Goal: Task Accomplishment & Management: Manage account settings

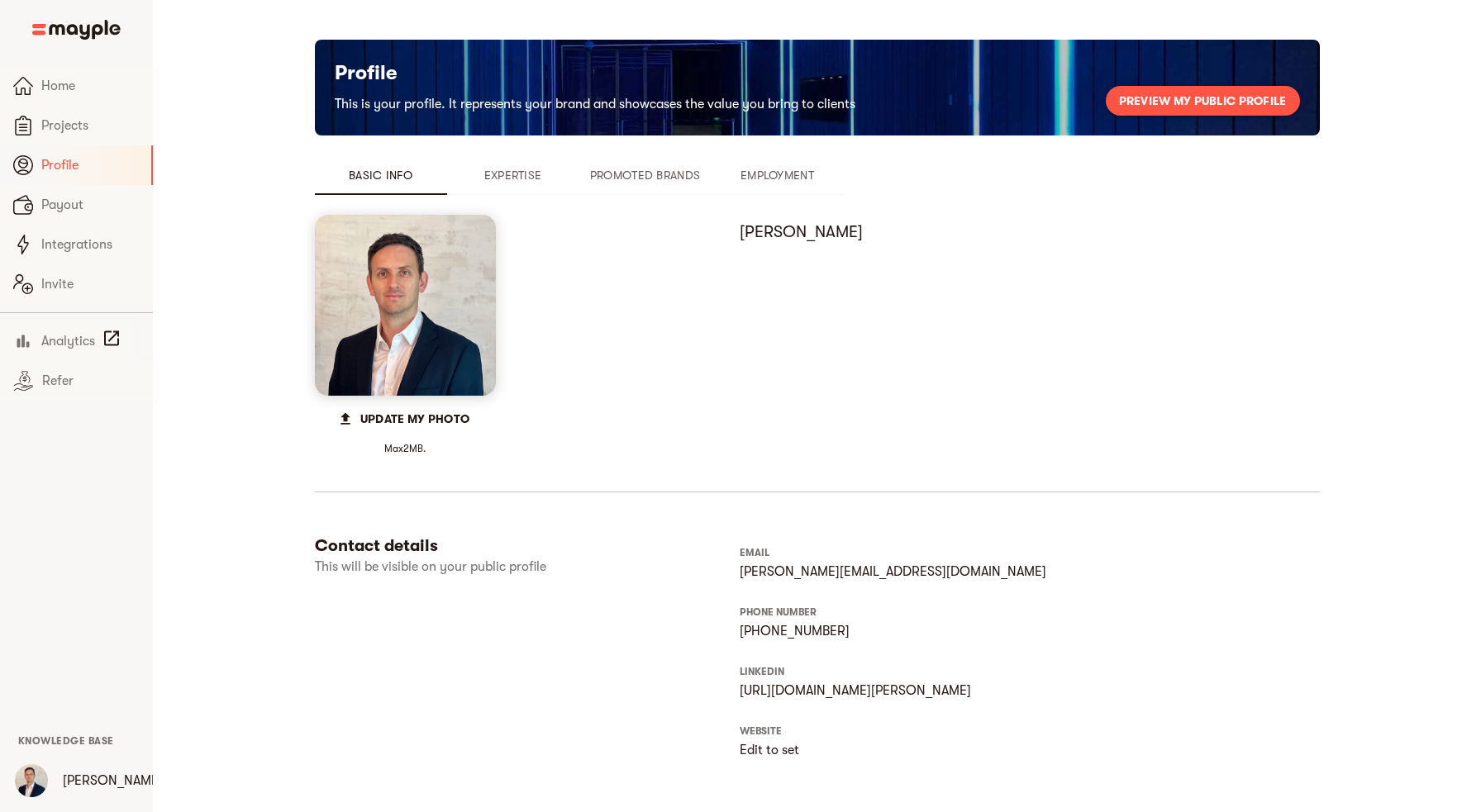
click at [663, 177] on span "Promoted Brands" at bounding box center [645, 175] width 112 height 20
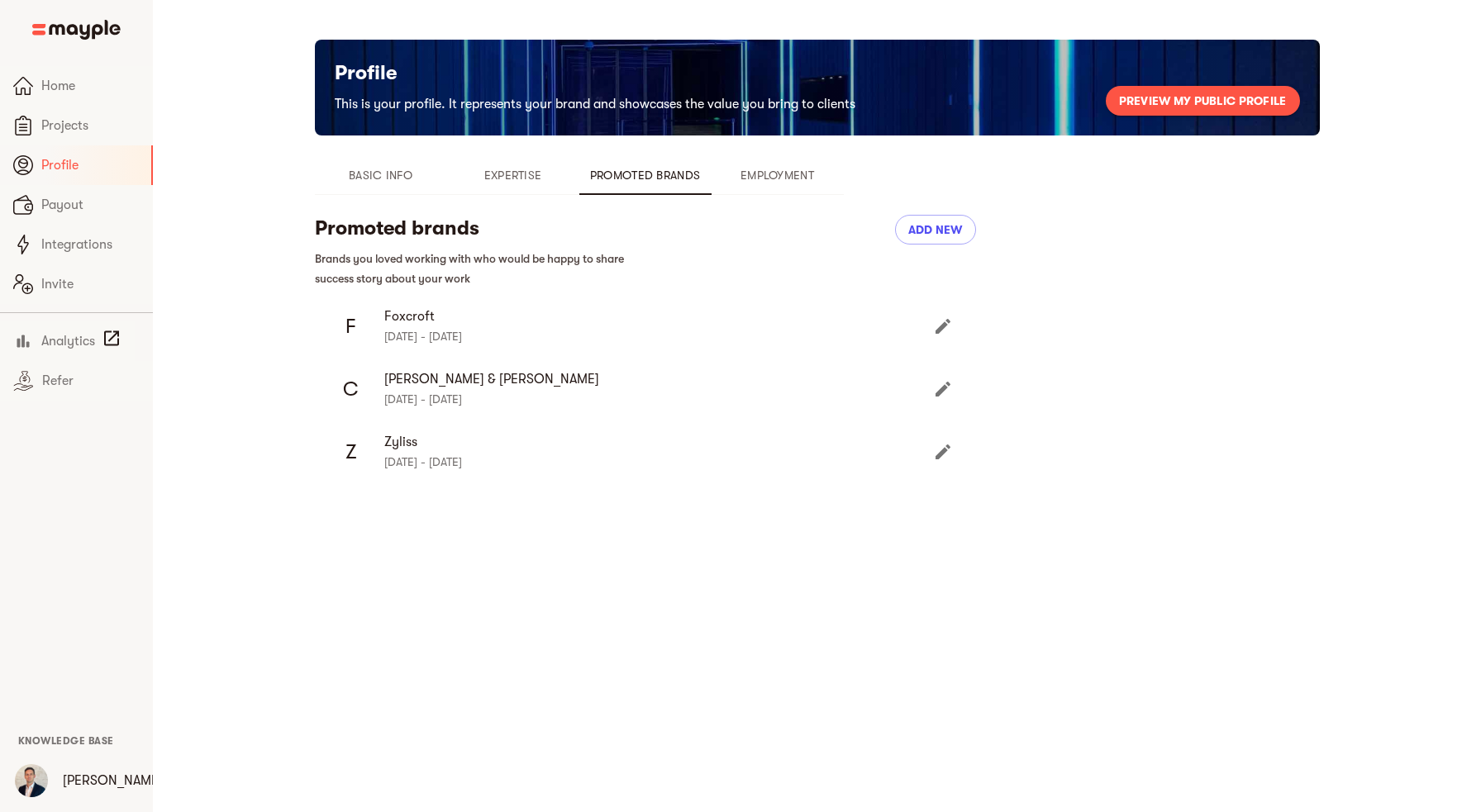
click at [941, 457] on icon "Edit" at bounding box center [942, 451] width 20 height 20
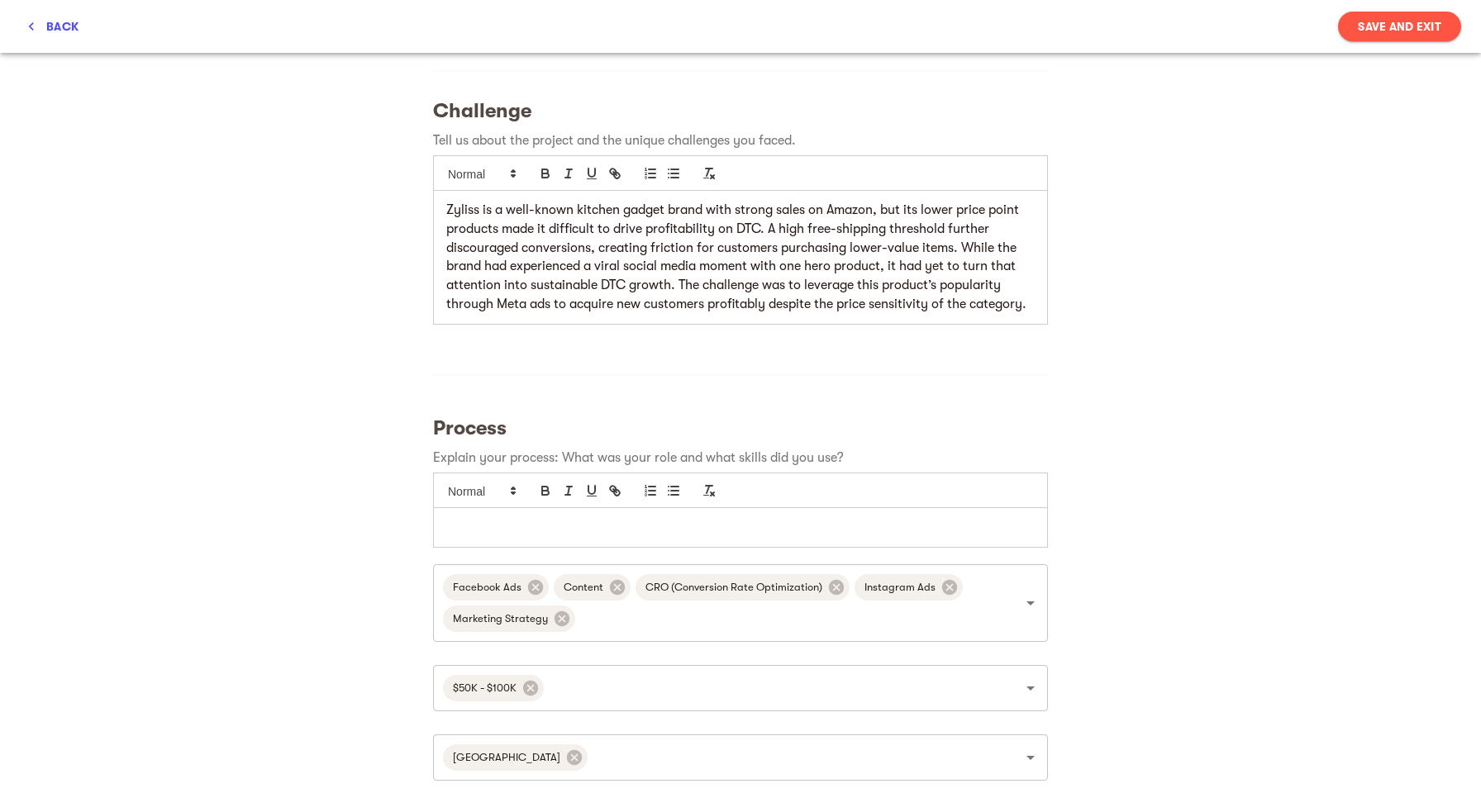
scroll to position [306, 0]
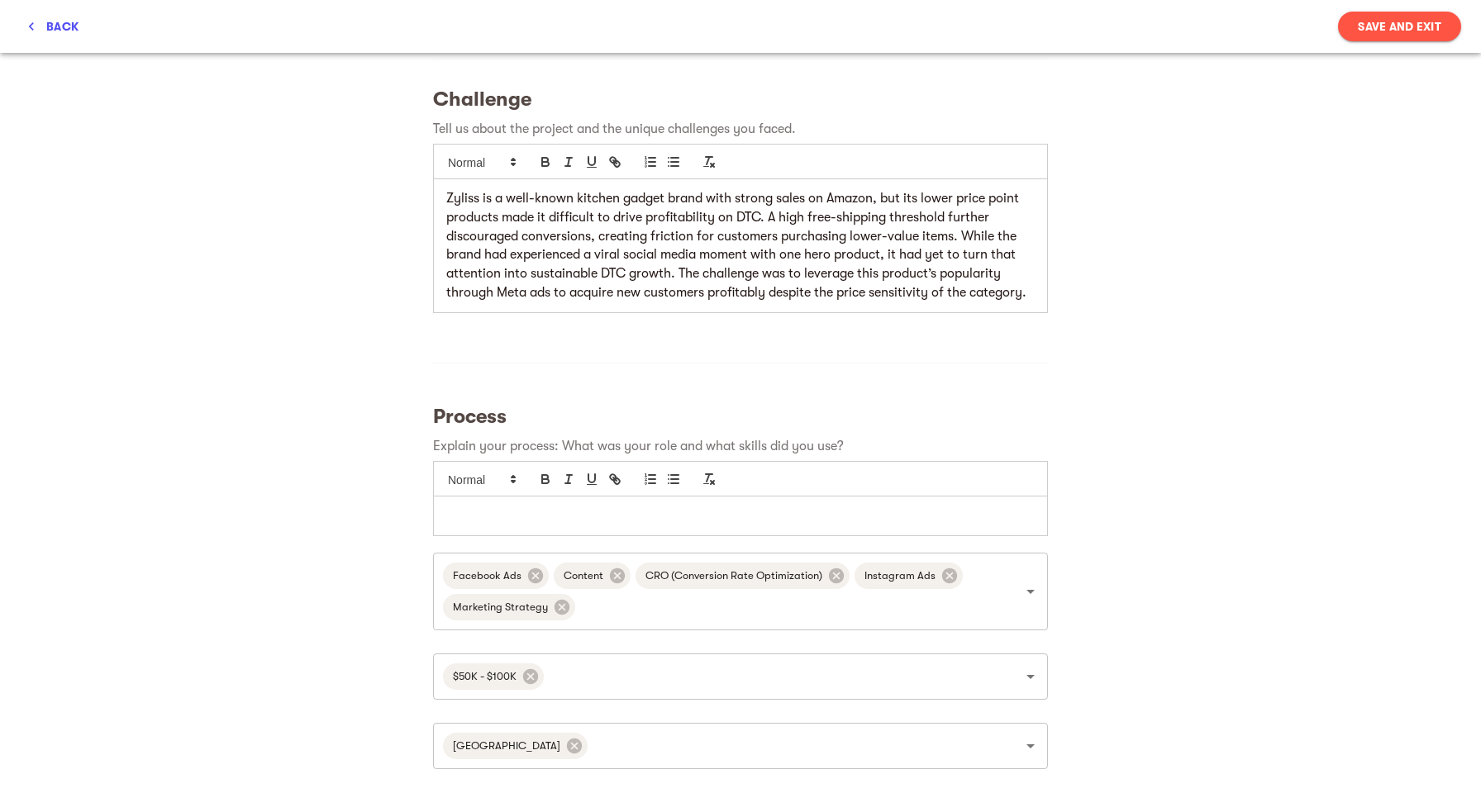
click at [541, 512] on p at bounding box center [740, 515] width 588 height 19
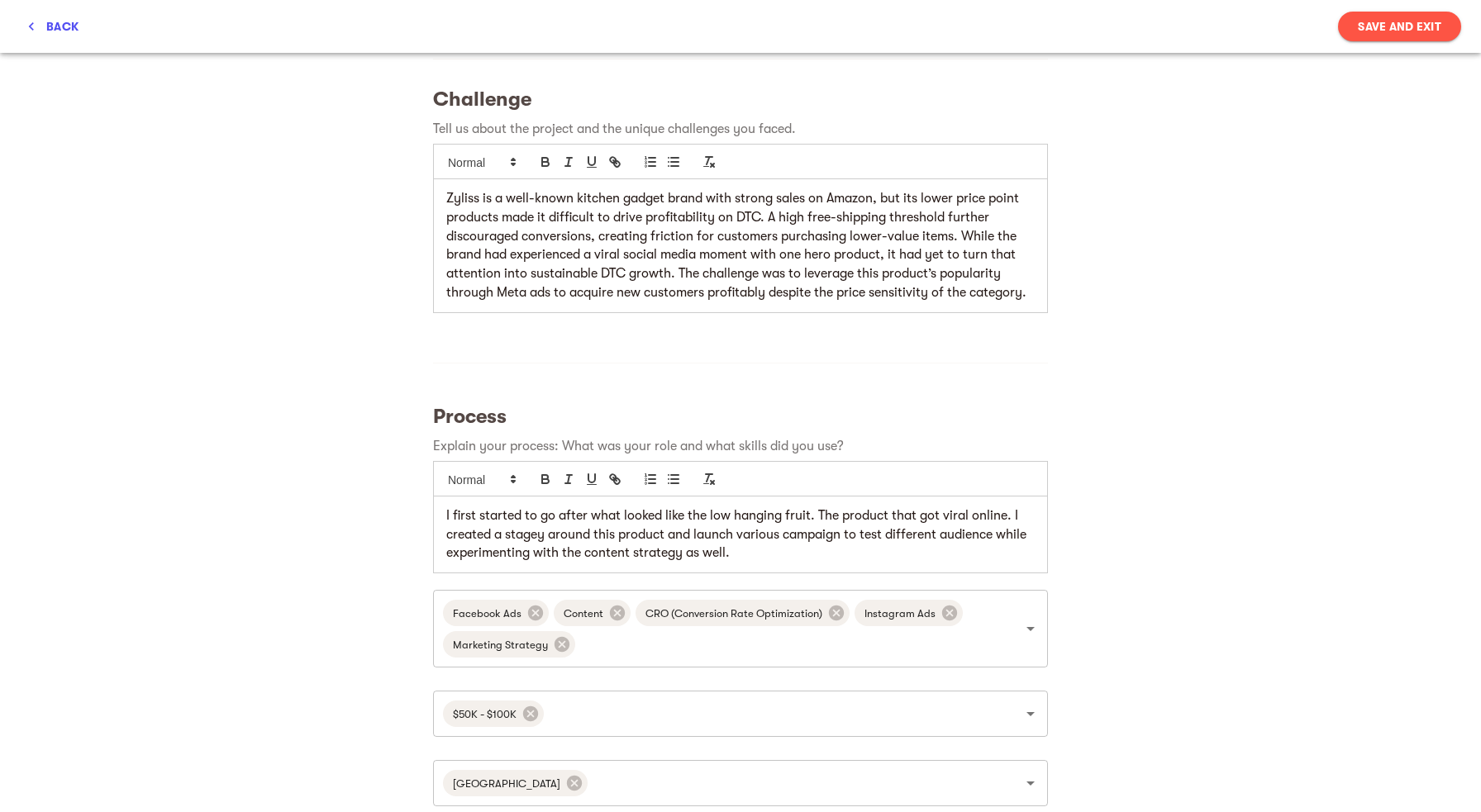
click at [757, 557] on p "I first started to go after what looked like the low hanging fruit. The product…" at bounding box center [740, 534] width 588 height 56
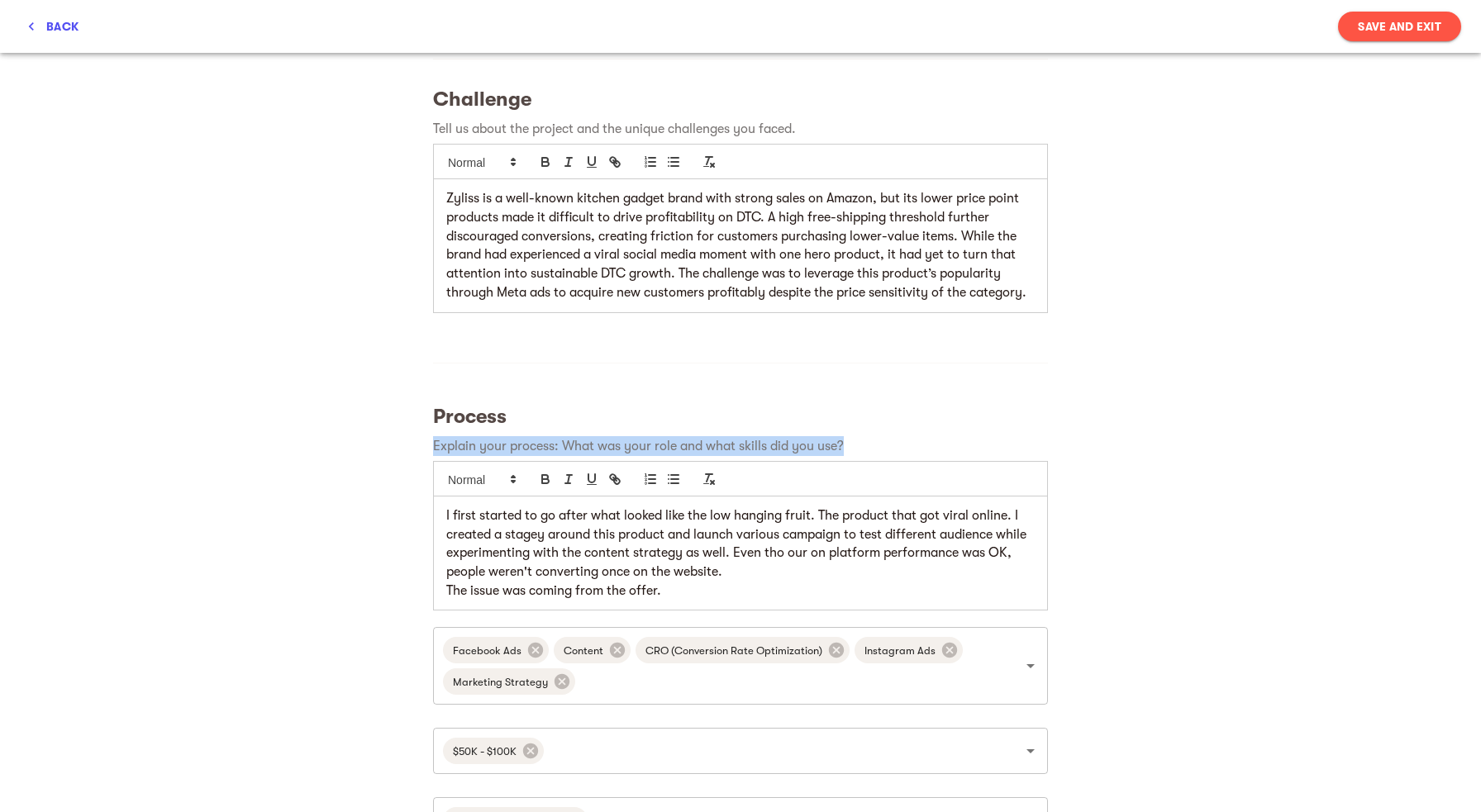
drag, startPoint x: 848, startPoint y: 447, endPoint x: 434, endPoint y: 448, distance: 414.0
click at [434, 448] on p "Explain your process: What was your role and what skills did you use?" at bounding box center [740, 445] width 614 height 20
copy p "Explain your process: What was your role and what skills did you use?"
click at [697, 597] on p "The issue was coming from the offer." at bounding box center [740, 591] width 588 height 19
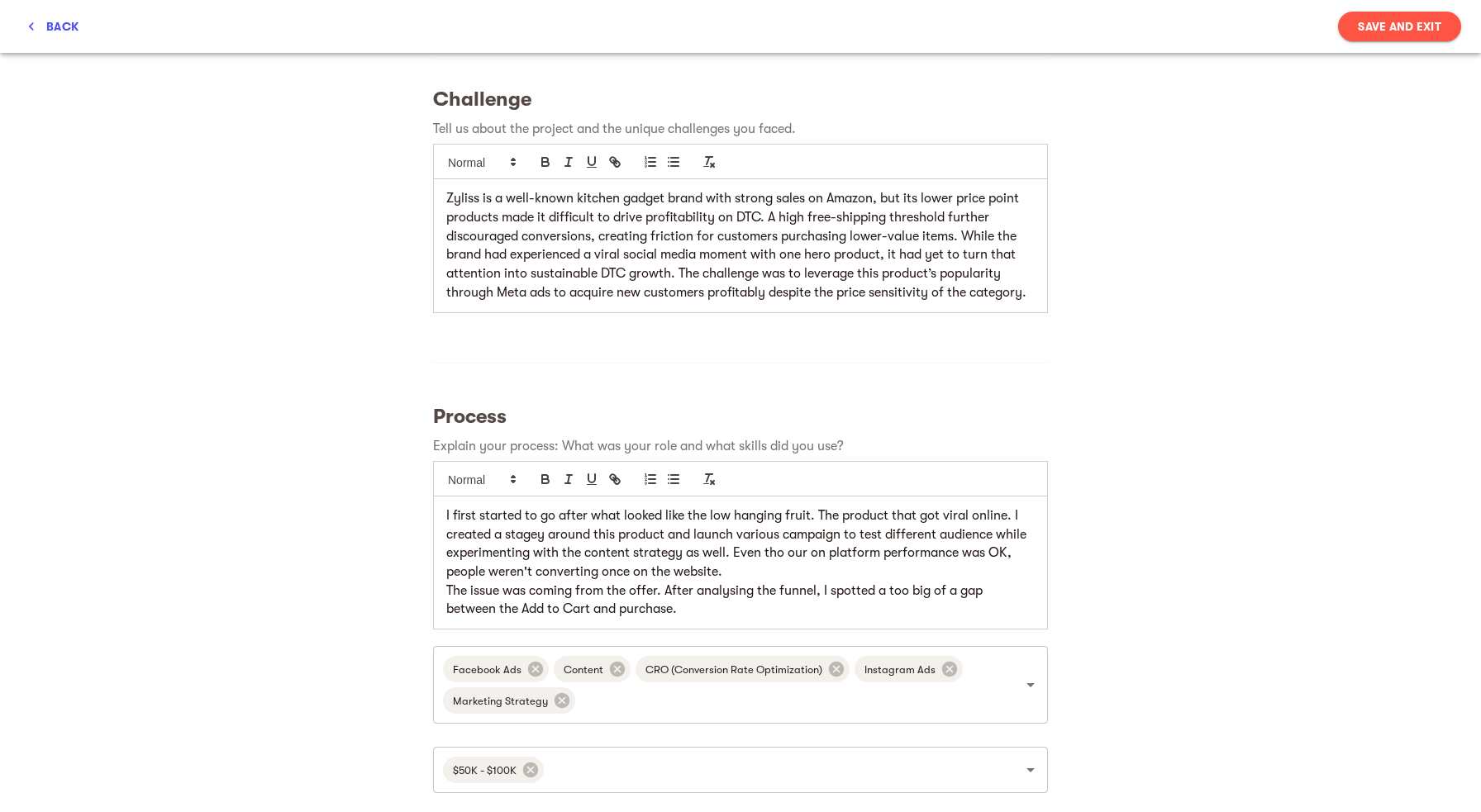
click at [733, 595] on p "The issue was coming from the offer. After analysing the funnel, I spotted a to…" at bounding box center [740, 600] width 588 height 37
click at [702, 608] on p "The issue was coming from the offer. After analyzing the funnel, I spotted a to…" at bounding box center [740, 600] width 588 height 37
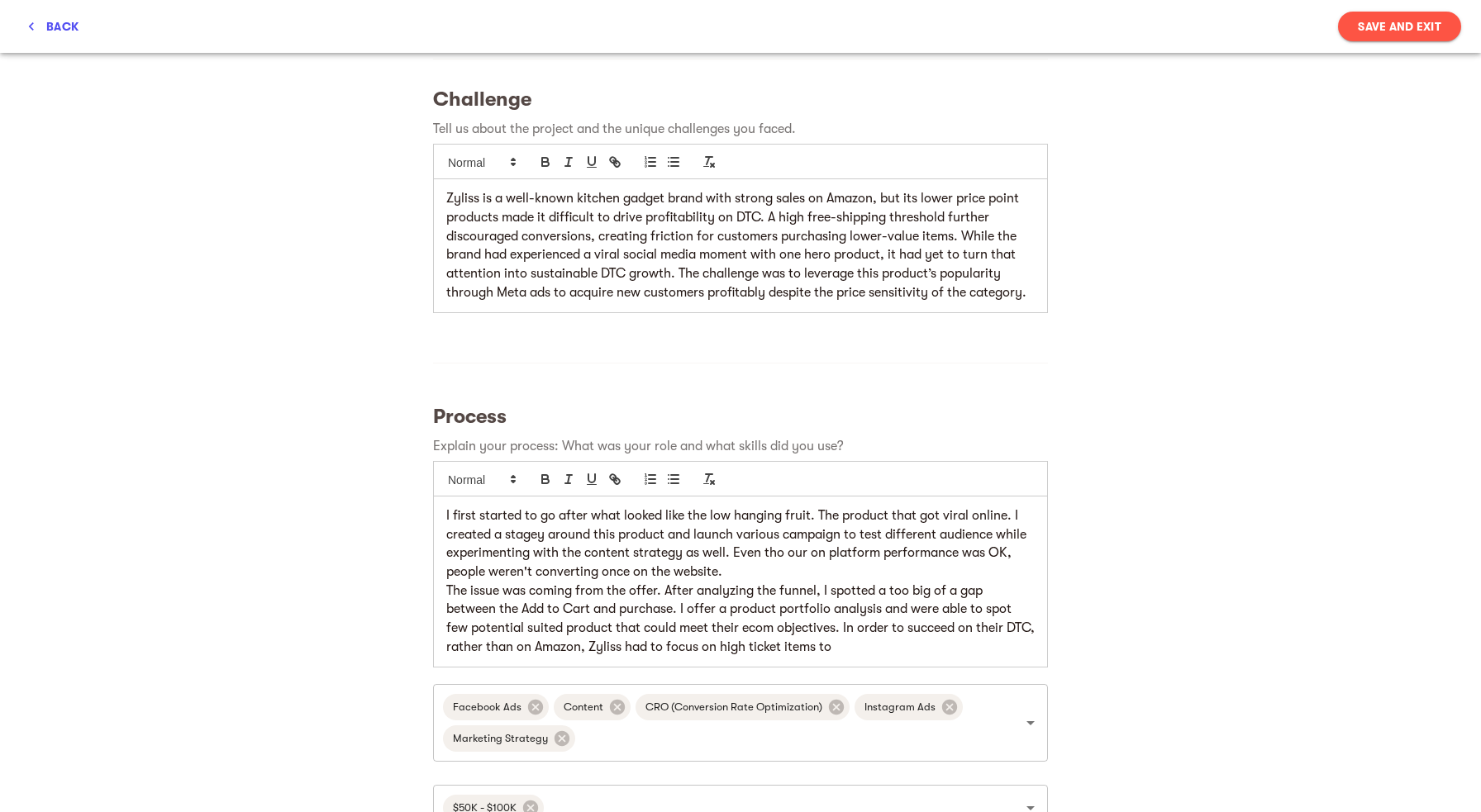
click at [470, 649] on p "The issue was coming from the offer. After analyzing the funnel, I spotted a to…" at bounding box center [740, 619] width 588 height 76
click at [896, 646] on p "The issue was coming from the offer. After analyzing the funnel, I spotted a to…" at bounding box center [740, 619] width 588 height 76
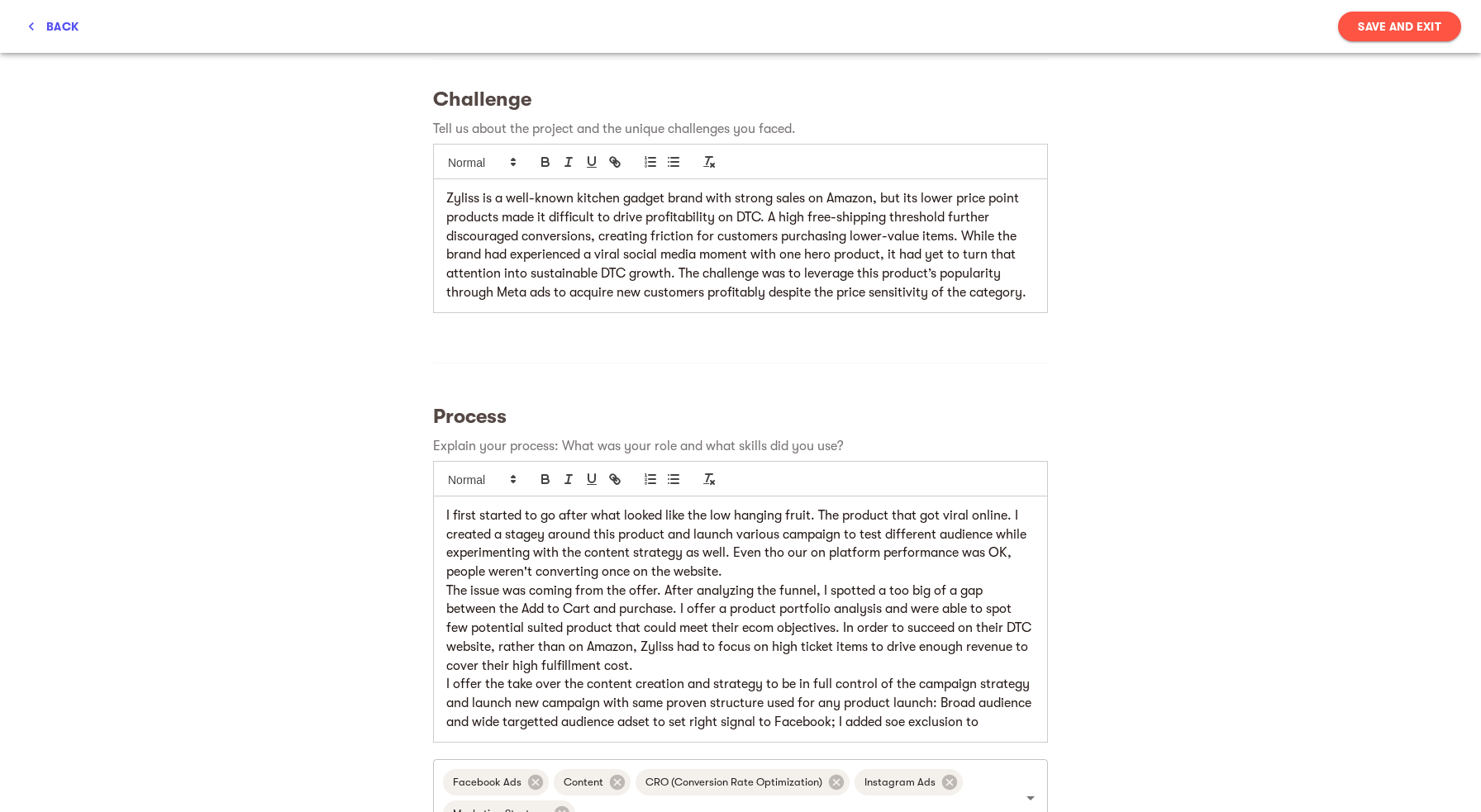
click at [963, 724] on p "I offer the take over the content creation and strategy to be in full control o…" at bounding box center [740, 703] width 588 height 56
click at [585, 731] on p "I offer the take over the content creation and strategy to be in full control o…" at bounding box center [740, 703] width 588 height 56
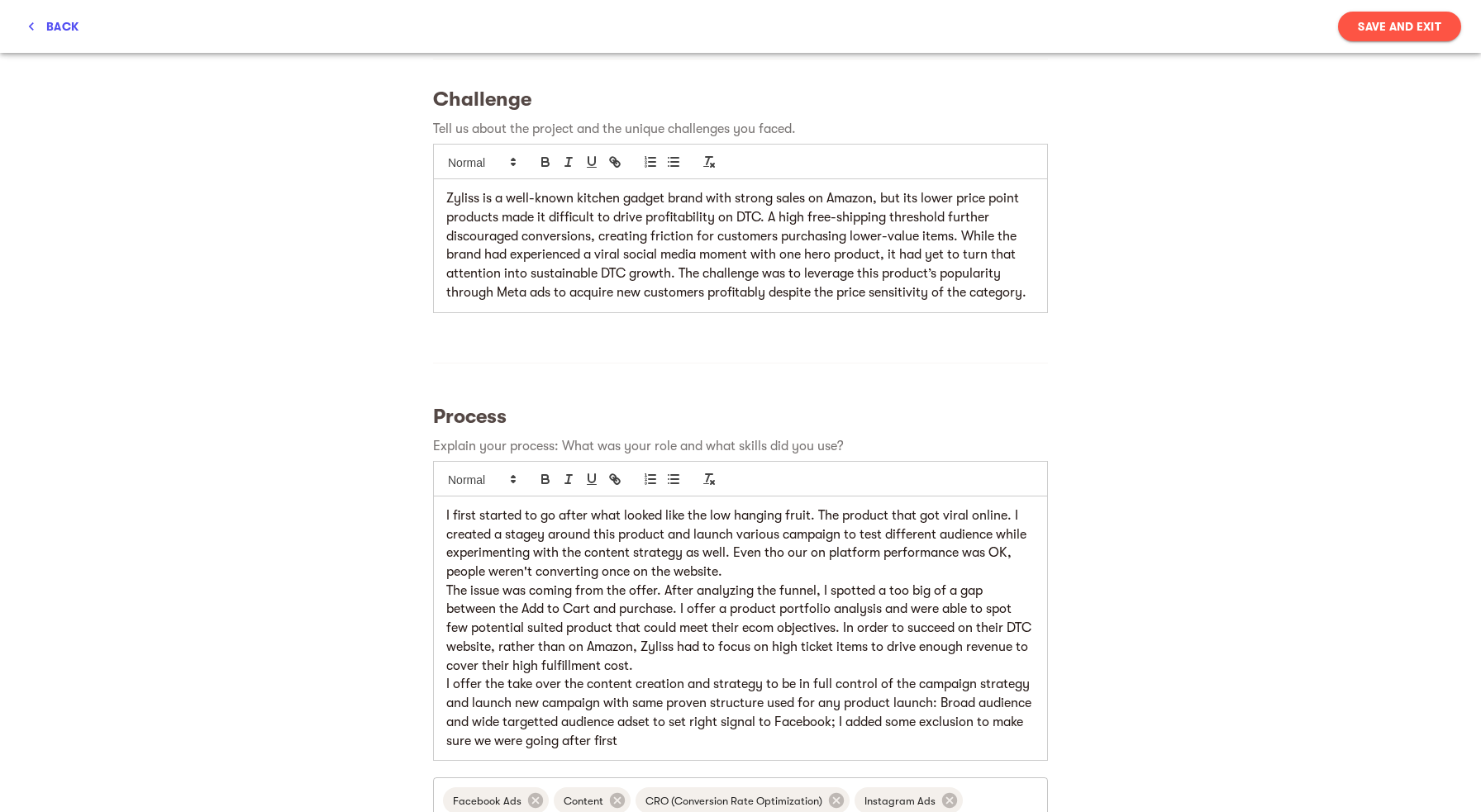
drag, startPoint x: 741, startPoint y: 750, endPoint x: 909, endPoint y: 722, distance: 170.3
click at [909, 722] on div "I first started to go after what looked like the low hanging fruit. The product…" at bounding box center [740, 628] width 614 height 263
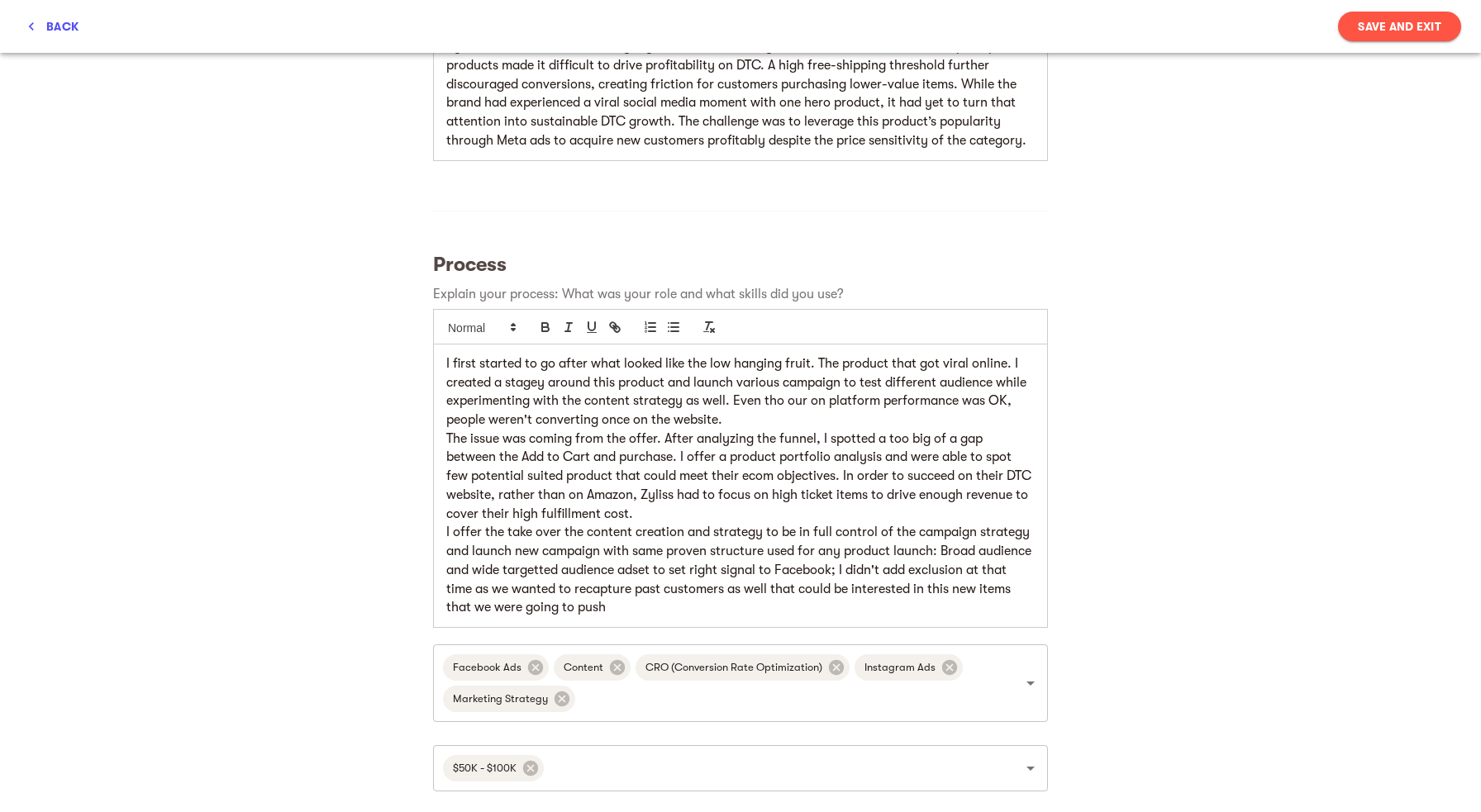
scroll to position [477, 0]
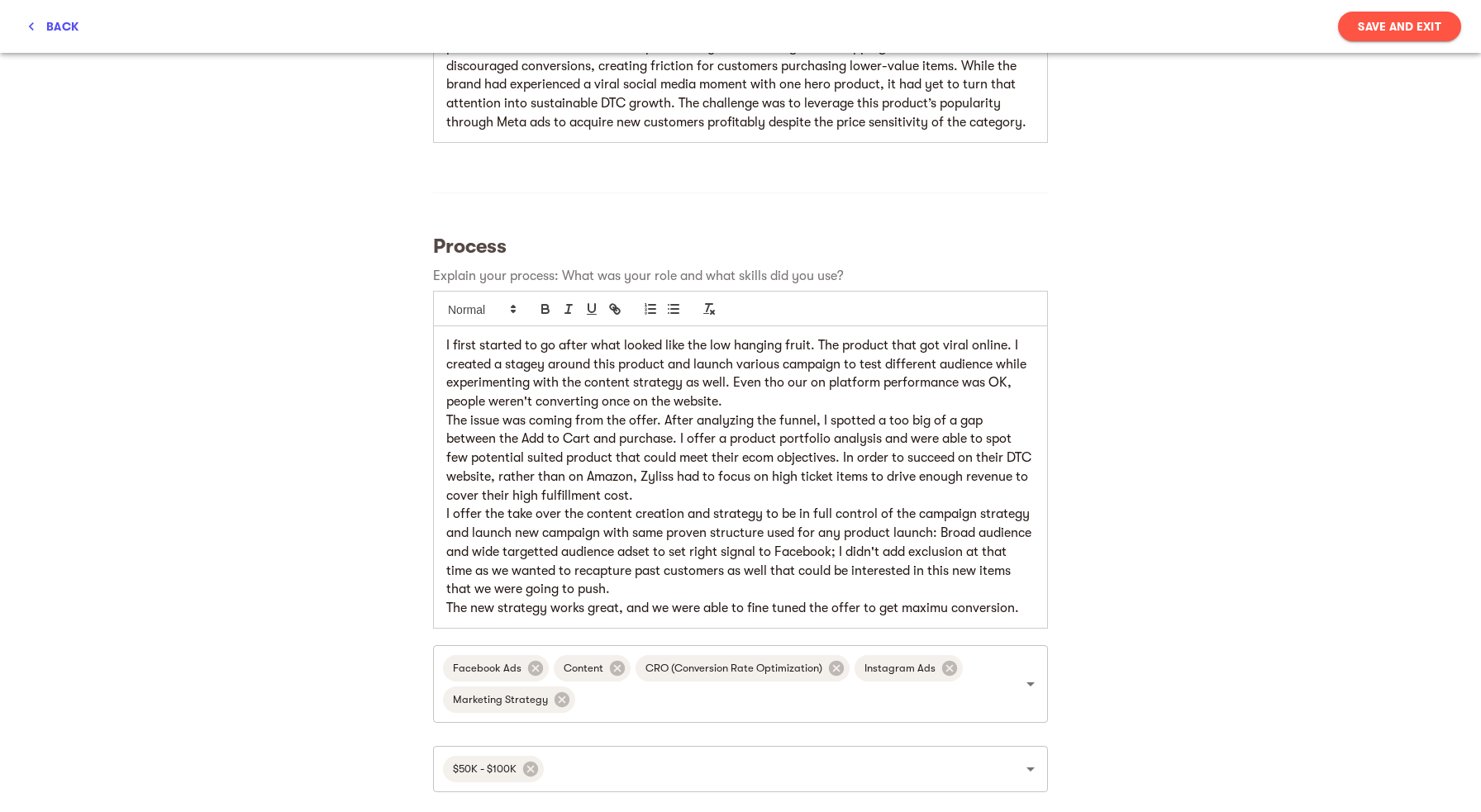
click at [951, 609] on p "The new strategy works great, and we were able to fine tuned the offer to get m…" at bounding box center [740, 608] width 588 height 19
click at [1038, 609] on div "I first started to go after what looked like the low hanging fruit. The product…" at bounding box center [740, 476] width 614 height 301
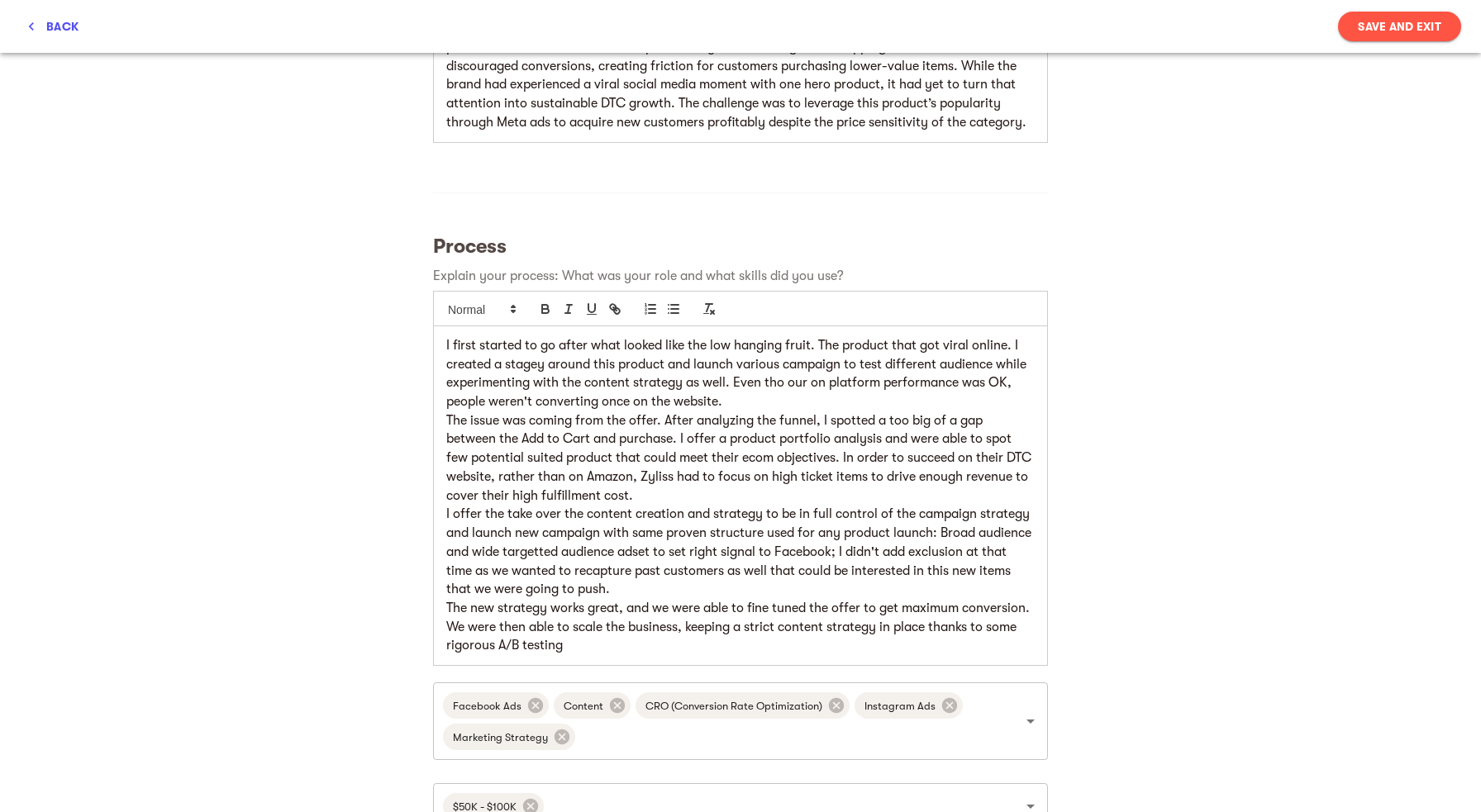
click at [989, 635] on p "The new strategy works great, and we were able to fine tuned the offer to get m…" at bounding box center [740, 626] width 588 height 56
click at [739, 649] on p "The new strategy works great, and we were able to fine tuned the offer to get m…" at bounding box center [740, 626] width 588 height 56
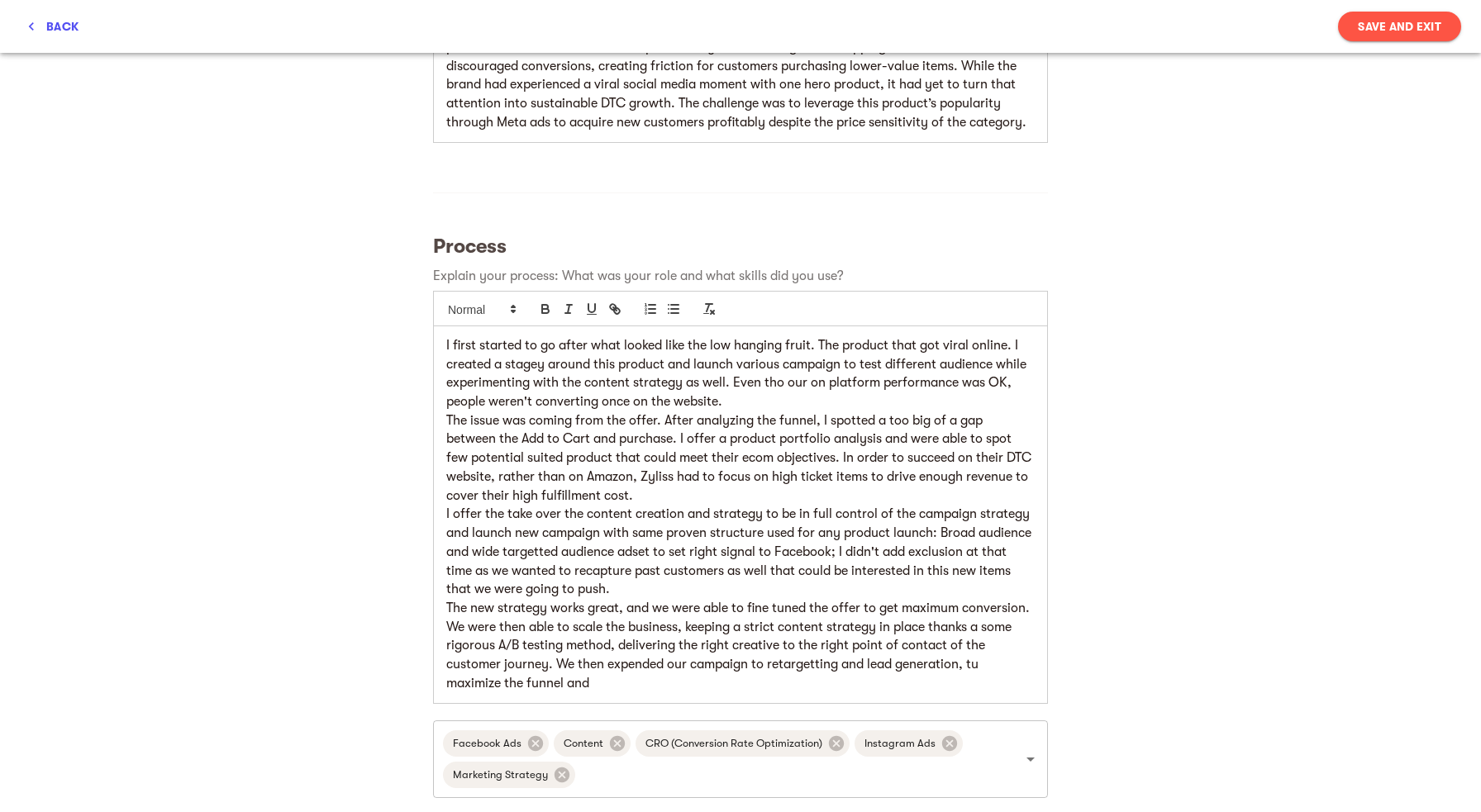
click at [822, 665] on p "The new strategy works great, and we were able to fine tuned the offer to get m…" at bounding box center [740, 645] width 588 height 94
click at [732, 692] on p "The new strategy works great, and we were able to fine tuned the offer to get m…" at bounding box center [740, 645] width 588 height 94
click at [818, 664] on p "The new strategy works great, and we were able to fine tuned the offer to get m…" at bounding box center [740, 645] width 588 height 94
click at [601, 686] on p "The new strategy works great, and we were able to fine tuned the offer to get m…" at bounding box center [740, 645] width 588 height 94
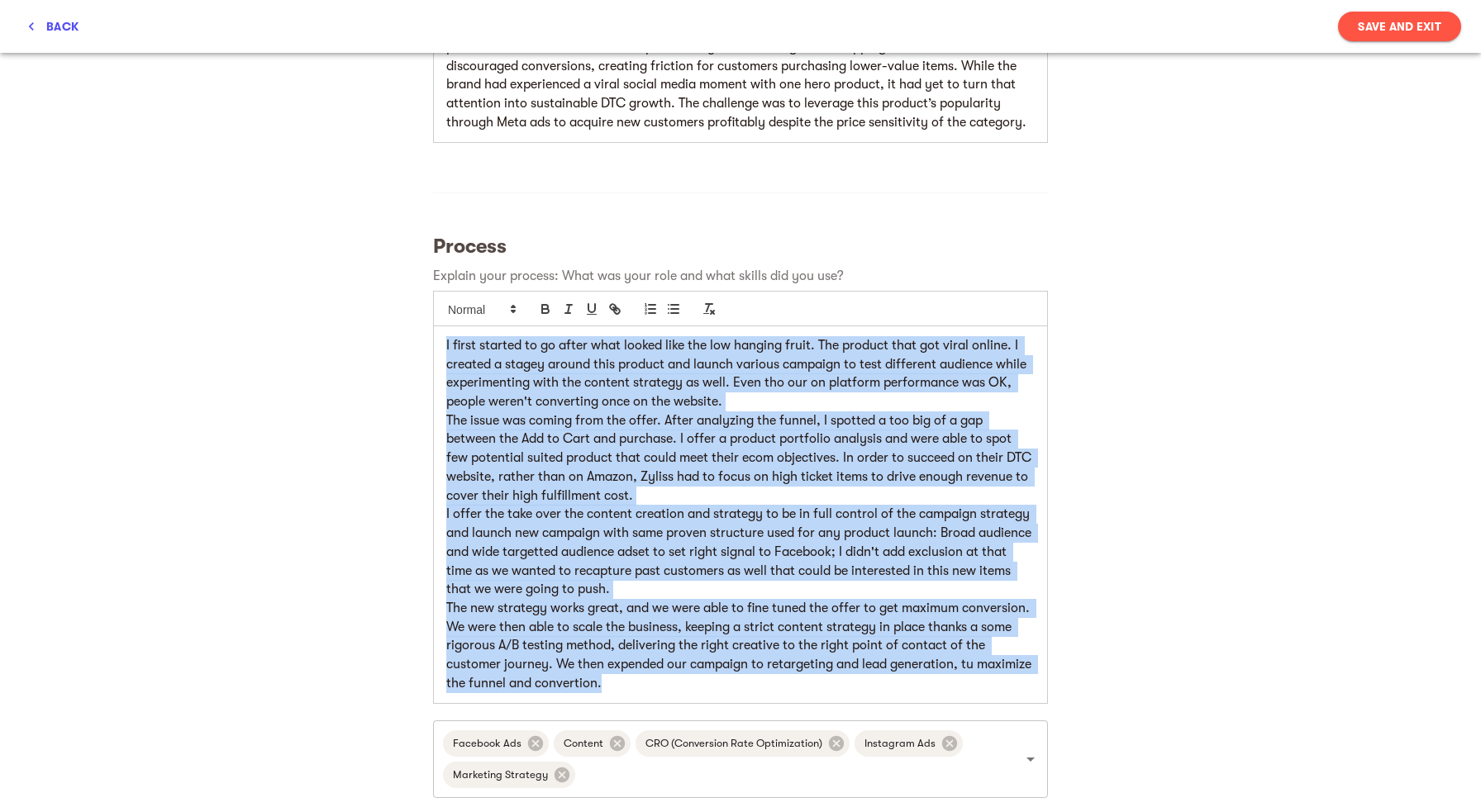
drag, startPoint x: 677, startPoint y: 690, endPoint x: 386, endPoint y: 335, distance: 459.0
click at [434, 335] on div "I first started to go after what looked like the low hanging fruit. The product…" at bounding box center [740, 513] width 614 height 376
copy div "I first started to go after what looked like the low hanging fruit. The product…"
click at [726, 381] on p "I first started to go after what looked like the low hanging fruit. The product…" at bounding box center [740, 373] width 588 height 76
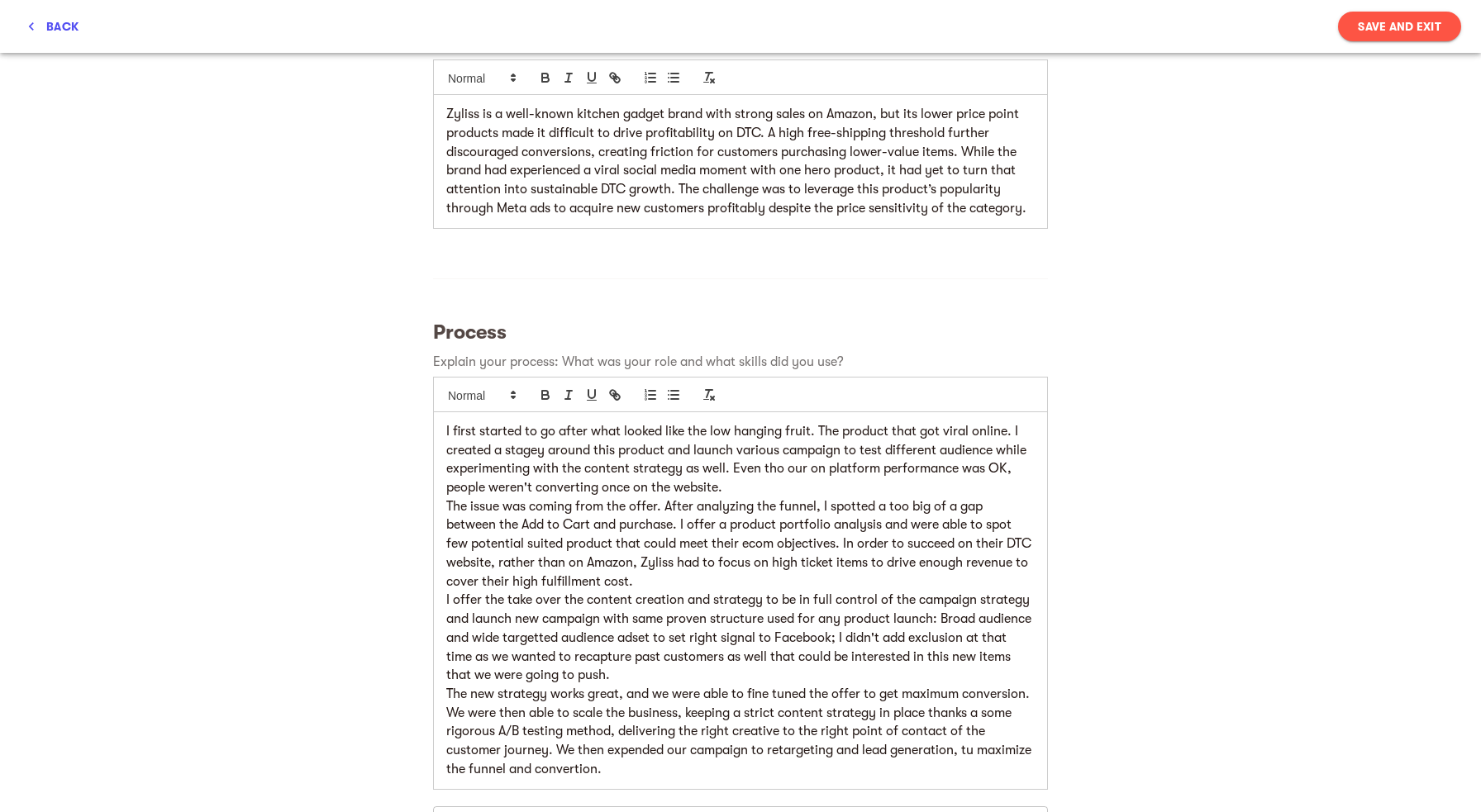
scroll to position [433, 0]
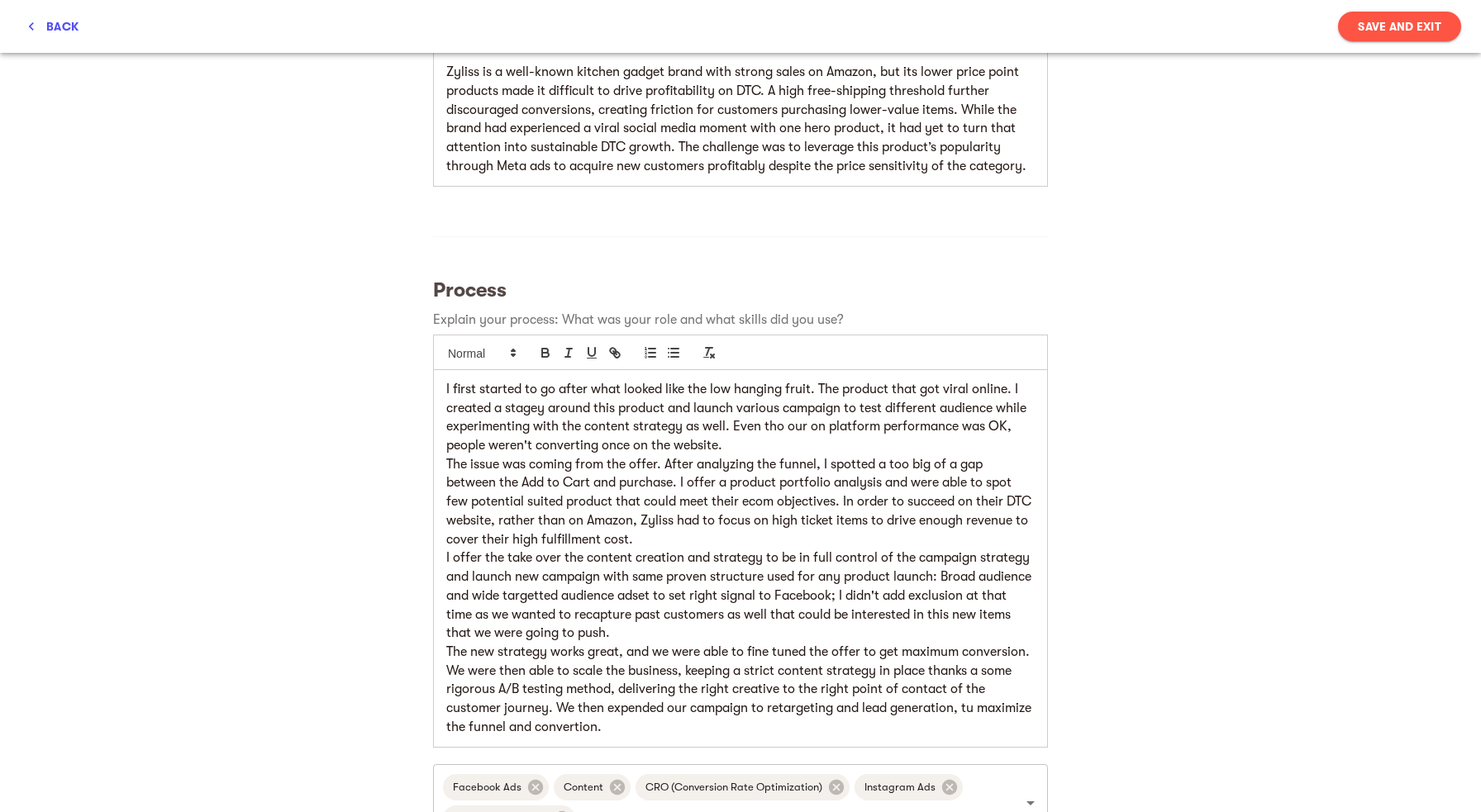
click at [502, 409] on p "I first started to go after what looked like the low hanging fruit. The product…" at bounding box center [740, 417] width 588 height 76
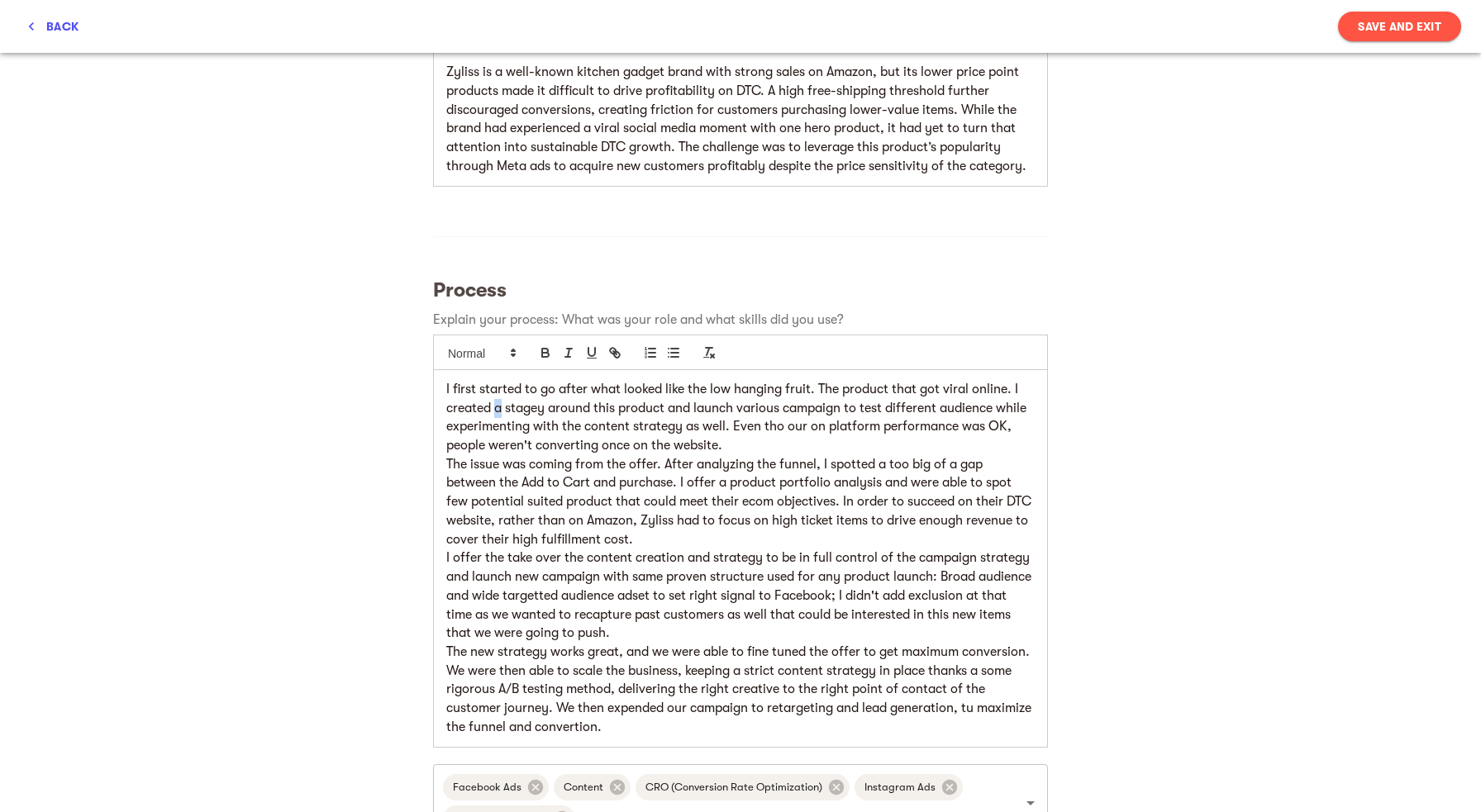
click at [502, 409] on p "I first started to go after what looked like the low hanging fruit. The product…" at bounding box center [740, 417] width 588 height 76
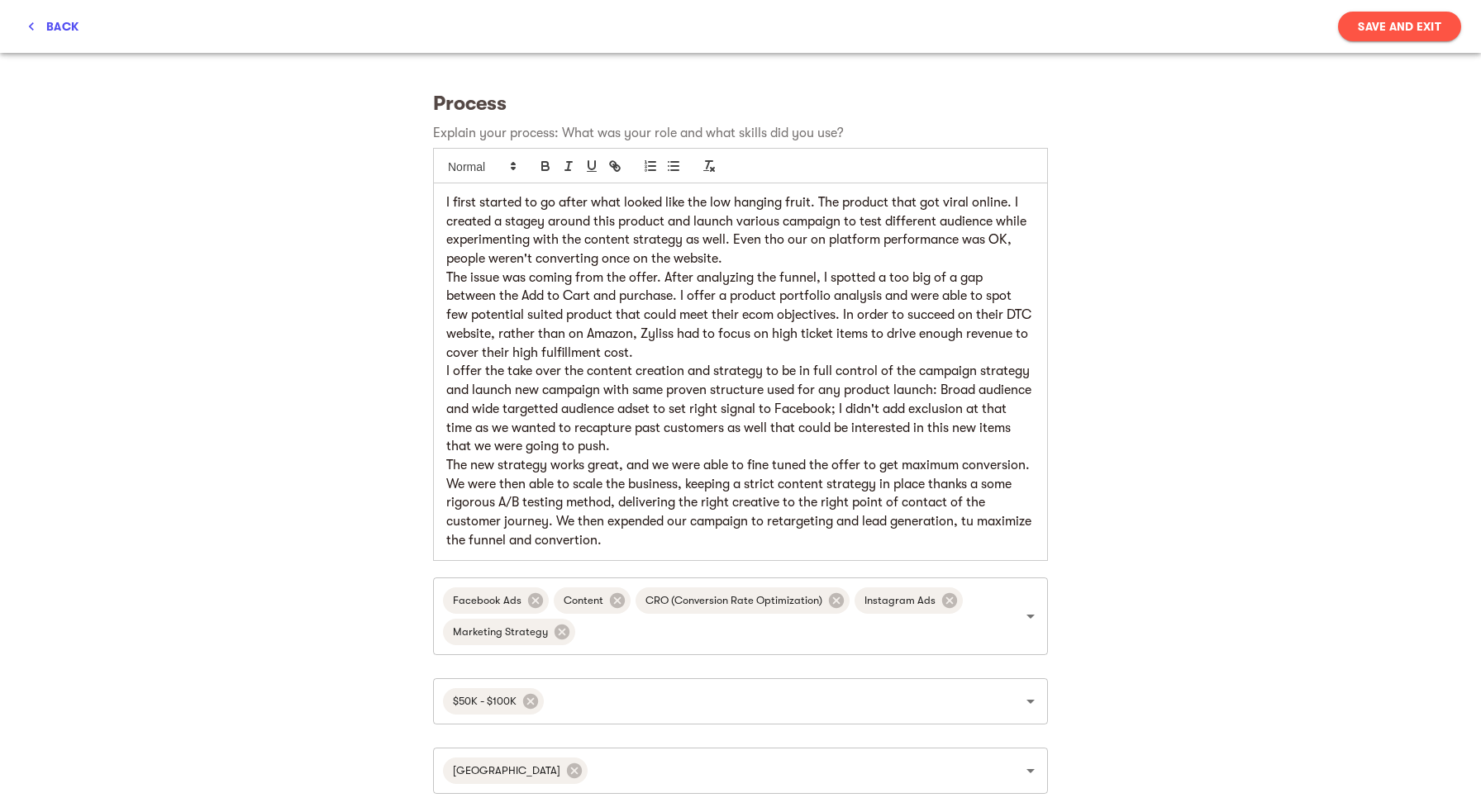
scroll to position [636, 0]
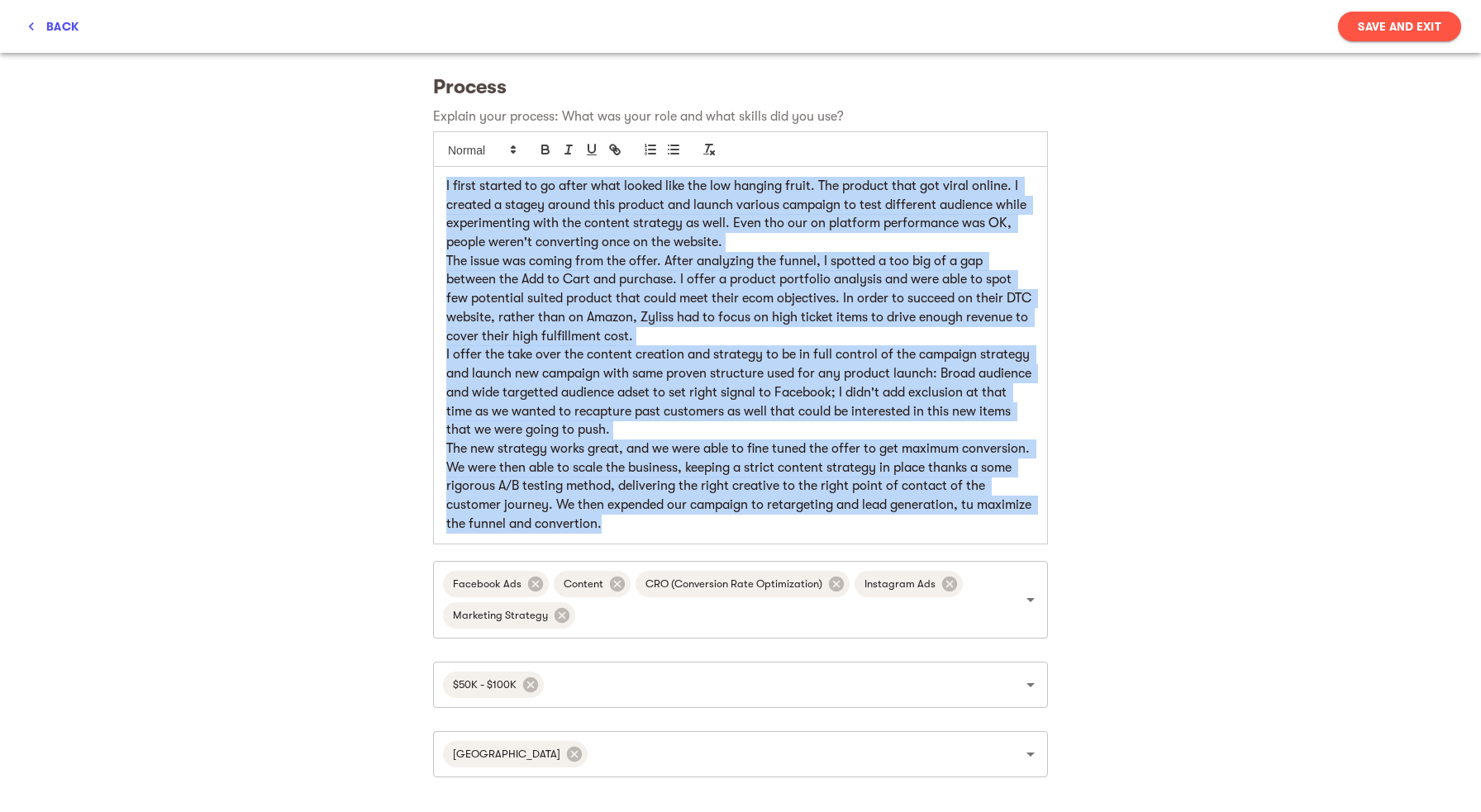
drag, startPoint x: 669, startPoint y: 528, endPoint x: 405, endPoint y: 182, distance: 435.2
click at [434, 182] on div "I first started to go after what looked like the low hanging fruit. The product…" at bounding box center [740, 355] width 614 height 376
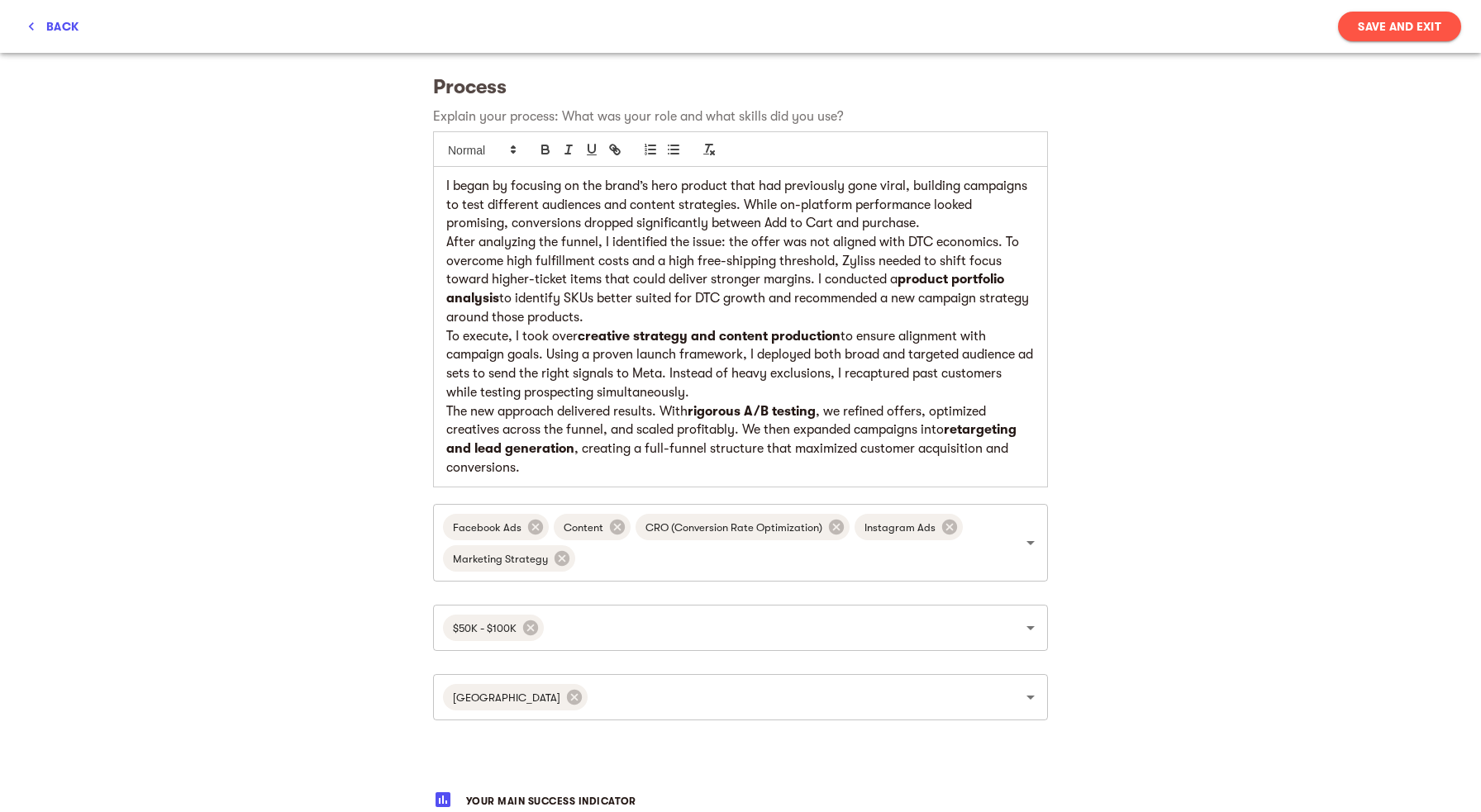
scroll to position [0, 0]
click at [954, 230] on p "I began by focusing on the brand’s hero product that had previously gone viral,…" at bounding box center [740, 204] width 588 height 56
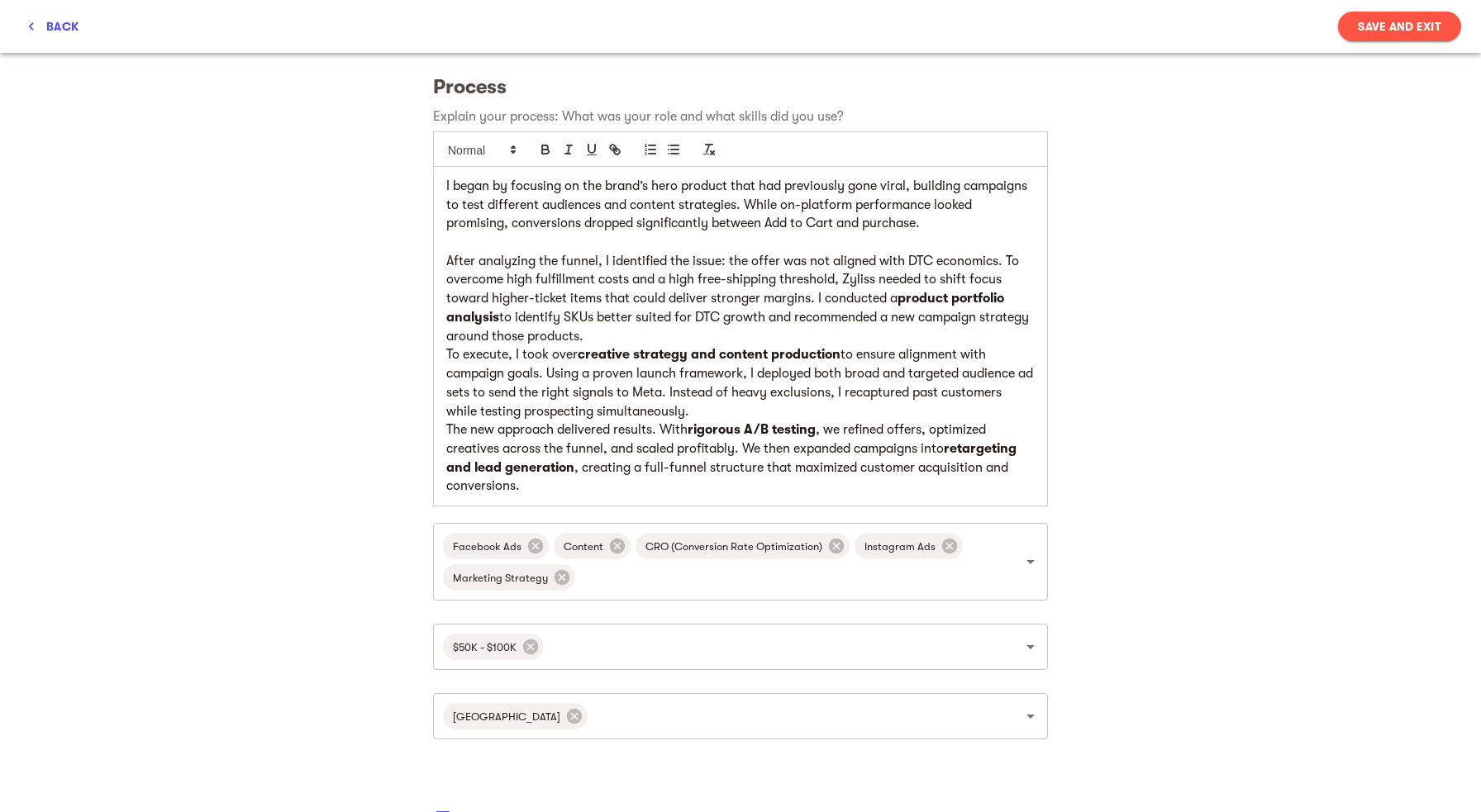
click at [734, 342] on p "After analyzing the funnel, I identified the issue: the offer was not aligned w…" at bounding box center [740, 299] width 588 height 94
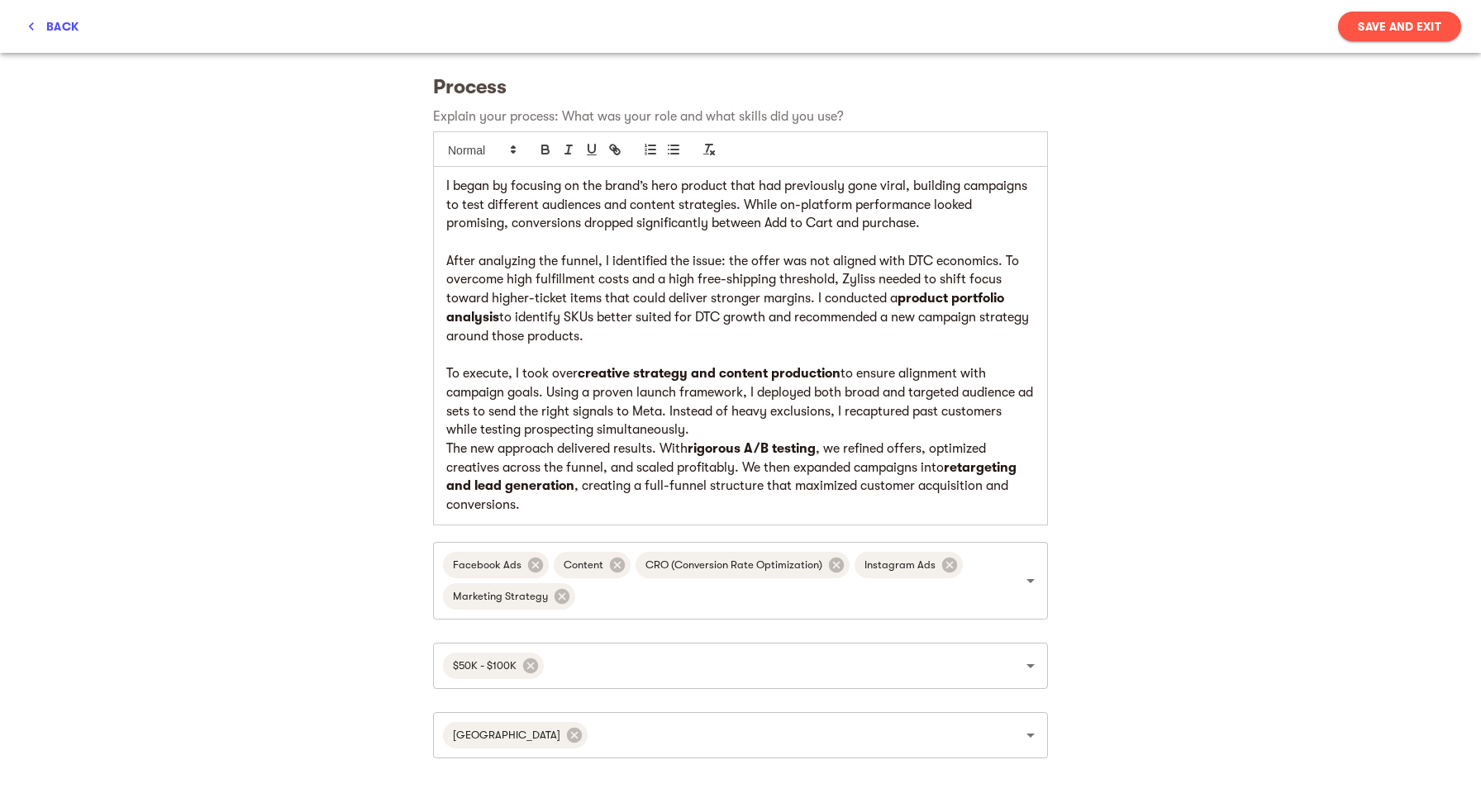
click at [704, 432] on p "To execute, I took over creative strategy and content production to ensure alig…" at bounding box center [740, 401] width 588 height 76
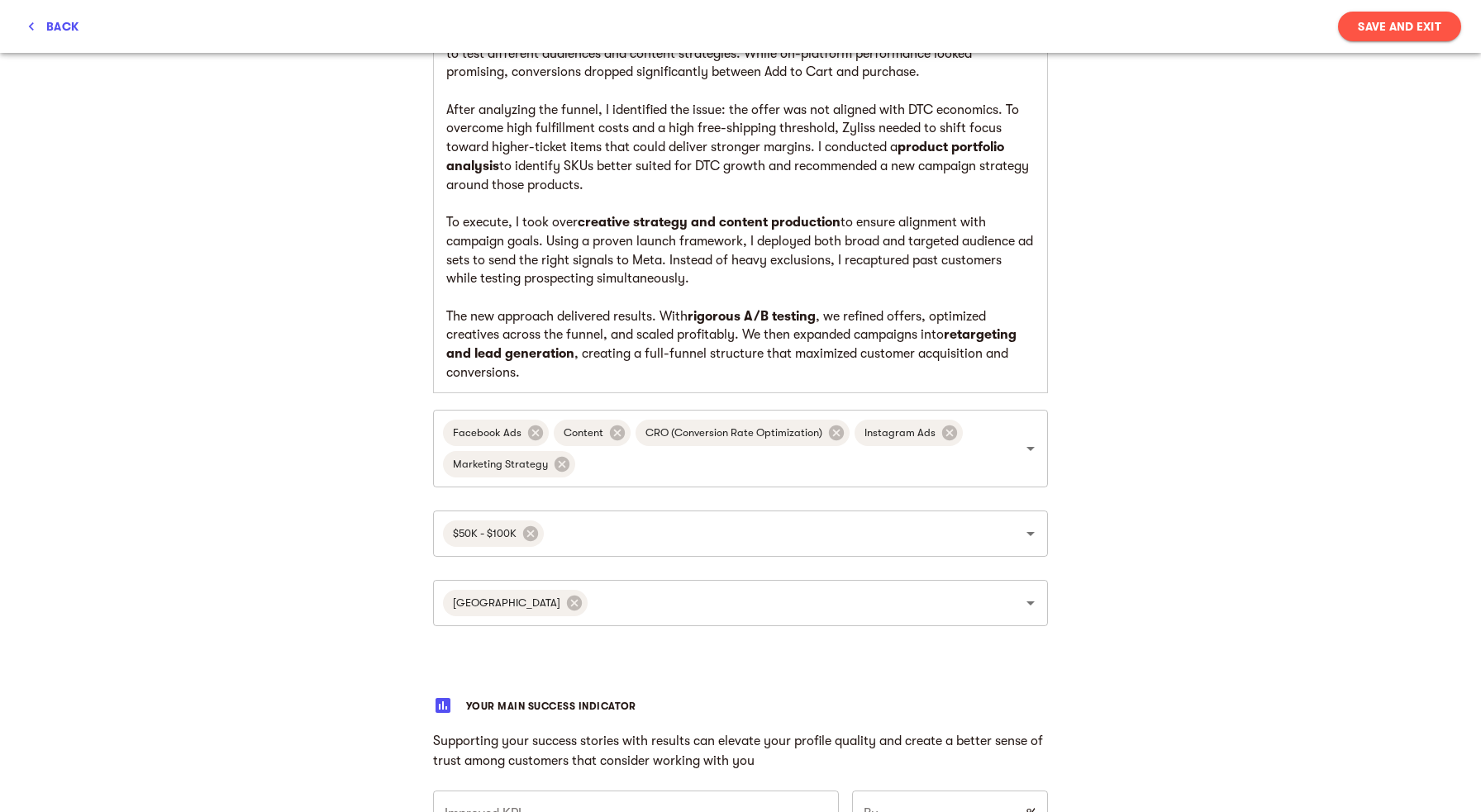
scroll to position [871, 0]
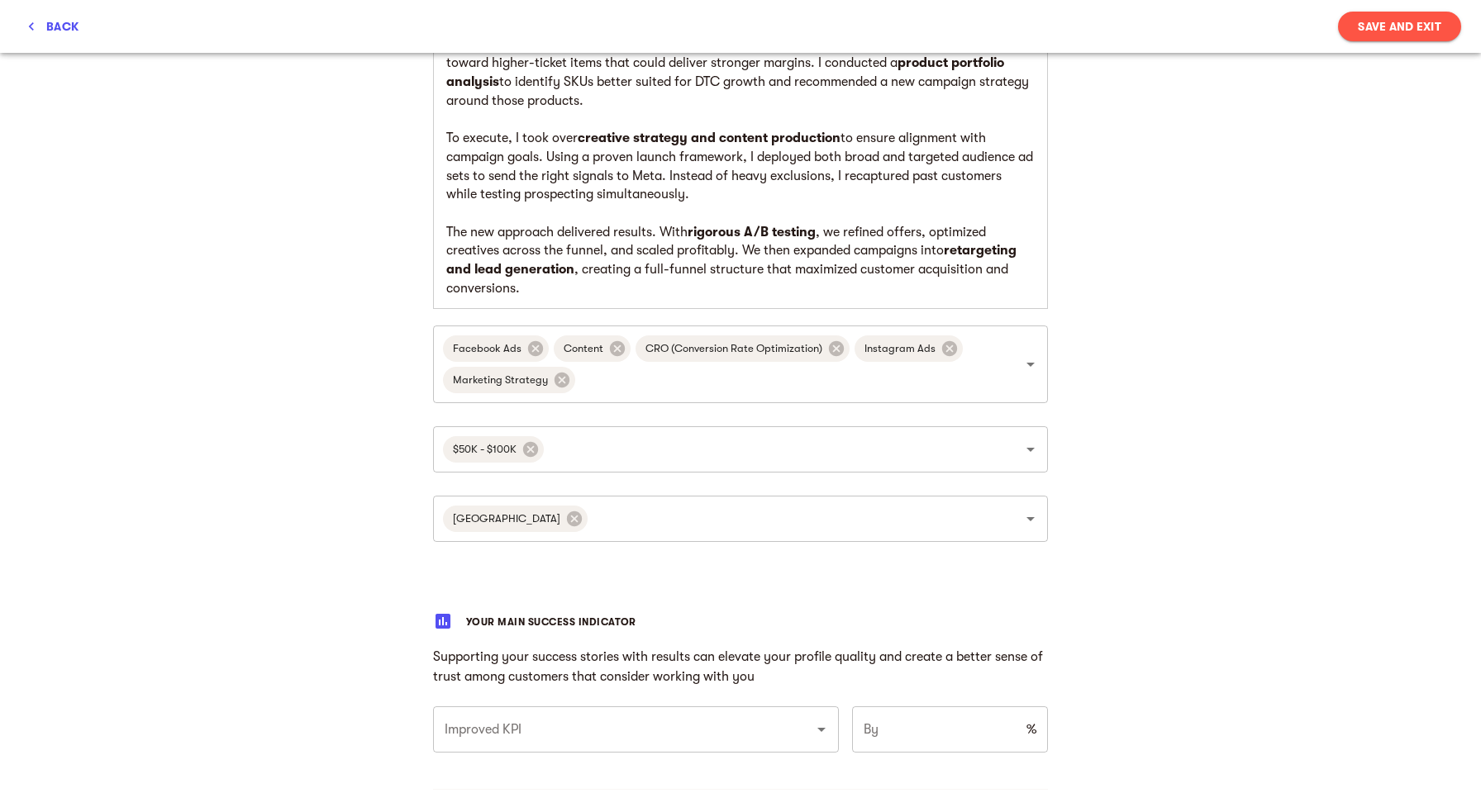
click at [627, 294] on p "The new approach delivered results. With rigorous A/B testing , we refined offe…" at bounding box center [740, 260] width 588 height 76
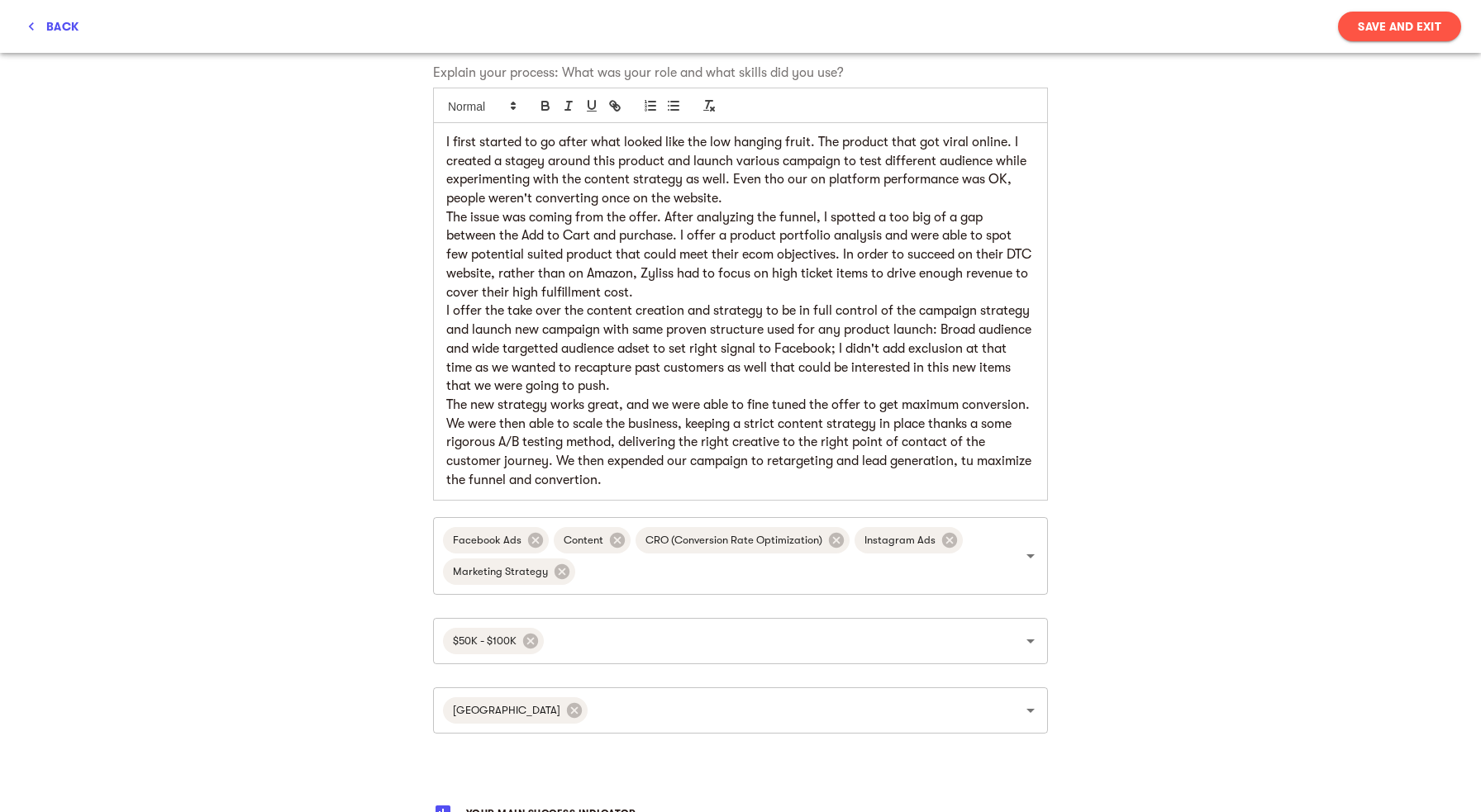
scroll to position [668, 0]
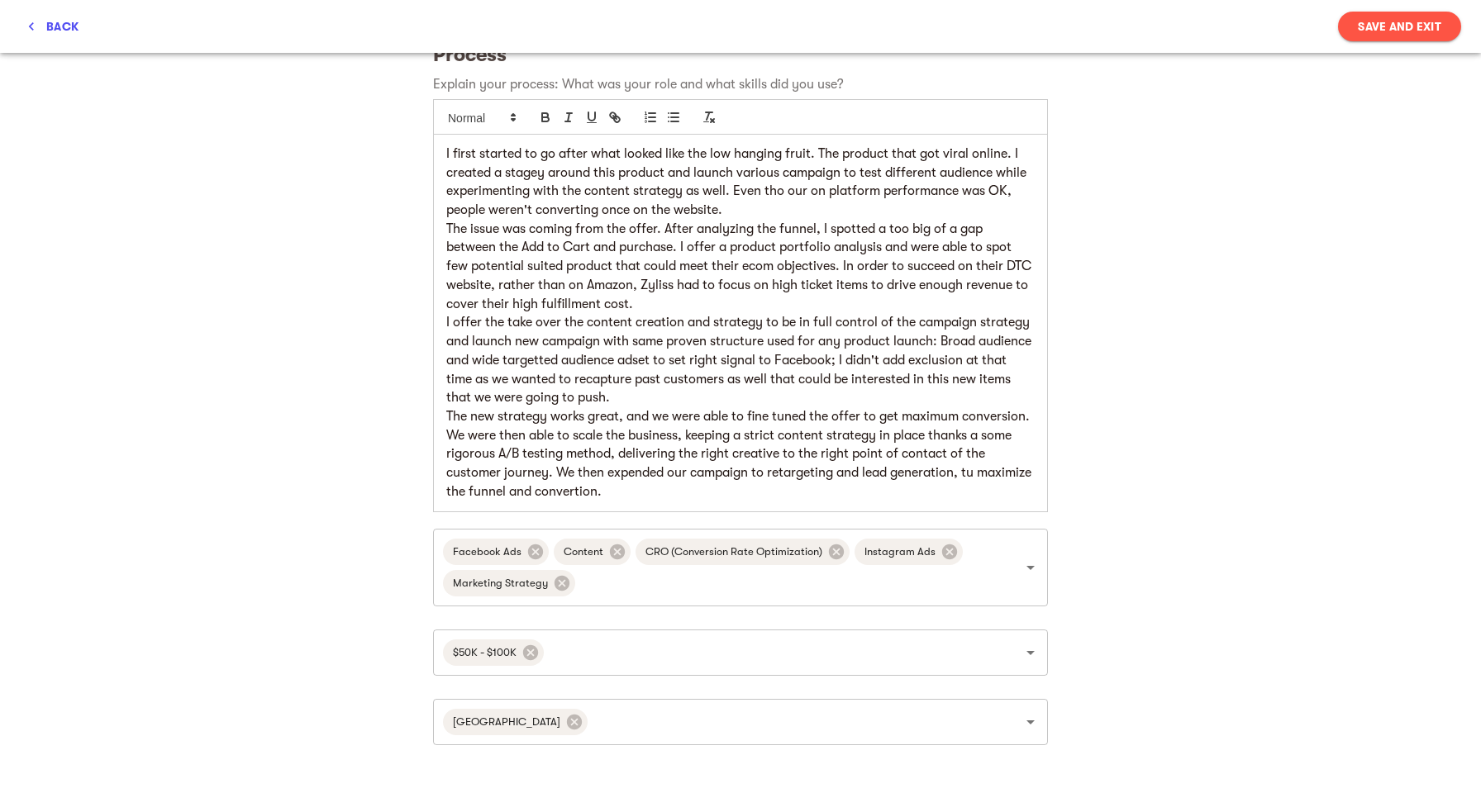
click at [1007, 196] on p "I first started to go after what looked like the low hanging fruit. The product…" at bounding box center [740, 182] width 588 height 76
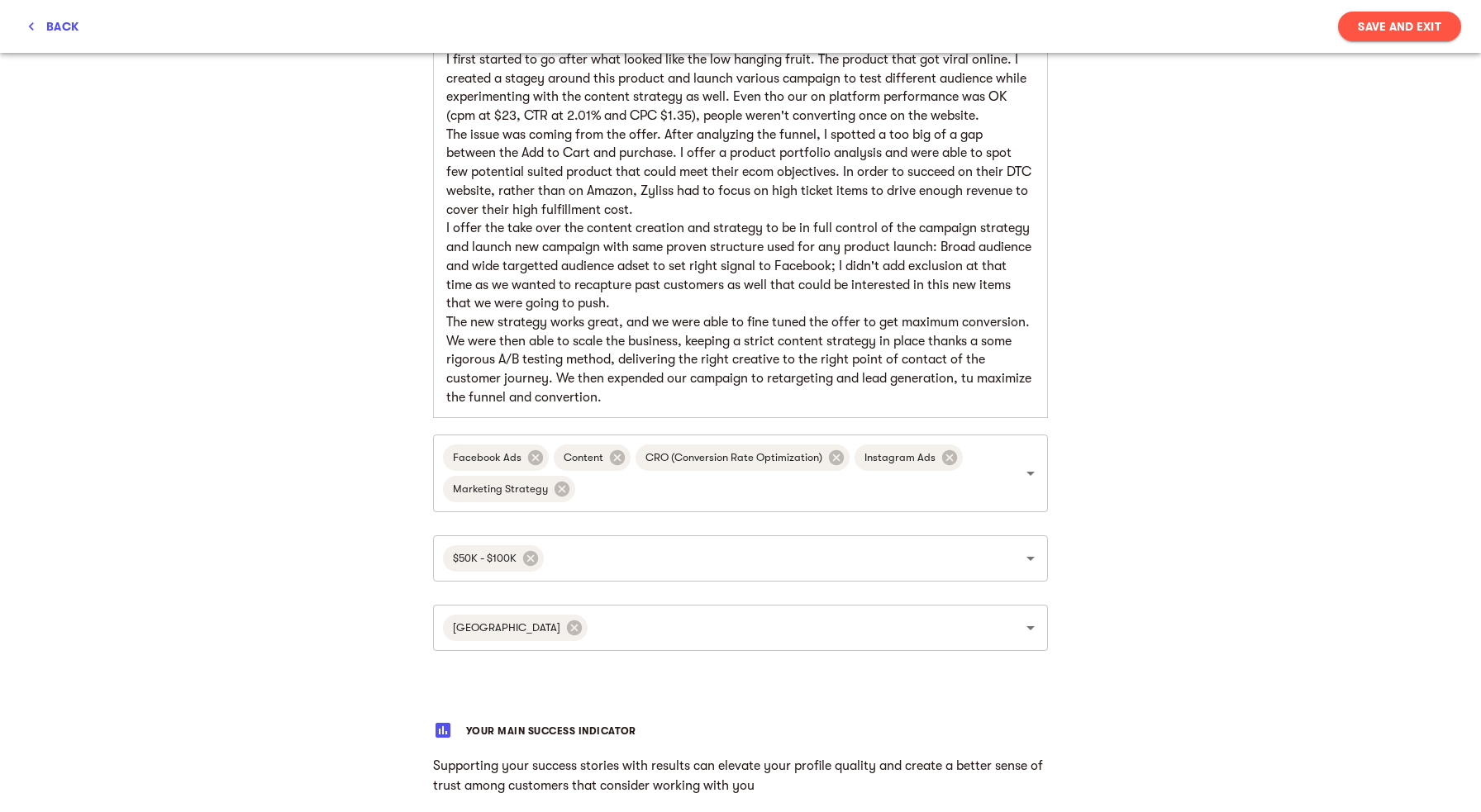
scroll to position [777, 0]
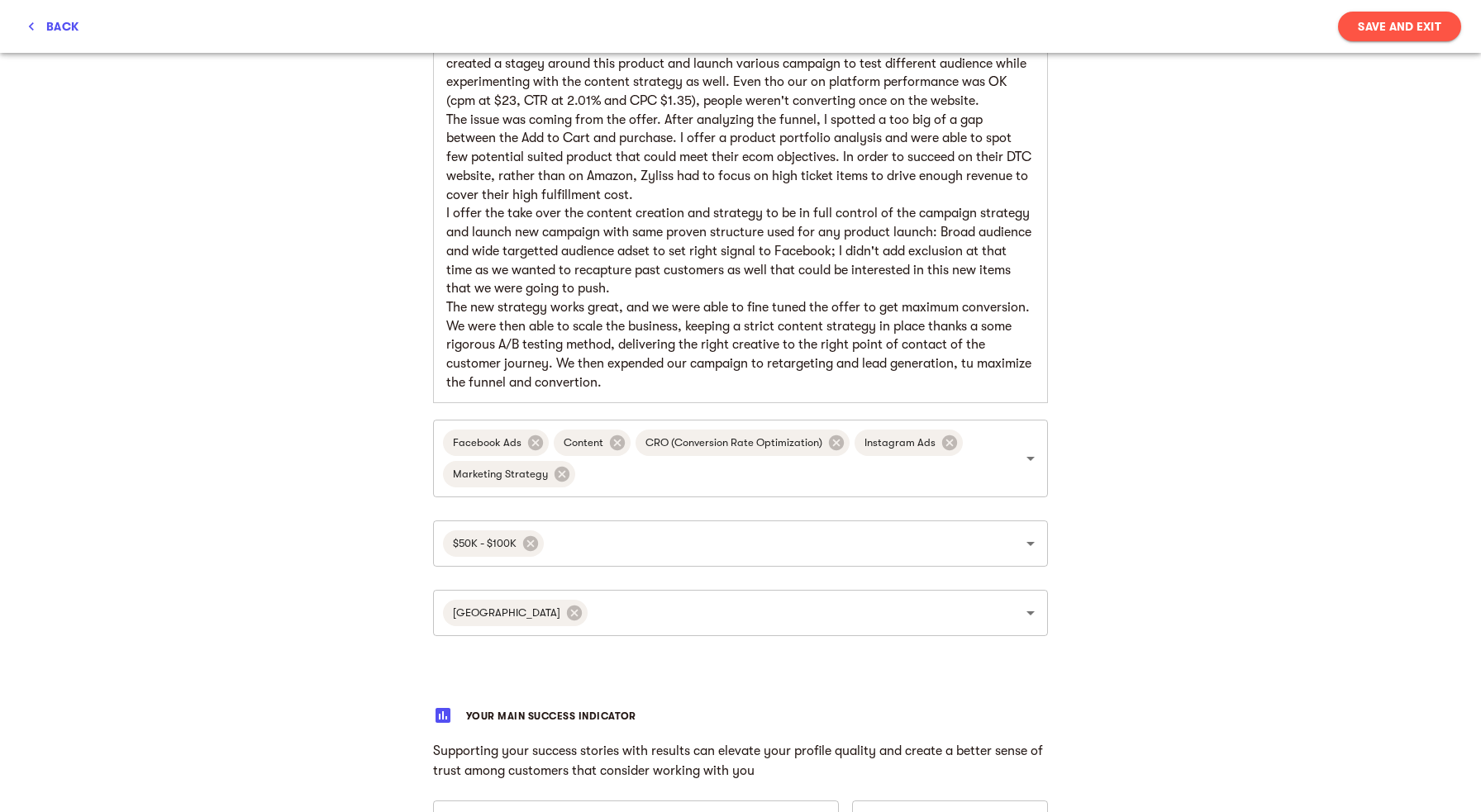
click at [685, 385] on p "The new strategy works great, and we were able to fine tuned the offer to get m…" at bounding box center [740, 344] width 588 height 94
click at [979, 104] on p "I first started to go after what looked like the low hanging fruit. The product…" at bounding box center [740, 73] width 588 height 76
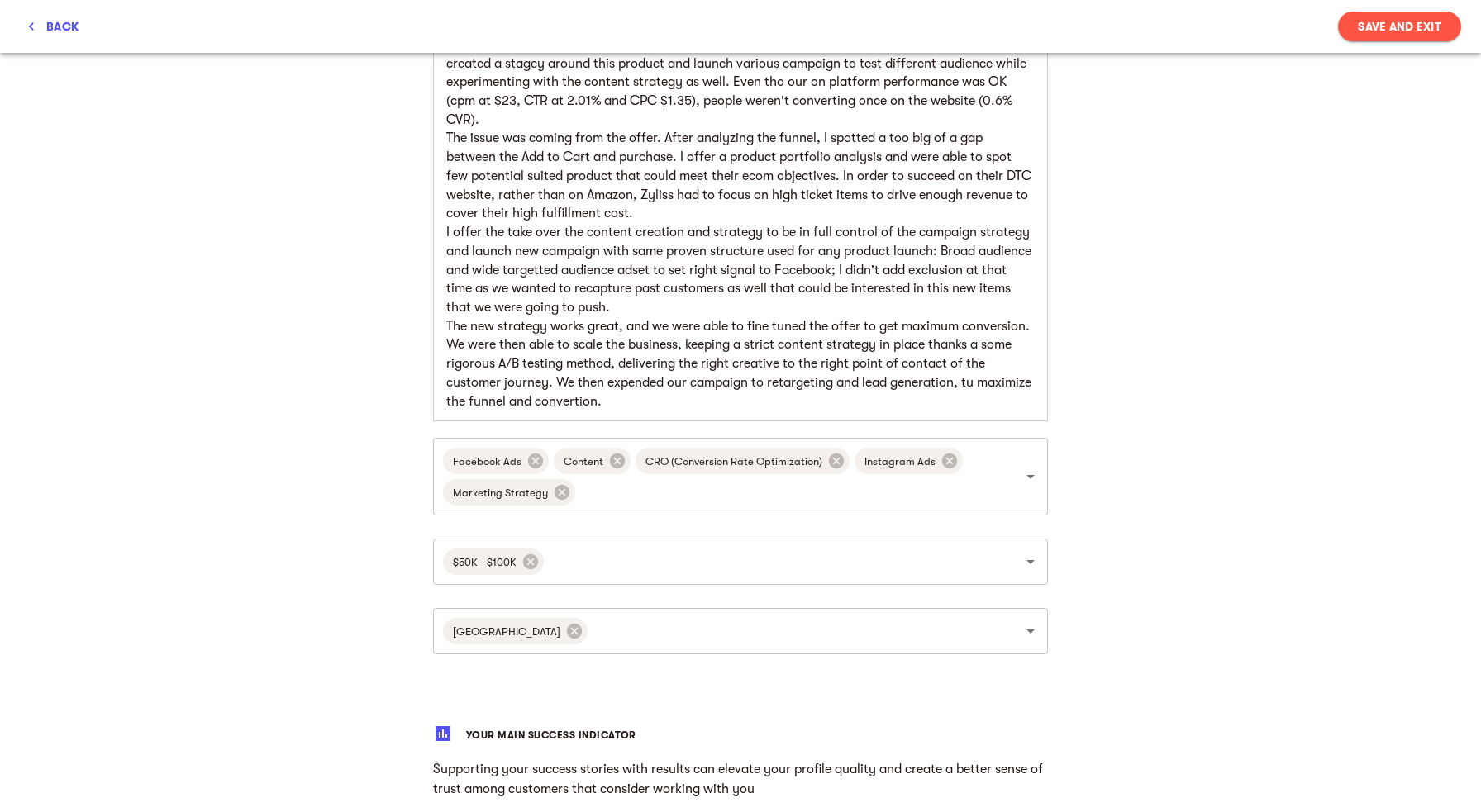
click at [682, 408] on p "The new strategy works great, and we were able to fine tuned the offer to get m…" at bounding box center [740, 364] width 588 height 94
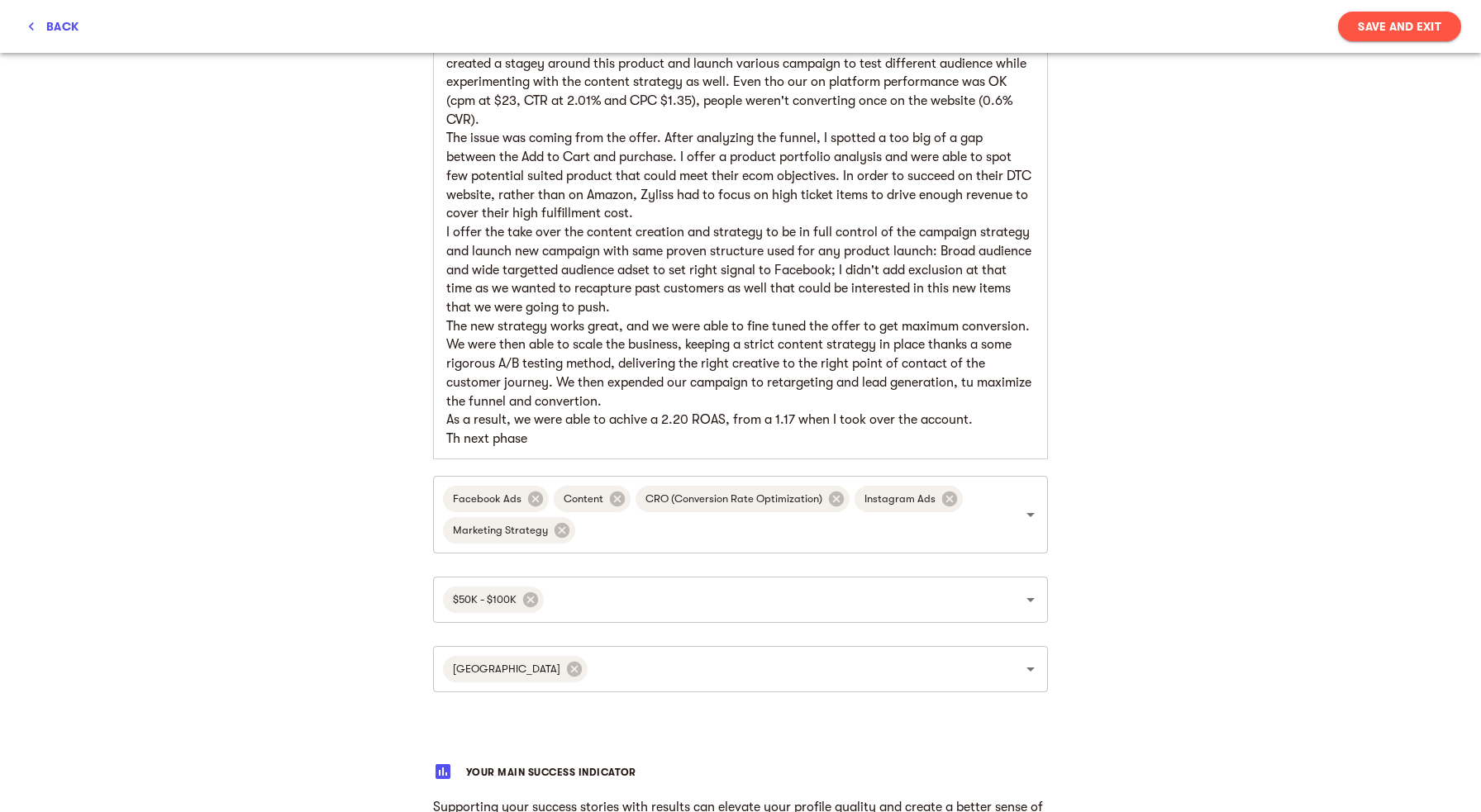
click at [462, 439] on p "Th next phase" at bounding box center [740, 439] width 588 height 19
click at [539, 439] on p "The next phase" at bounding box center [740, 439] width 588 height 19
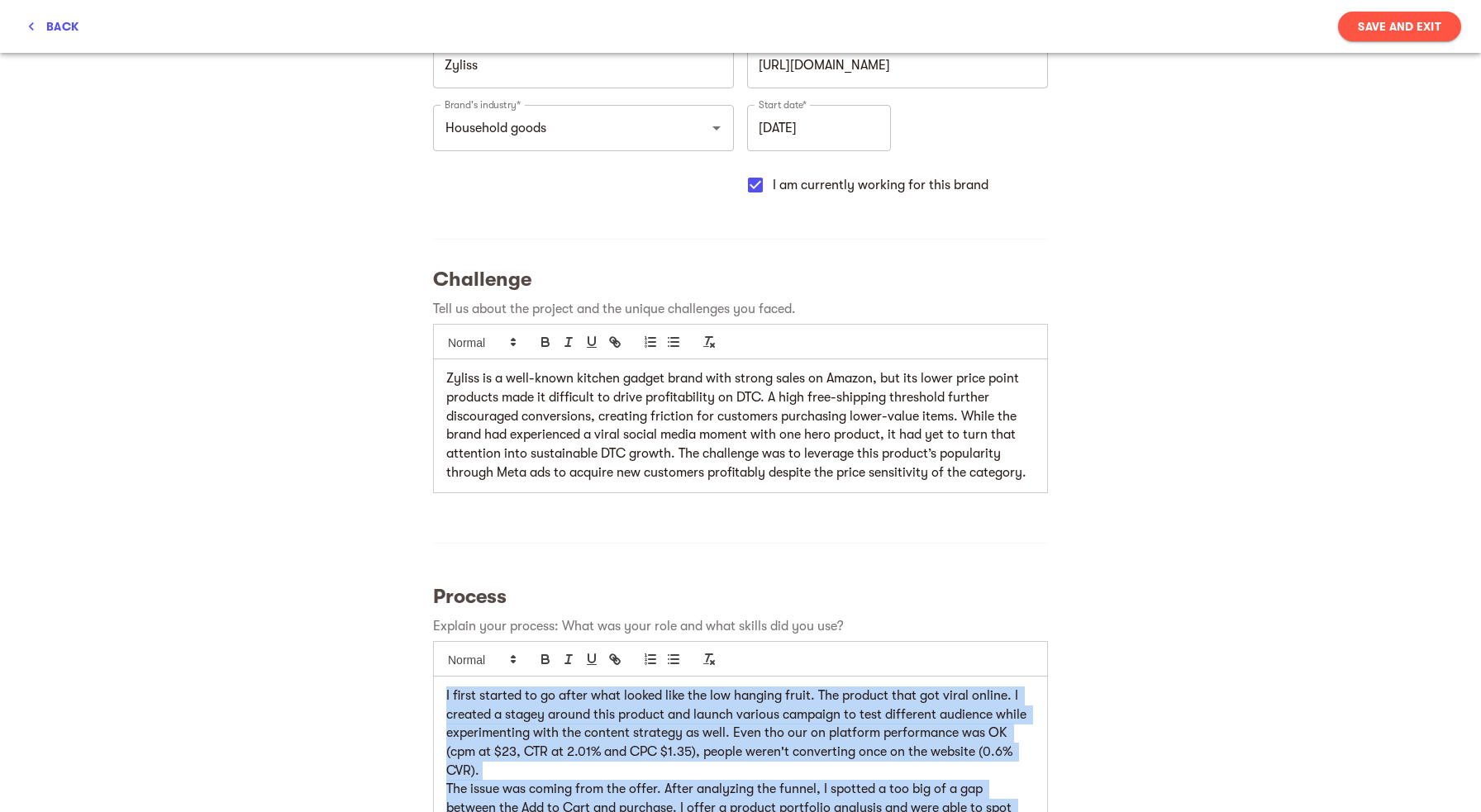
scroll to position [0, 0]
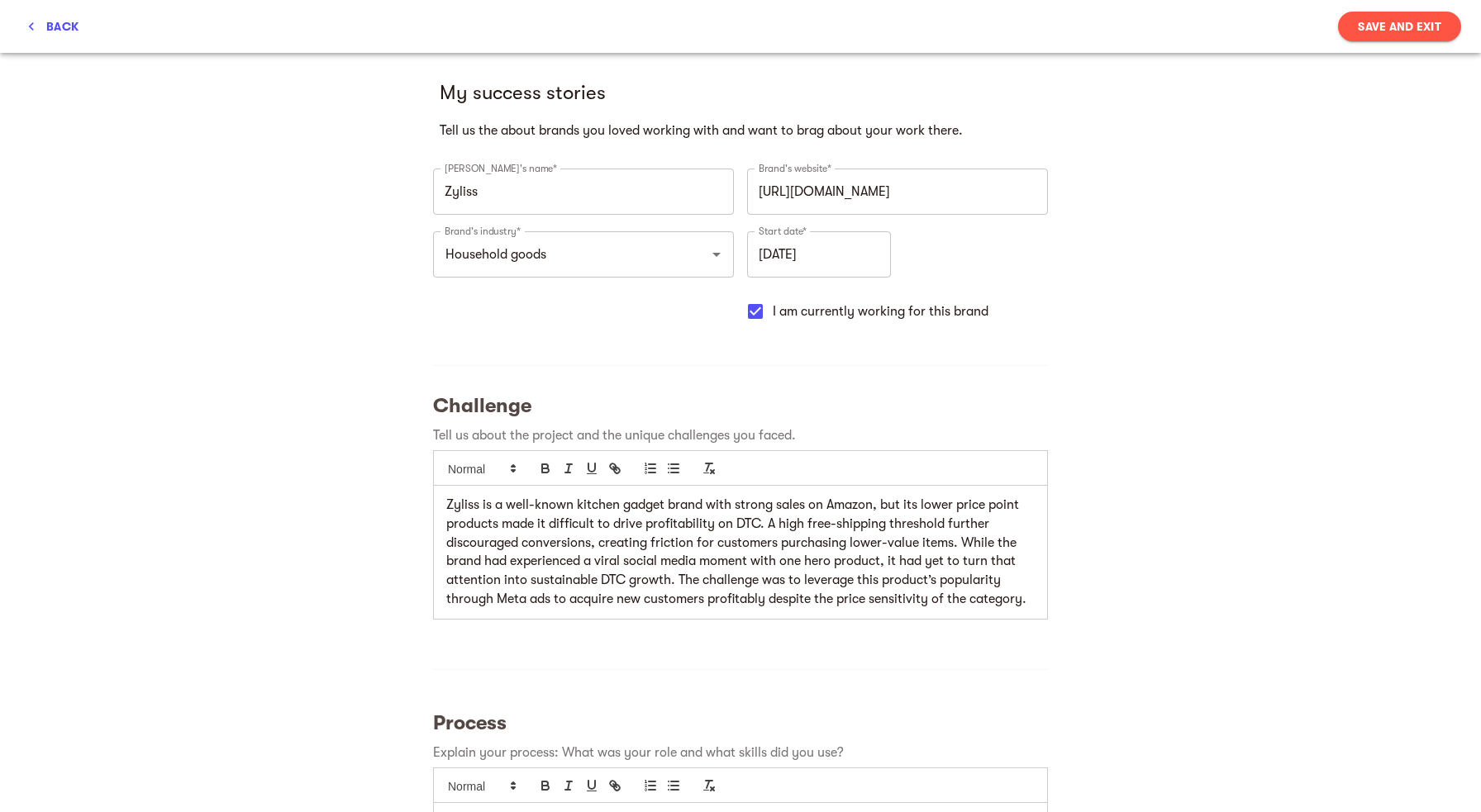
drag, startPoint x: 735, startPoint y: 466, endPoint x: 286, endPoint y: -79, distance: 706.1
copy div "I first started to go after what looked like the low hanging fruit. The product…"
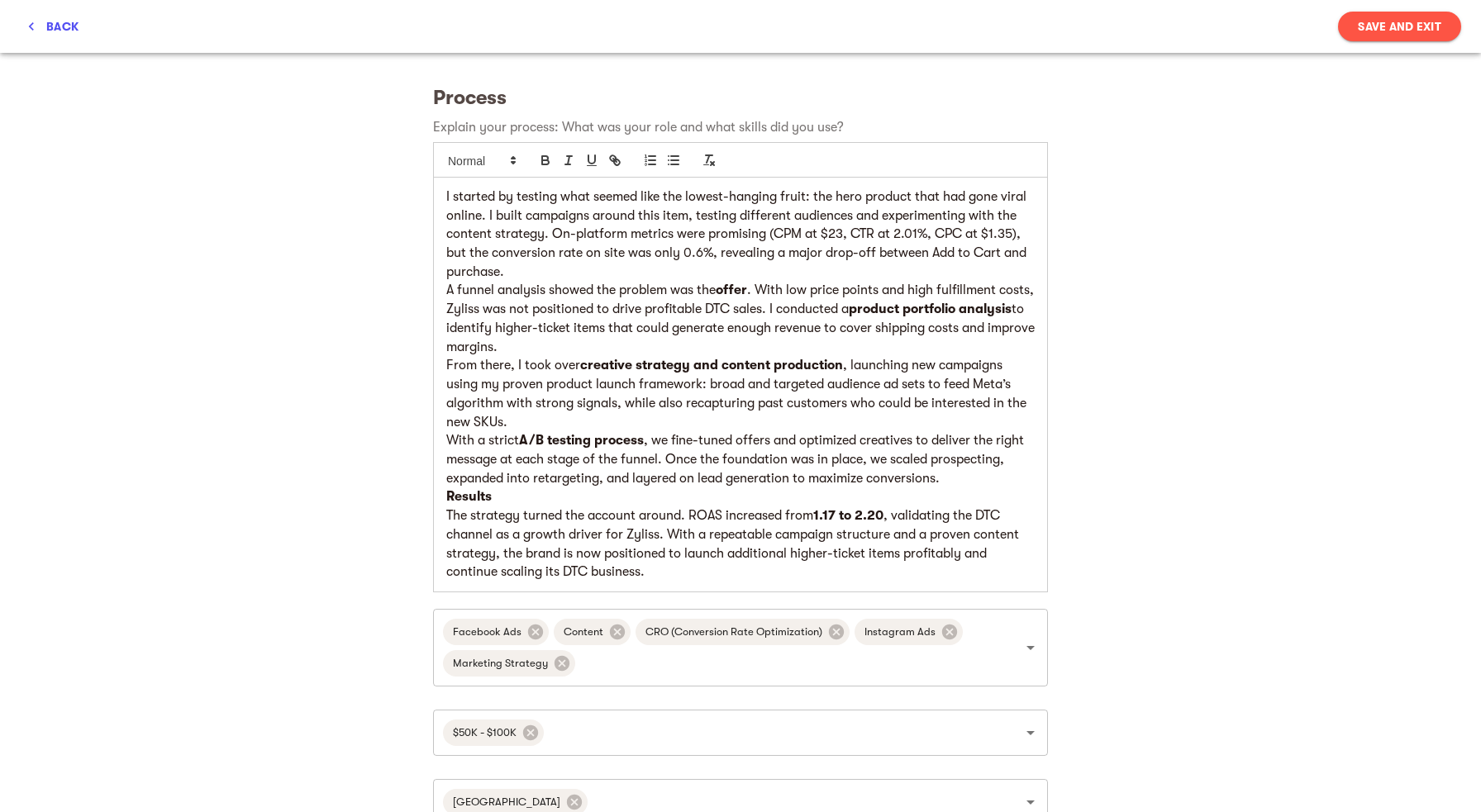
click at [554, 269] on p "I started by testing what seemed like the lowest-hanging fruit: the hero produc…" at bounding box center [740, 234] width 588 height 94
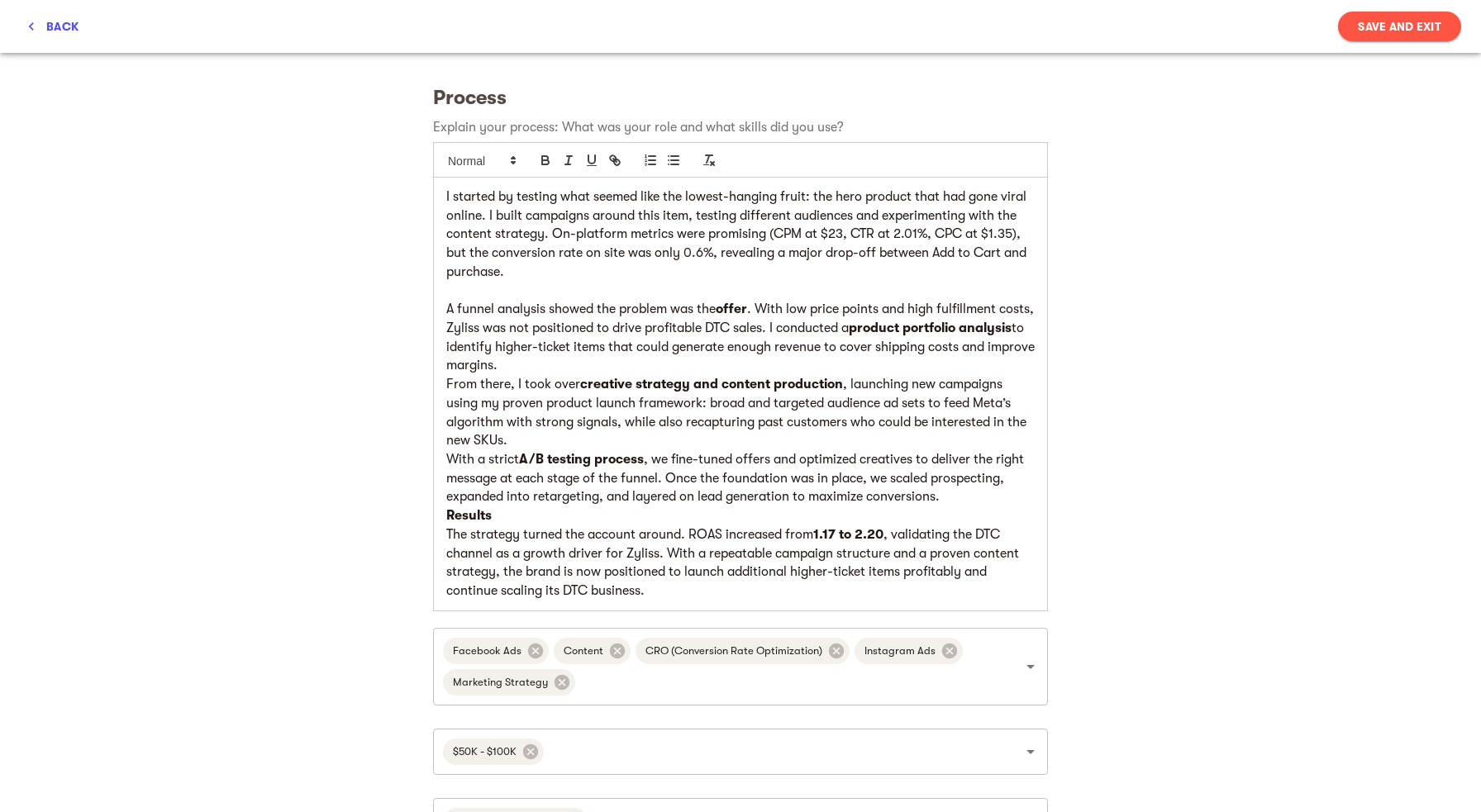
click at [601, 367] on p "A funnel analysis showed the problem was the offer . With low price points and …" at bounding box center [740, 337] width 588 height 76
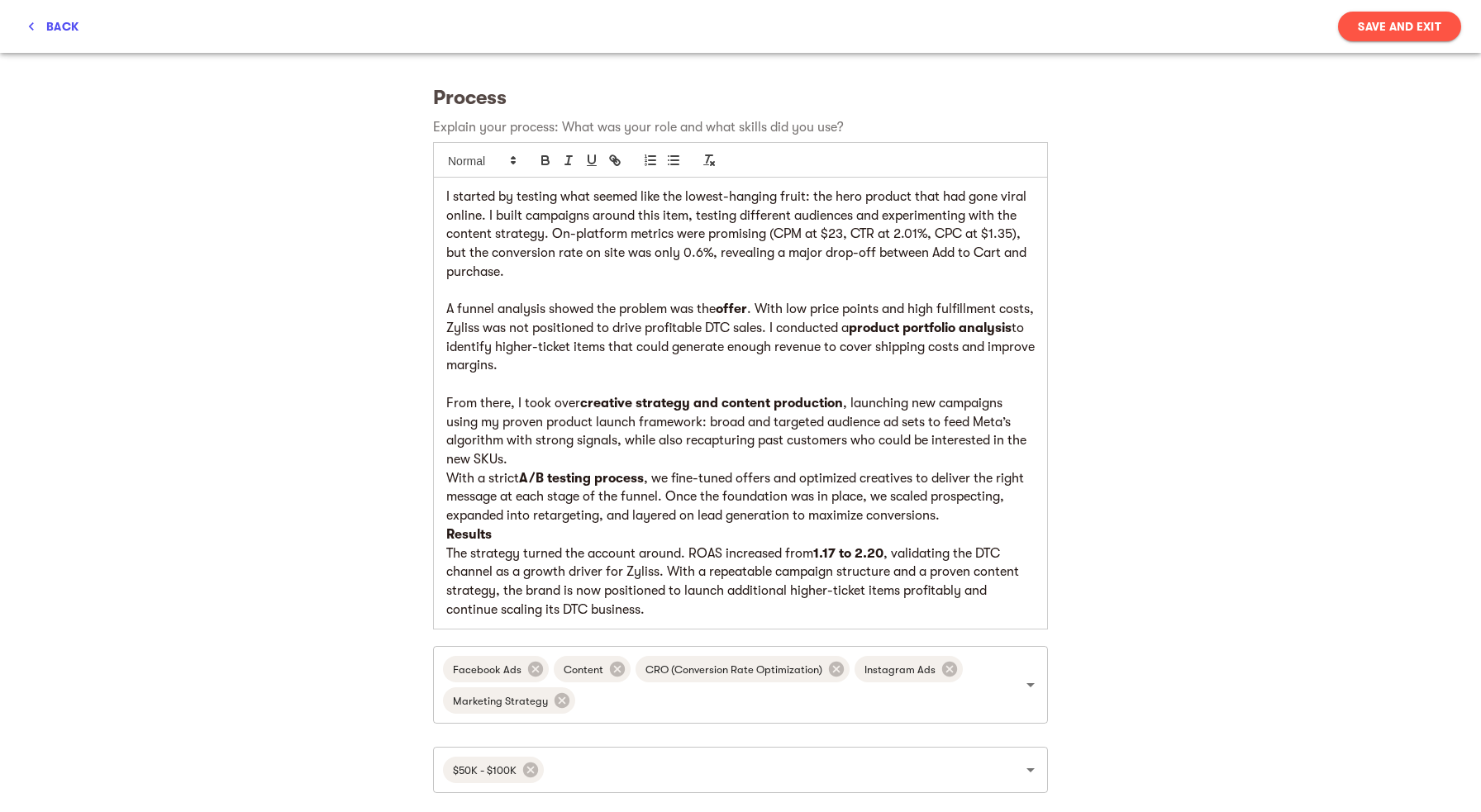
click at [570, 470] on p "With a strict A/B testing process , we fine-tuned offers and optimized creative…" at bounding box center [740, 497] width 588 height 56
click at [556, 462] on p "From there, I took over creative strategy and content production , launching ne…" at bounding box center [740, 431] width 588 height 76
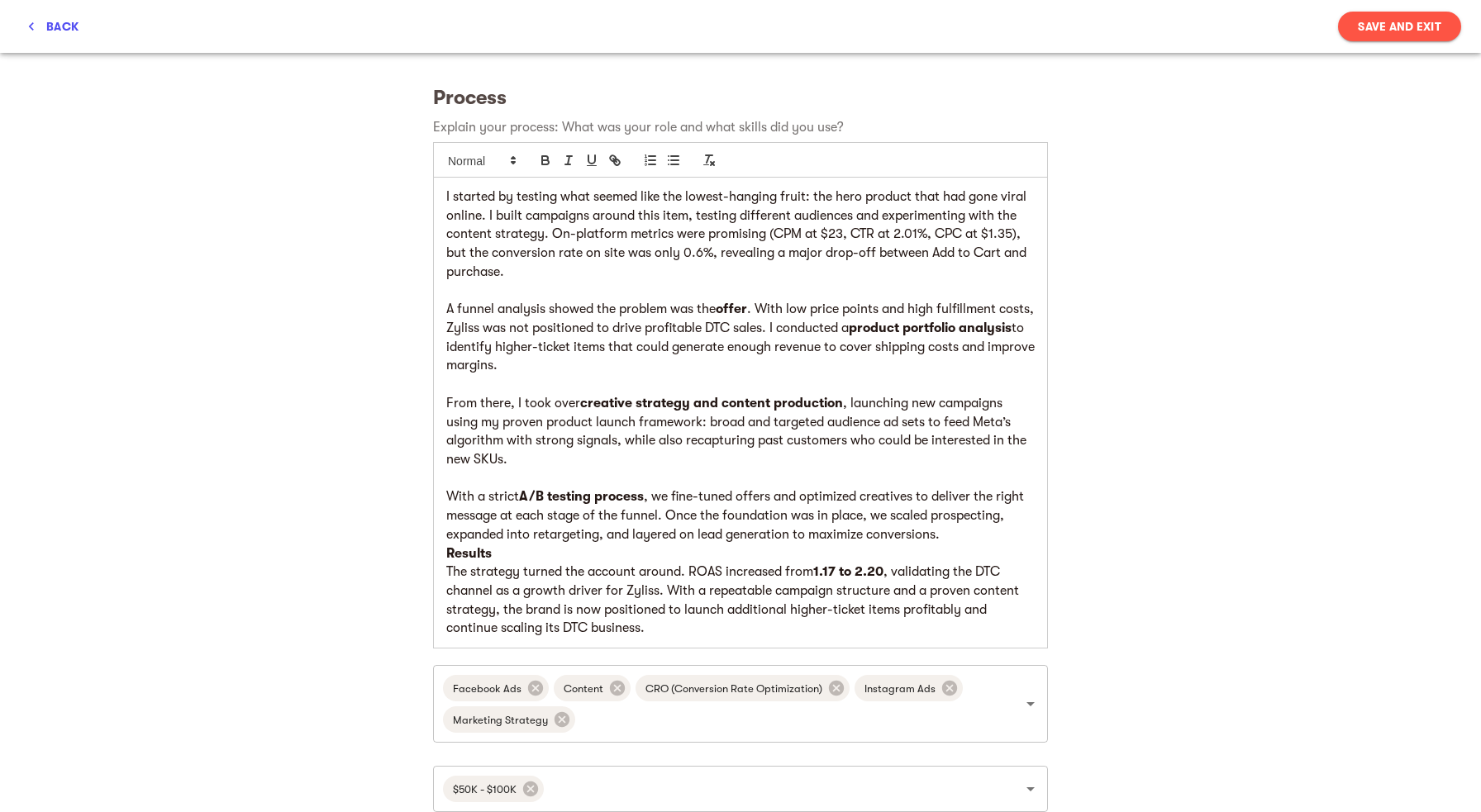
click at [549, 558] on p "Results" at bounding box center [740, 553] width 588 height 19
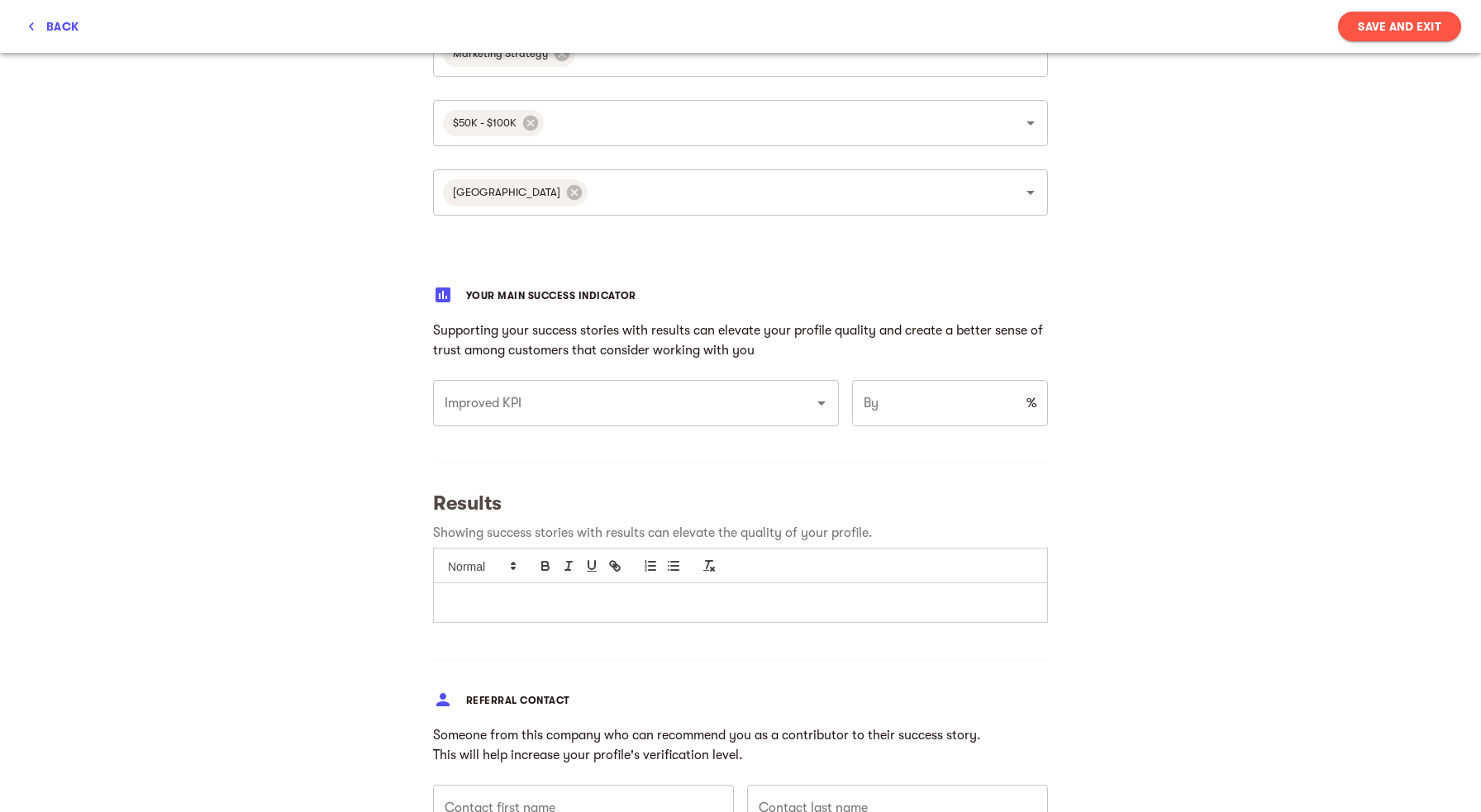
scroll to position [1310, 0]
click at [626, 402] on input "Improved KPI" at bounding box center [613, 402] width 345 height 32
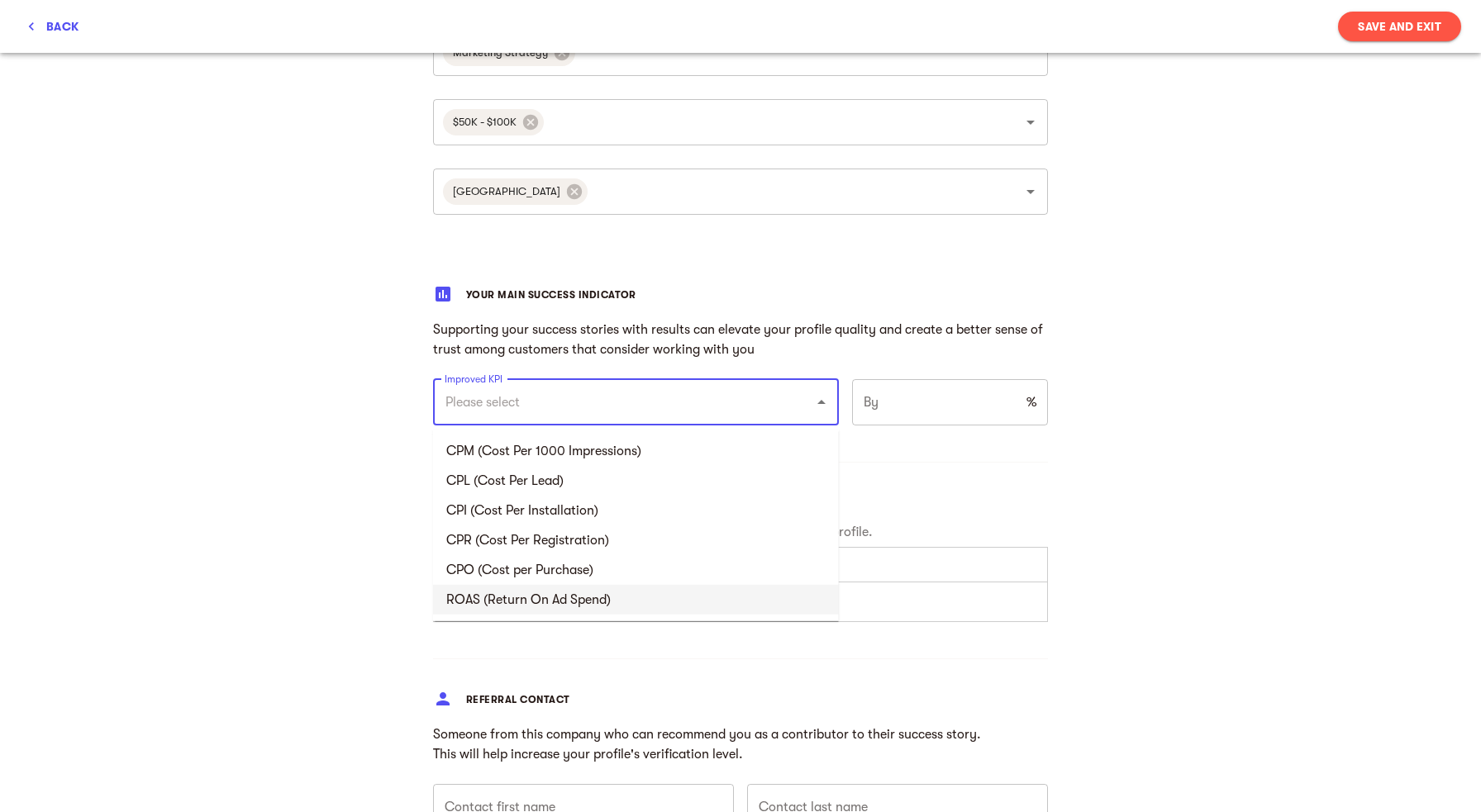
click at [561, 600] on li "ROAS (Return On Ad Spend)" at bounding box center [636, 599] width 405 height 30
type input "ROAS (Return On Ad Spend)"
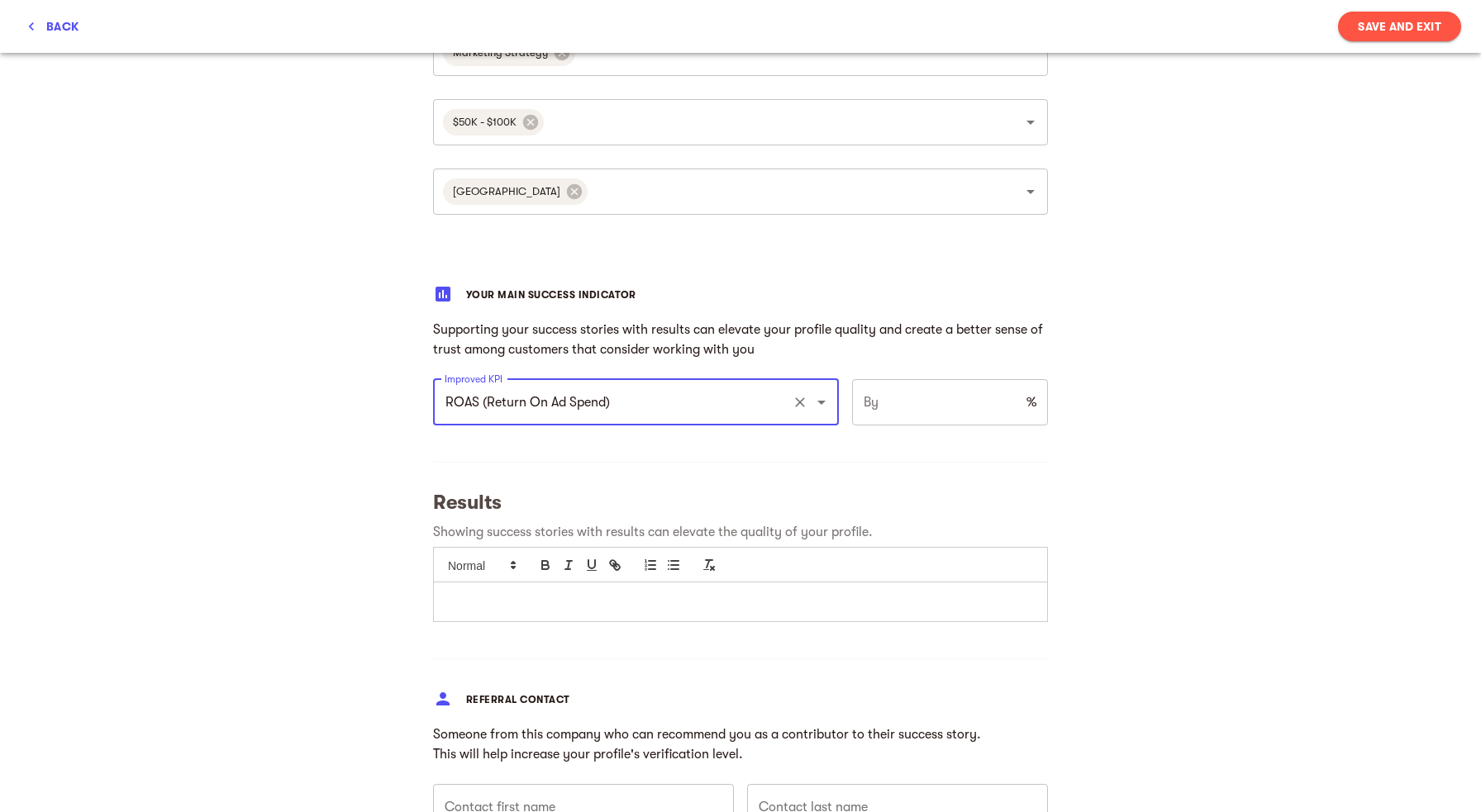
click at [920, 405] on input "number" at bounding box center [936, 402] width 168 height 47
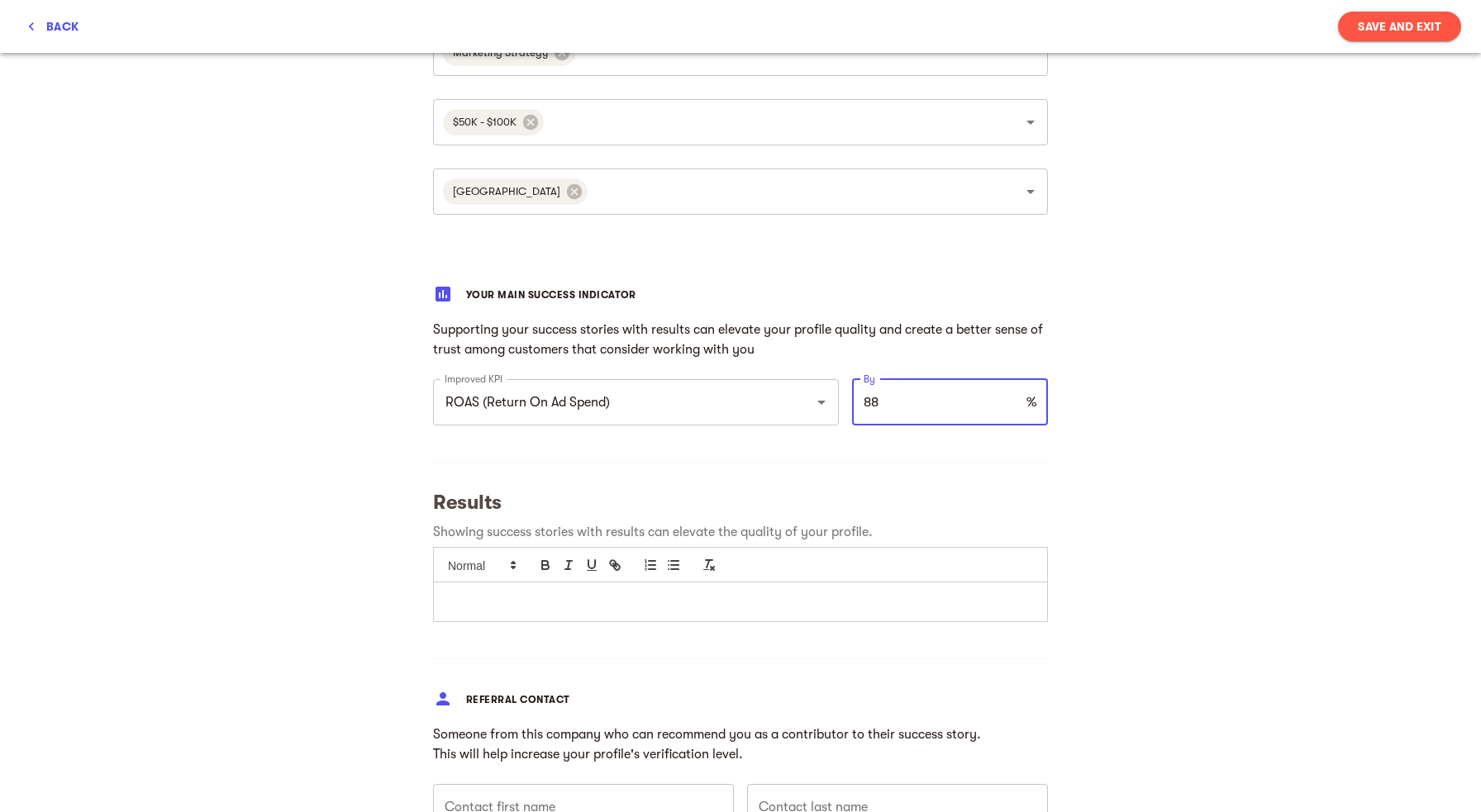
type input "88"
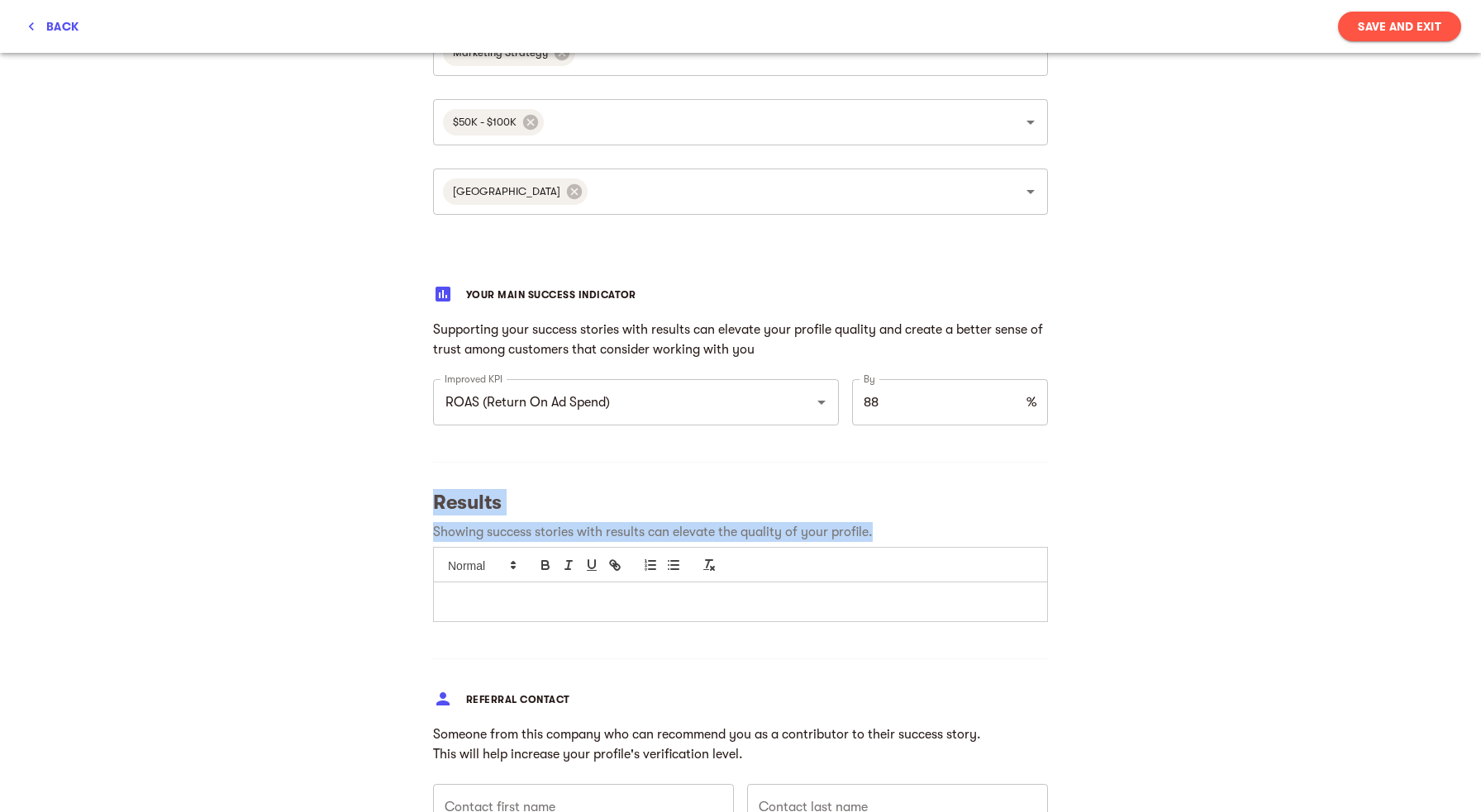
drag, startPoint x: 881, startPoint y: 536, endPoint x: 444, endPoint y: 470, distance: 442.0
copy div "Results Showing success stories with results can elevate the quality of your pr…"
click at [635, 598] on p at bounding box center [740, 601] width 588 height 19
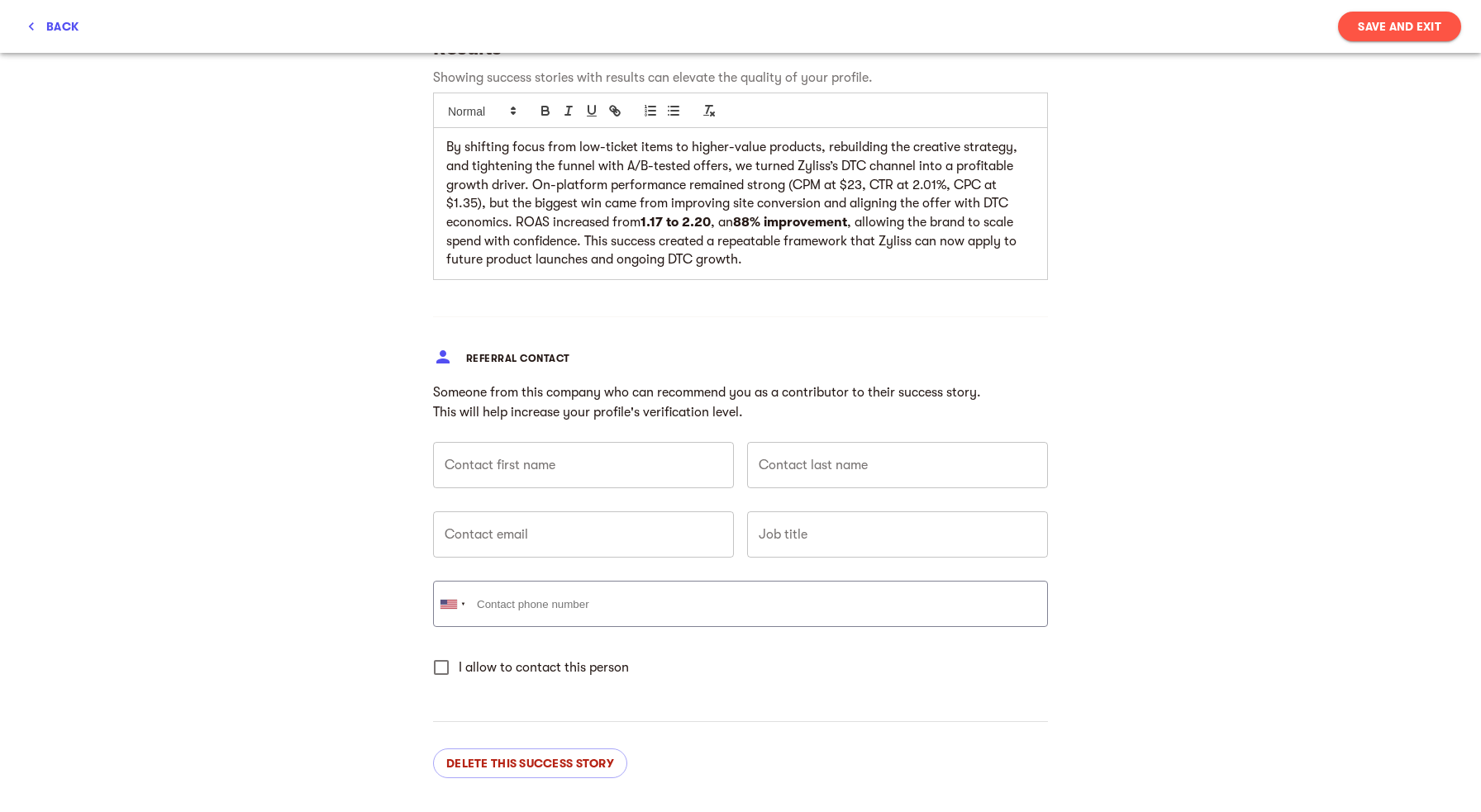
scroll to position [1779, 0]
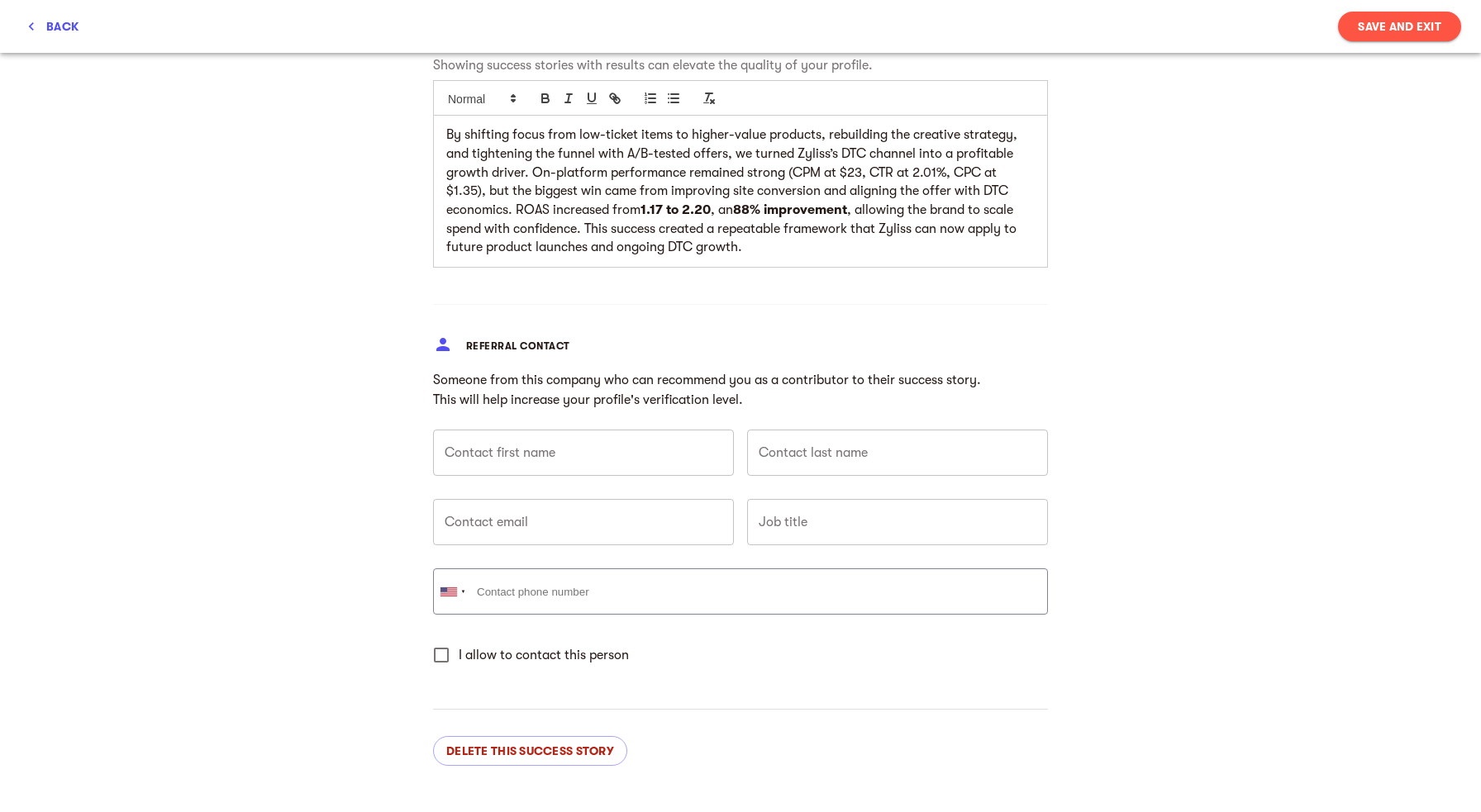
click at [1385, 31] on span "Save and Exit" at bounding box center [1399, 26] width 83 height 20
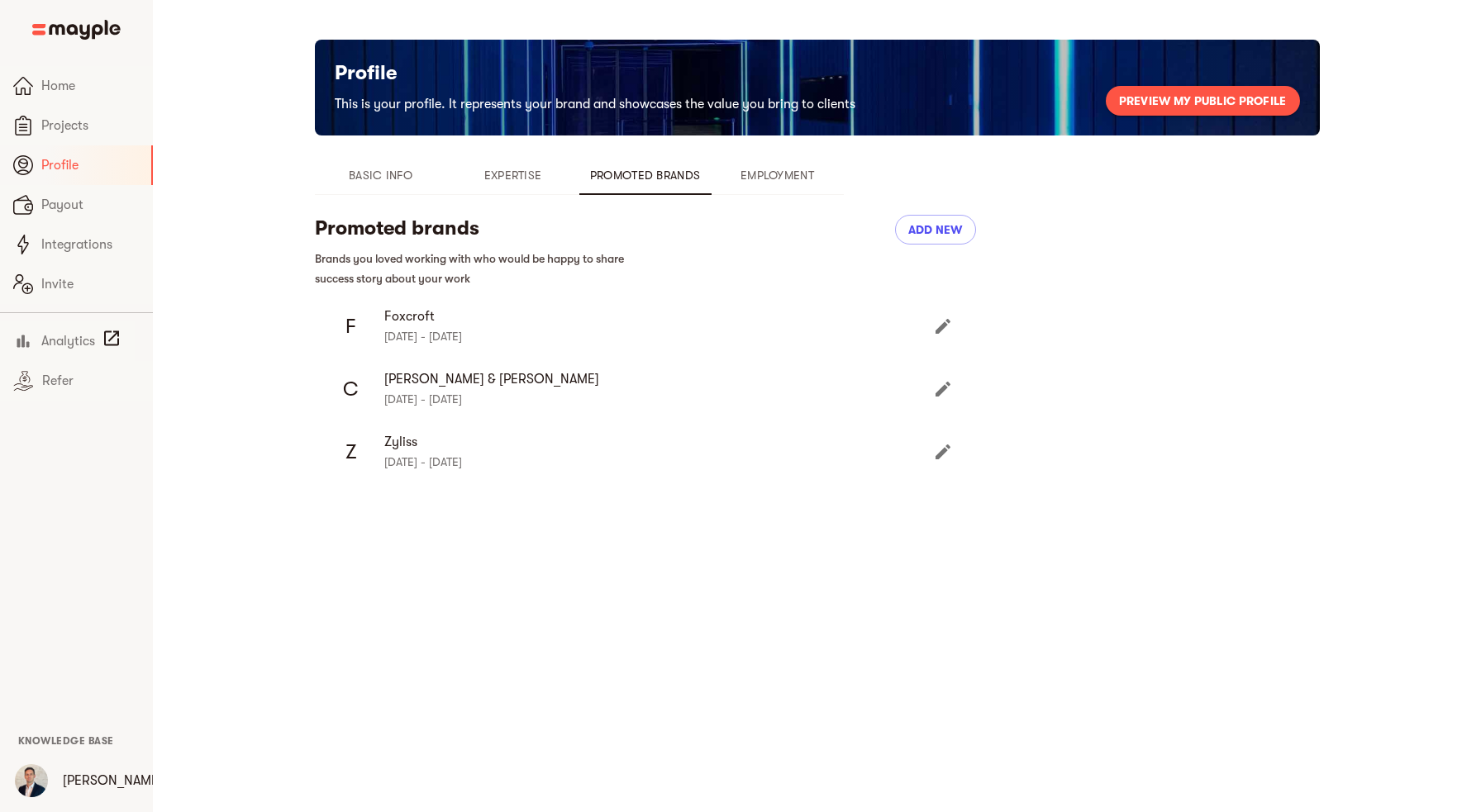
scroll to position [0, 0]
click at [944, 386] on icon "Edit" at bounding box center [943, 389] width 15 height 15
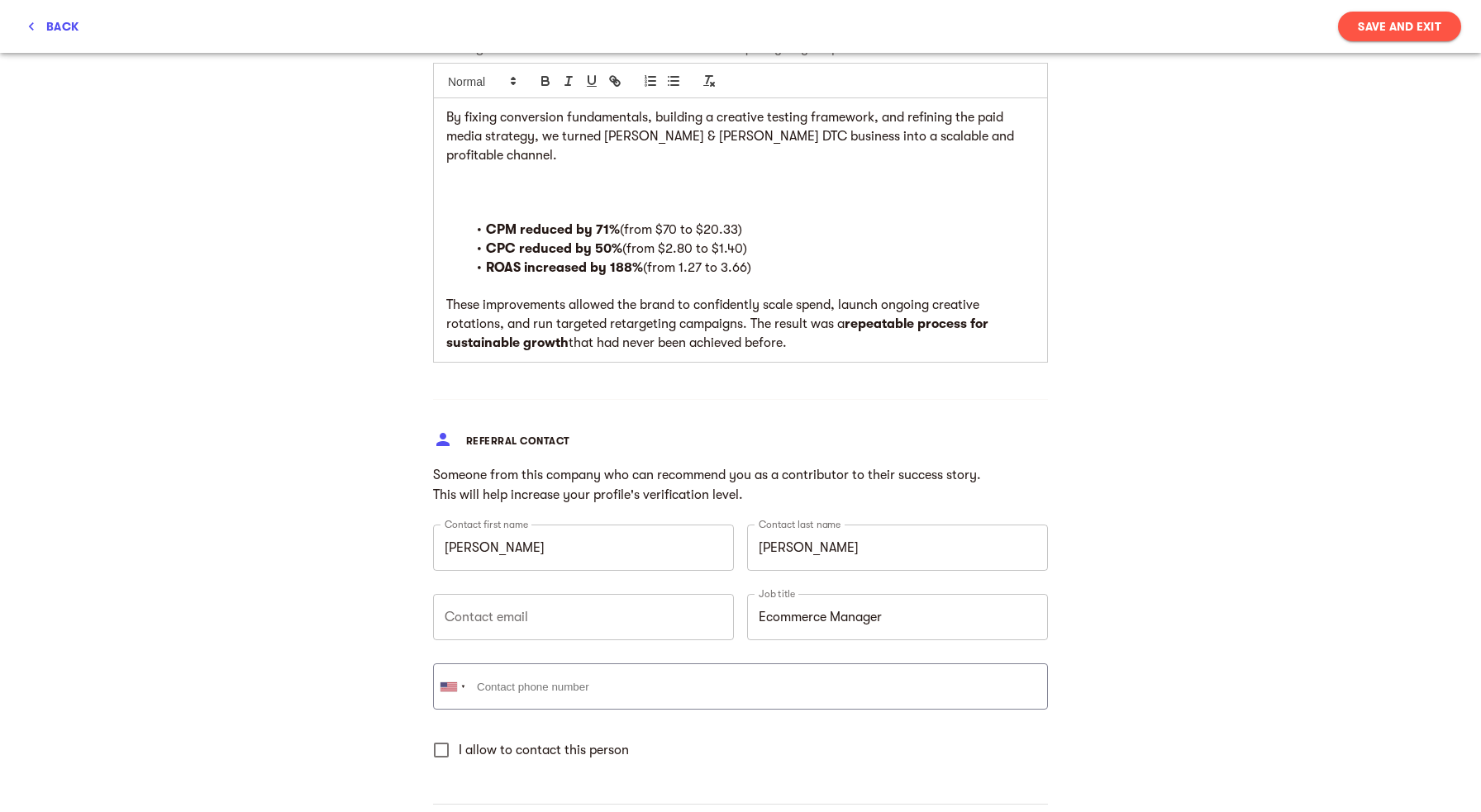
scroll to position [1723, 0]
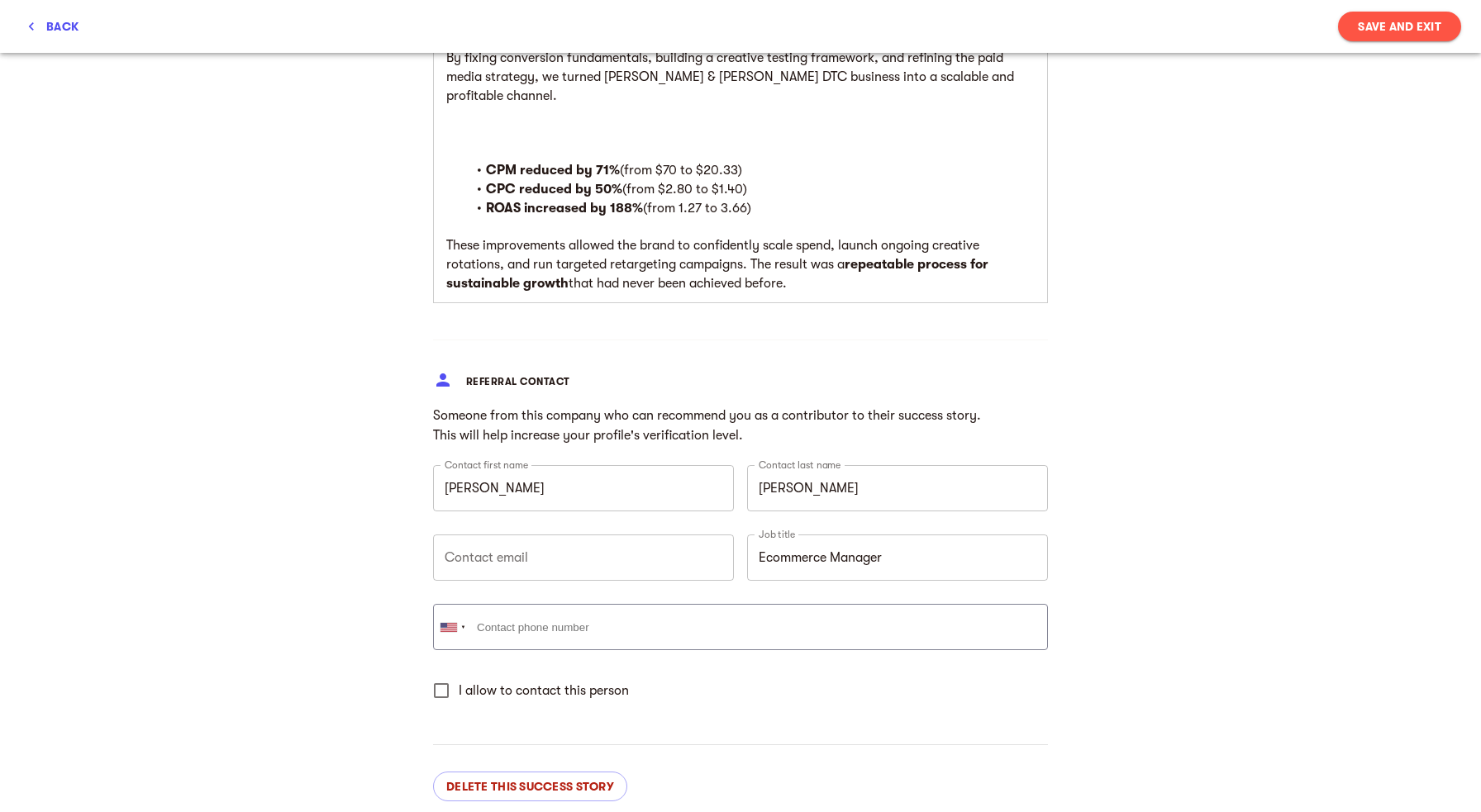
click at [63, 28] on span "back" at bounding box center [52, 26] width 52 height 20
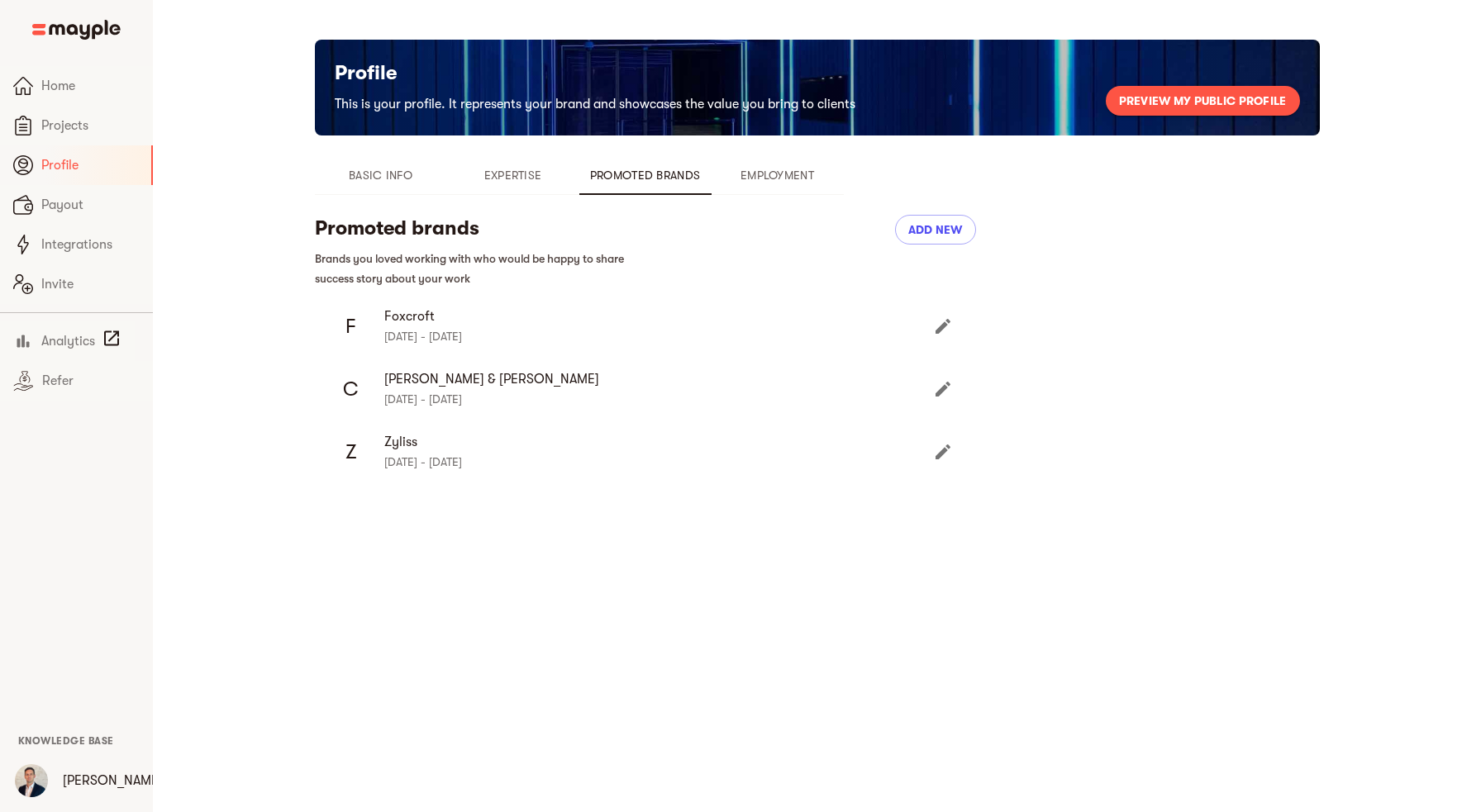
click at [948, 457] on icon "Edit" at bounding box center [942, 451] width 20 height 20
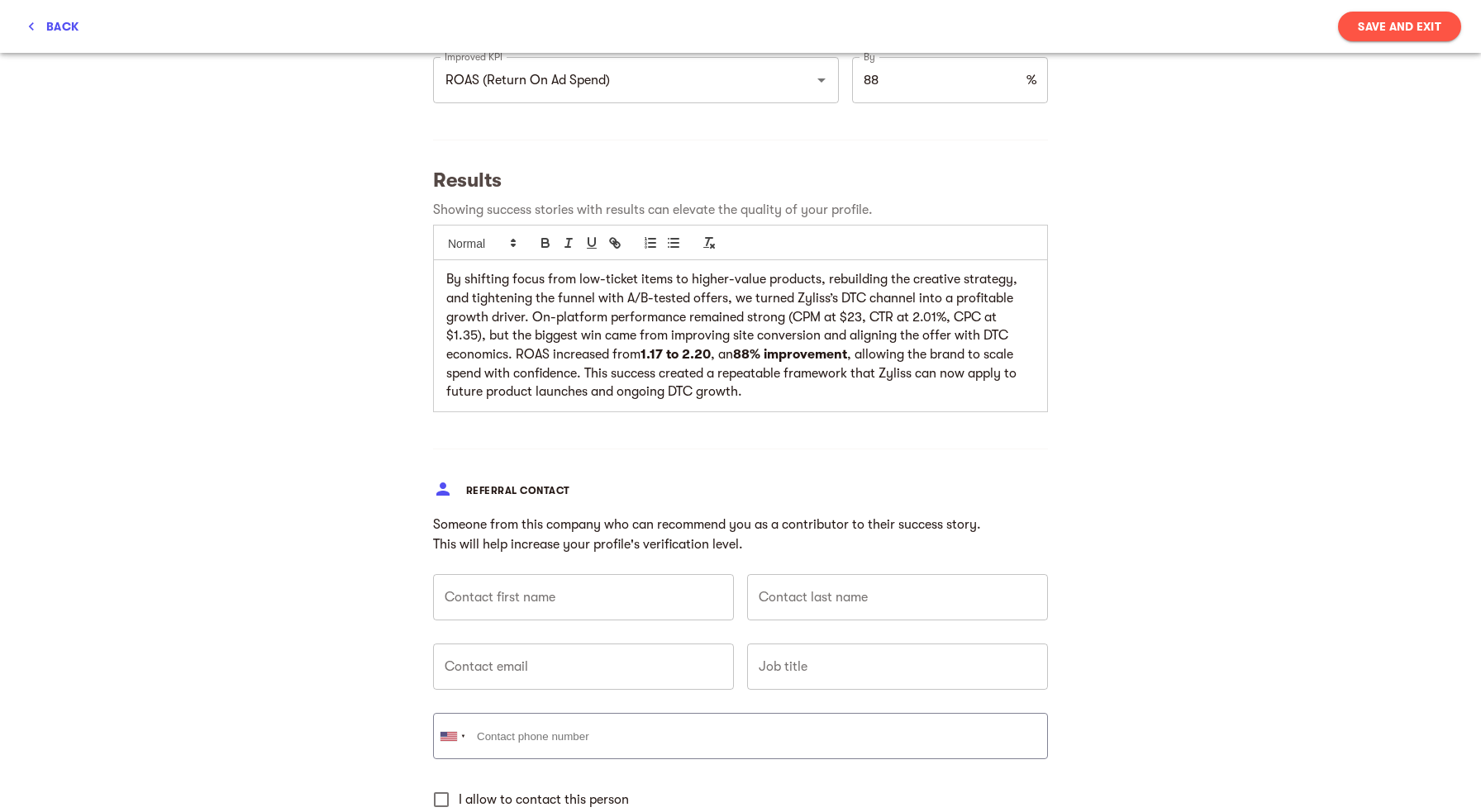
scroll to position [1779, 0]
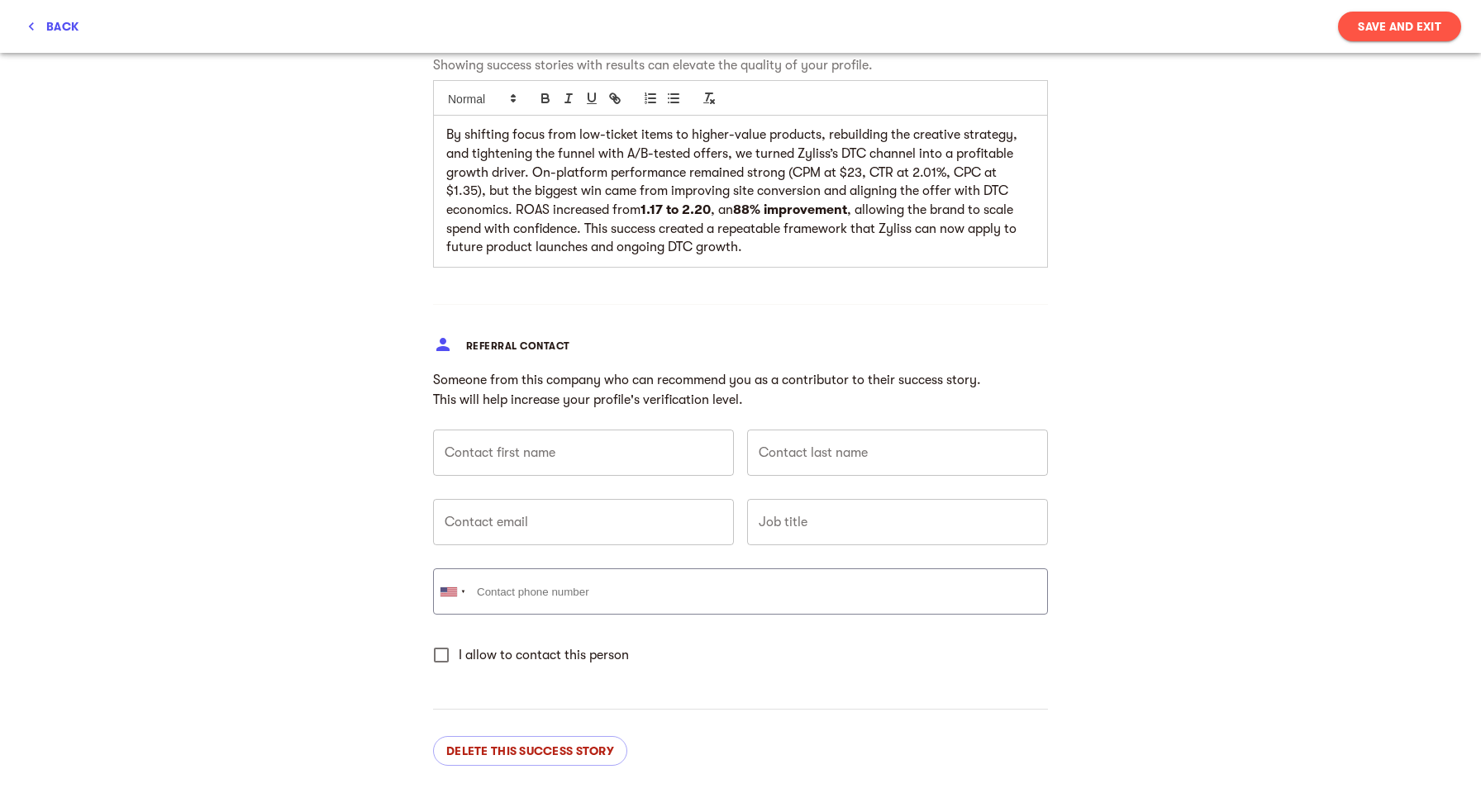
click at [553, 450] on input "text" at bounding box center [584, 453] width 301 height 47
type input "[PERSON_NAME]"
type input "e"
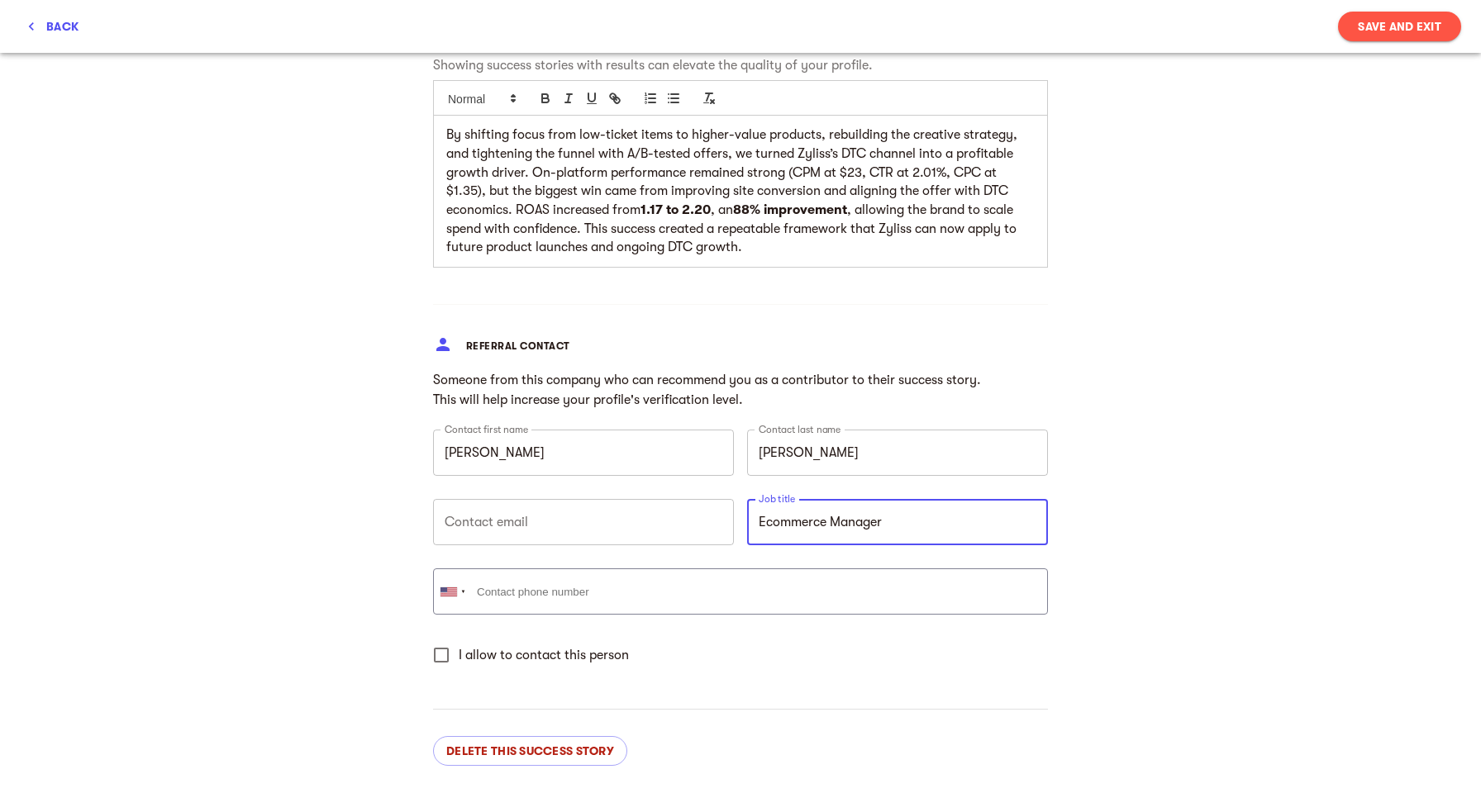
type input "Ecommerce Manager"
click at [1381, 31] on span "Save and Exit" at bounding box center [1399, 26] width 83 height 20
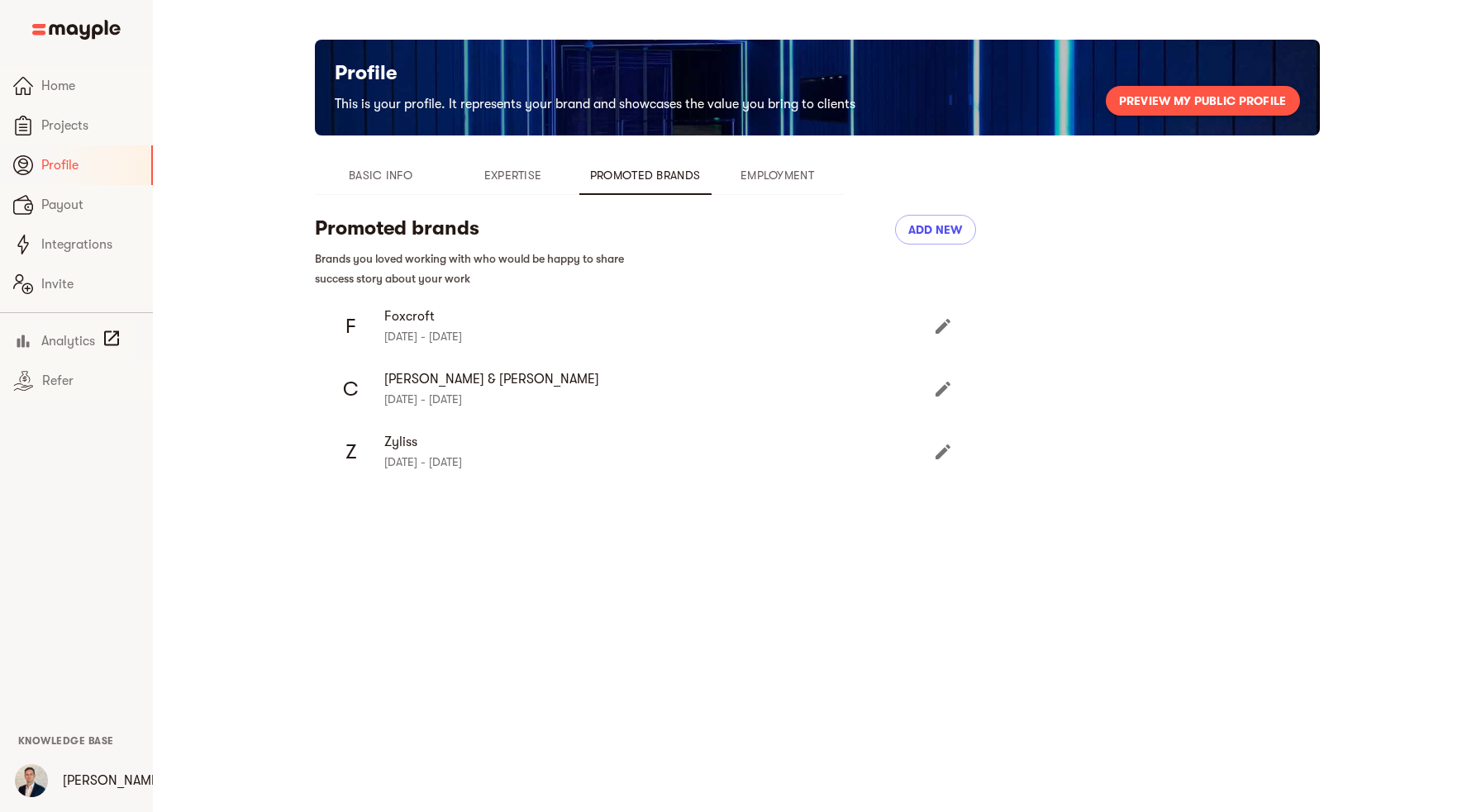
click at [352, 452] on div "Z" at bounding box center [351, 452] width 47 height 47
click at [944, 384] on icon "Edit" at bounding box center [942, 388] width 20 height 20
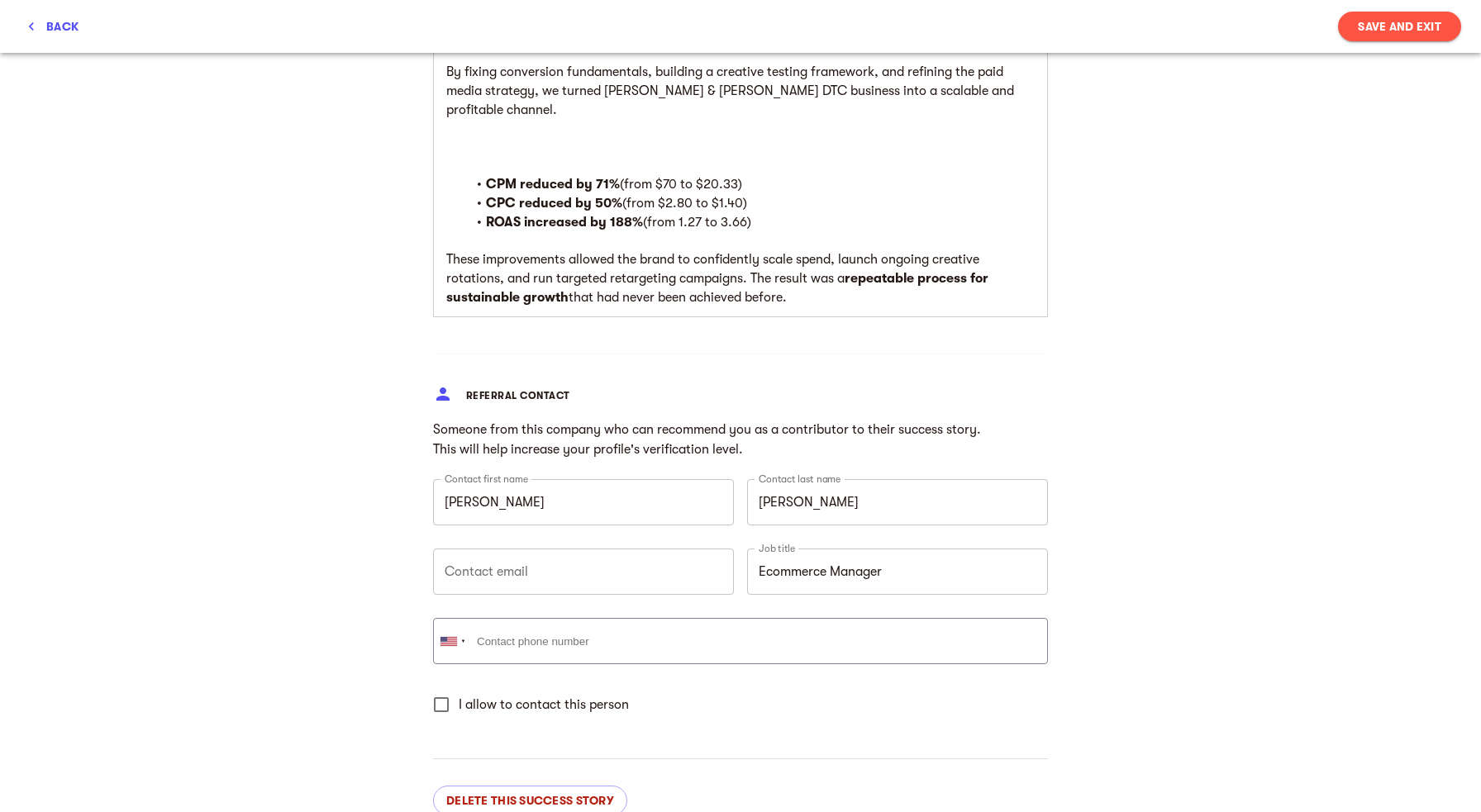
scroll to position [1723, 0]
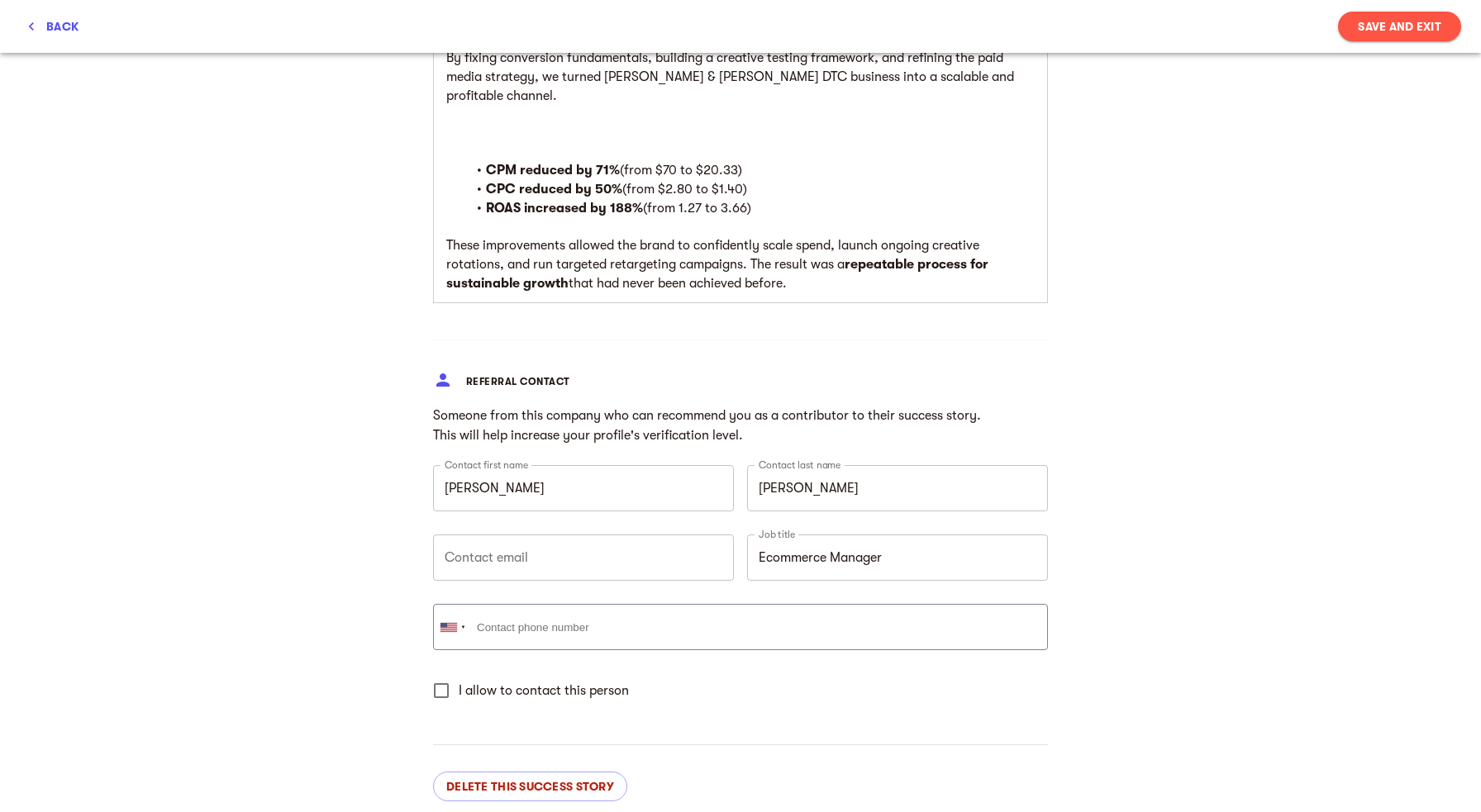
click at [1382, 23] on span "Save and Exit" at bounding box center [1399, 26] width 83 height 20
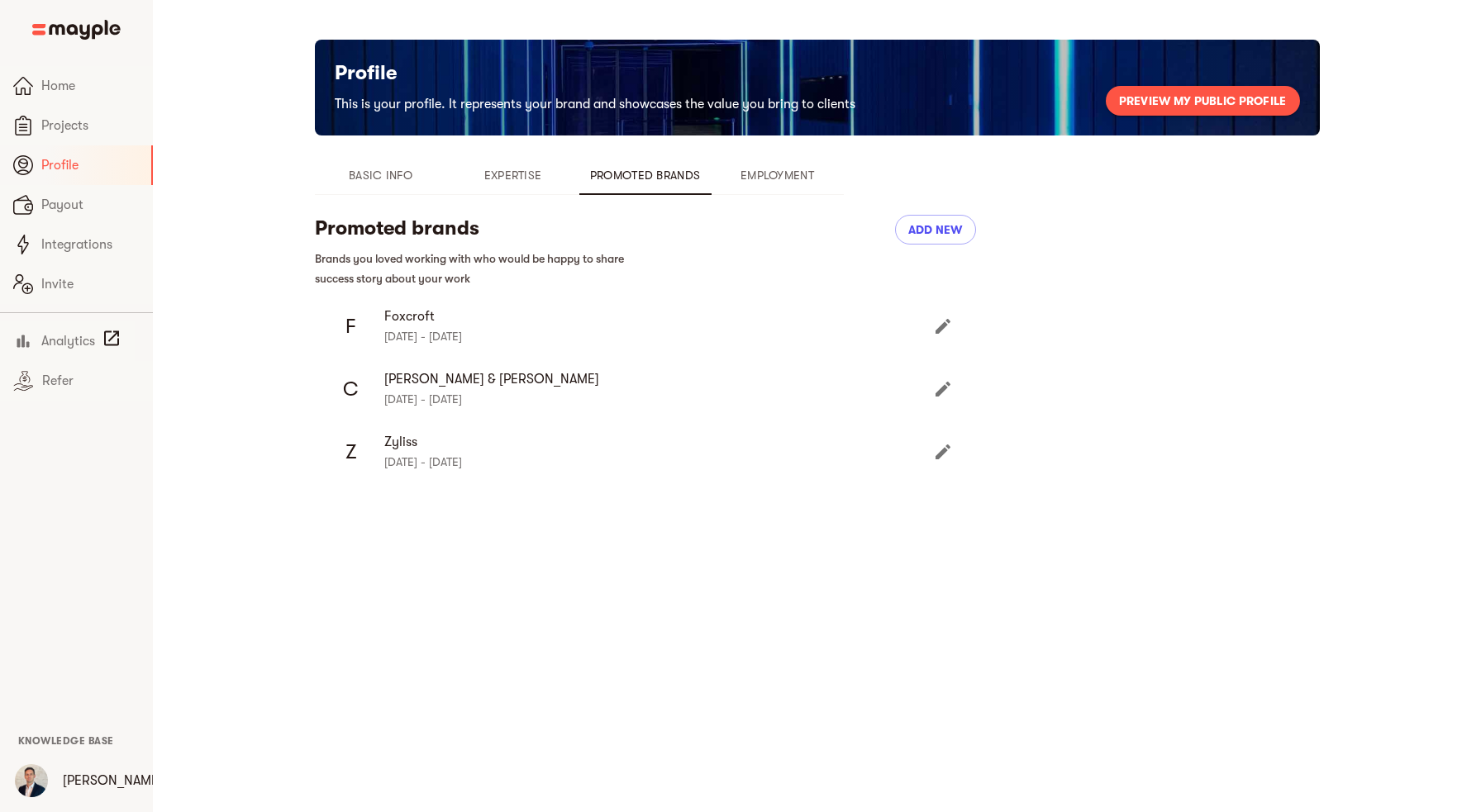
scroll to position [0, 0]
click at [771, 168] on span "Employment" at bounding box center [777, 175] width 112 height 20
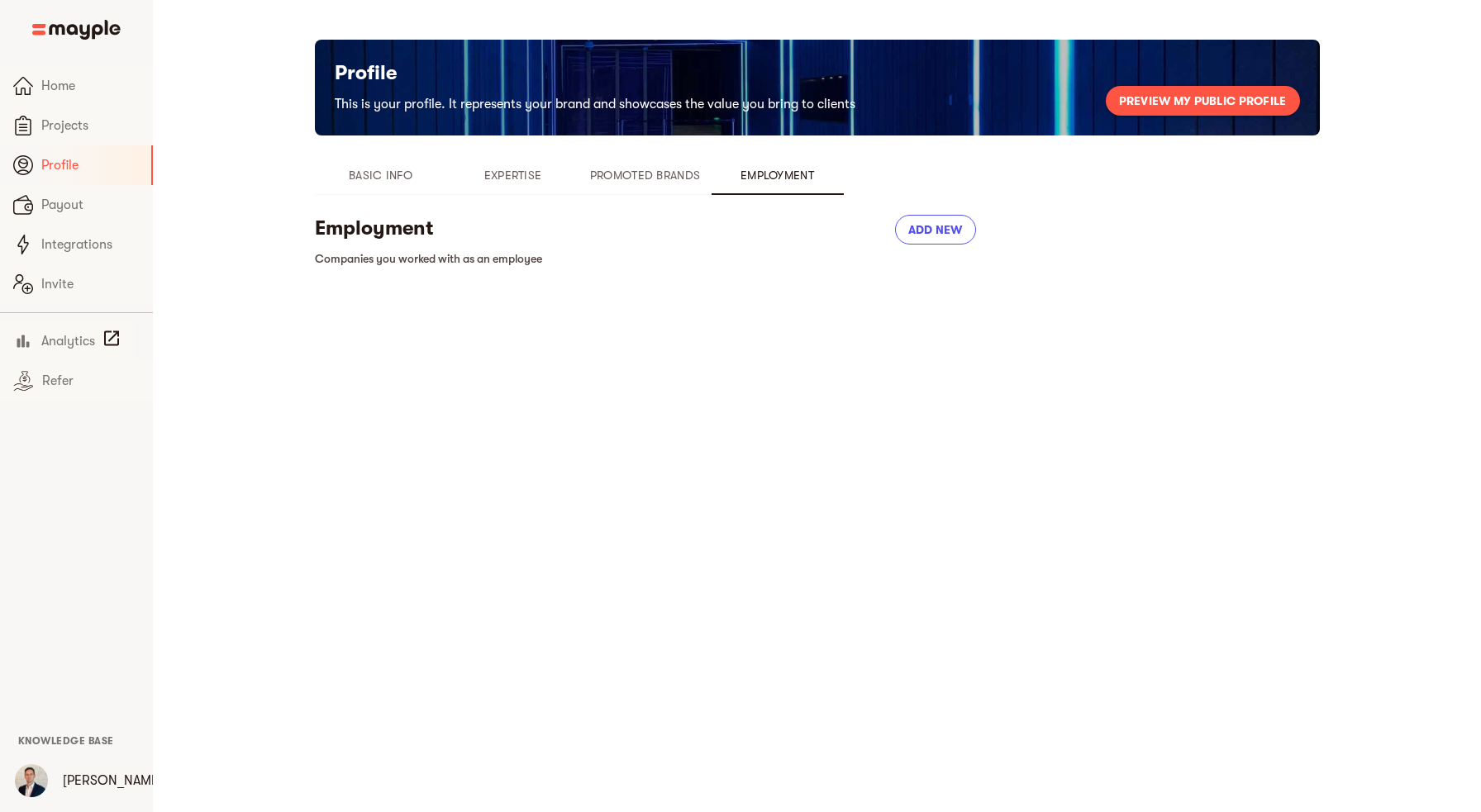
click at [925, 231] on span "Add new" at bounding box center [935, 229] width 54 height 20
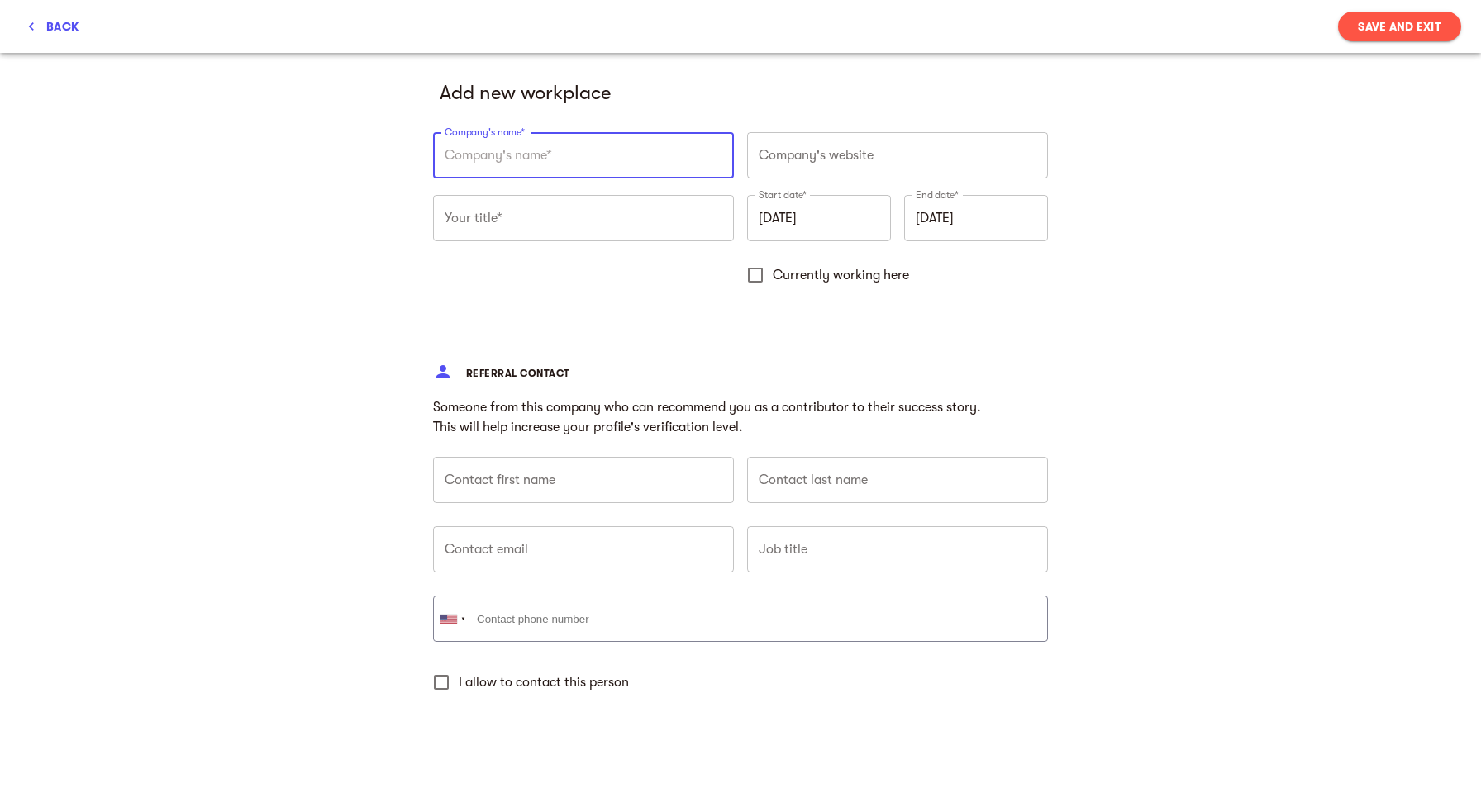
click at [599, 159] on input "text" at bounding box center [584, 156] width 301 height 47
type input "White Toque"
click at [821, 159] on input "text" at bounding box center [897, 156] width 301 height 47
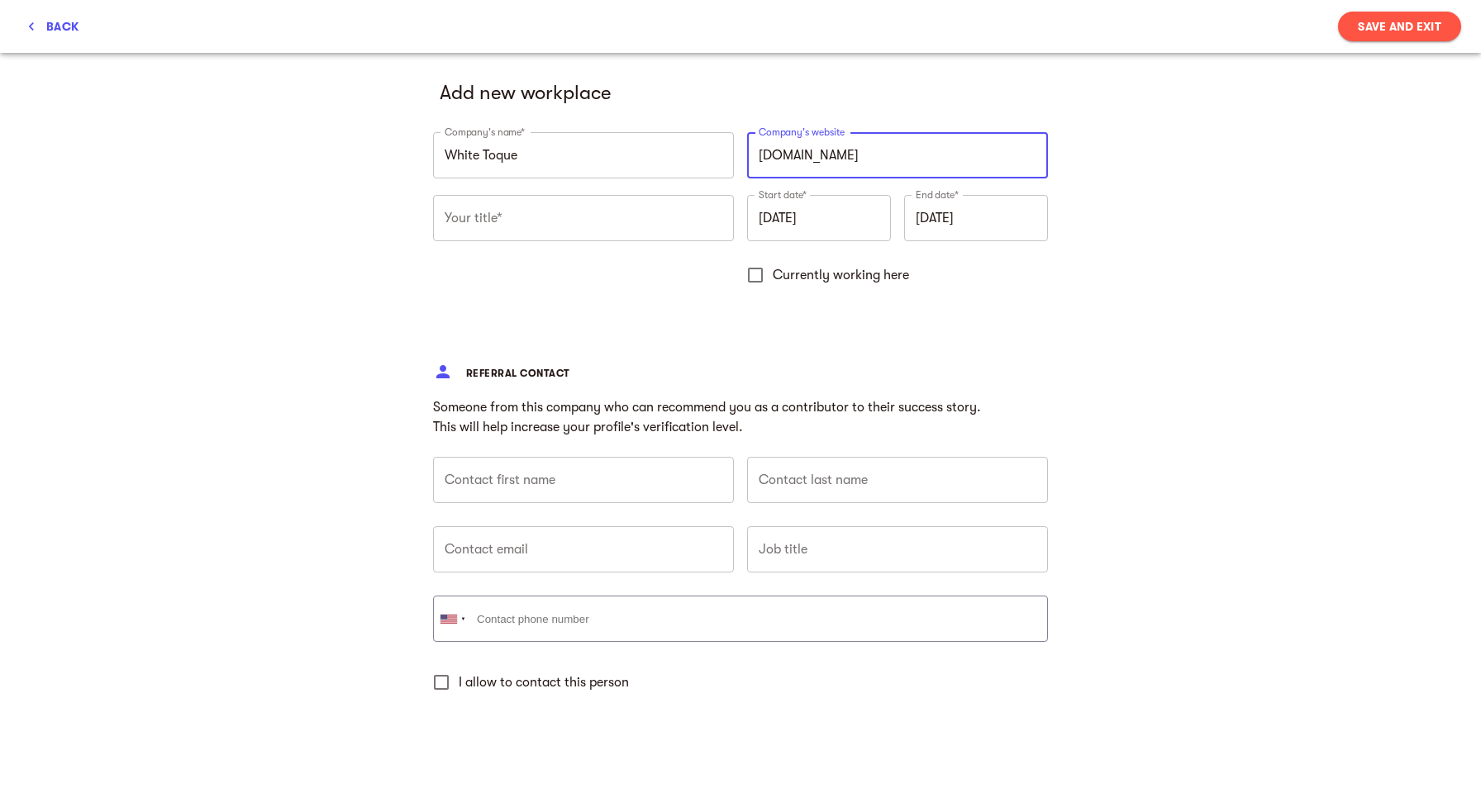
type input "[URL][DOMAIN_NAME]"
click at [622, 223] on input "text" at bounding box center [584, 218] width 301 height 47
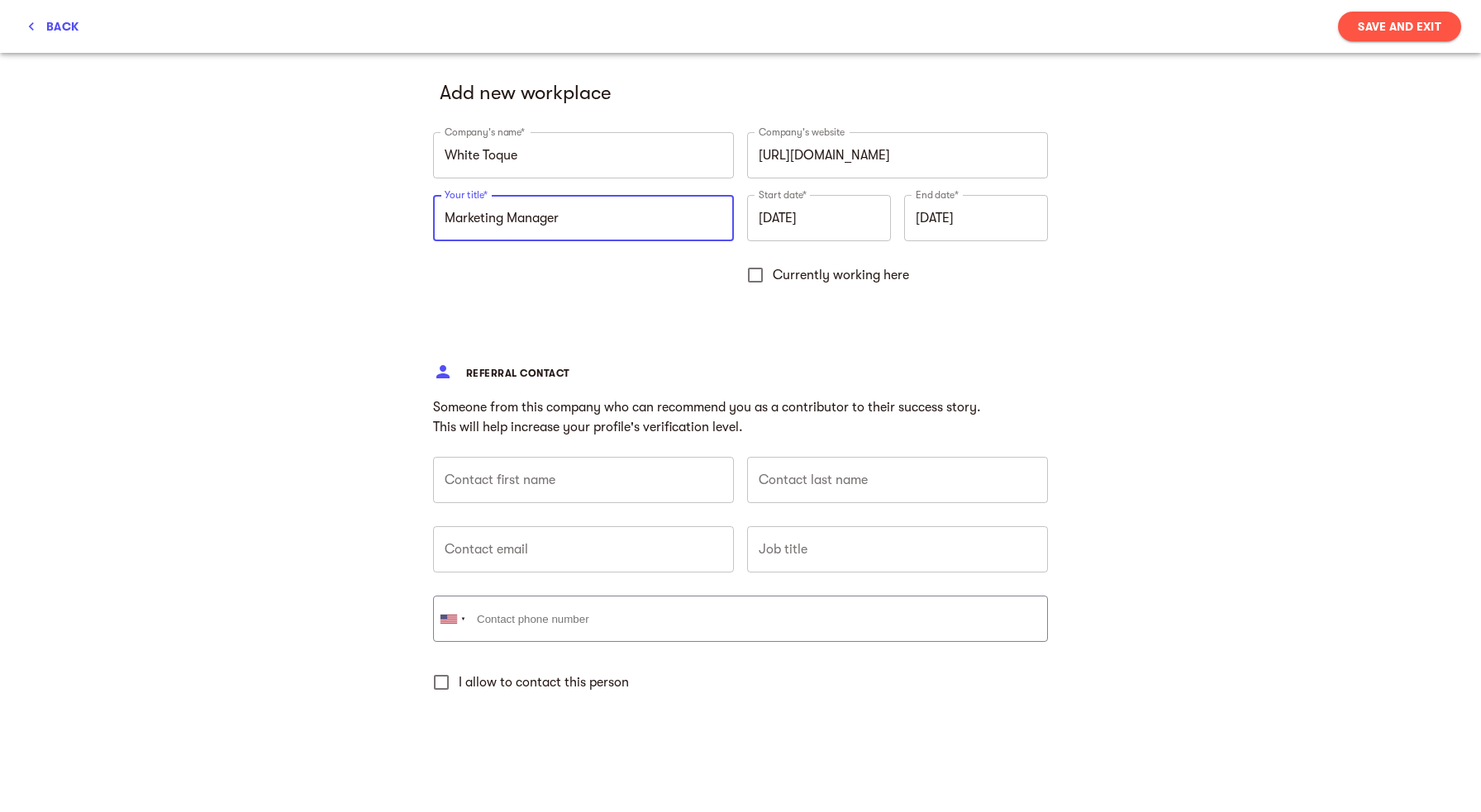
type input "Marketing Manager"
click at [854, 218] on input "[DATE]" at bounding box center [819, 218] width 144 height 47
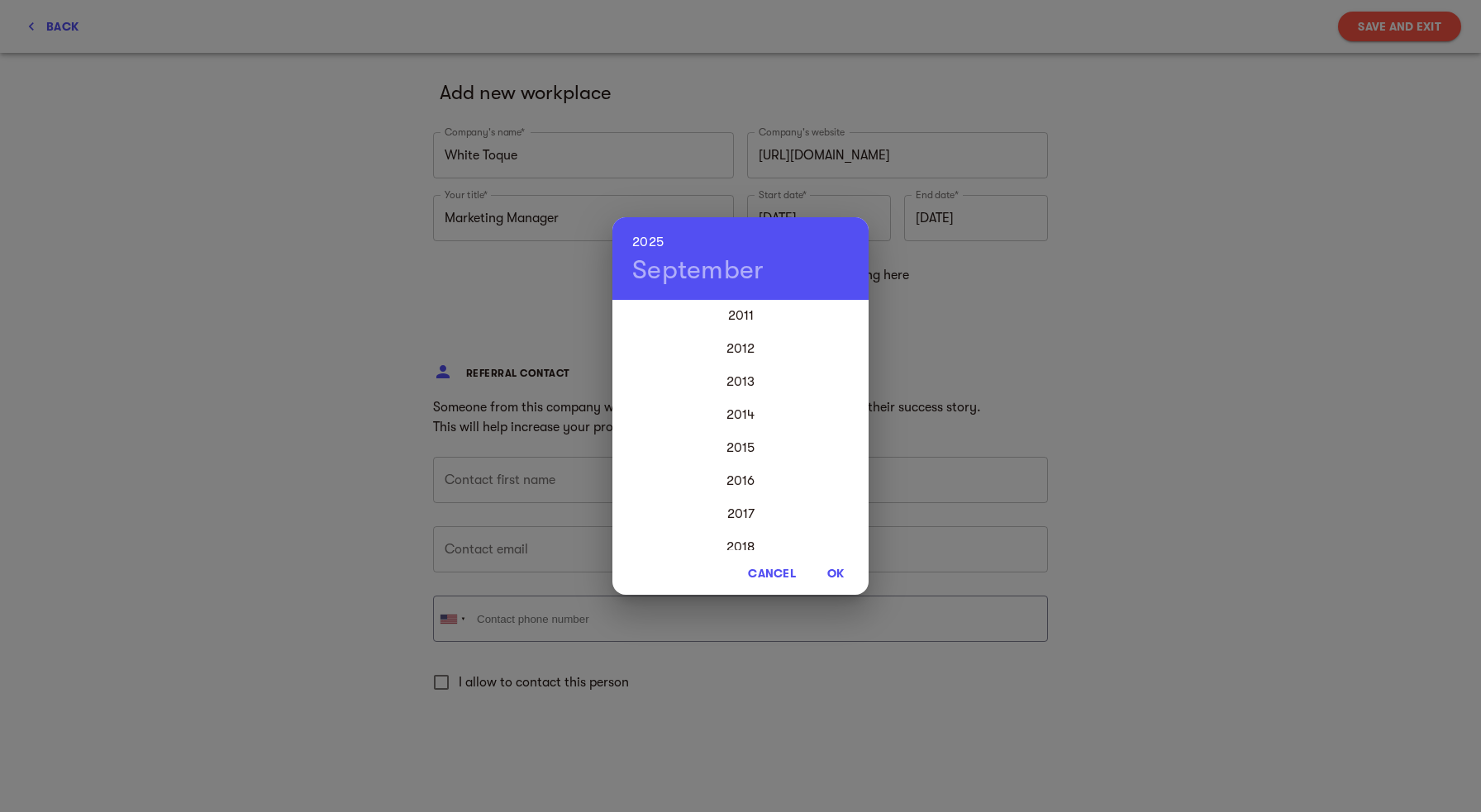
scroll to position [3703, 0]
click at [740, 344] on div "2012" at bounding box center [740, 349] width 256 height 33
click at [838, 578] on span "OK" at bounding box center [835, 572] width 39 height 20
type input "[DATE]"
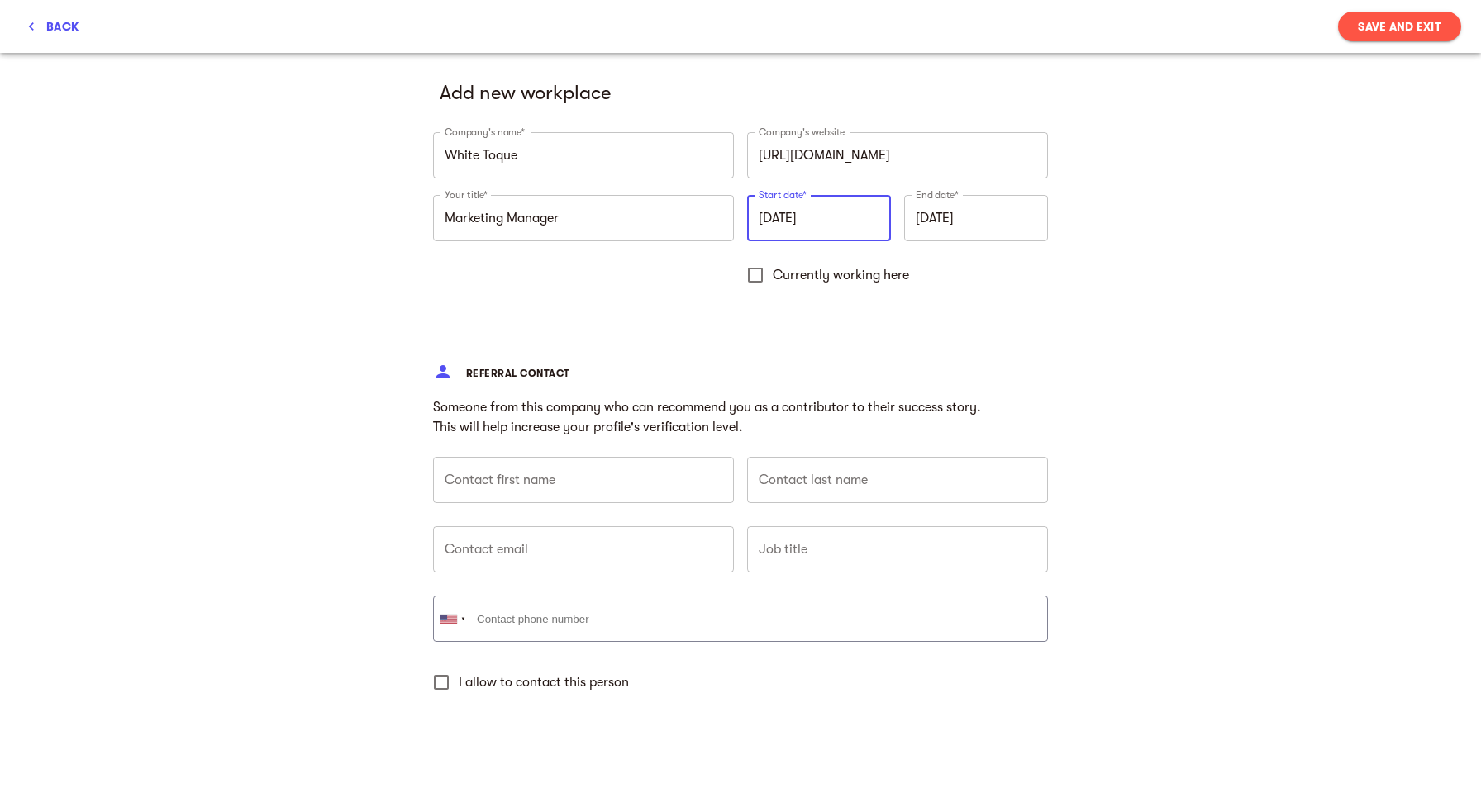
click at [1012, 226] on input "[DATE]" at bounding box center [976, 218] width 144 height 47
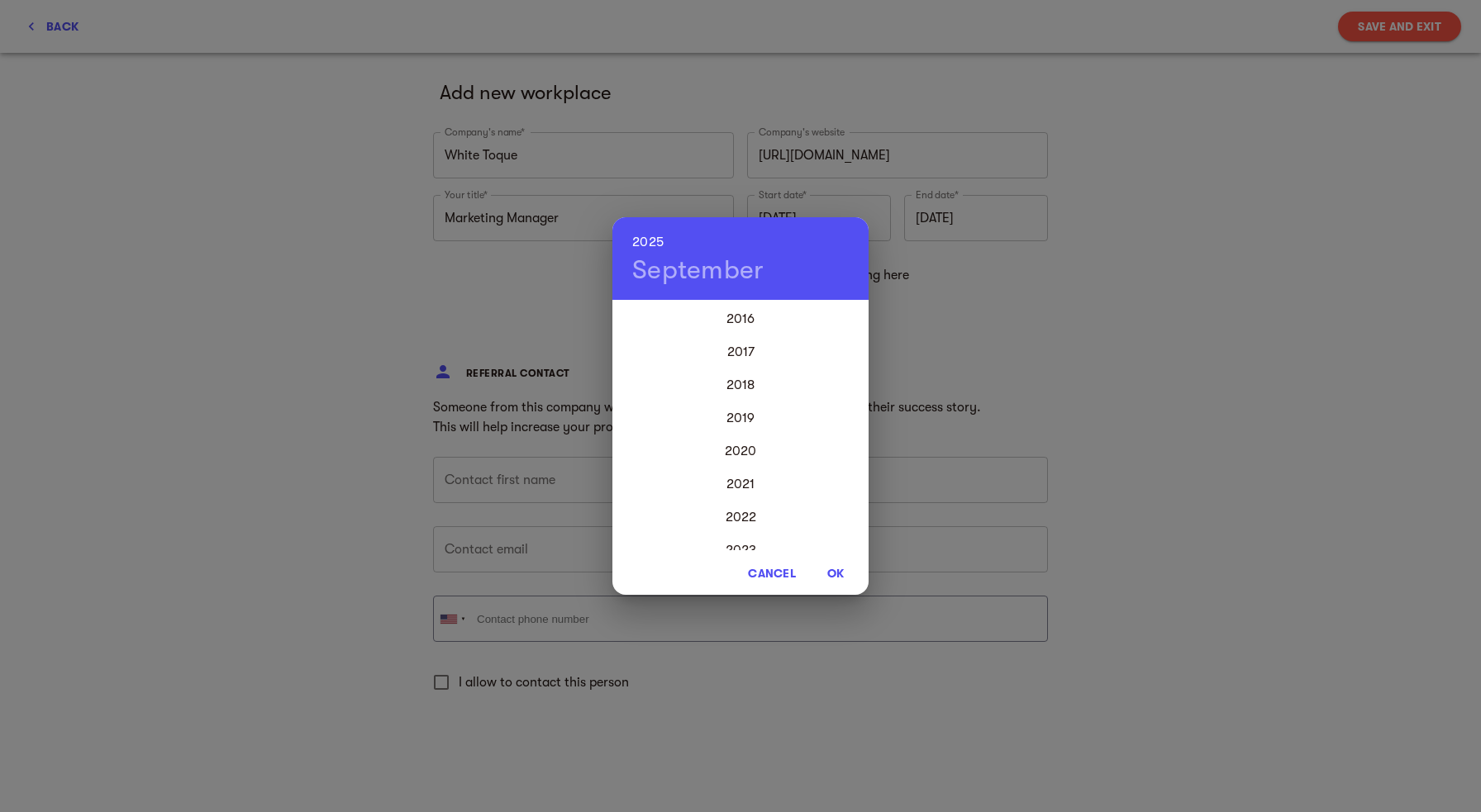
scroll to position [130, 0]
click at [740, 320] on div "2016" at bounding box center [740, 320] width 256 height 33
click at [839, 570] on span "OK" at bounding box center [835, 572] width 39 height 20
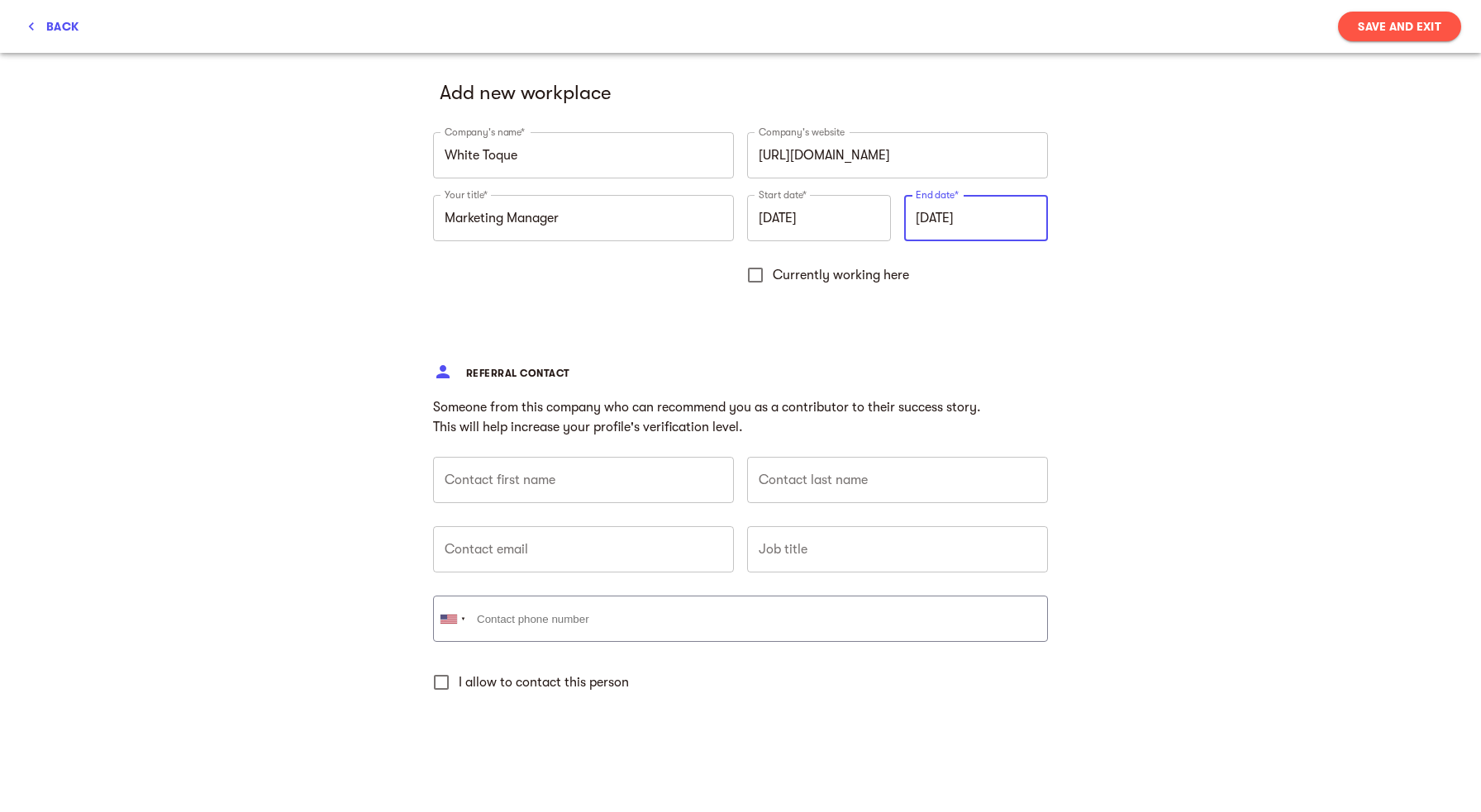
click at [972, 208] on input "[DATE]" at bounding box center [976, 218] width 144 height 47
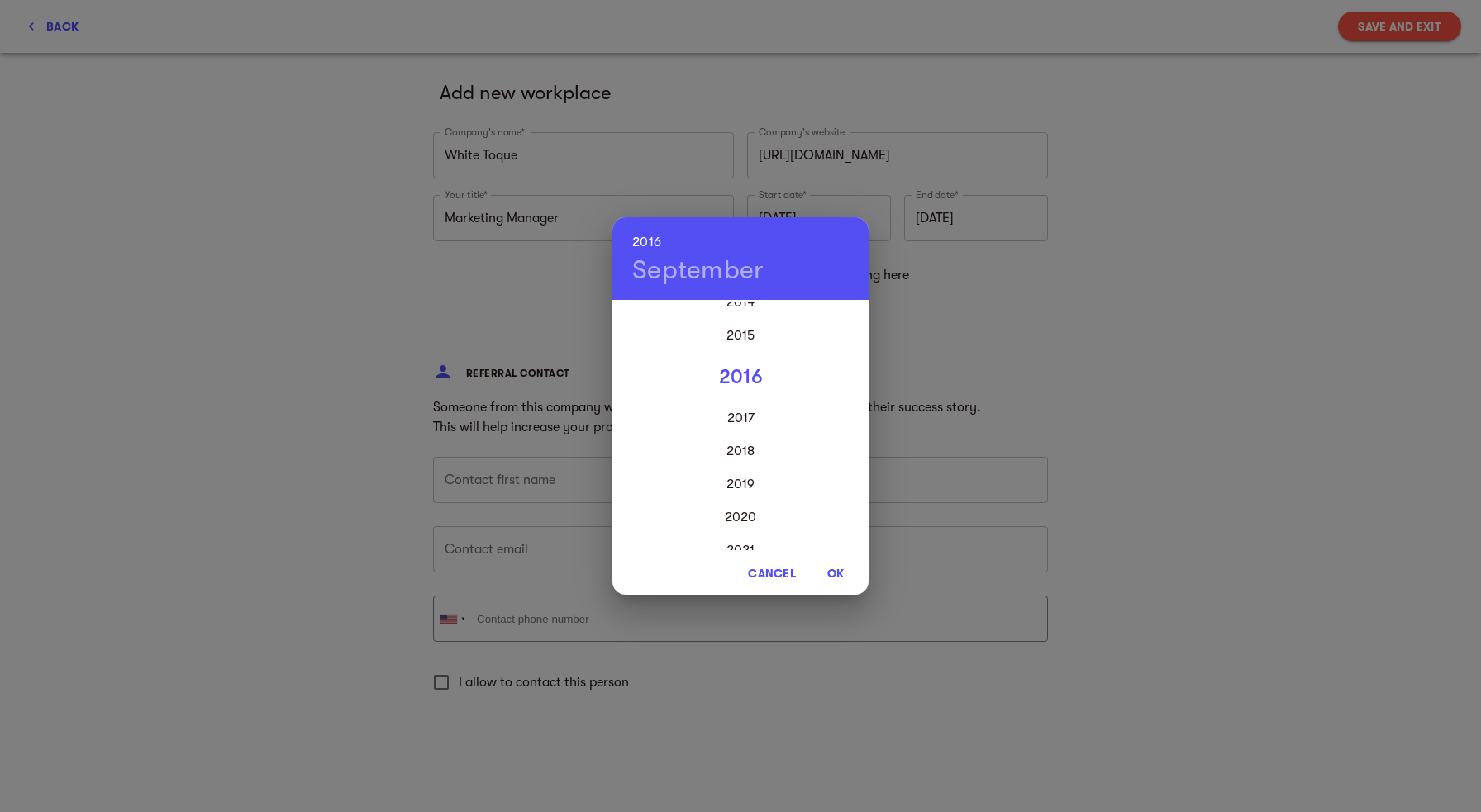
scroll to position [84, 0]
click at [735, 485] on div "2019" at bounding box center [740, 482] width 256 height 33
click at [836, 575] on span "OK" at bounding box center [835, 572] width 39 height 20
type input "[DATE]"
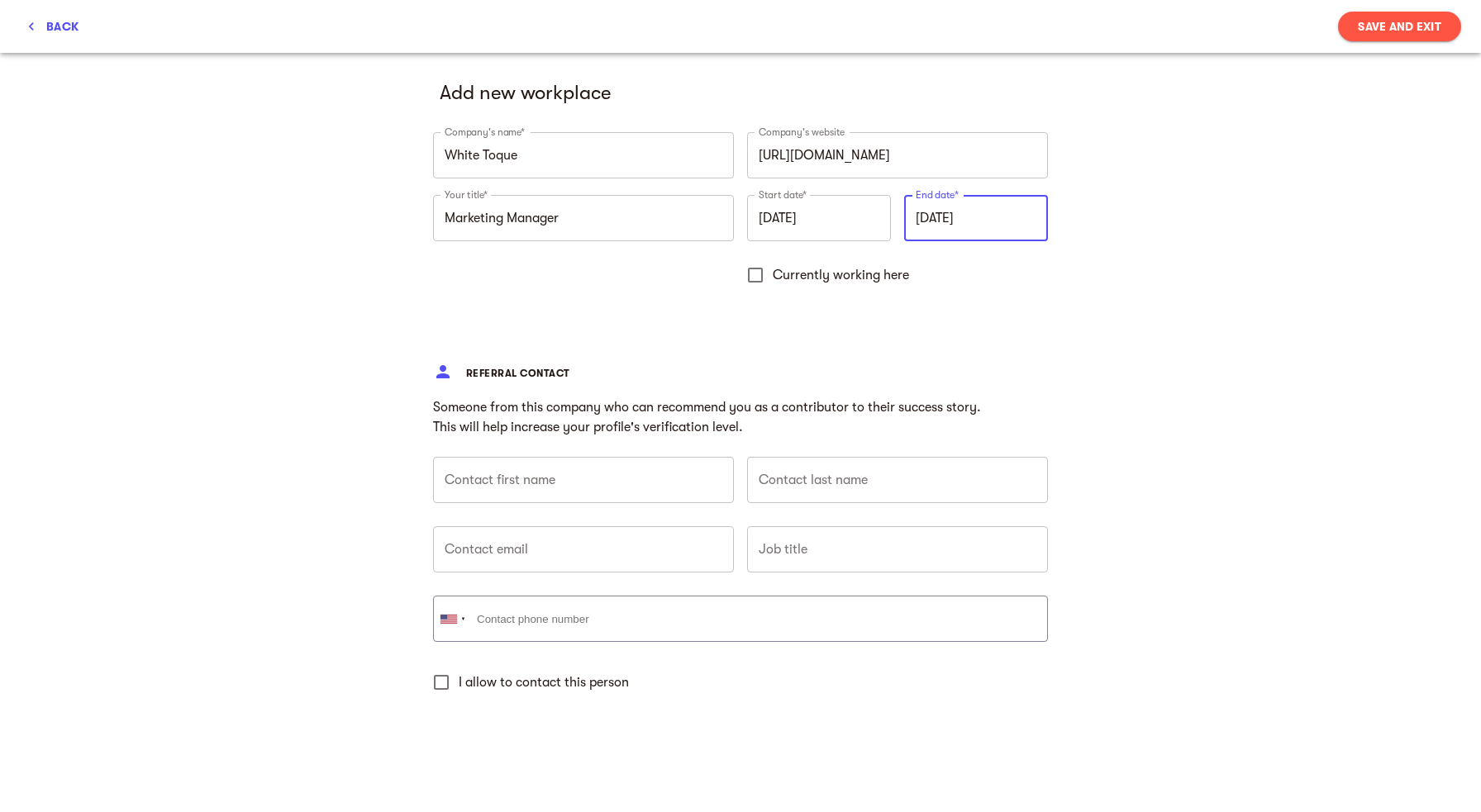
click at [557, 479] on input "text" at bounding box center [584, 480] width 301 height 47
type input "[PERSON_NAME]"
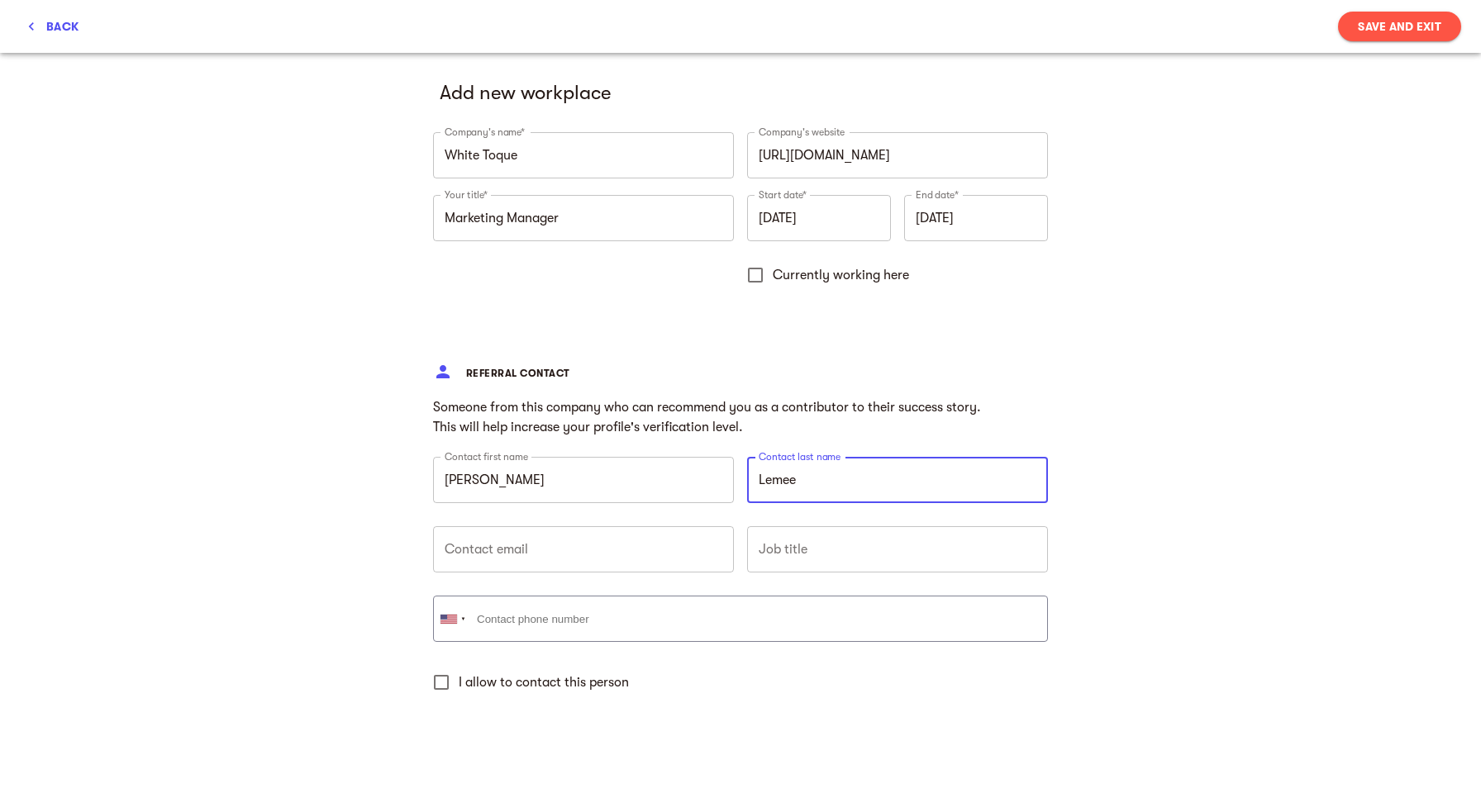
type input "Lemee"
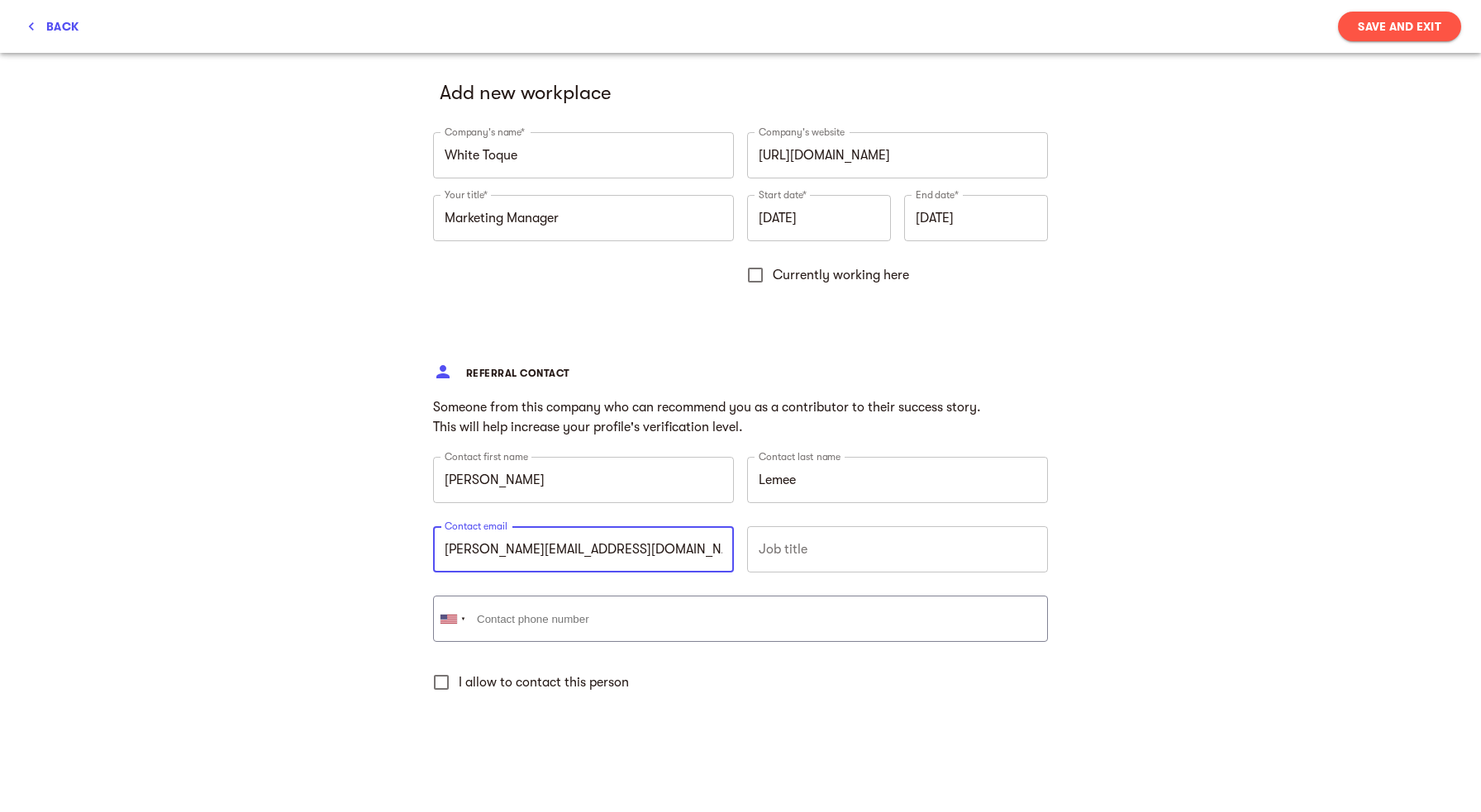
type input "[PERSON_NAME][EMAIL_ADDRESS][DOMAIN_NAME]"
click at [798, 549] on input "text" at bounding box center [897, 550] width 301 height 47
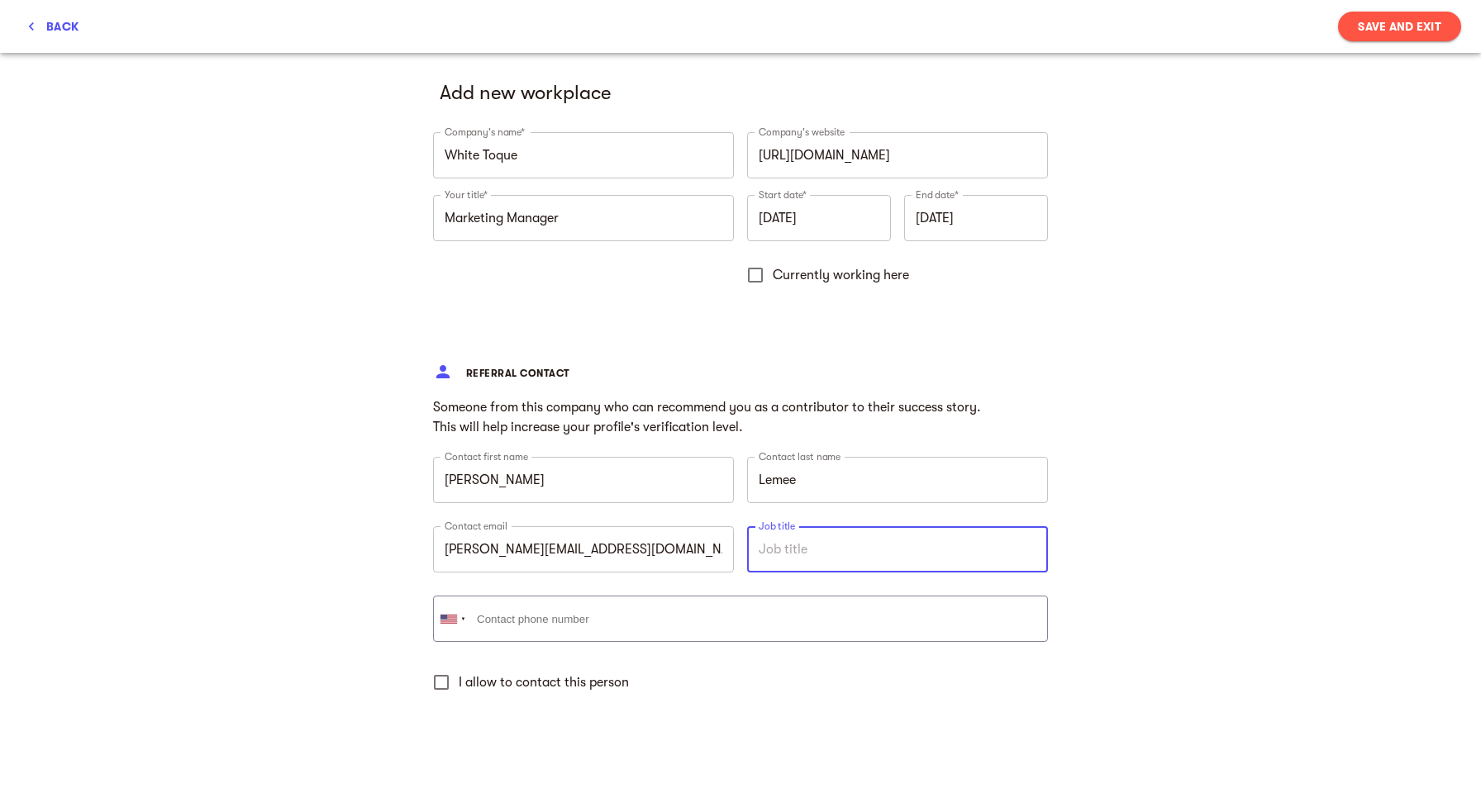
type input "C"
type input "Vice-President"
click at [443, 687] on input "I allow to contact this person" at bounding box center [441, 681] width 35 height 35
checkbox input "true"
click at [543, 97] on h5 "Add new workplace" at bounding box center [740, 92] width 601 height 26
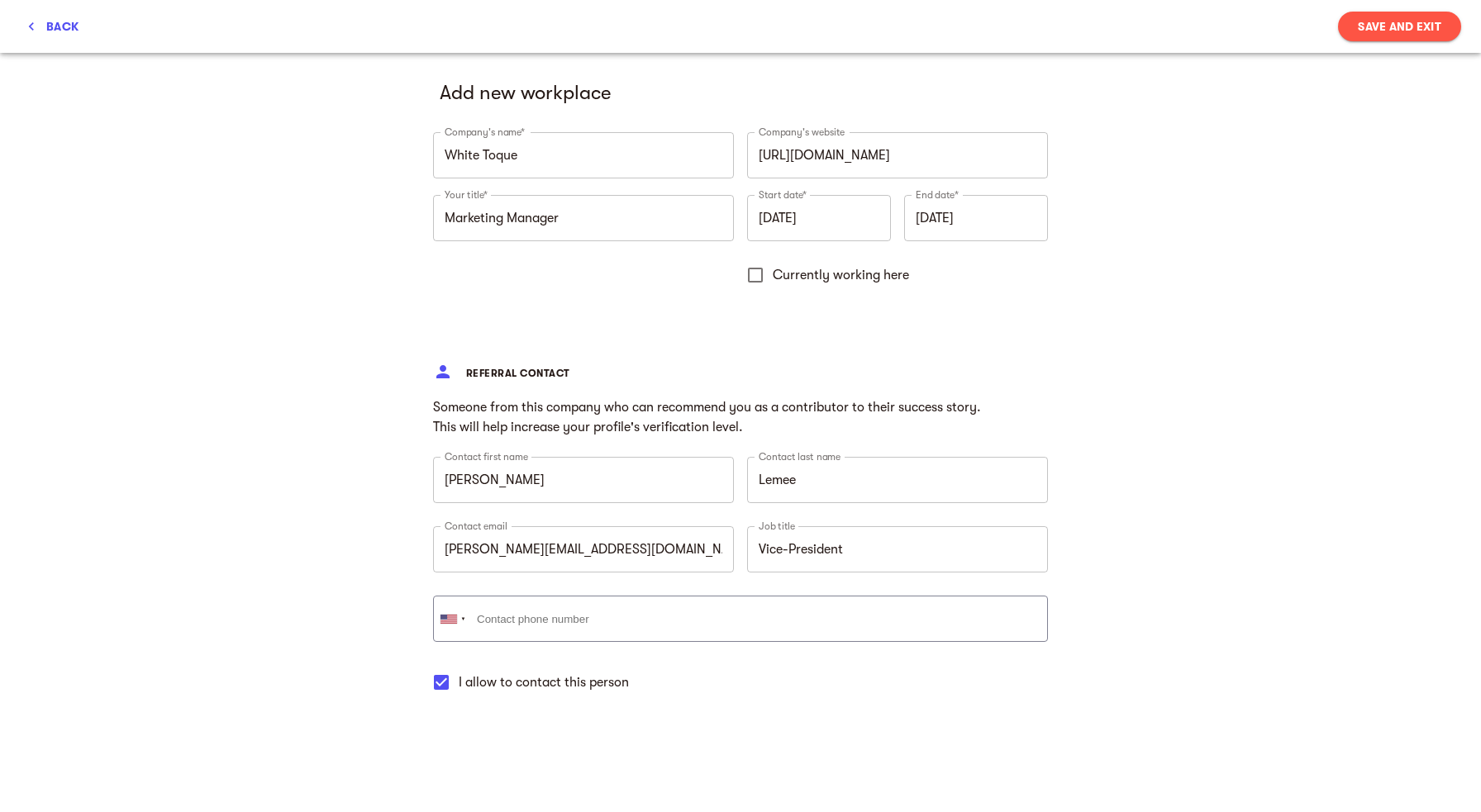
click at [1381, 33] on span "Save and Exit" at bounding box center [1399, 26] width 83 height 20
type input "[DATE]"
checkbox input "false"
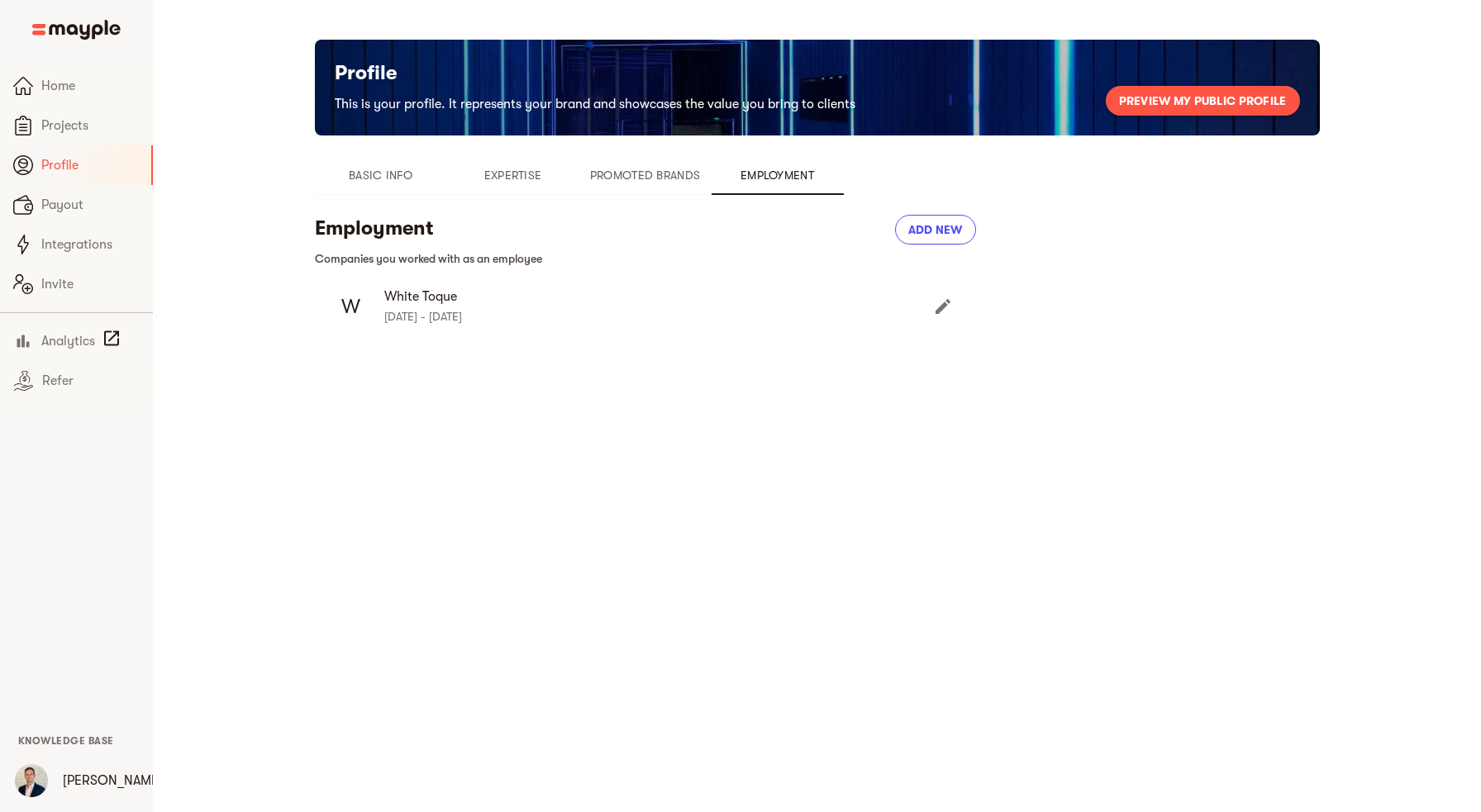
click at [924, 231] on span "Add new" at bounding box center [935, 229] width 54 height 20
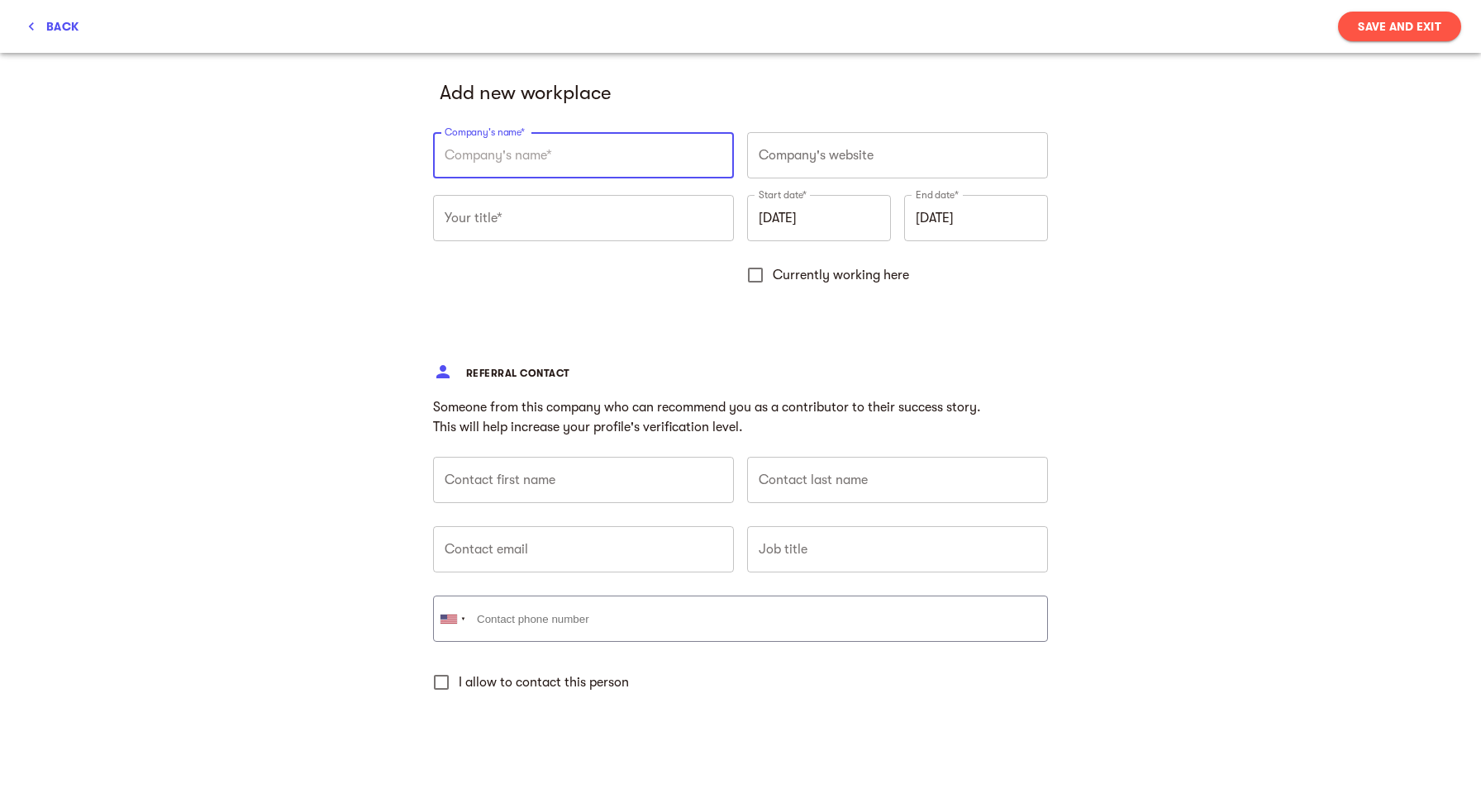
click at [560, 168] on input "text" at bounding box center [584, 156] width 301 height 47
type input "Cuisinery Food Market"
click at [821, 168] on input "text" at bounding box center [897, 156] width 301 height 47
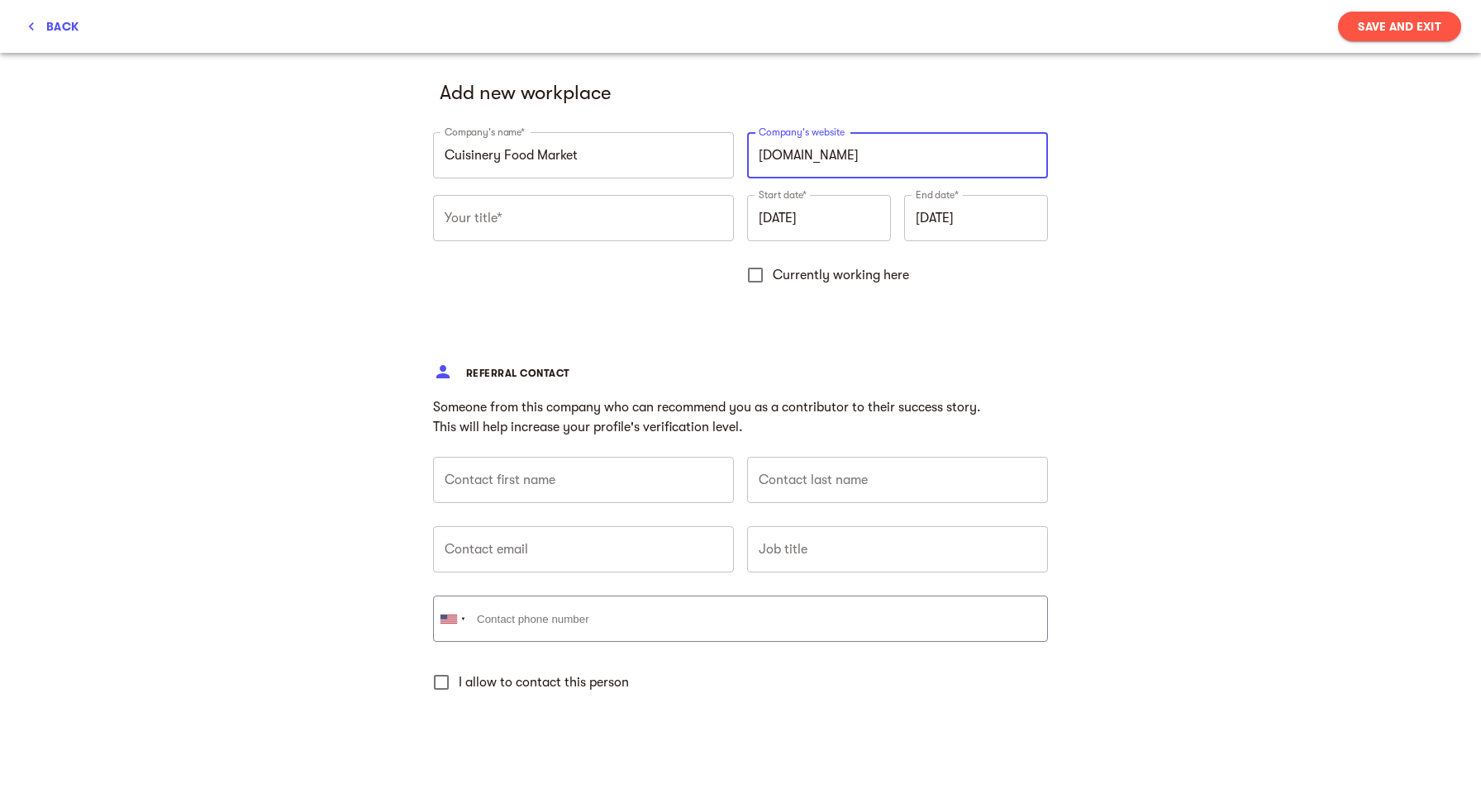
type input "[URL][DOMAIN_NAME]"
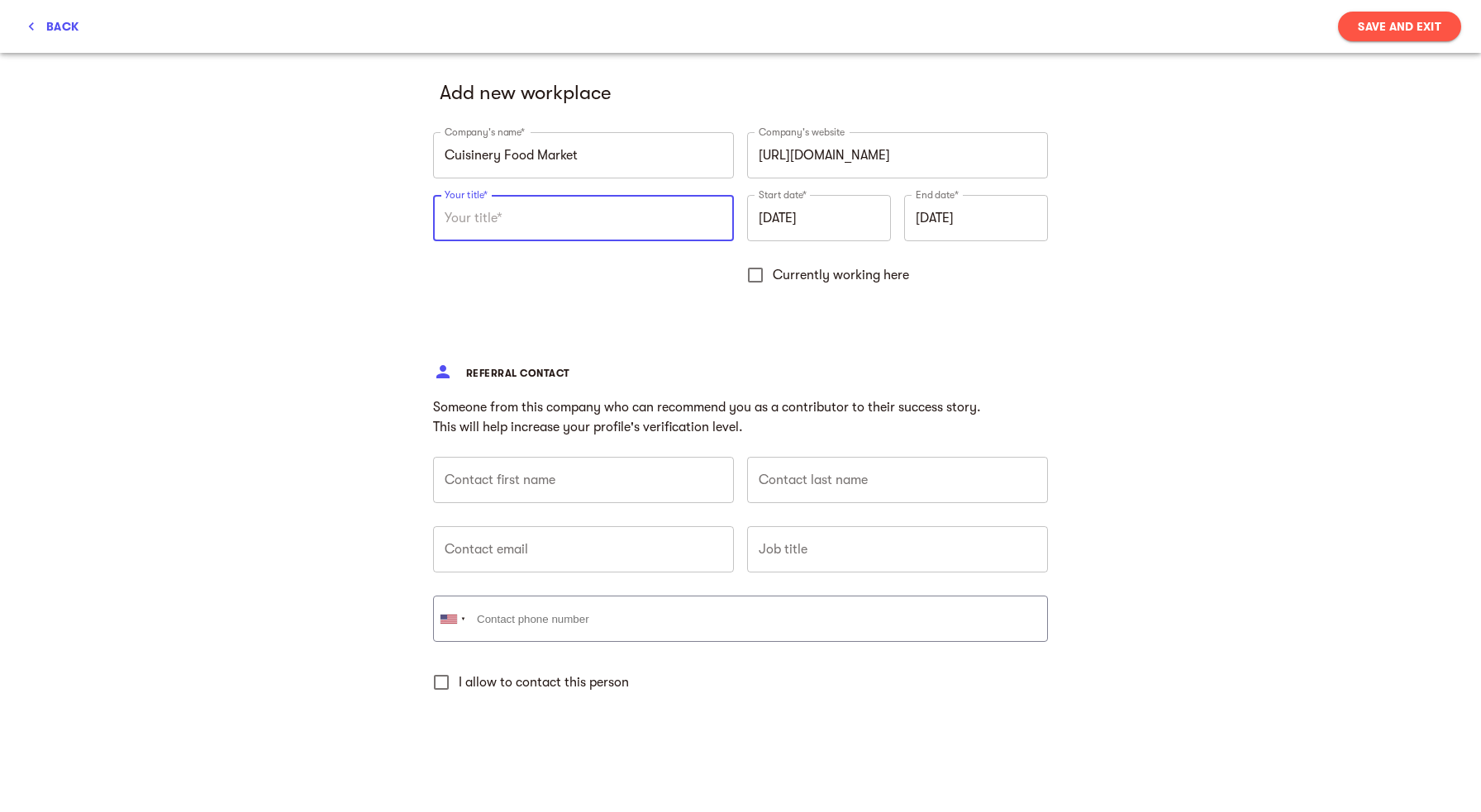
click at [634, 221] on input "text" at bounding box center [584, 218] width 301 height 47
type input "eCommerce Manager"
click at [854, 218] on input "[DATE]" at bounding box center [819, 218] width 144 height 47
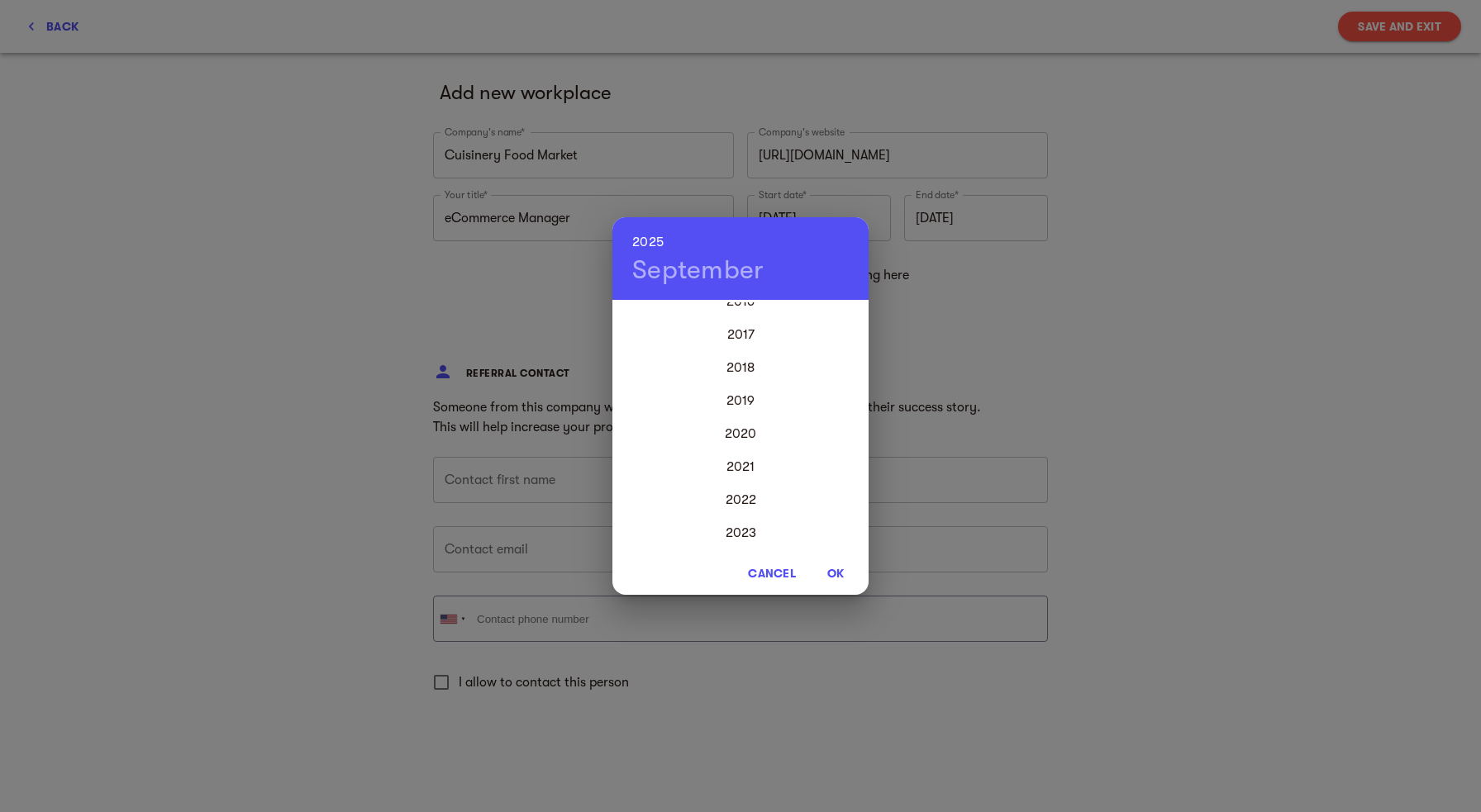
scroll to position [3880, 0]
click at [754, 399] on div "2019" at bounding box center [740, 402] width 256 height 33
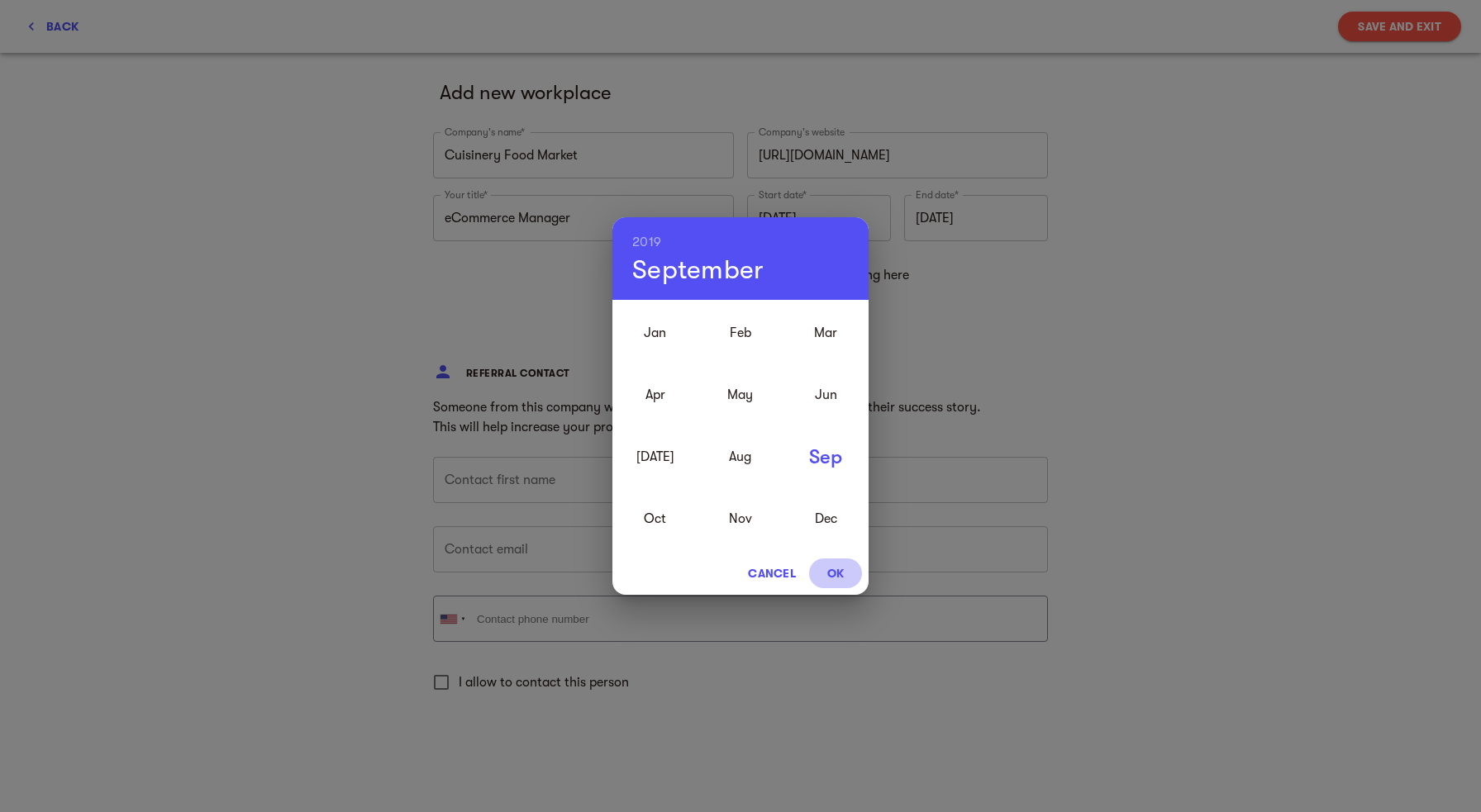
click at [839, 567] on span "OK" at bounding box center [835, 572] width 39 height 20
type input "[DATE]"
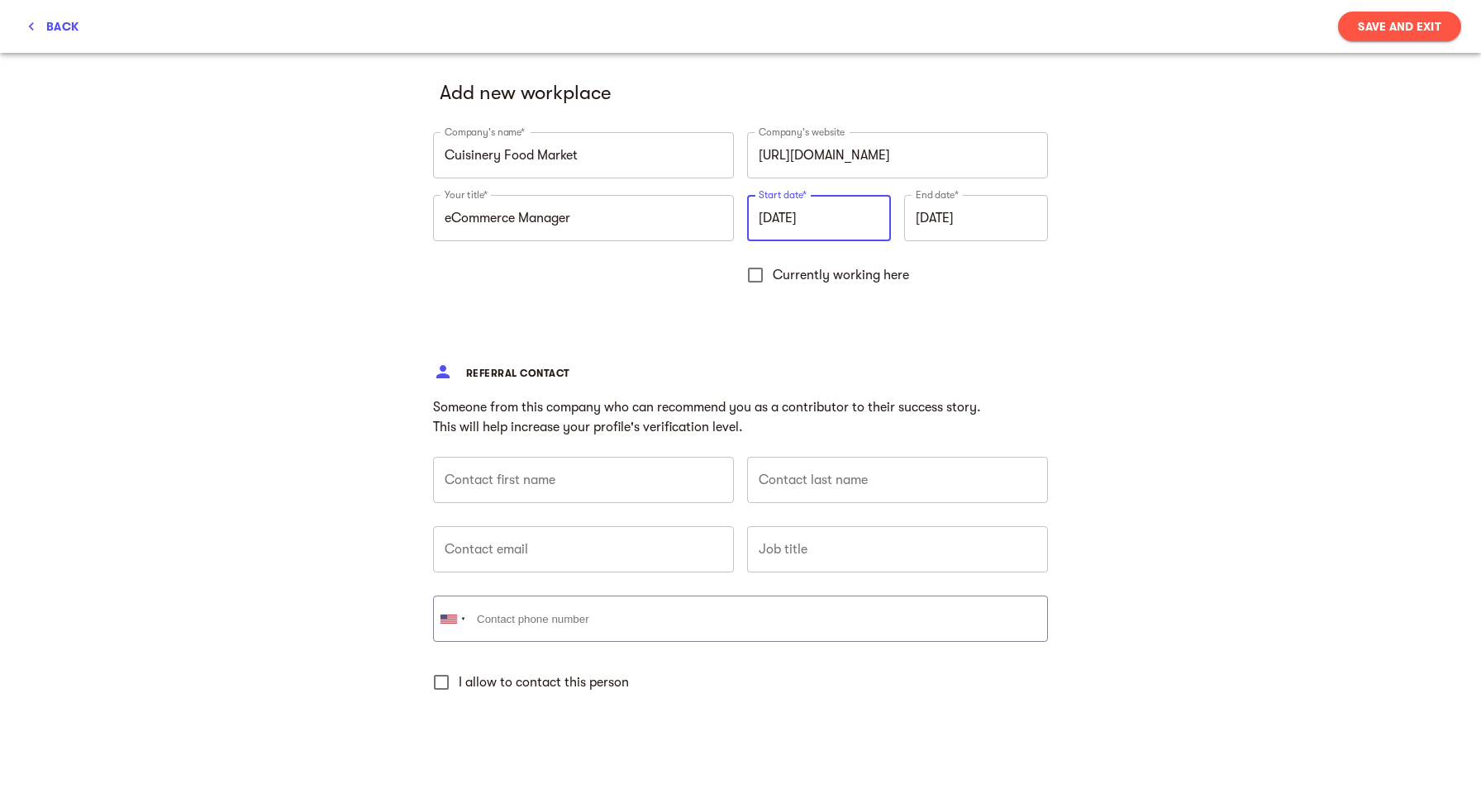
click at [1002, 222] on input "[DATE]" at bounding box center [976, 218] width 144 height 47
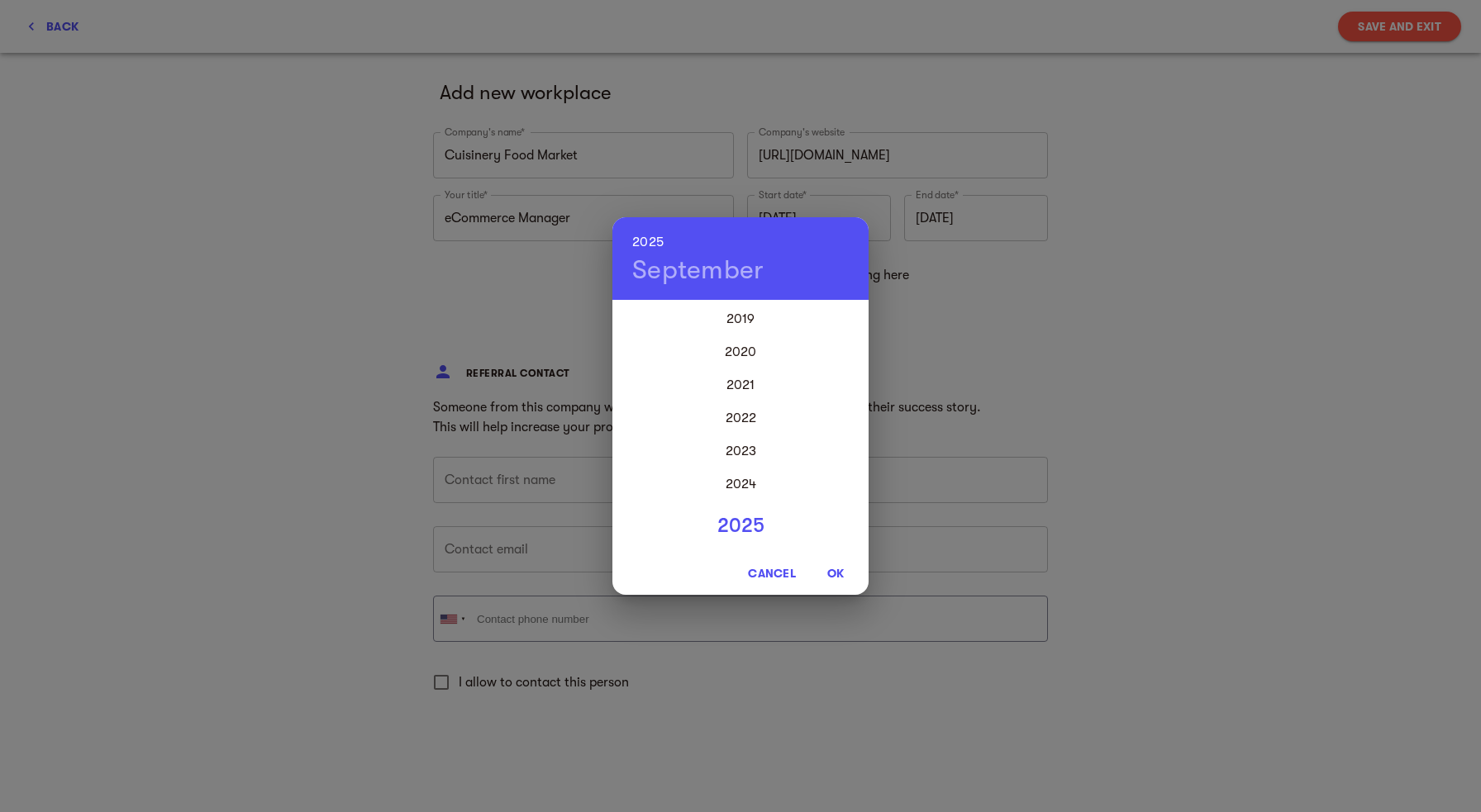
scroll to position [99, 0]
click at [740, 317] on div "2022" at bounding box center [740, 318] width 256 height 33
click at [836, 576] on span "OK" at bounding box center [835, 572] width 39 height 20
type input "[DATE]"
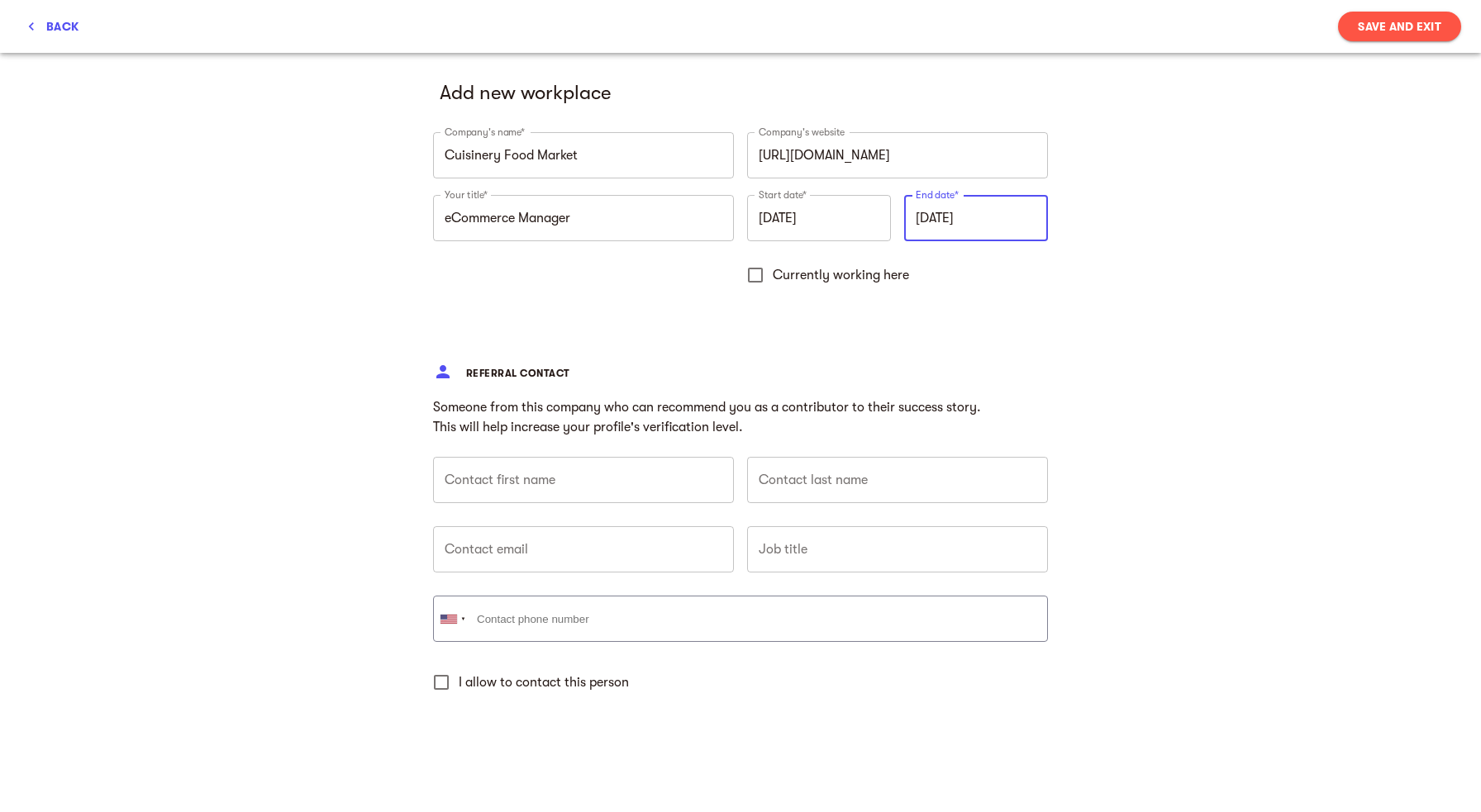
click at [635, 477] on input "text" at bounding box center [584, 480] width 301 height 47
type input "Dider"
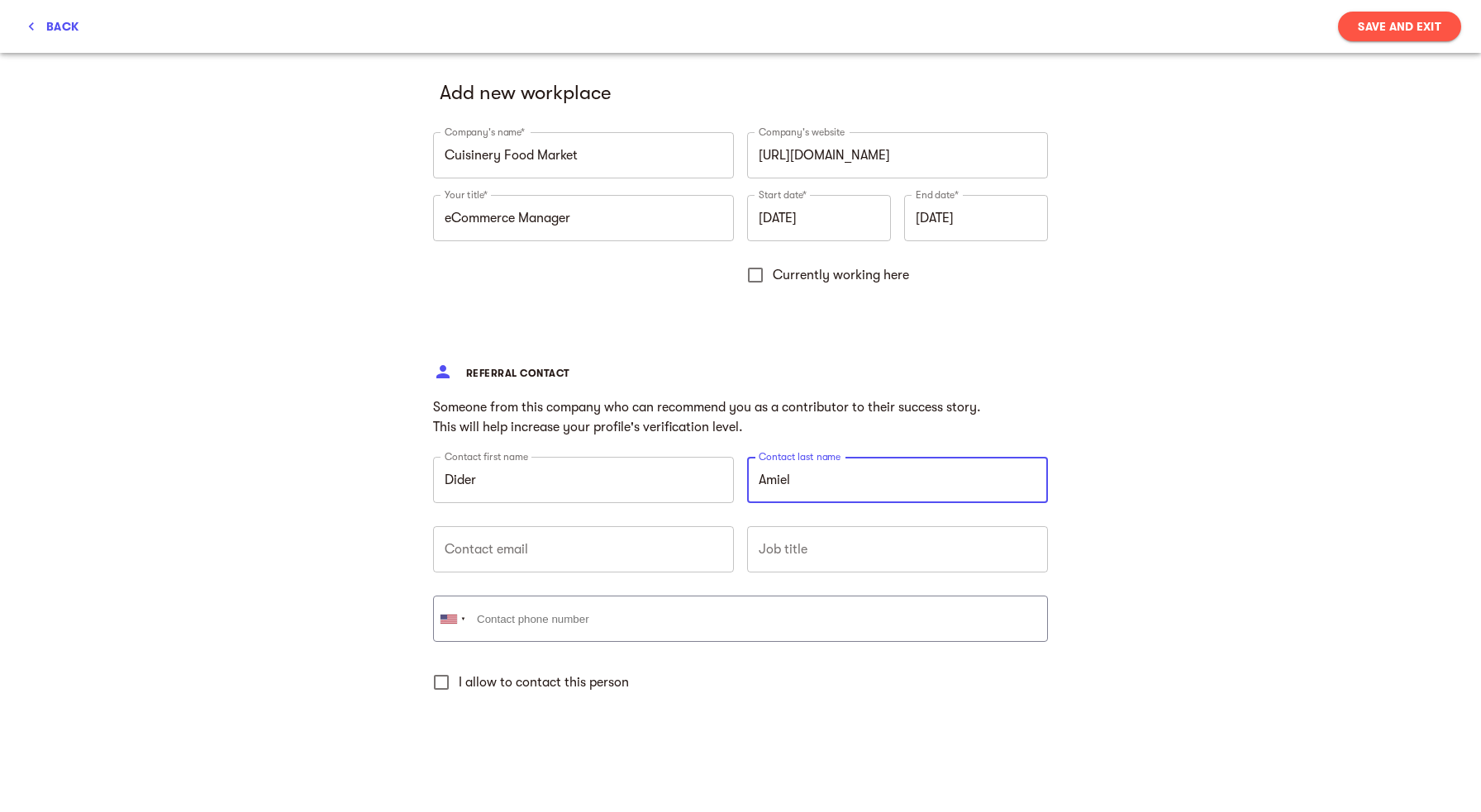
type input "Amiel"
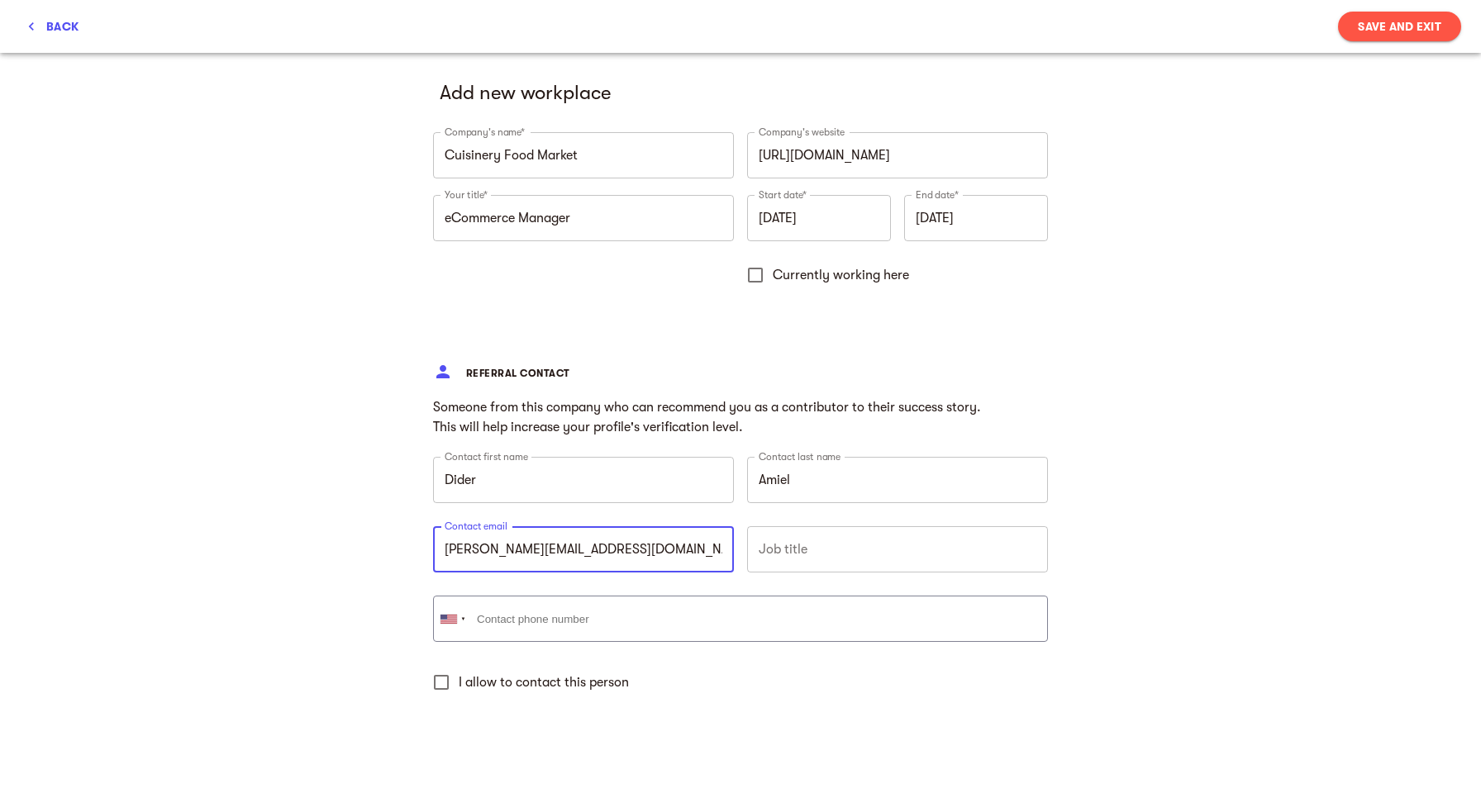
type input "[PERSON_NAME][EMAIL_ADDRESS][DOMAIN_NAME]"
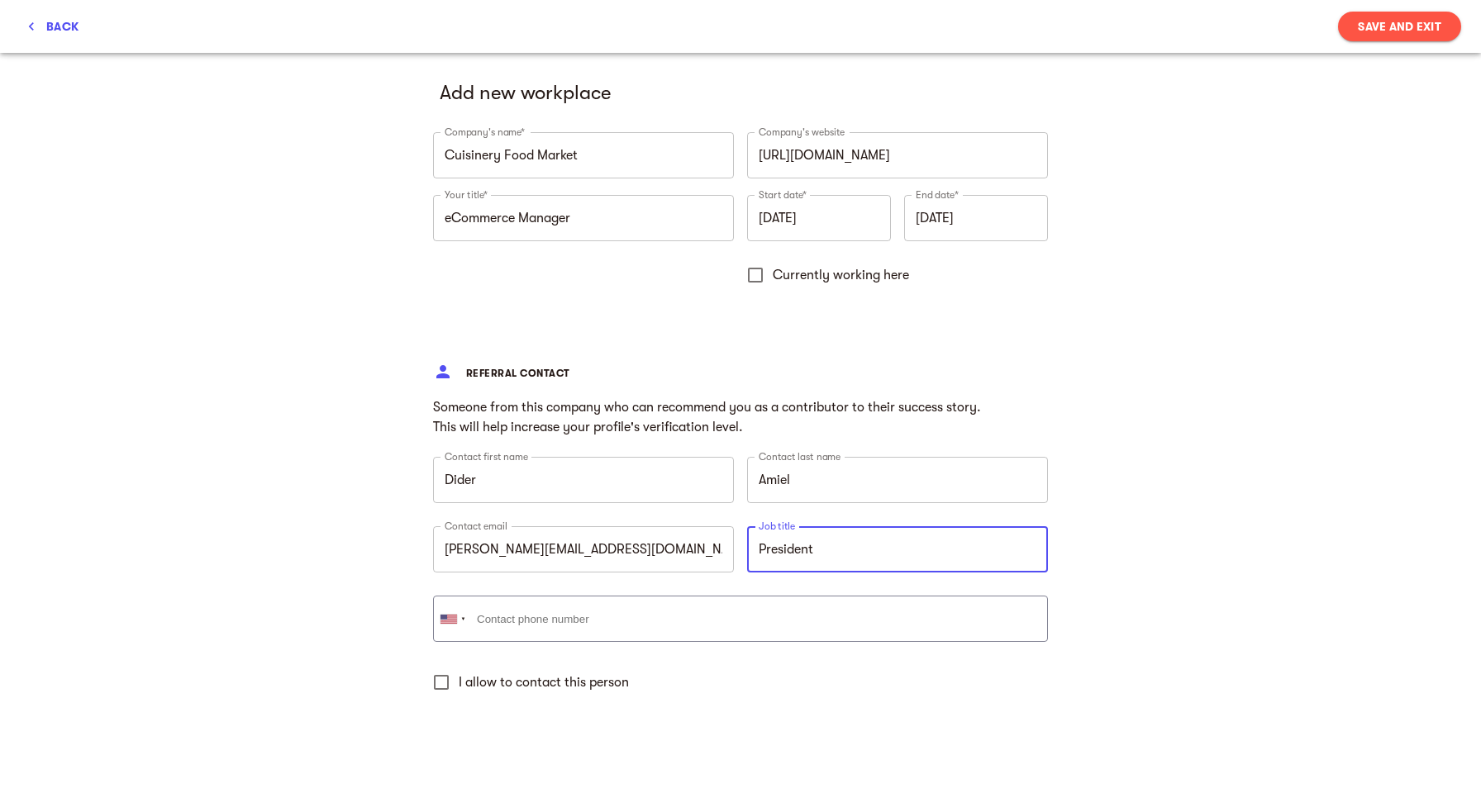
type input "President"
click at [444, 678] on input "I allow to contact this person" at bounding box center [441, 681] width 35 height 35
checkbox input "true"
click at [1367, 36] on span "Save and Exit" at bounding box center [1399, 26] width 83 height 20
type input "[DATE]"
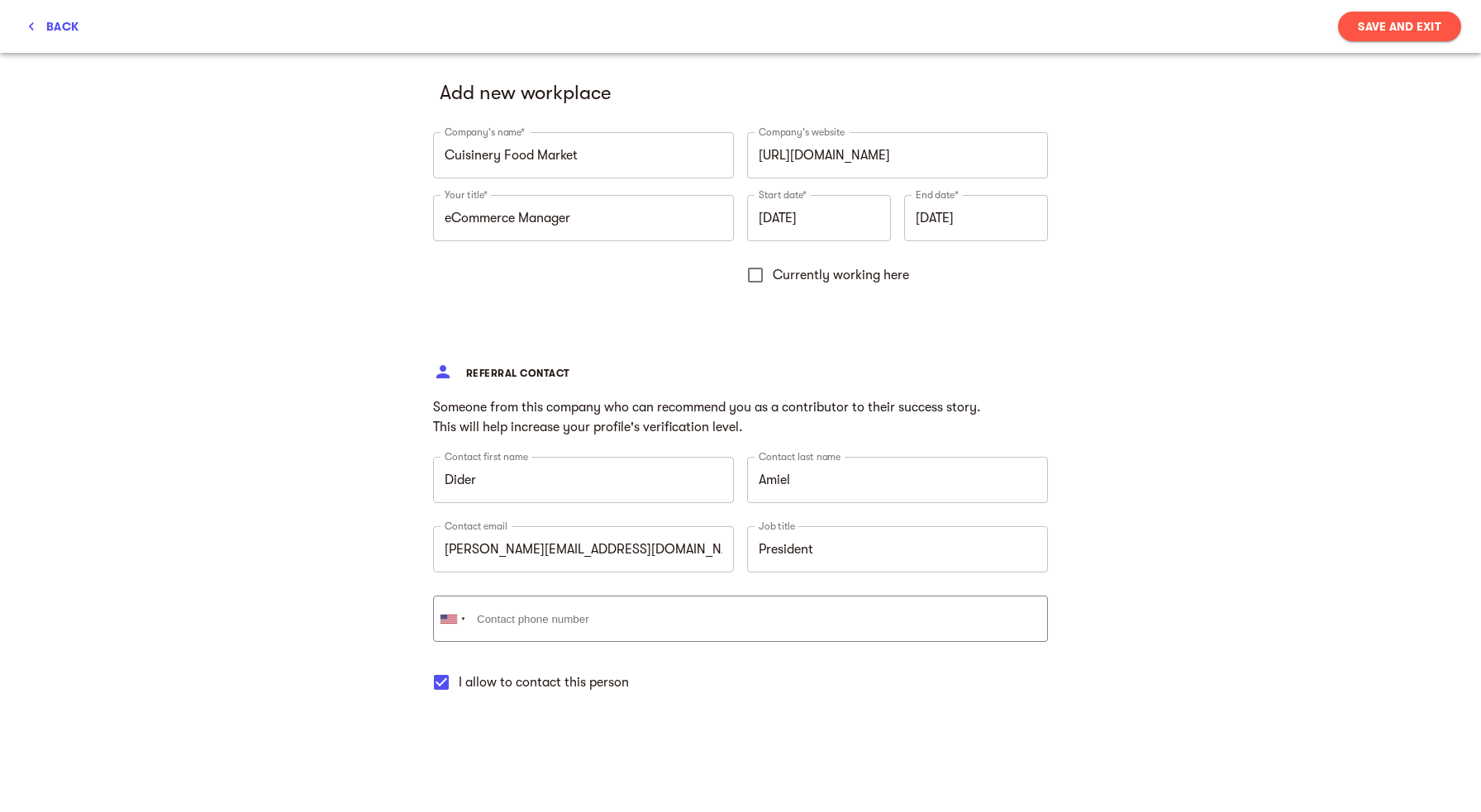
type input "[DATE]"
checkbox input "false"
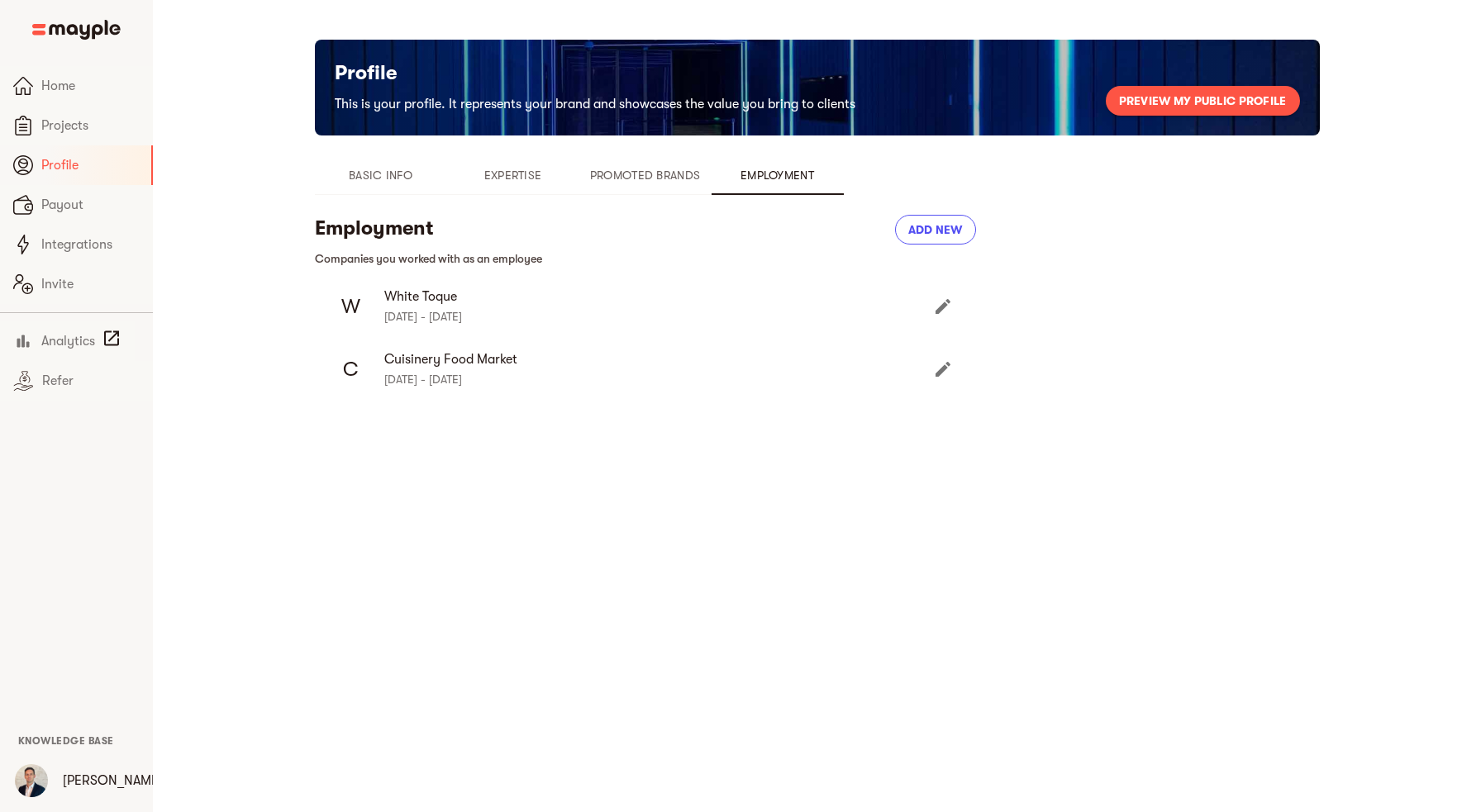
click at [940, 216] on button "Add new" at bounding box center [935, 230] width 81 height 30
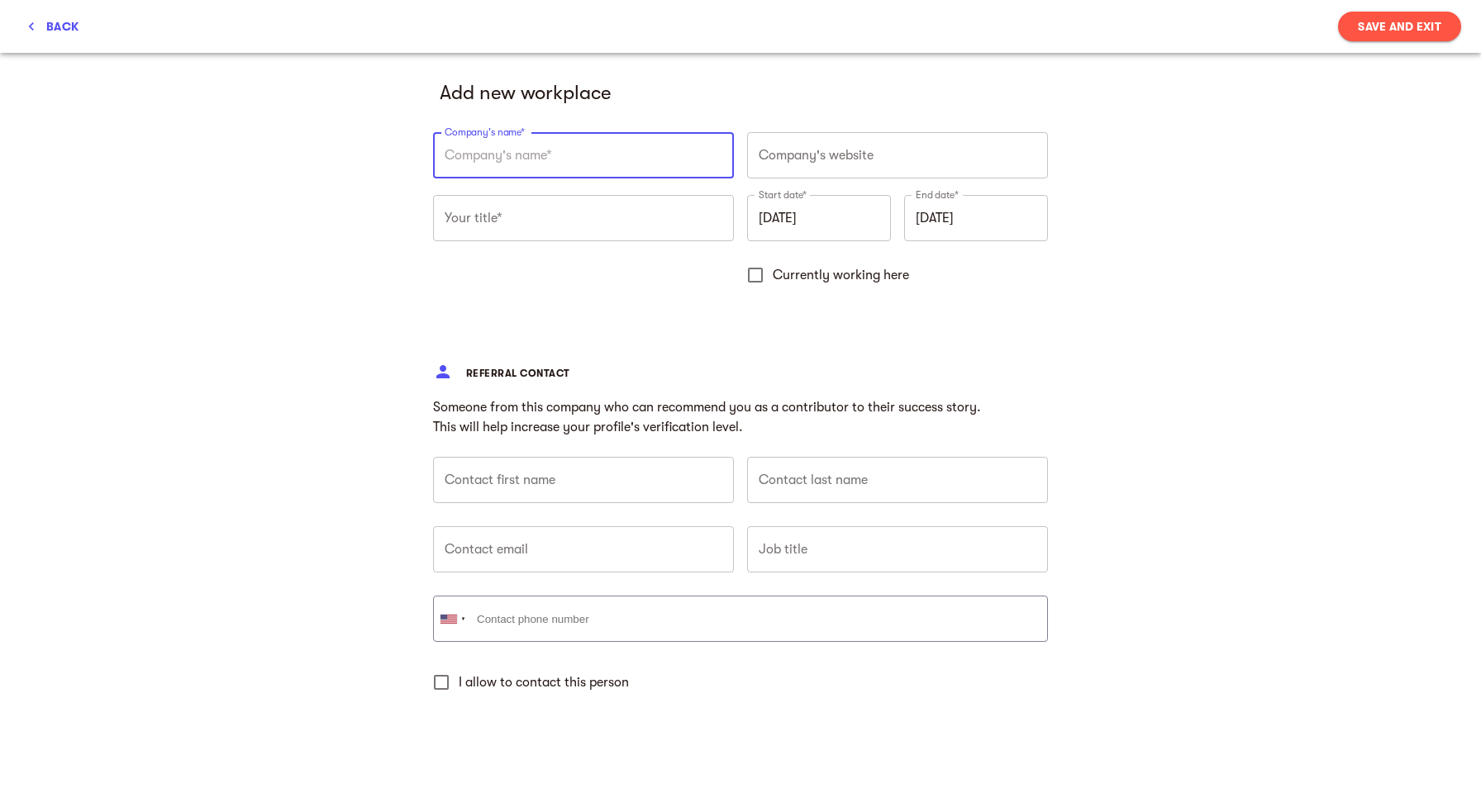
click at [529, 160] on input "text" at bounding box center [584, 156] width 301 height 47
type input "TAG"
click at [809, 168] on input "text" at bounding box center [897, 156] width 301 height 47
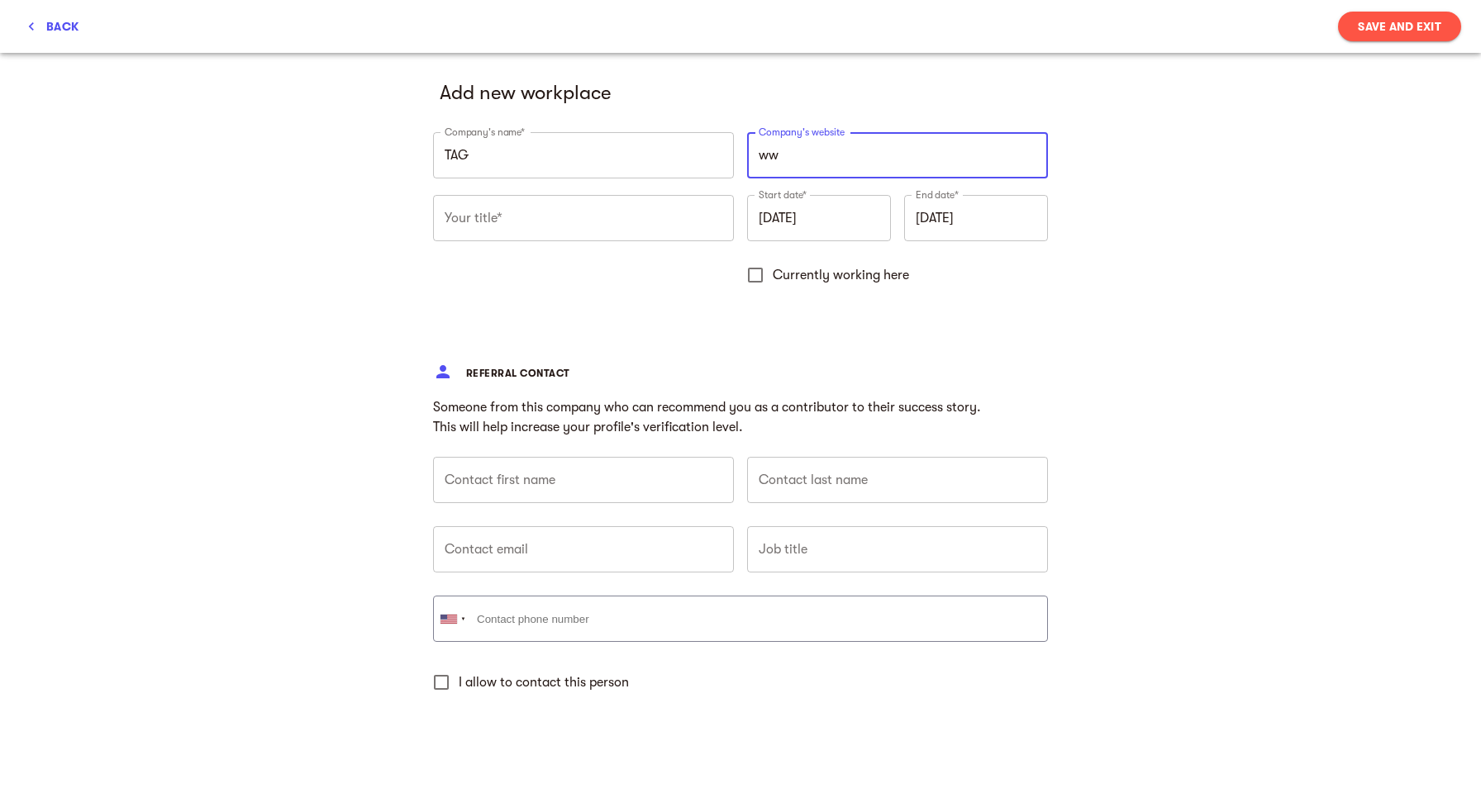
type input "w"
click at [556, 218] on input "text" at bounding box center [584, 218] width 301 height 47
type input "[URL][DOMAIN_NAME]"
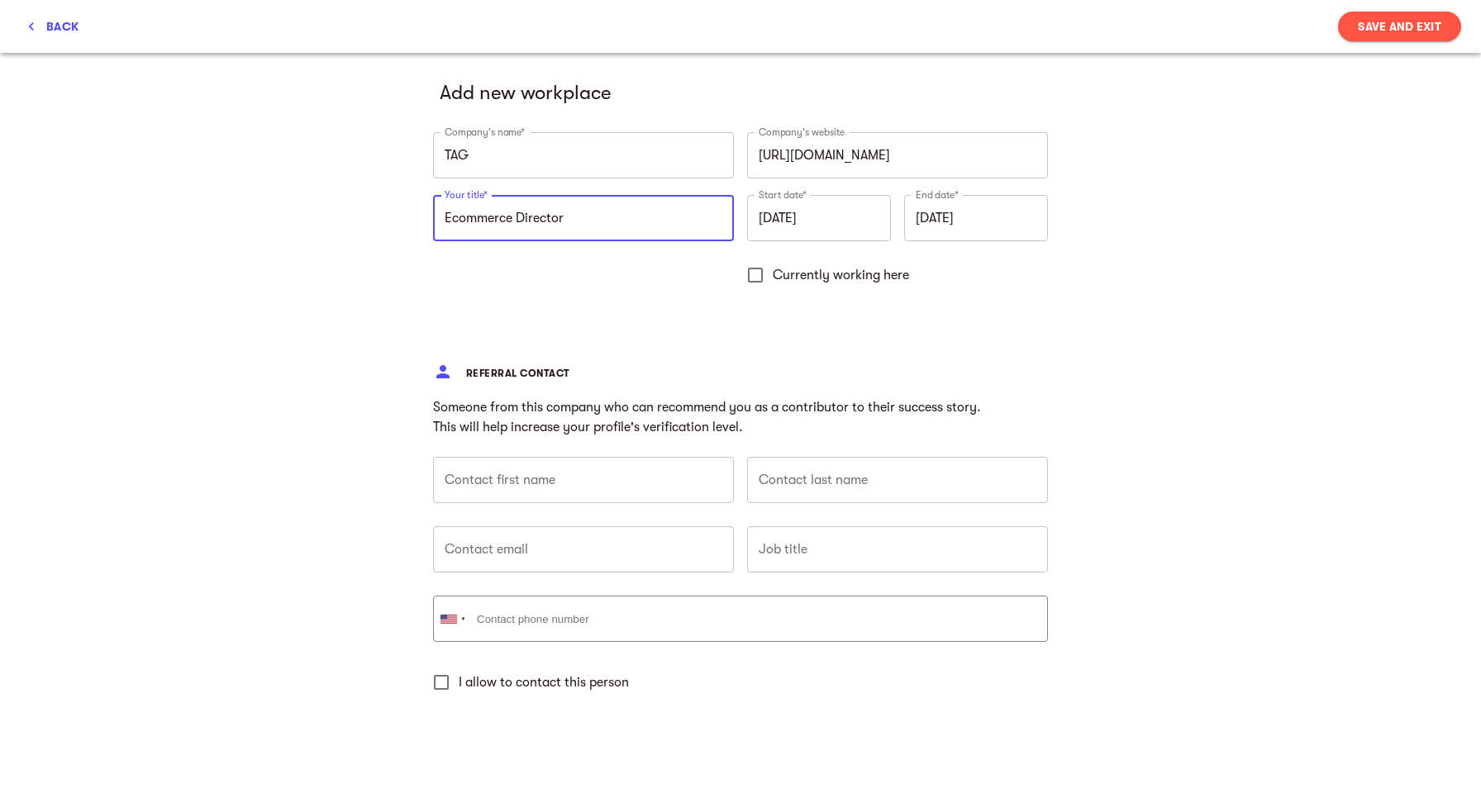
type input "Ecommerce Director"
click at [791, 215] on input "[DATE]" at bounding box center [819, 218] width 144 height 47
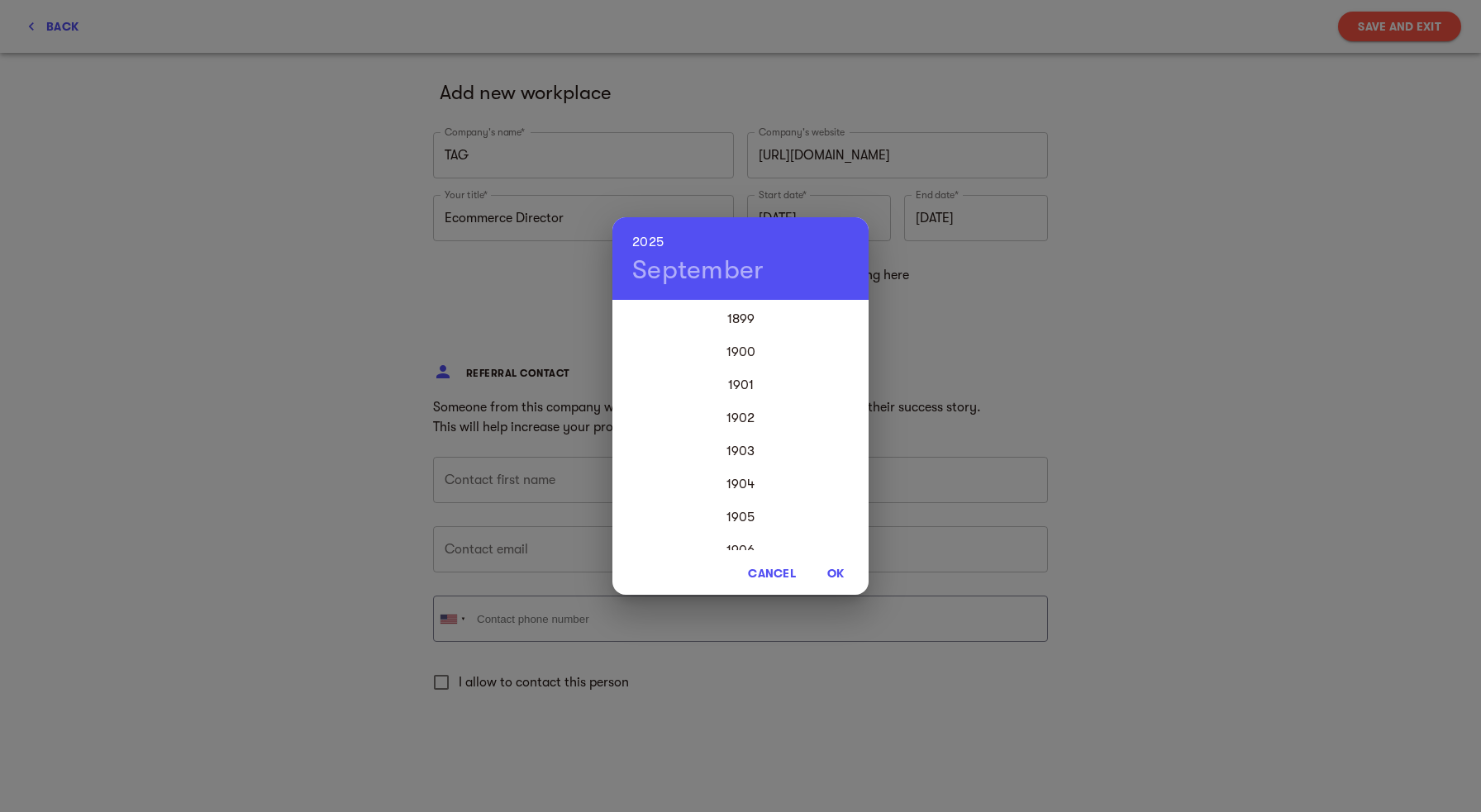
scroll to position [3964, 0]
click at [758, 418] on div "2022" at bounding box center [740, 417] width 256 height 33
click at [839, 572] on span "OK" at bounding box center [835, 572] width 39 height 20
type input "[DATE]"
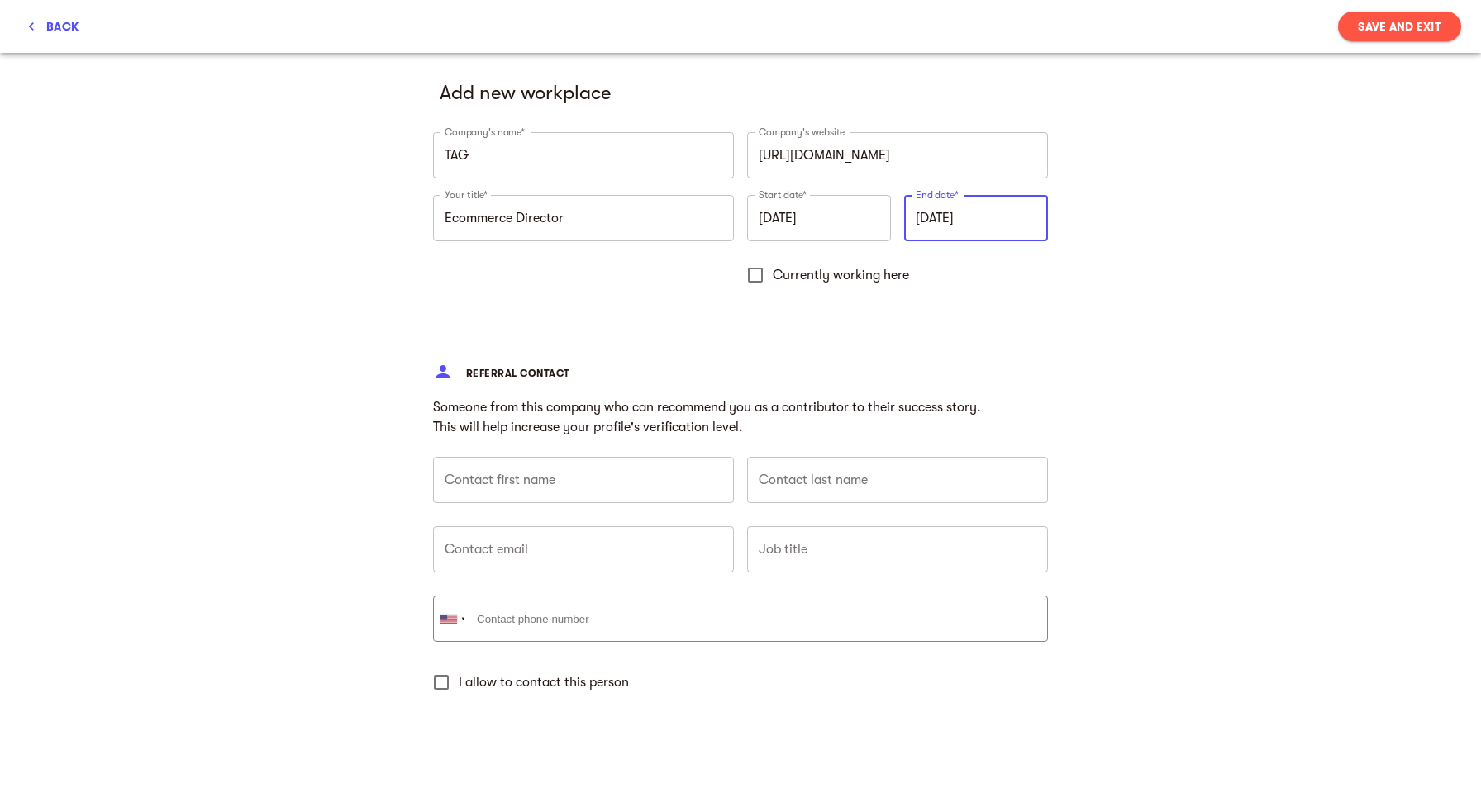
click at [962, 226] on input "[DATE]" at bounding box center [976, 218] width 144 height 47
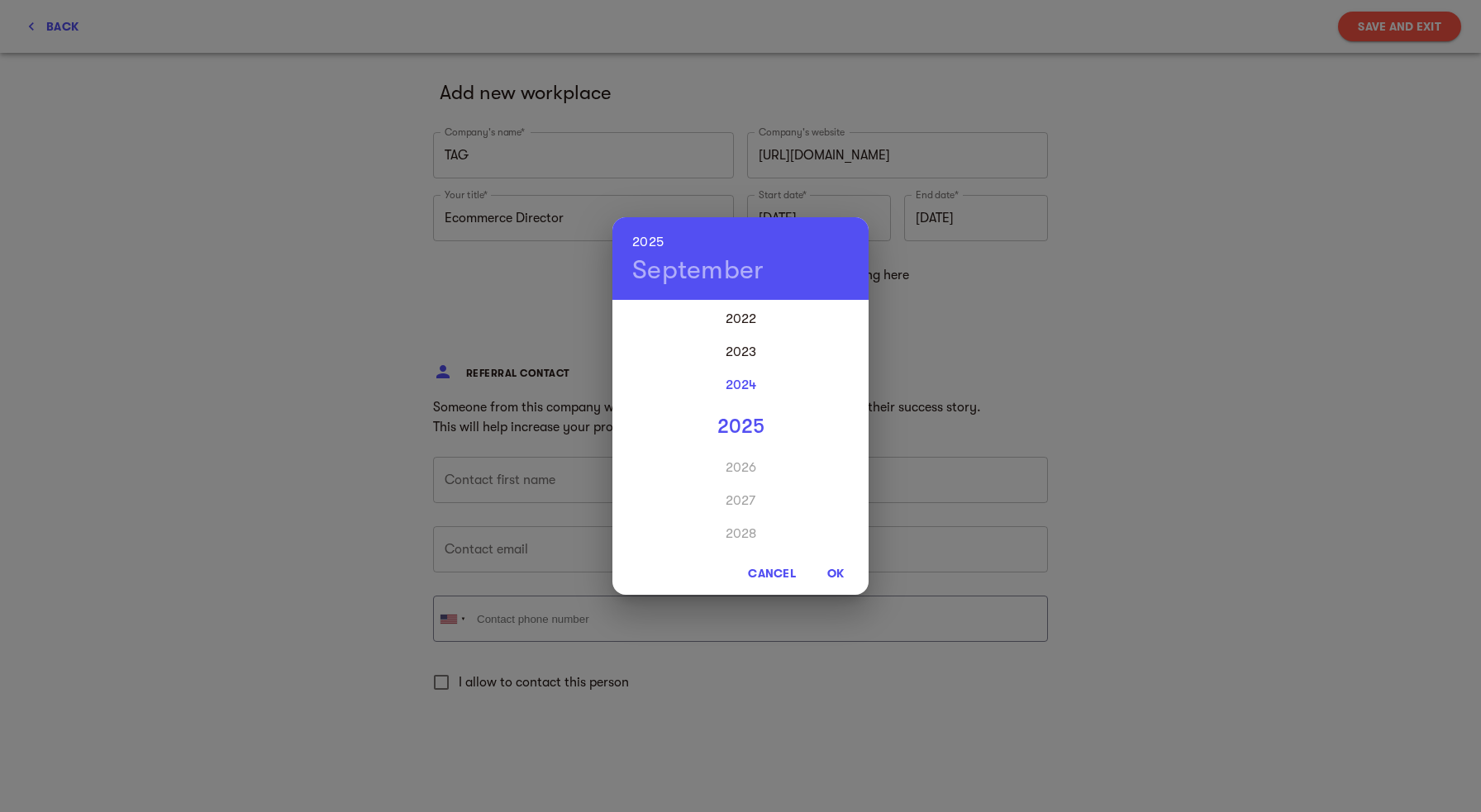
click at [748, 390] on div "2024" at bounding box center [740, 385] width 256 height 33
click at [828, 399] on div "Jun" at bounding box center [825, 395] width 85 height 62
click at [839, 573] on span "OK" at bounding box center [835, 572] width 39 height 20
type input "[DATE]"
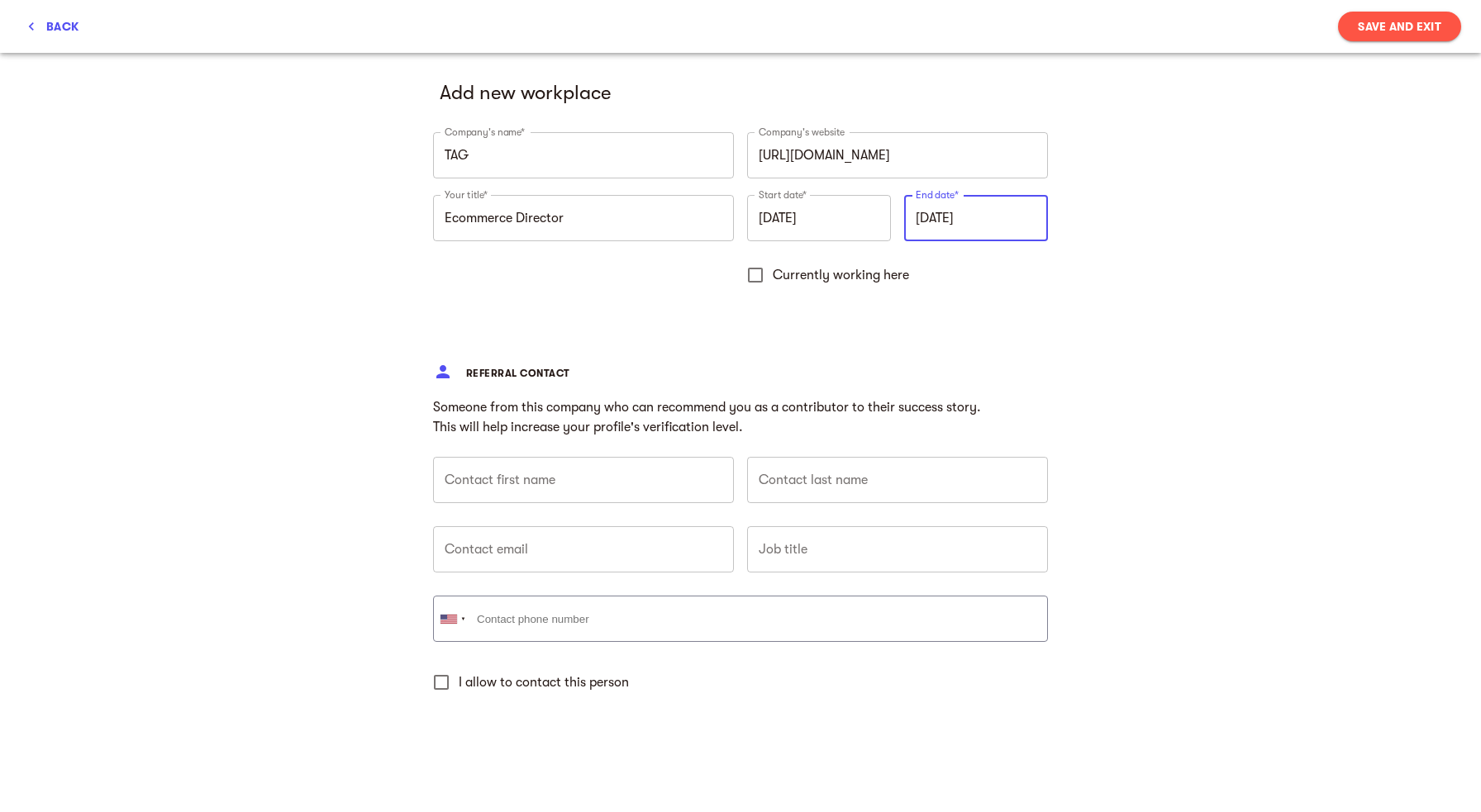
click at [642, 488] on input "text" at bounding box center [584, 480] width 301 height 47
type input "[PERSON_NAME]"
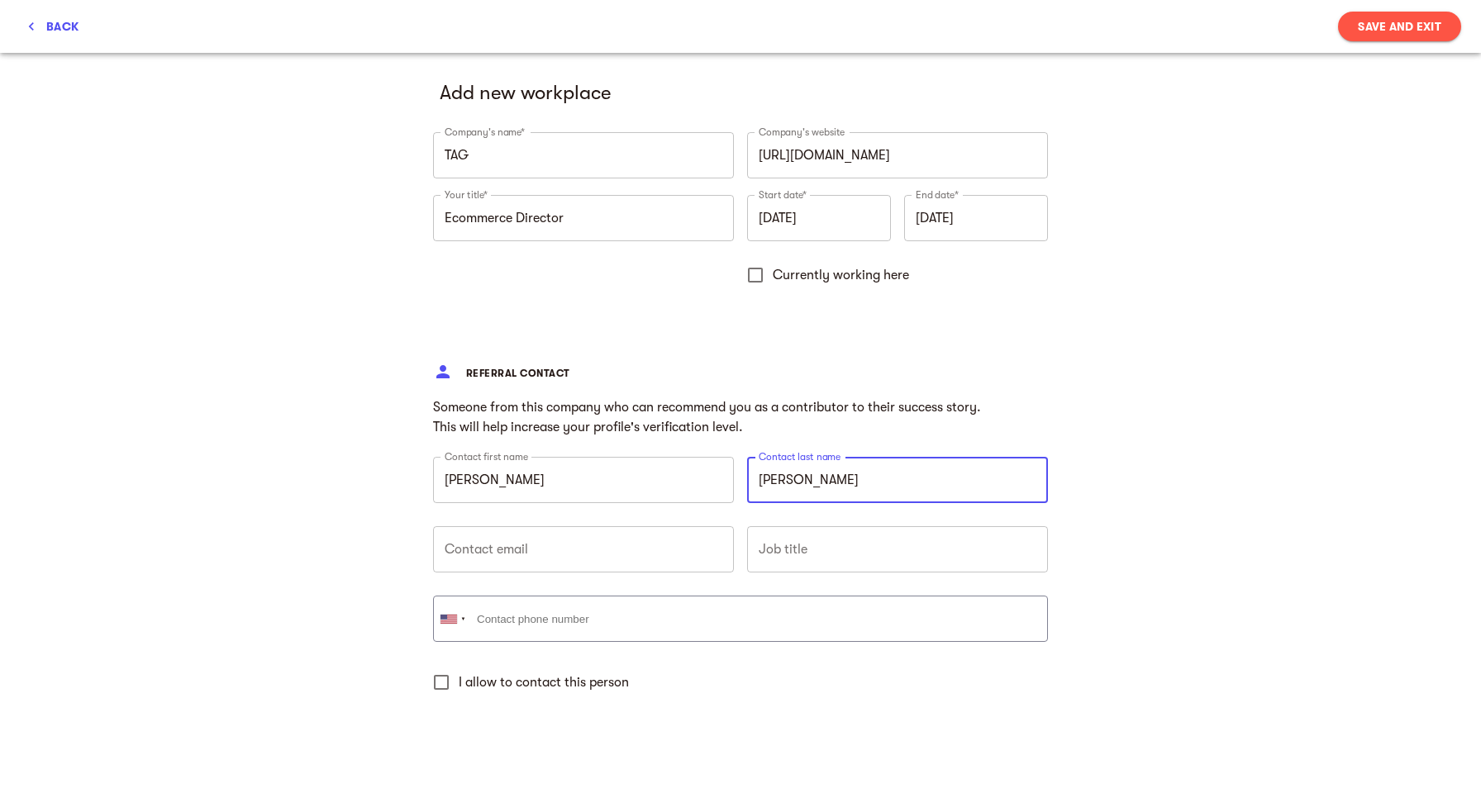
type input "[PERSON_NAME]"
click at [513, 544] on input "text" at bounding box center [584, 550] width 301 height 47
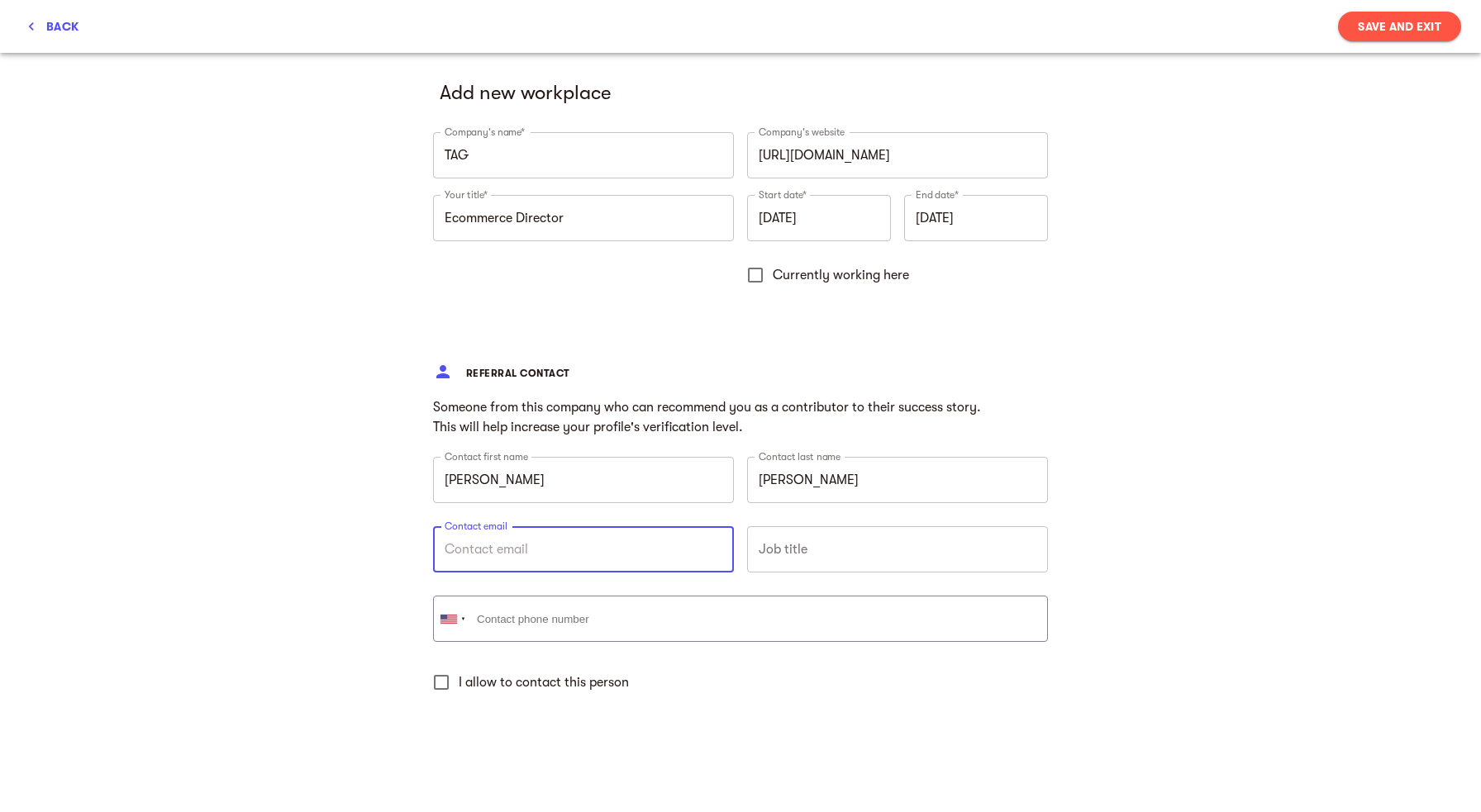
click at [807, 553] on input "text" at bounding box center [897, 550] width 301 height 47
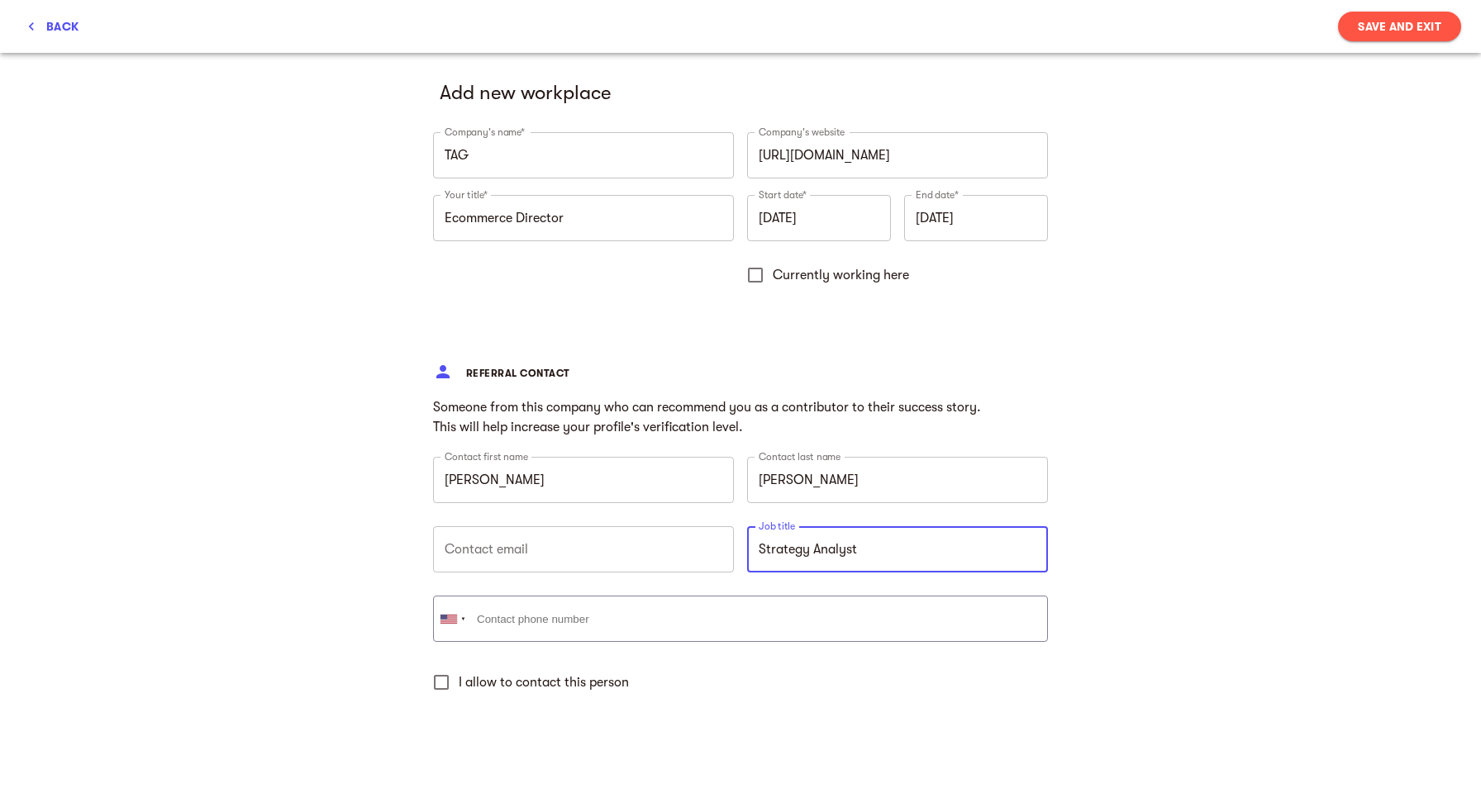
click at [645, 560] on input "text" at bounding box center [584, 550] width 301 height 47
drag, startPoint x: 902, startPoint y: 558, endPoint x: 680, endPoint y: 537, distance: 223.0
click at [747, 537] on input "Strategy Analyst" at bounding box center [897, 550] width 301 height 47
type input "Senior Director of planning and performance analytics"
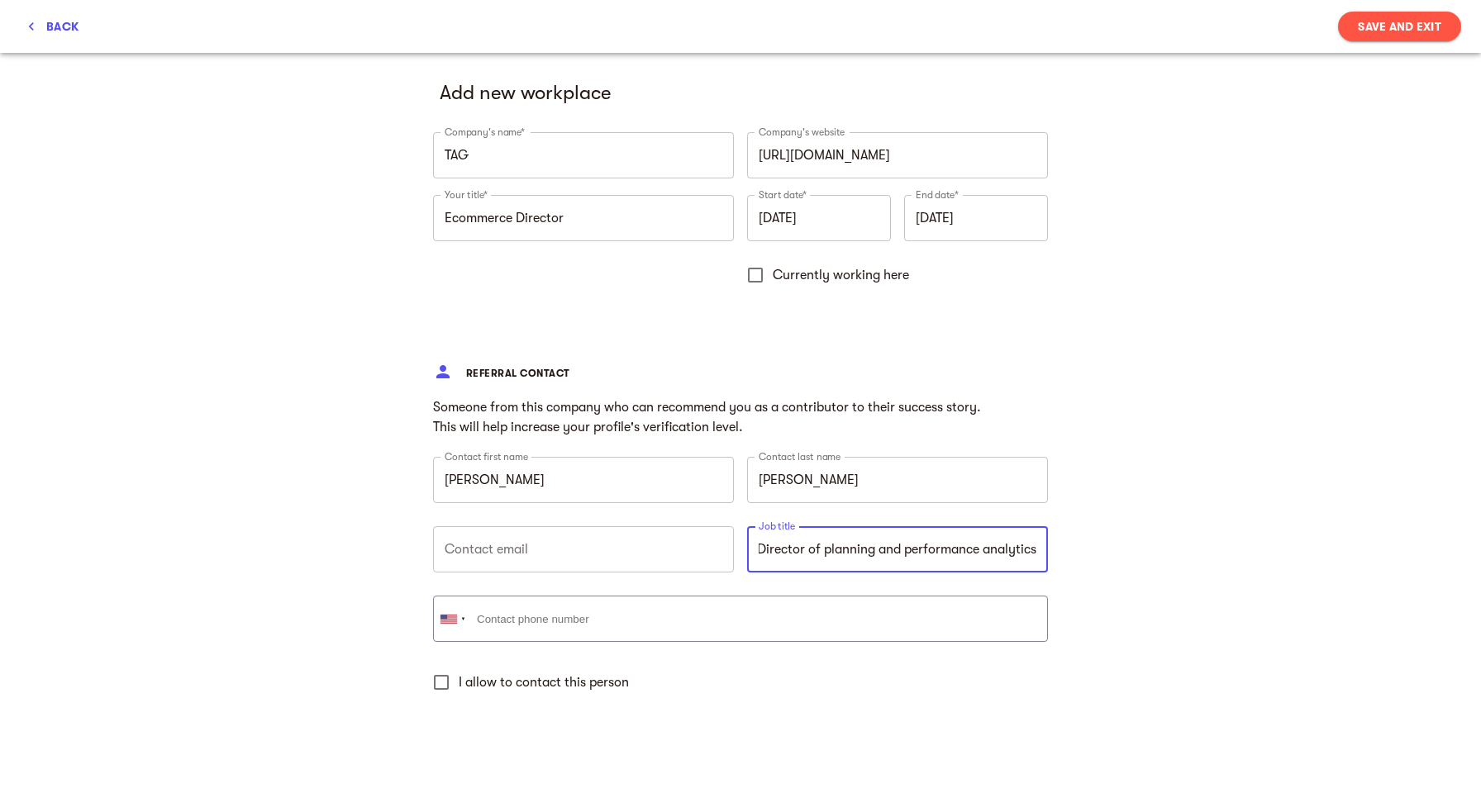
click at [479, 553] on input "text" at bounding box center [584, 550] width 301 height 47
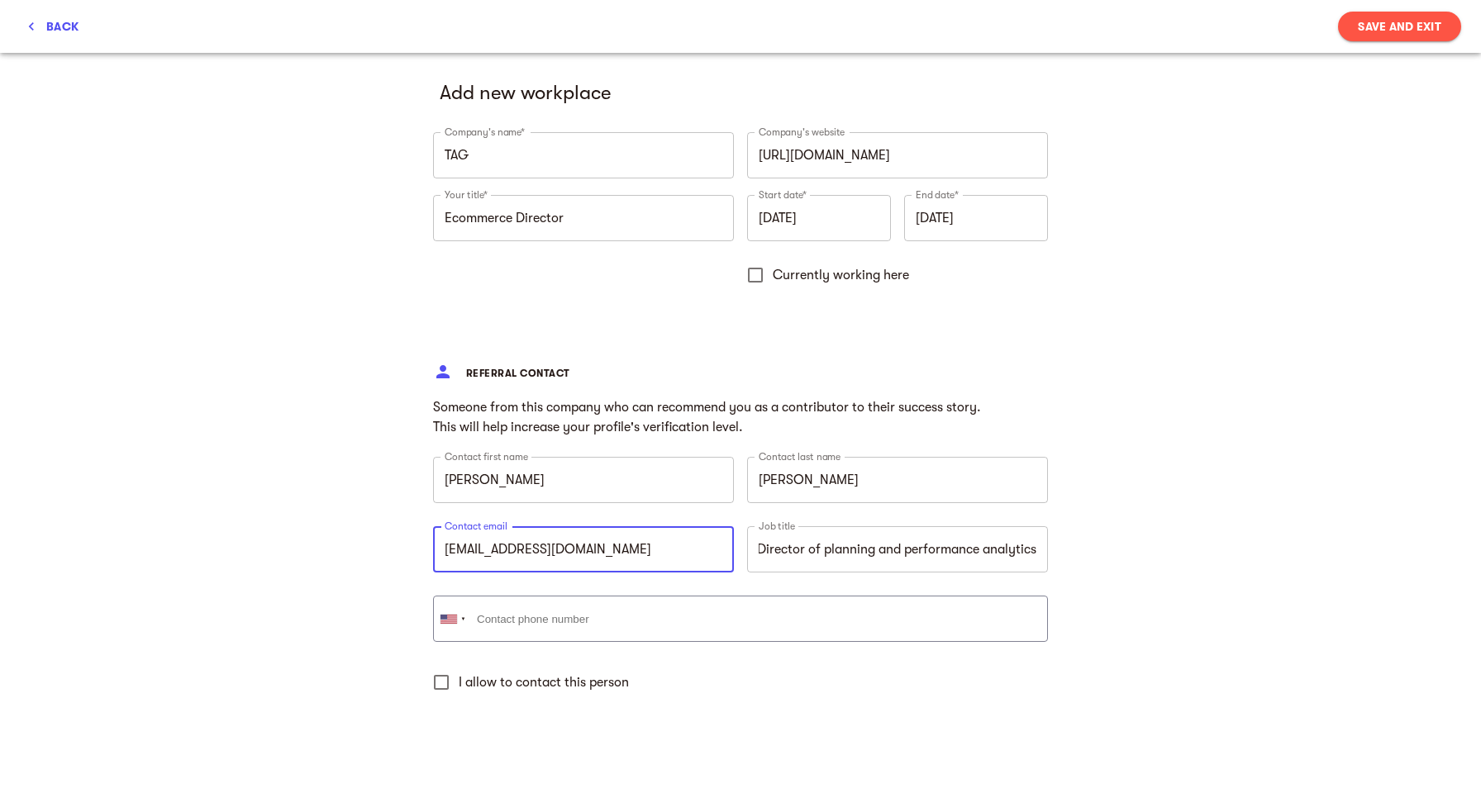
type input "[EMAIL_ADDRESS][DOMAIN_NAME]"
click at [447, 686] on input "I allow to contact this person" at bounding box center [441, 681] width 35 height 35
checkbox input "true"
click at [1383, 36] on button "Save and Exit" at bounding box center [1399, 26] width 123 height 30
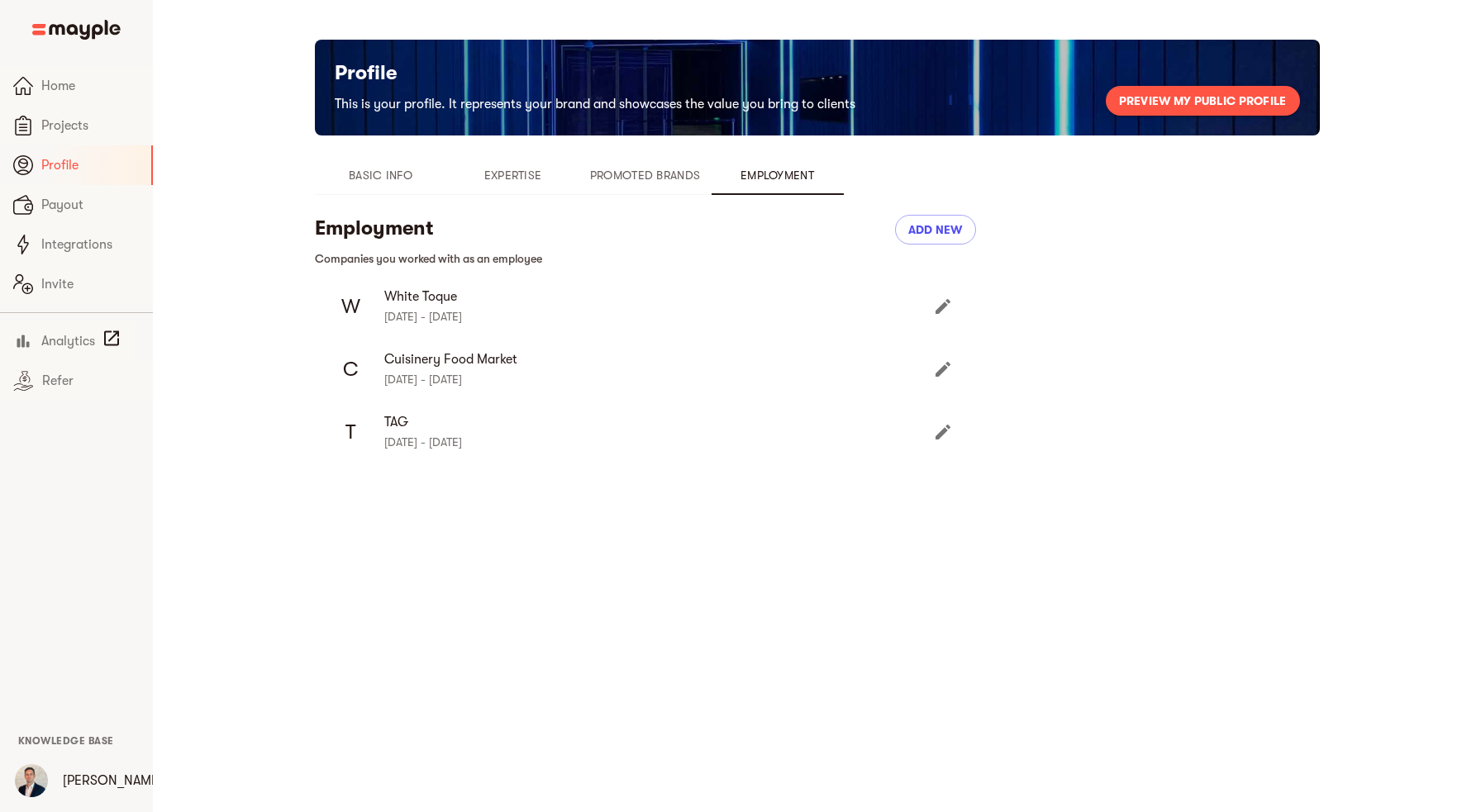
type input "[DATE]"
checkbox input "false"
click at [939, 232] on span "Add new" at bounding box center [935, 229] width 54 height 20
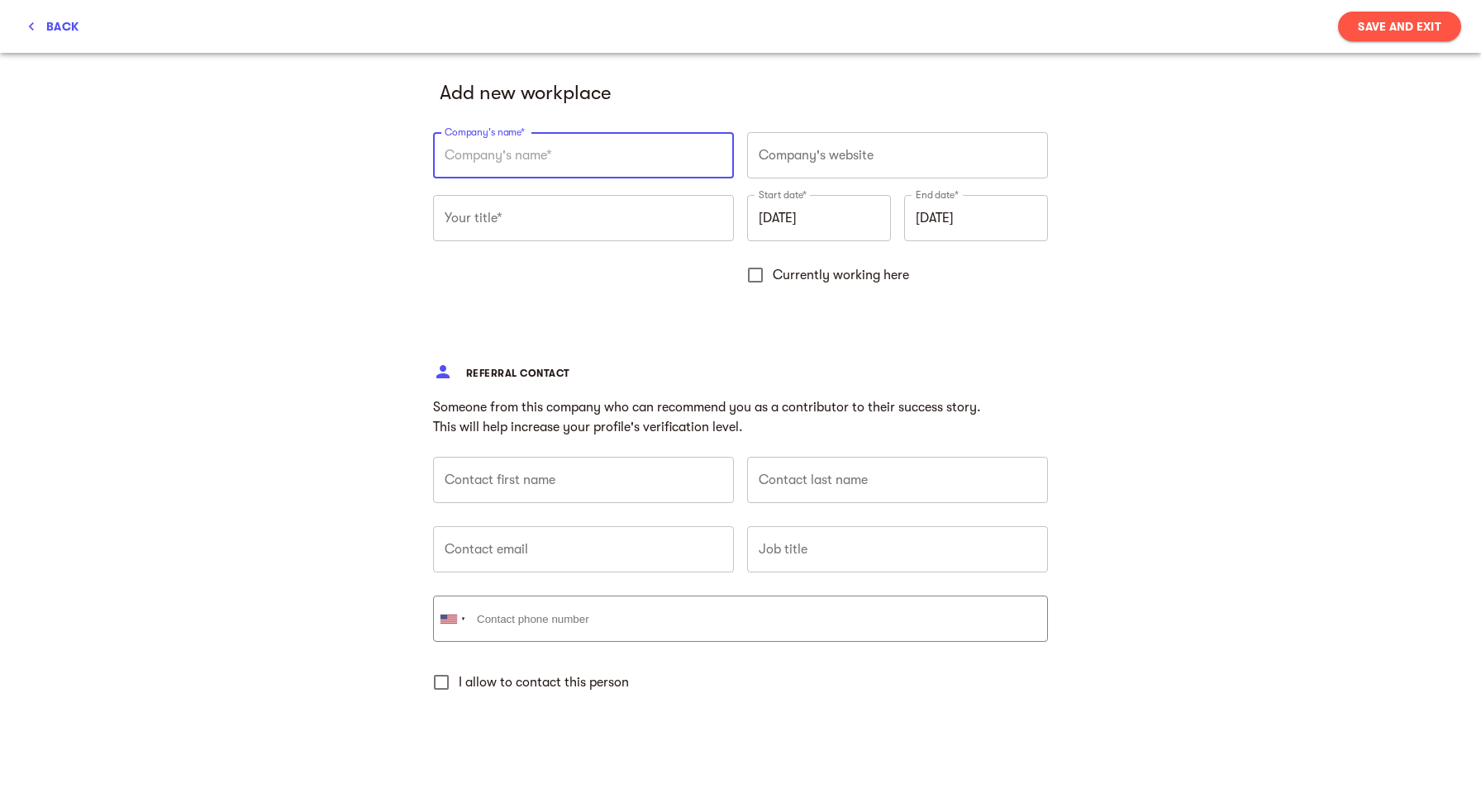
click at [595, 156] on input "text" at bounding box center [584, 156] width 301 height 47
type input "DK Household brands"
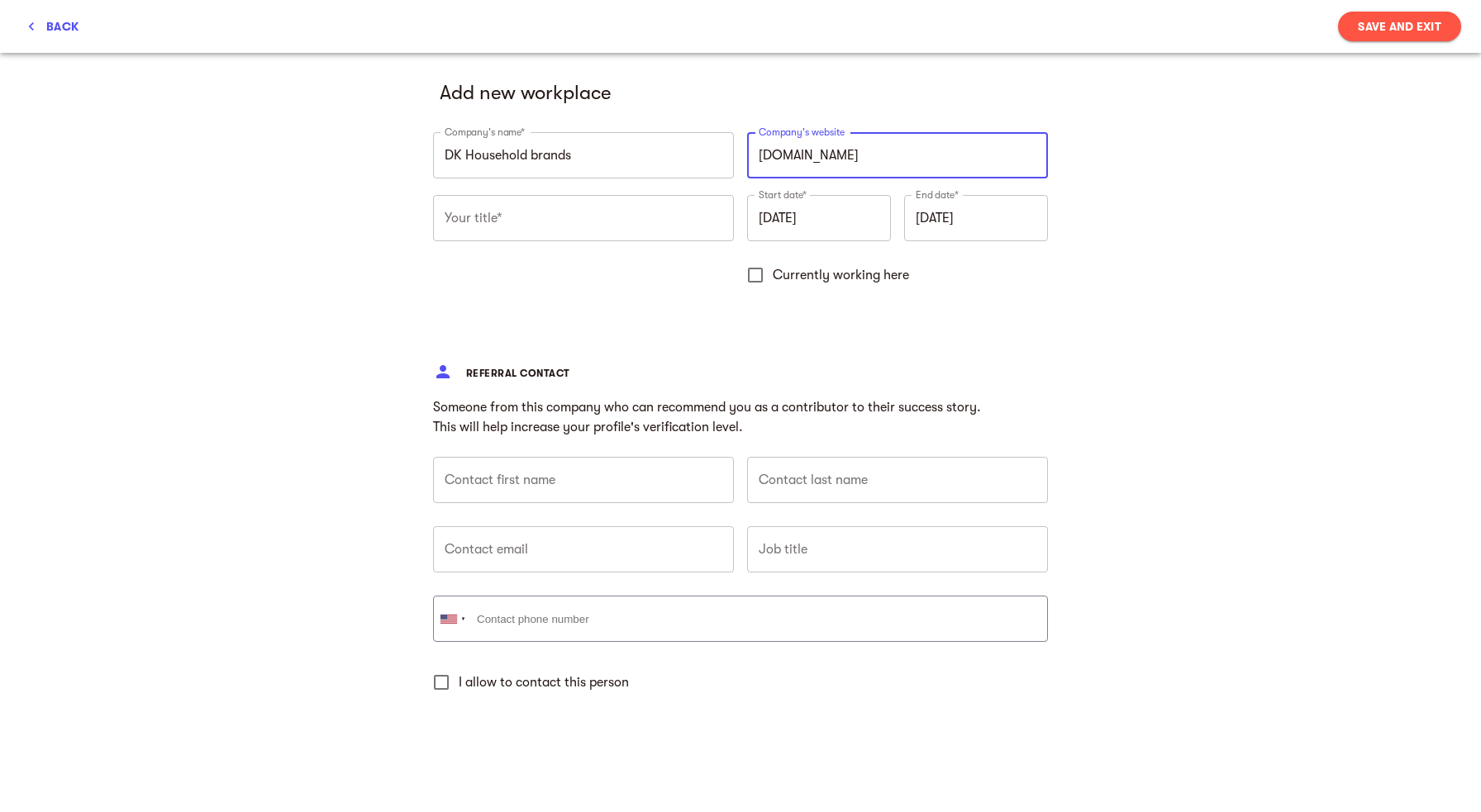
type input "[URL][DOMAIN_NAME]"
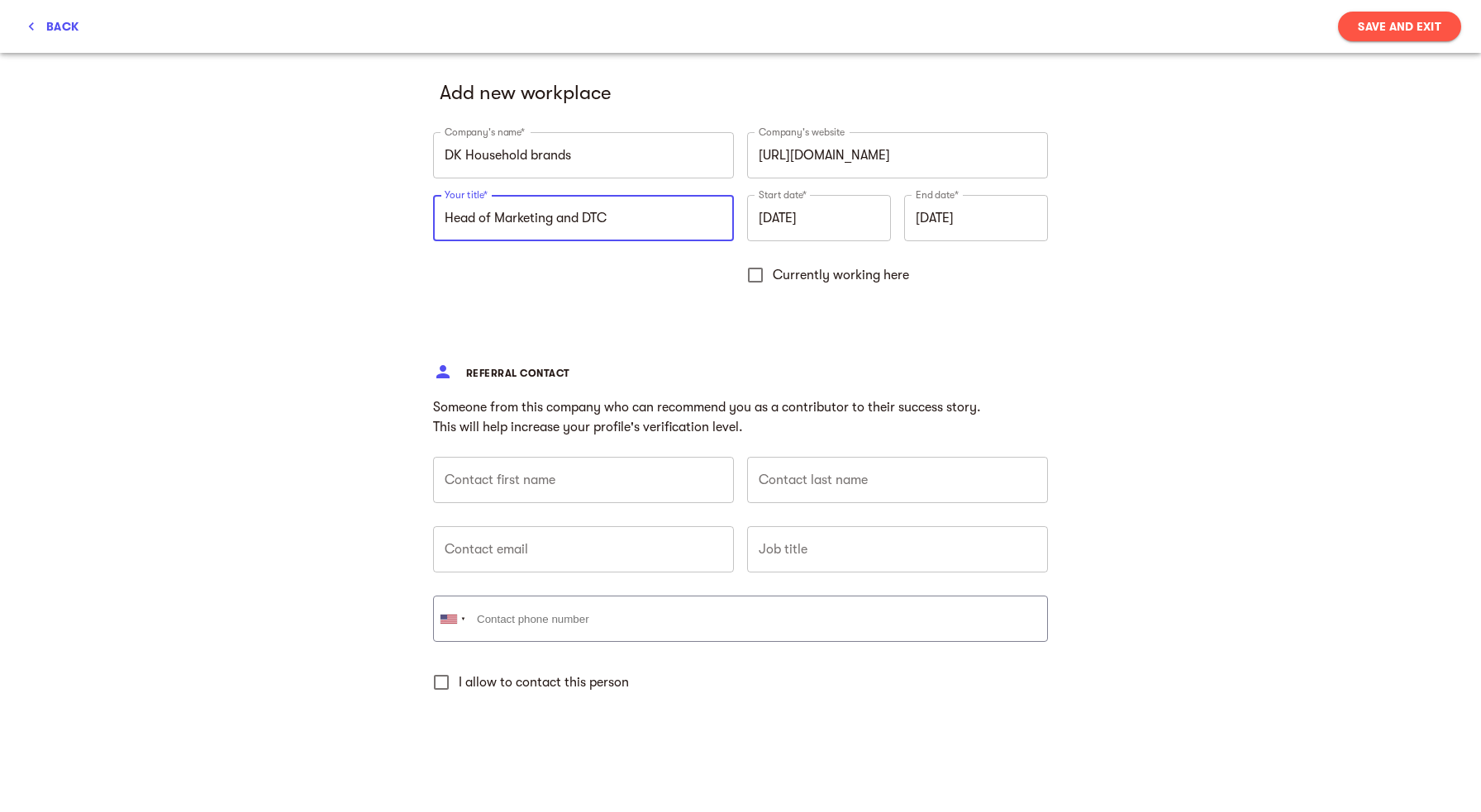
type input "Head of Marketing and DTC"
click at [777, 217] on input "[DATE]" at bounding box center [819, 218] width 144 height 47
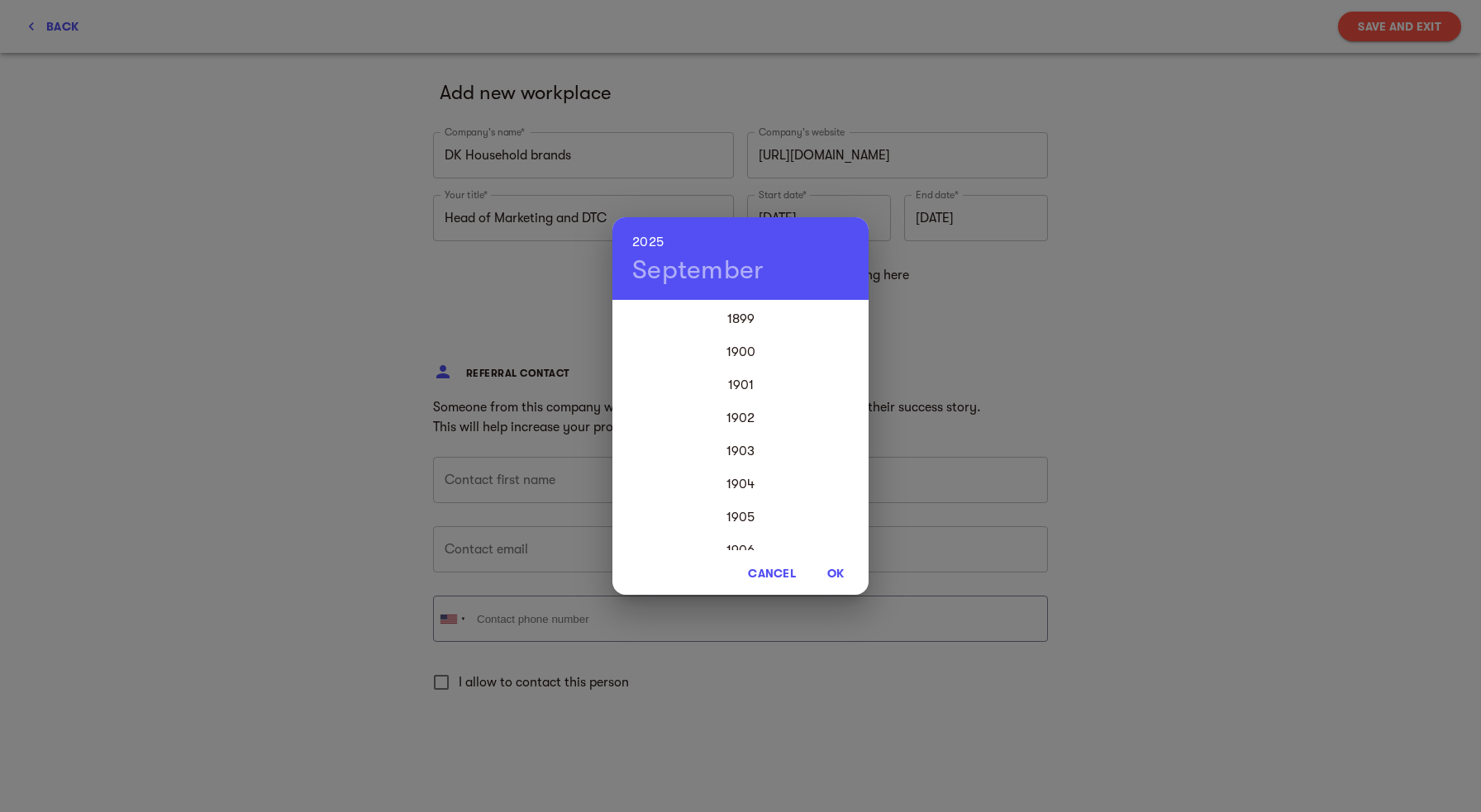
scroll to position [3964, 0]
click at [743, 483] on div "2024" at bounding box center [740, 483] width 256 height 33
click at [828, 399] on div "Jun" at bounding box center [825, 395] width 85 height 62
click at [953, 220] on div "[DATE] Jan Feb Mar Apr May Jun [DATE] Aug Sep Oct Nov Dec Cancel OK" at bounding box center [740, 406] width 1481 height 812
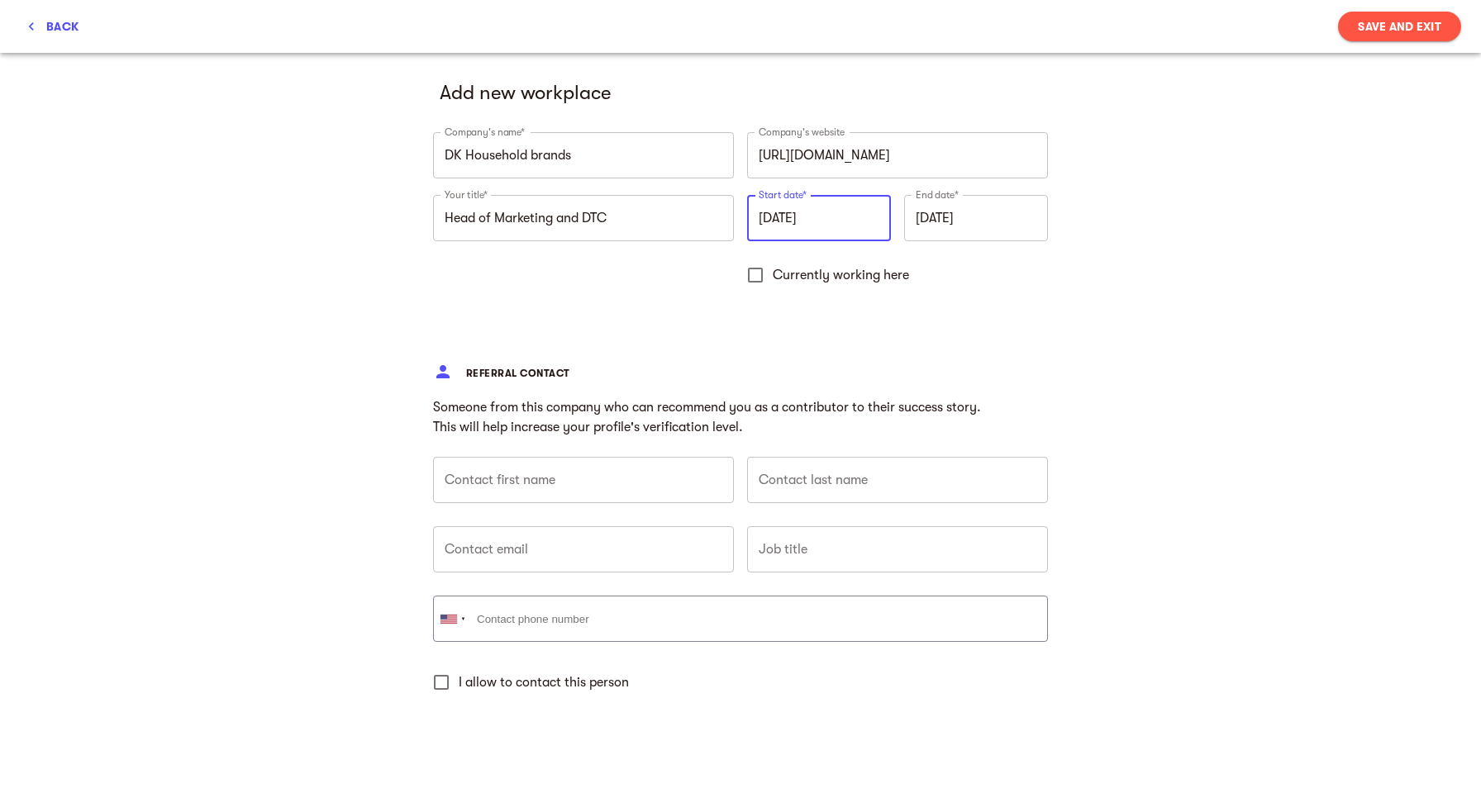
click at [794, 225] on input "[DATE]" at bounding box center [819, 218] width 144 height 47
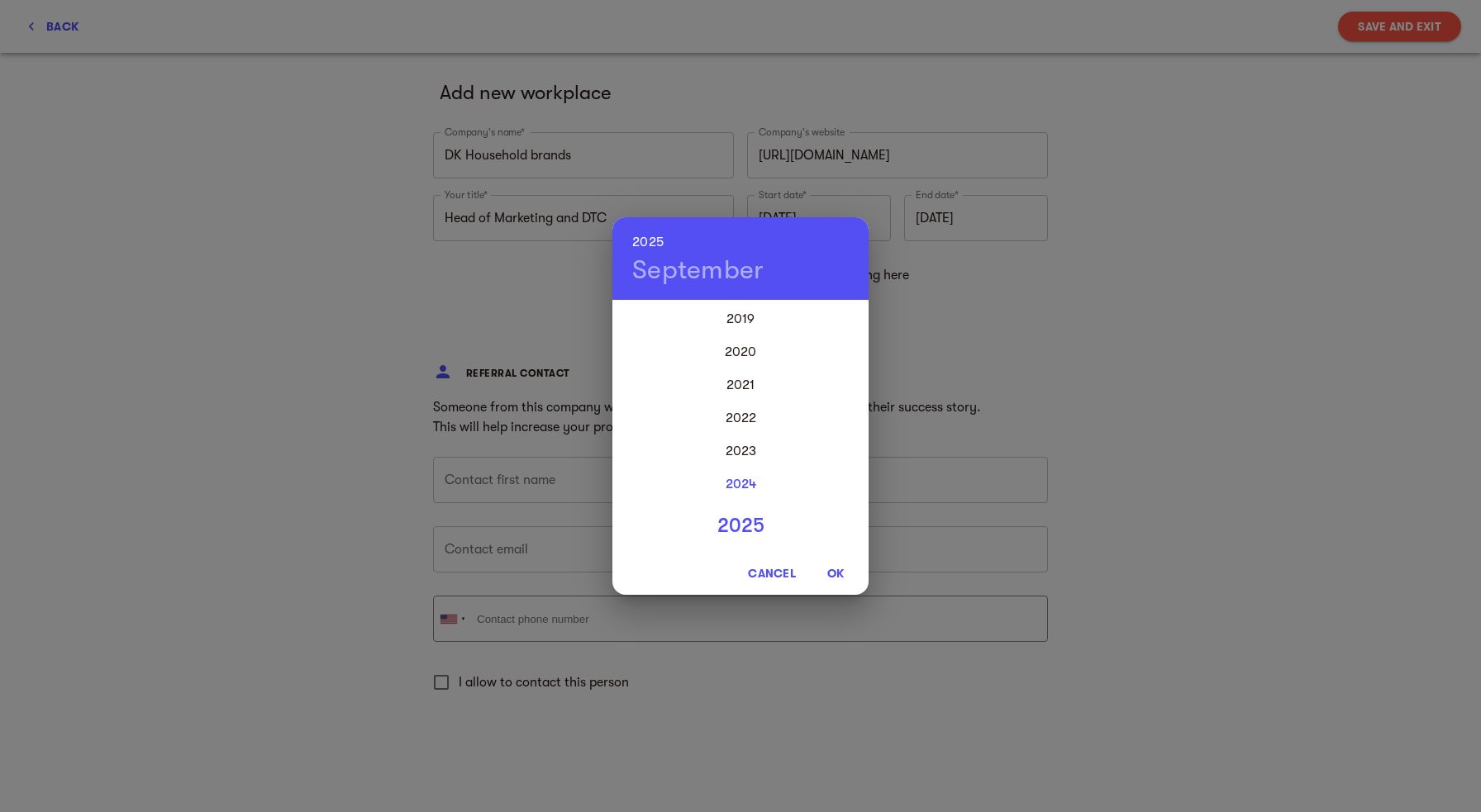
click at [748, 483] on div "2024" at bounding box center [740, 483] width 256 height 33
click at [835, 391] on div "Jun" at bounding box center [825, 395] width 85 height 62
click at [838, 576] on span "OK" at bounding box center [835, 572] width 39 height 20
type input "[DATE]"
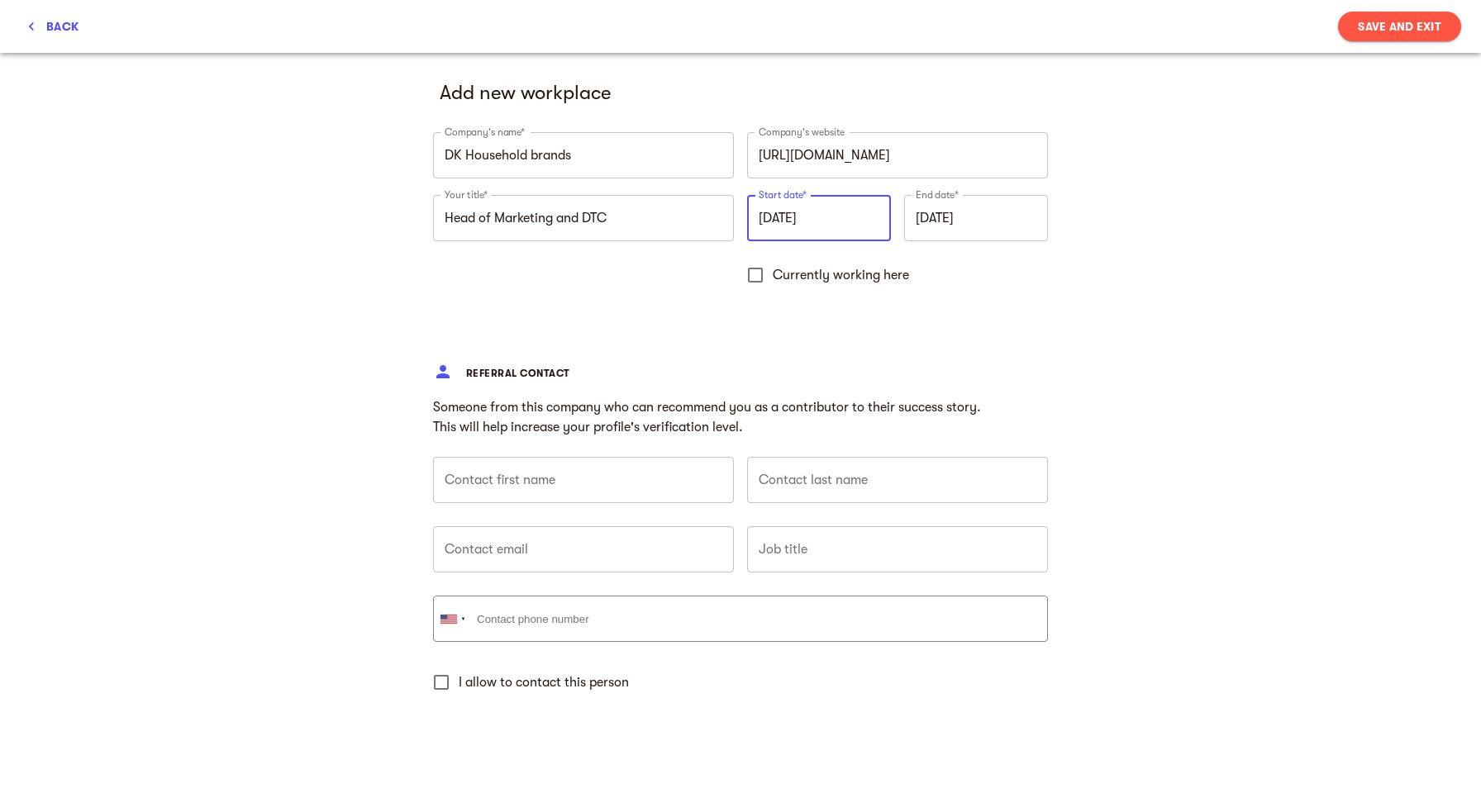
click at [756, 278] on input "Currently working here" at bounding box center [755, 274] width 35 height 35
checkbox input "true"
click at [565, 477] on input "text" at bounding box center [584, 480] width 301 height 47
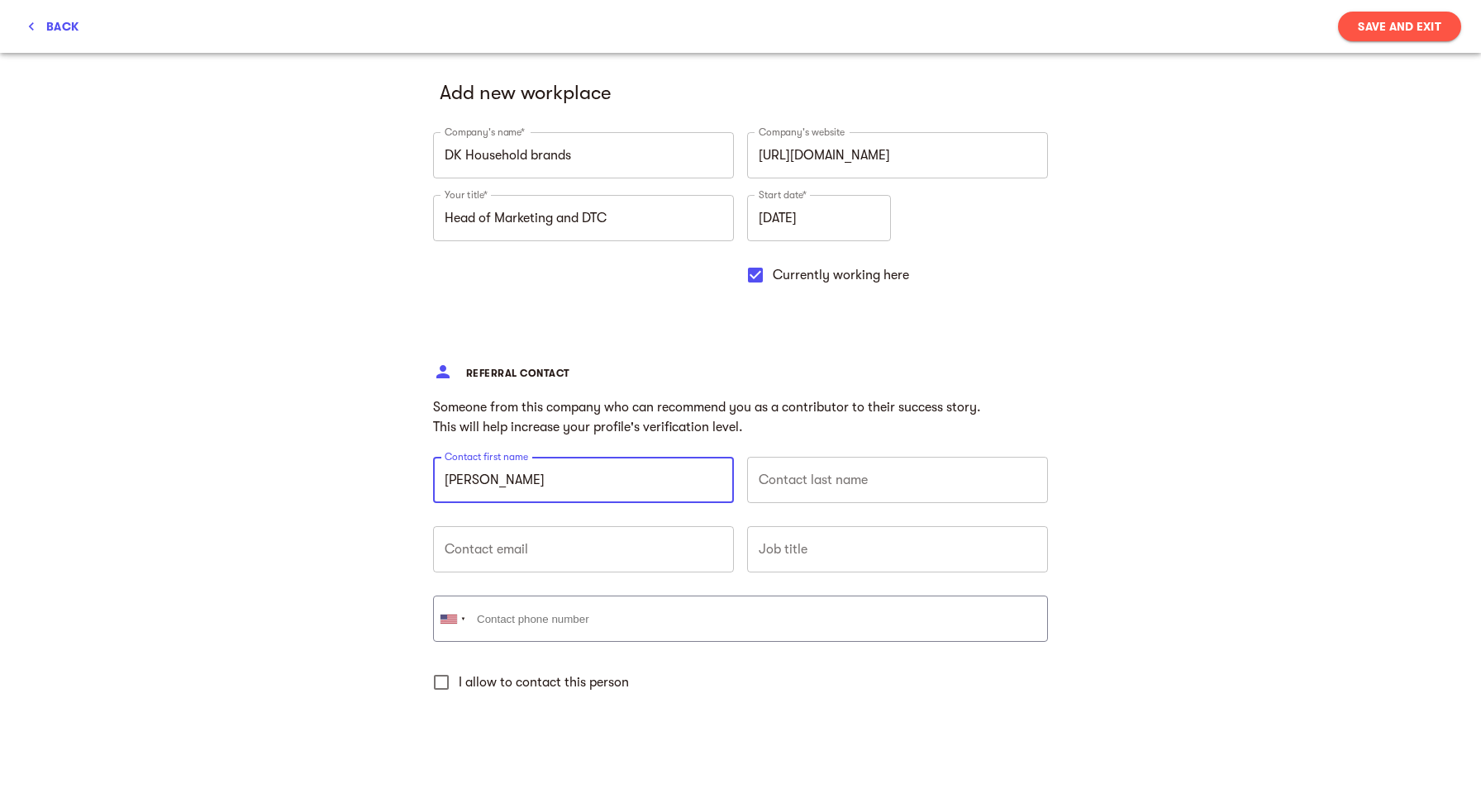
type input "[PERSON_NAME]"
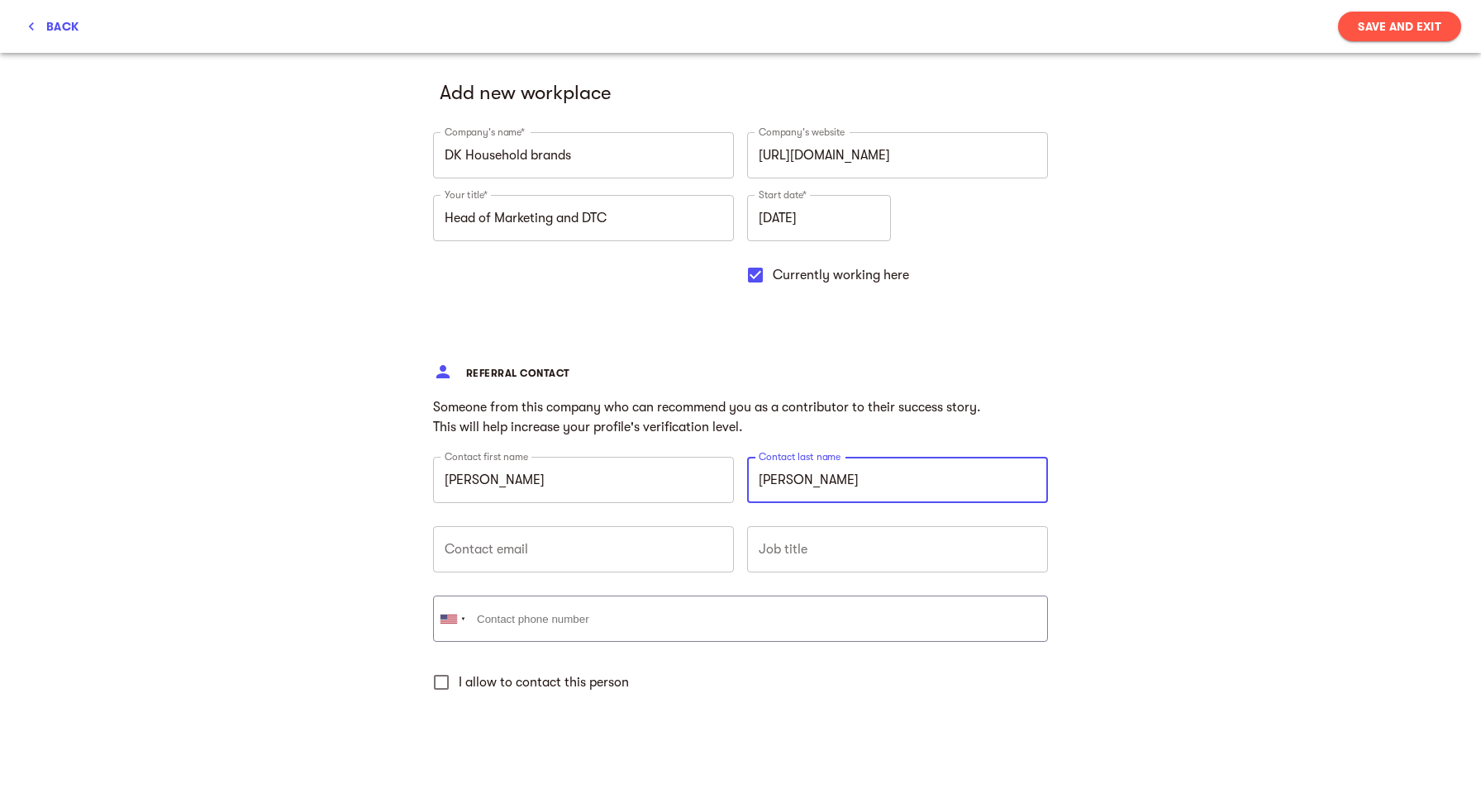
type input "[PERSON_NAME]"
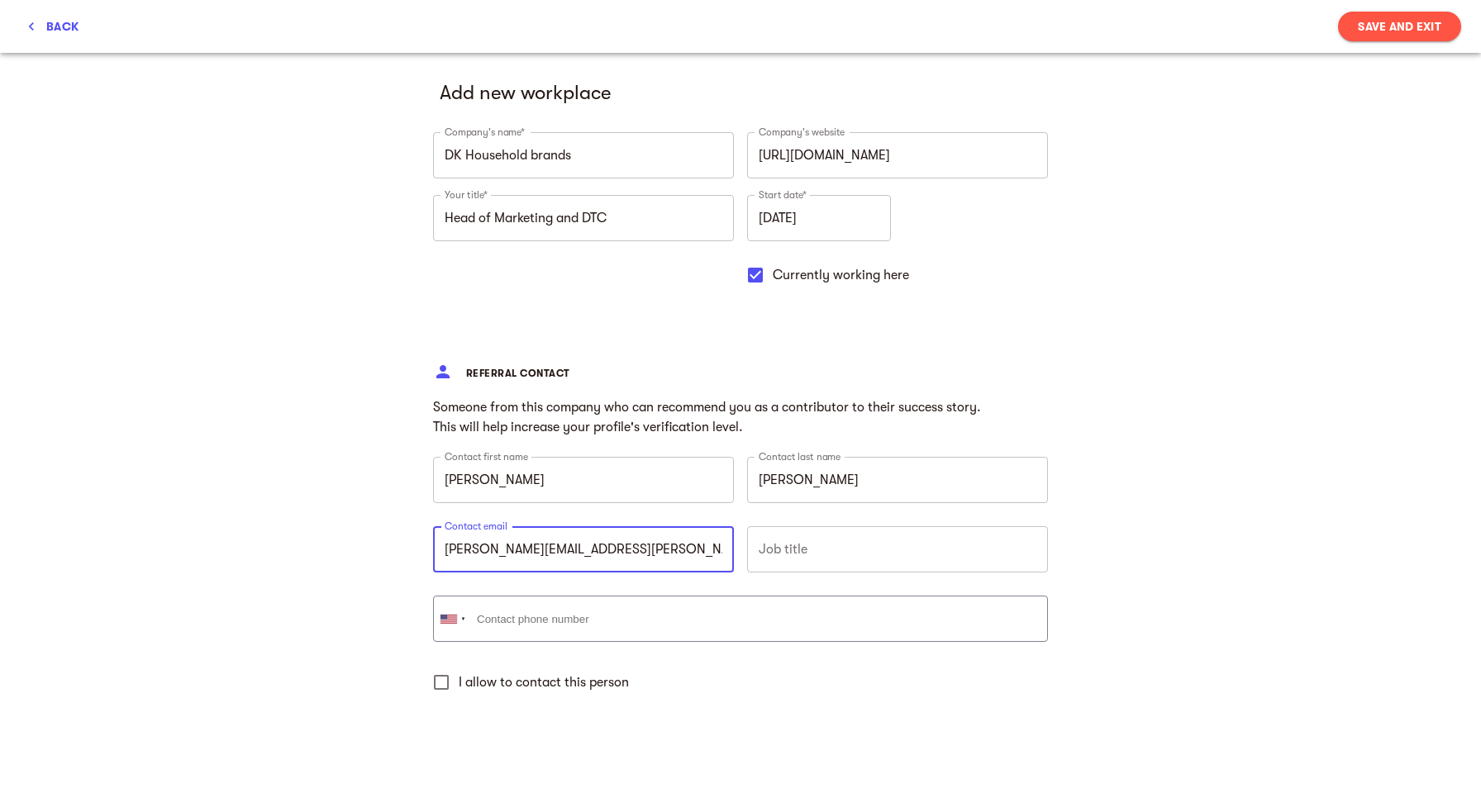
type input "[PERSON_NAME][EMAIL_ADDRESS][PERSON_NAME][DOMAIN_NAME]"
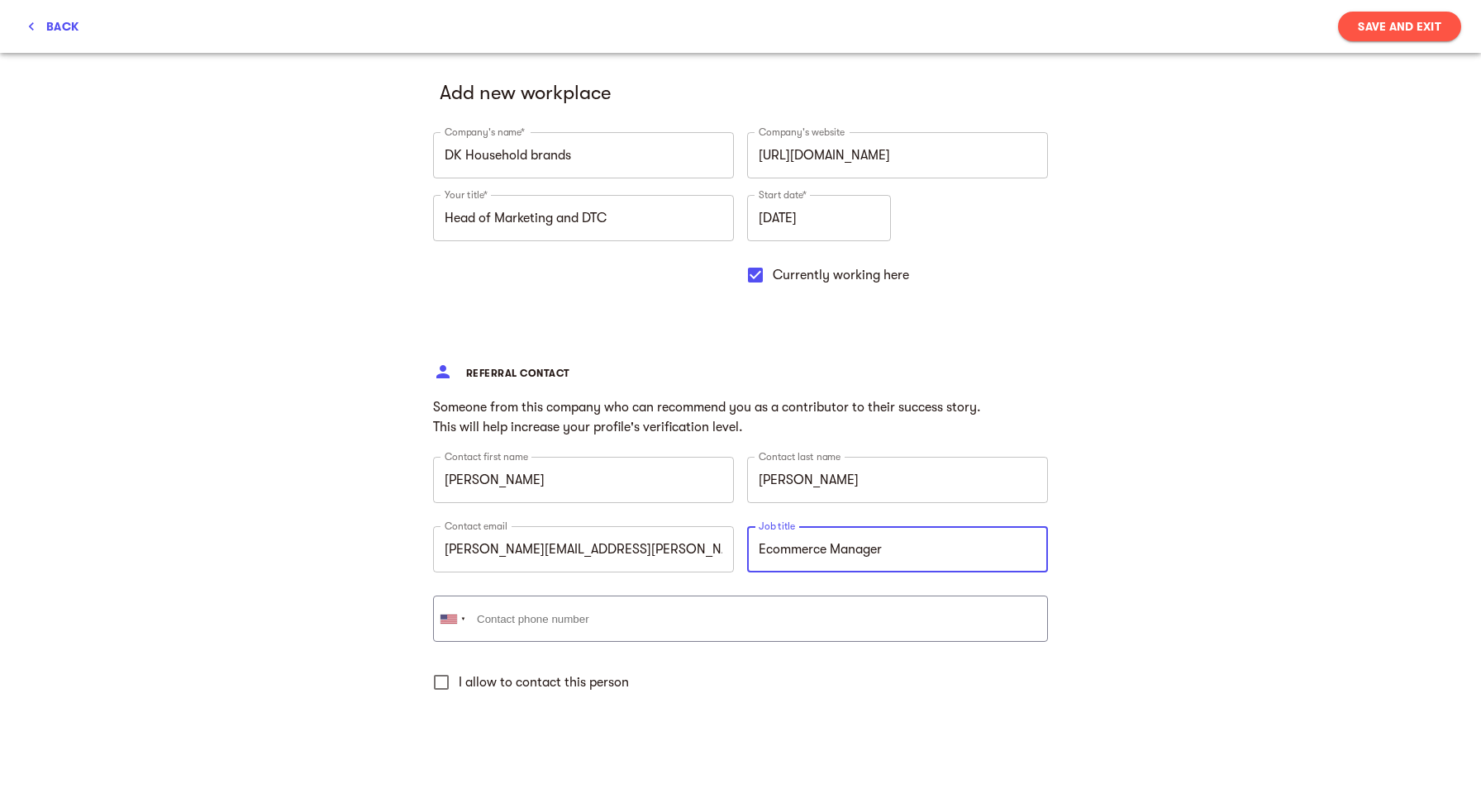
type input "Ecommerce Manager"
click at [1402, 19] on span "Save and Exit" at bounding box center [1399, 26] width 83 height 20
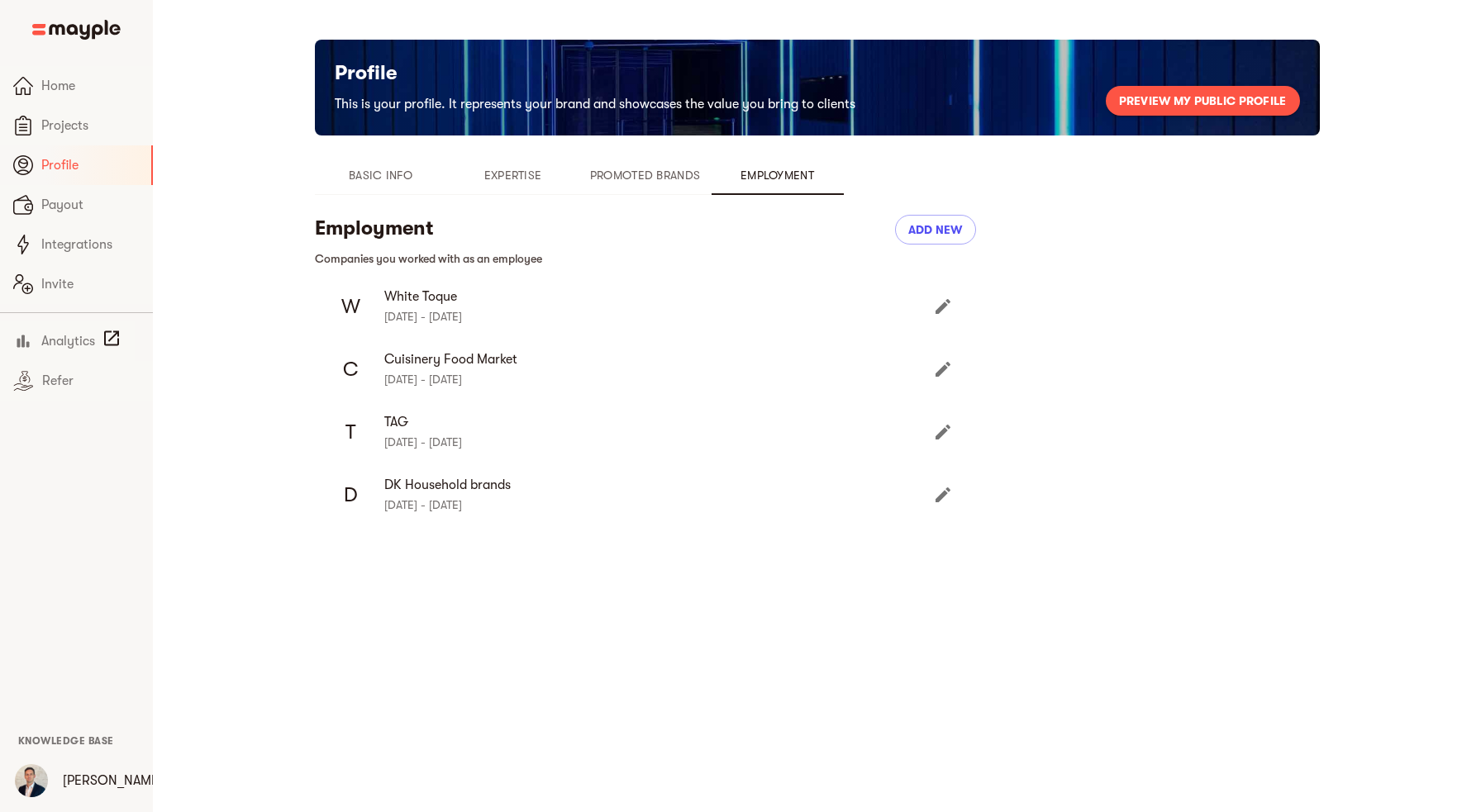
type input "[DATE]"
checkbox input "false"
click at [501, 173] on span "Expertise" at bounding box center [513, 175] width 112 height 20
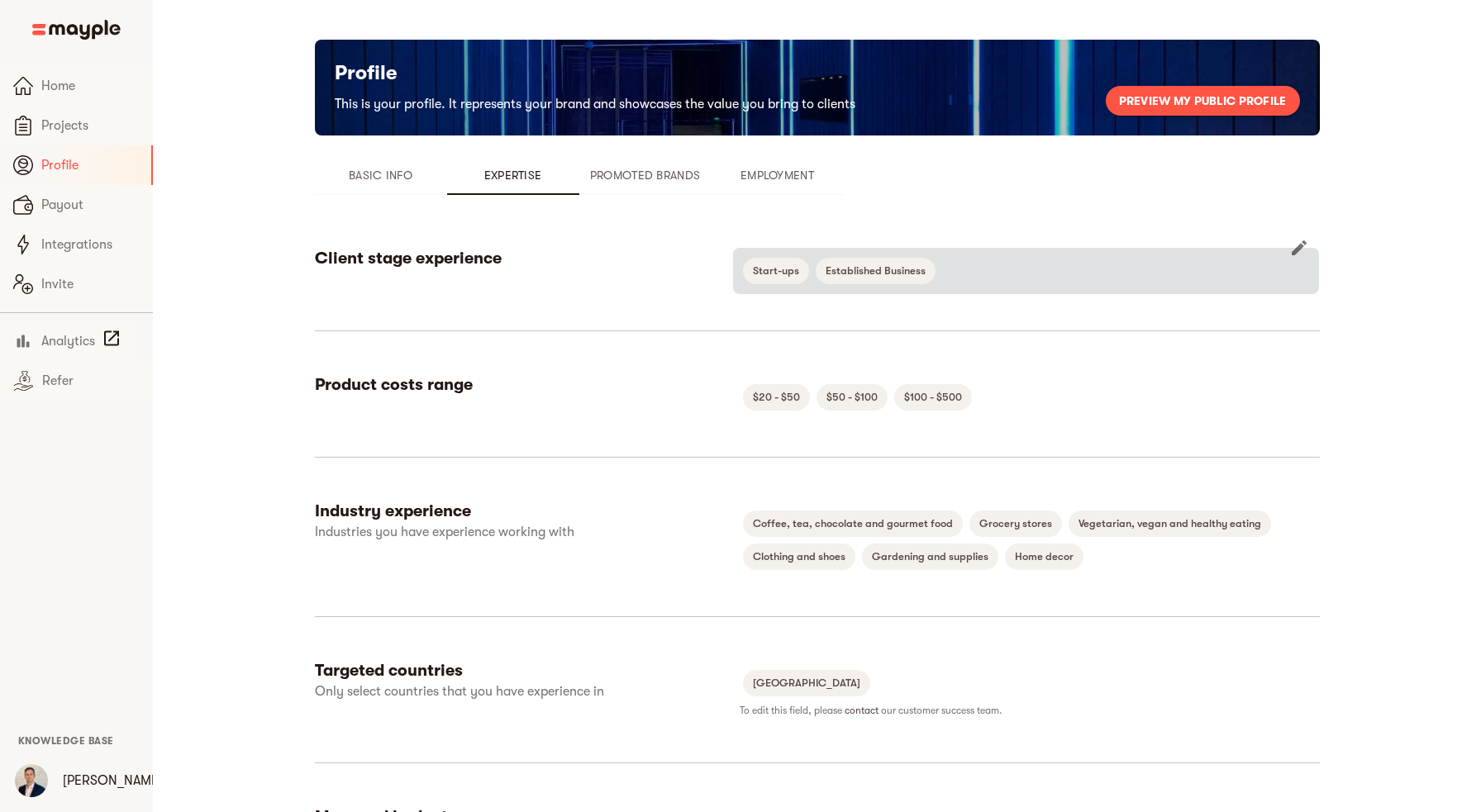
click at [1302, 247] on icon "button" at bounding box center [1299, 247] width 15 height 15
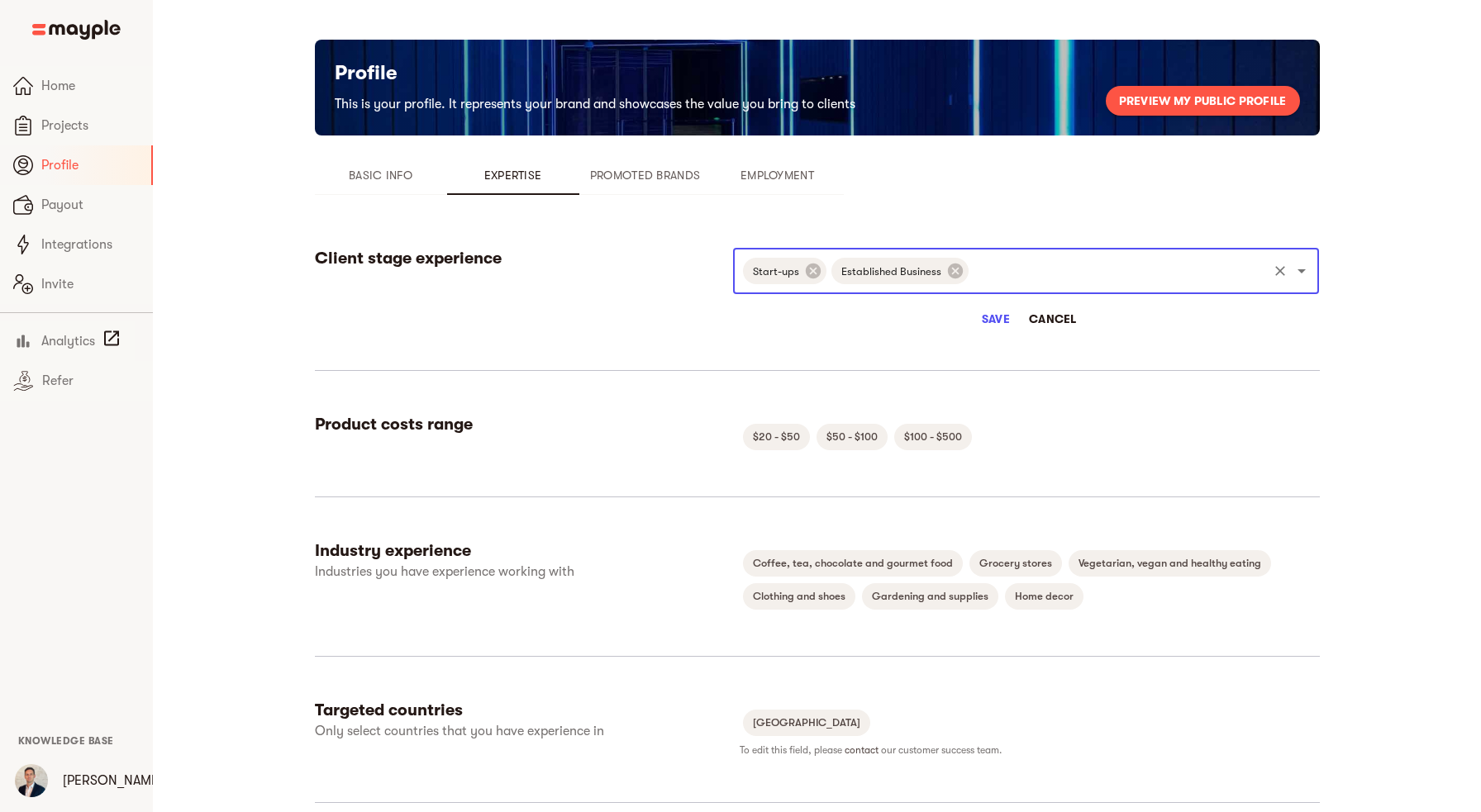
click at [994, 318] on span "Save" at bounding box center [995, 318] width 39 height 20
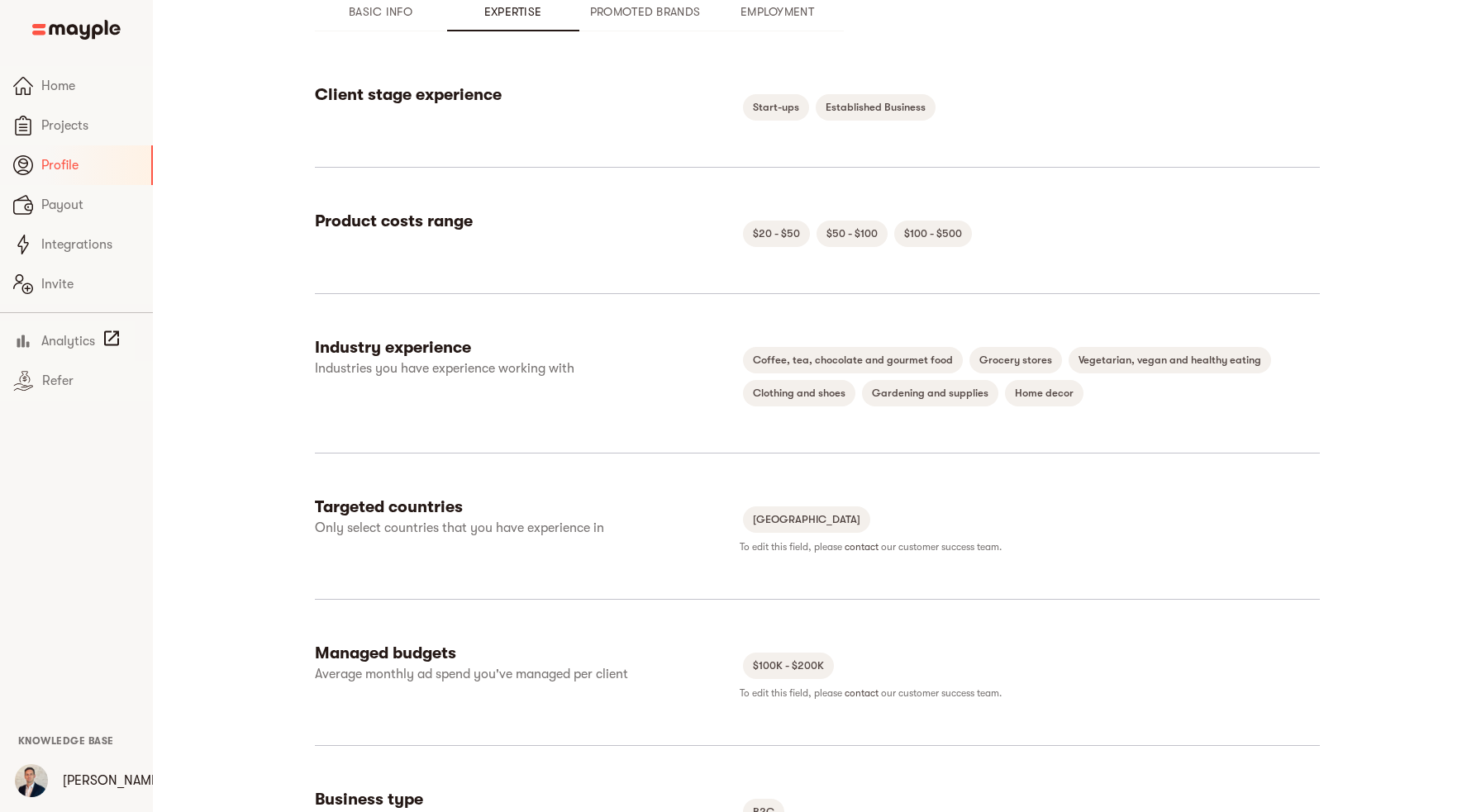
scroll to position [164, 0]
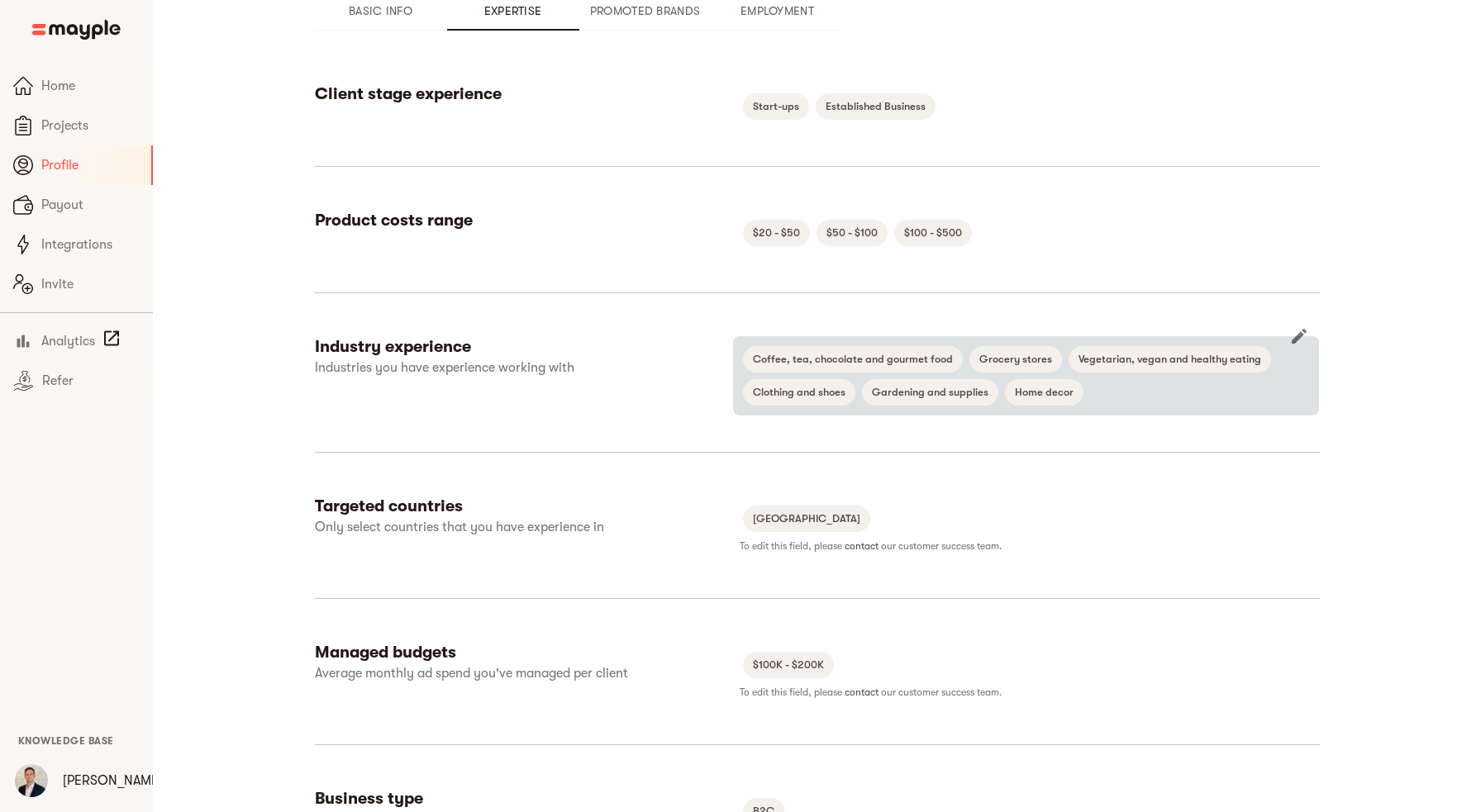
click at [1297, 342] on icon "button" at bounding box center [1299, 336] width 15 height 15
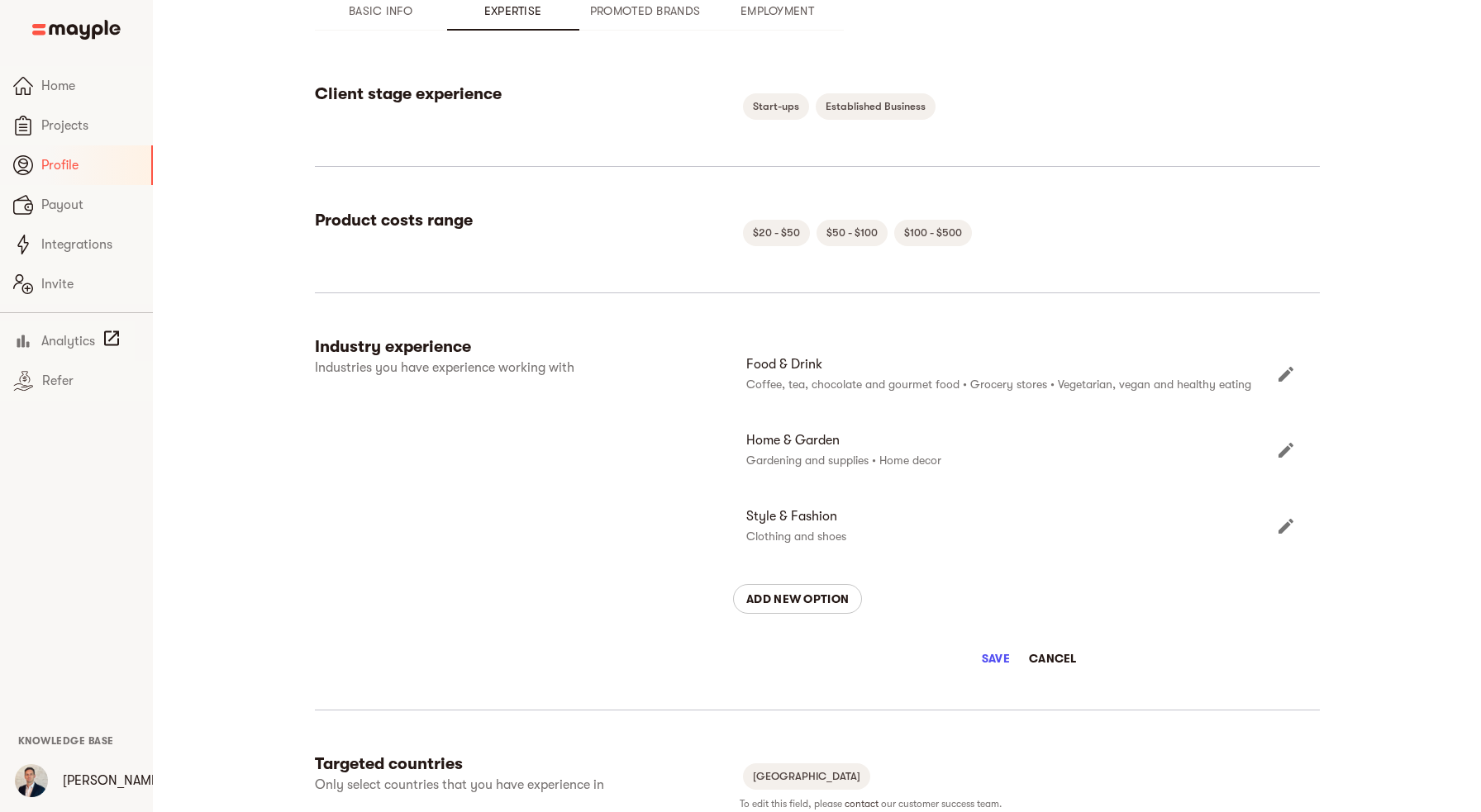
click at [1283, 455] on icon "Edit" at bounding box center [1286, 450] width 15 height 15
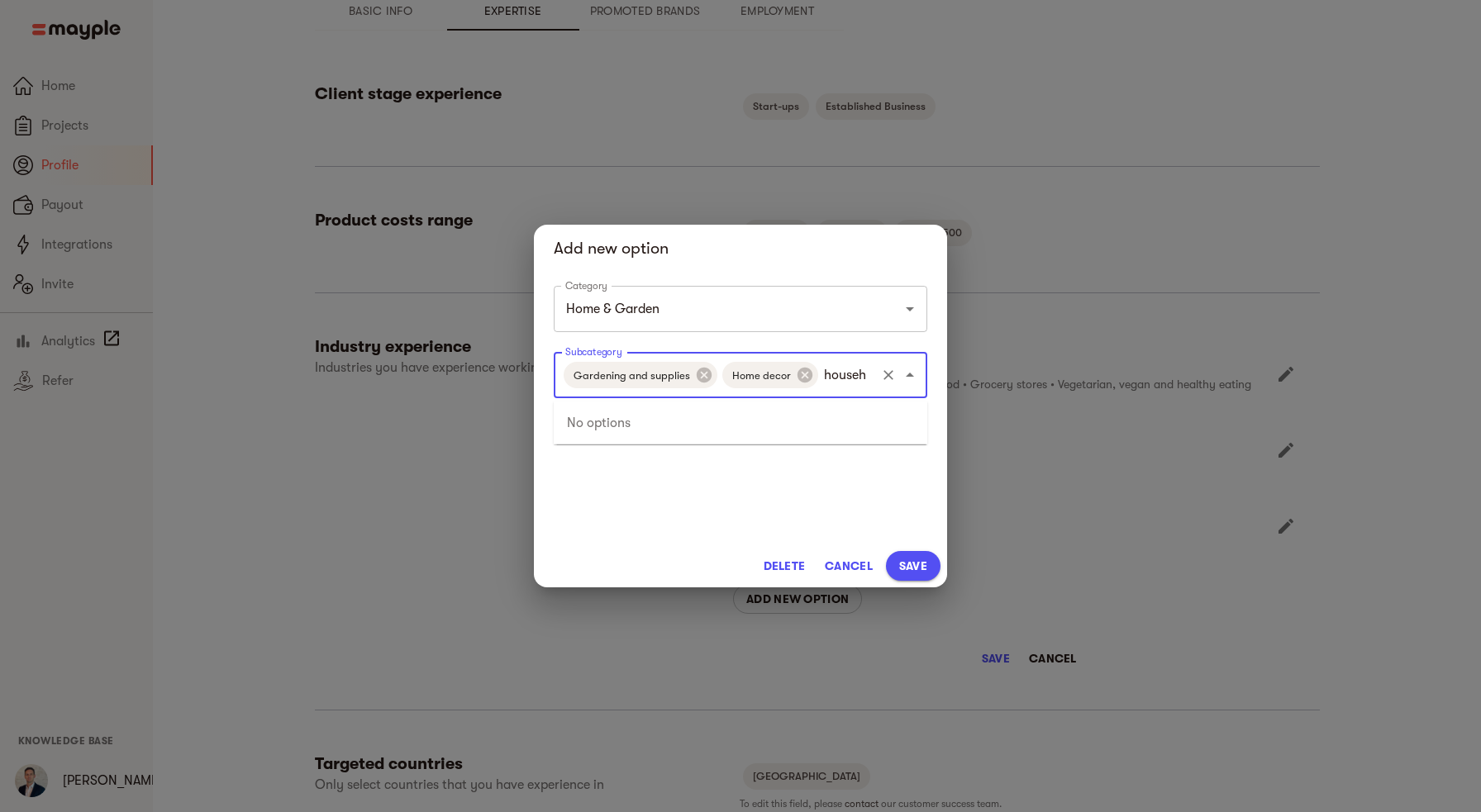
scroll to position [0, 0]
type input "h"
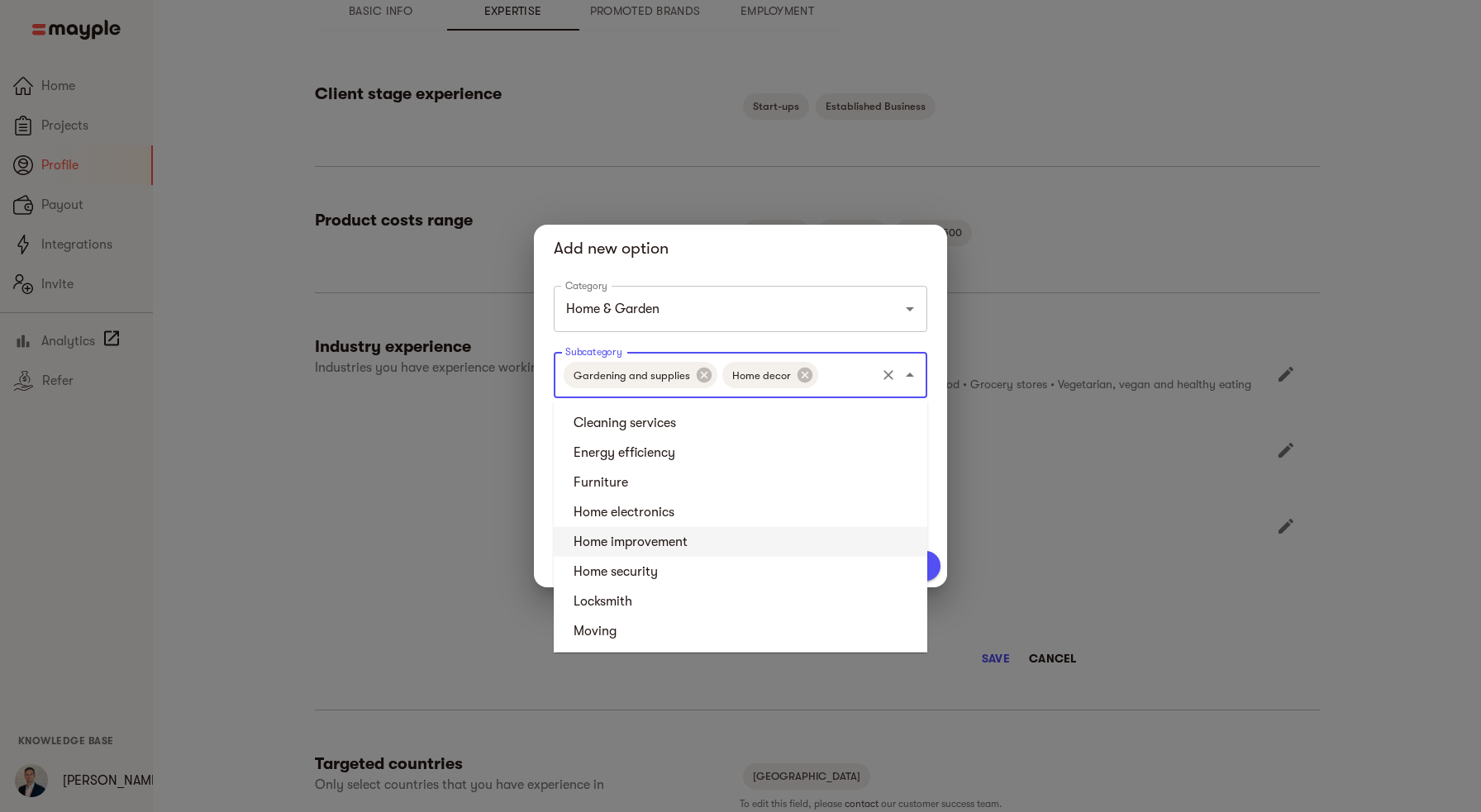
click at [546, 520] on div "Category Home & Garden Category Subcategory Gardening and supplies Home decor S…" at bounding box center [740, 412] width 413 height 265
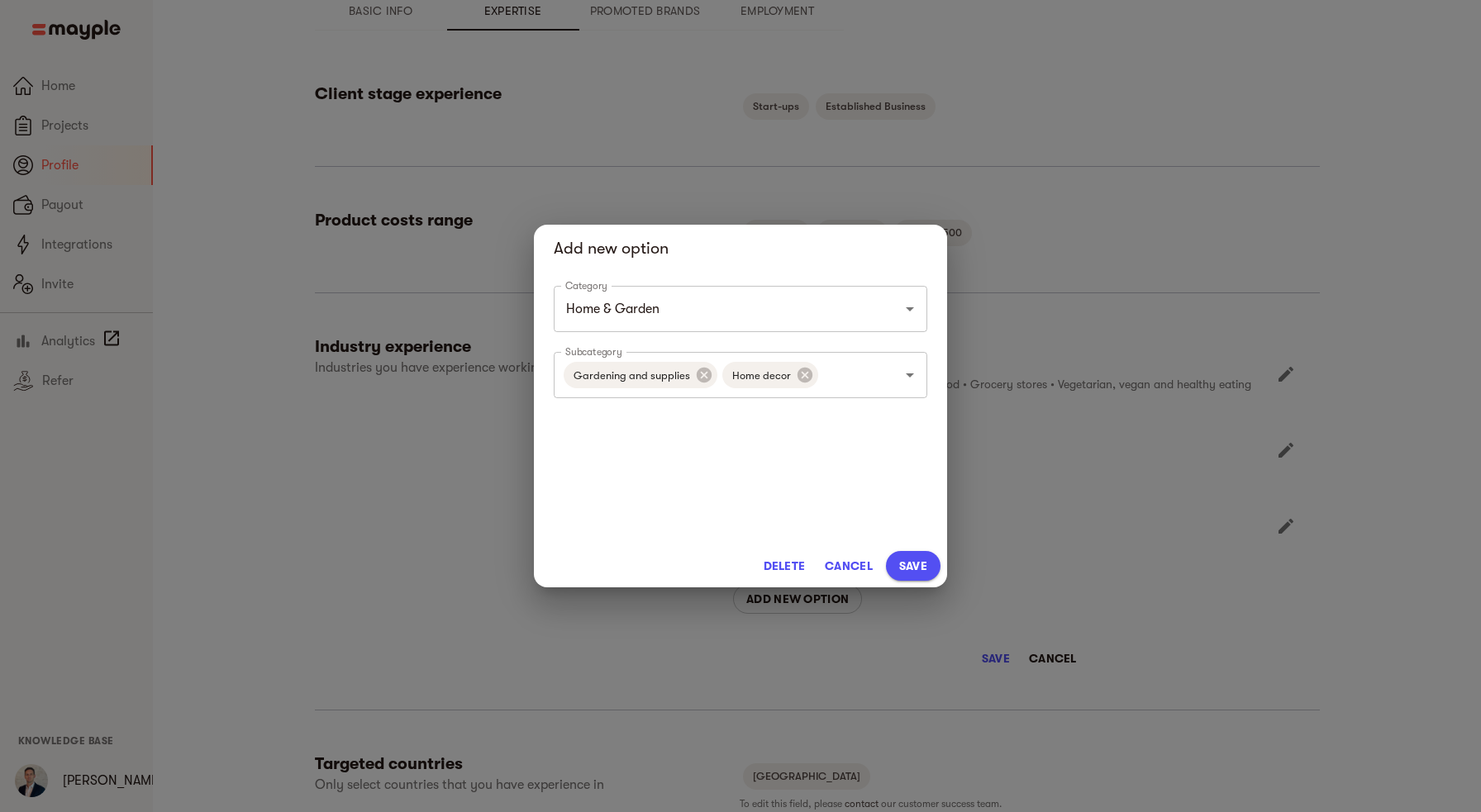
click at [910, 559] on span "Save" at bounding box center [913, 565] width 28 height 20
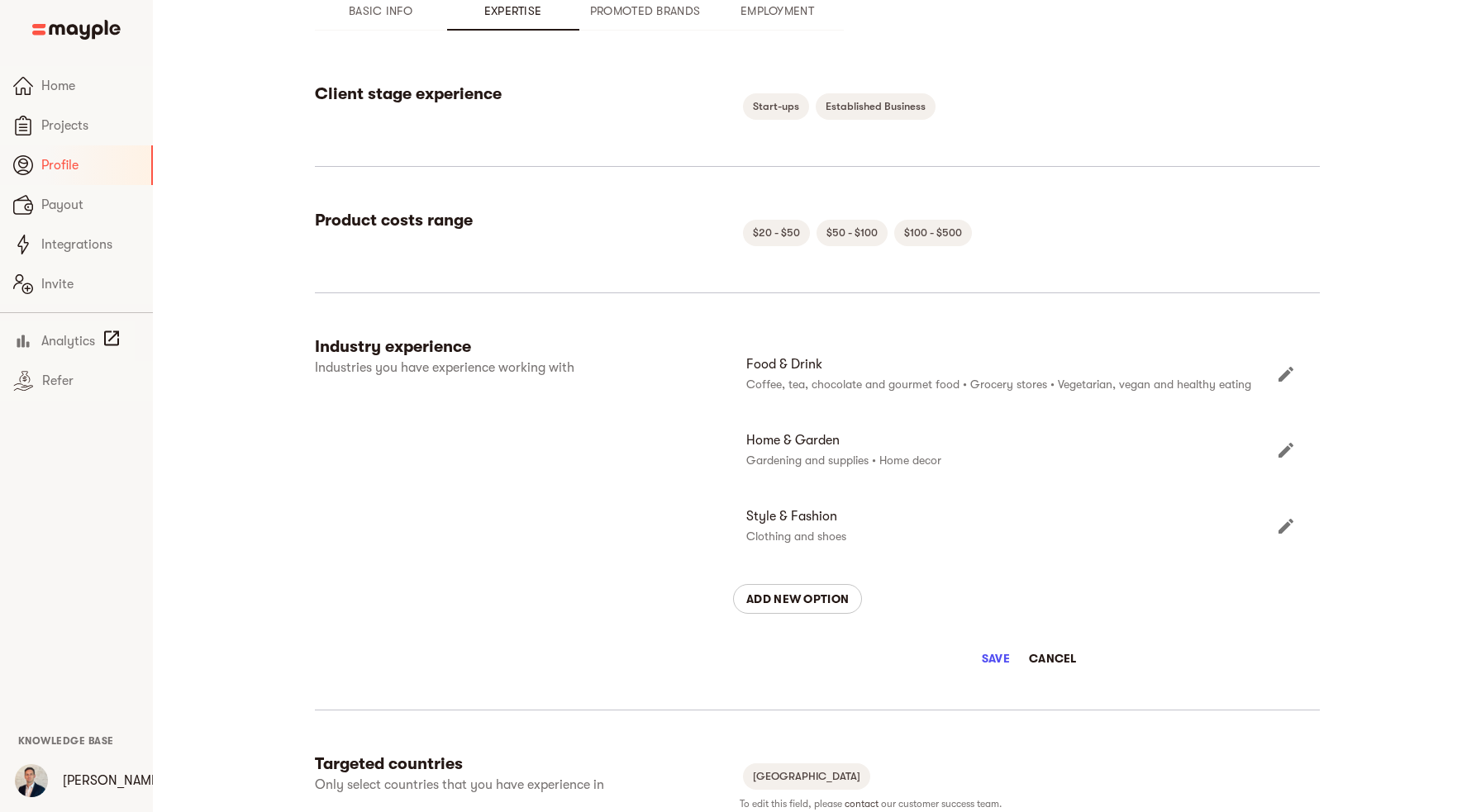
click at [1291, 377] on icon "Edit" at bounding box center [1285, 373] width 20 height 20
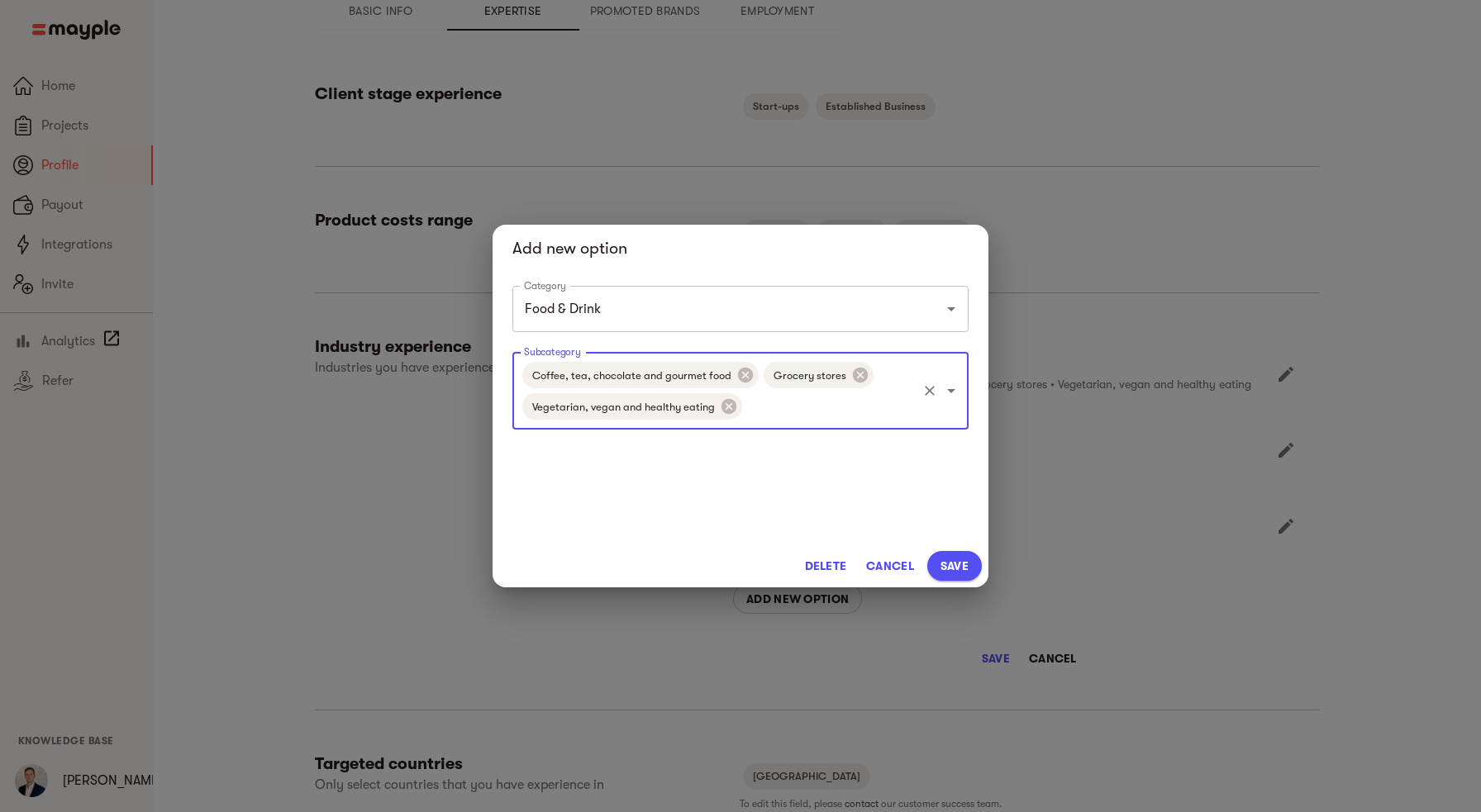
click at [822, 409] on input "Subcategory" at bounding box center [829, 407] width 170 height 32
click at [946, 567] on span "Save" at bounding box center [954, 565] width 28 height 20
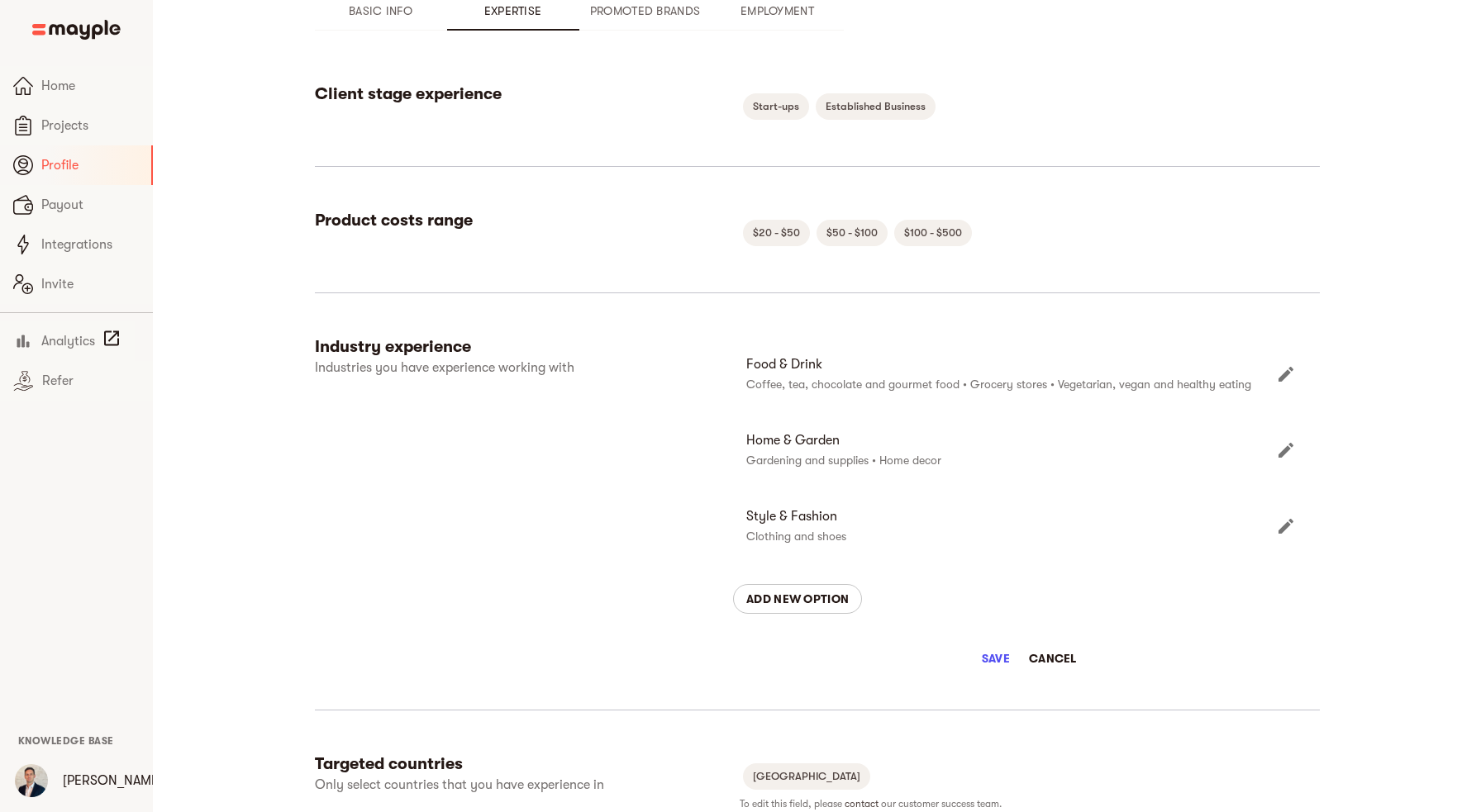
click at [1288, 524] on icon "Edit" at bounding box center [1286, 526] width 15 height 15
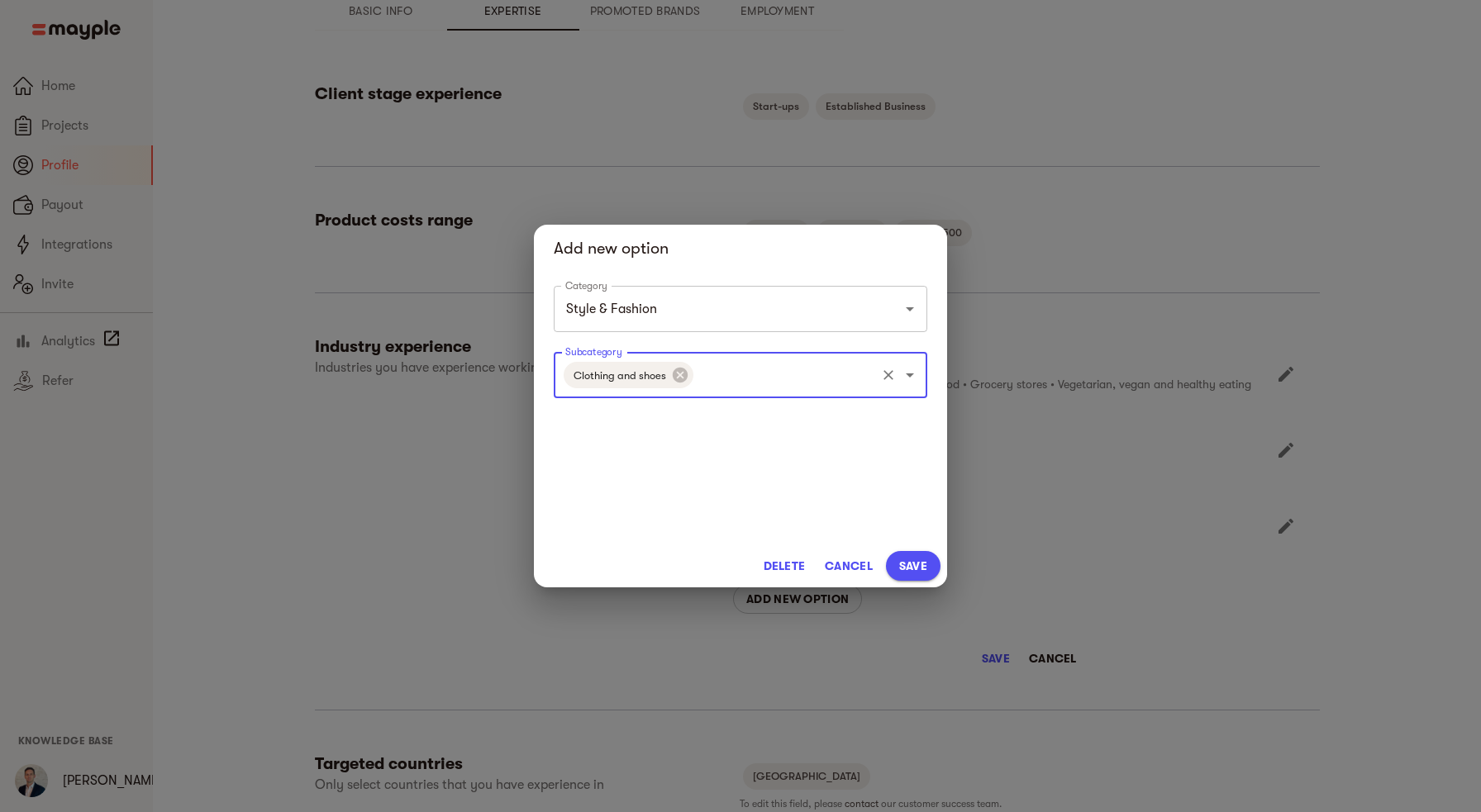
click at [772, 384] on input "Subcategory" at bounding box center [784, 375] width 177 height 32
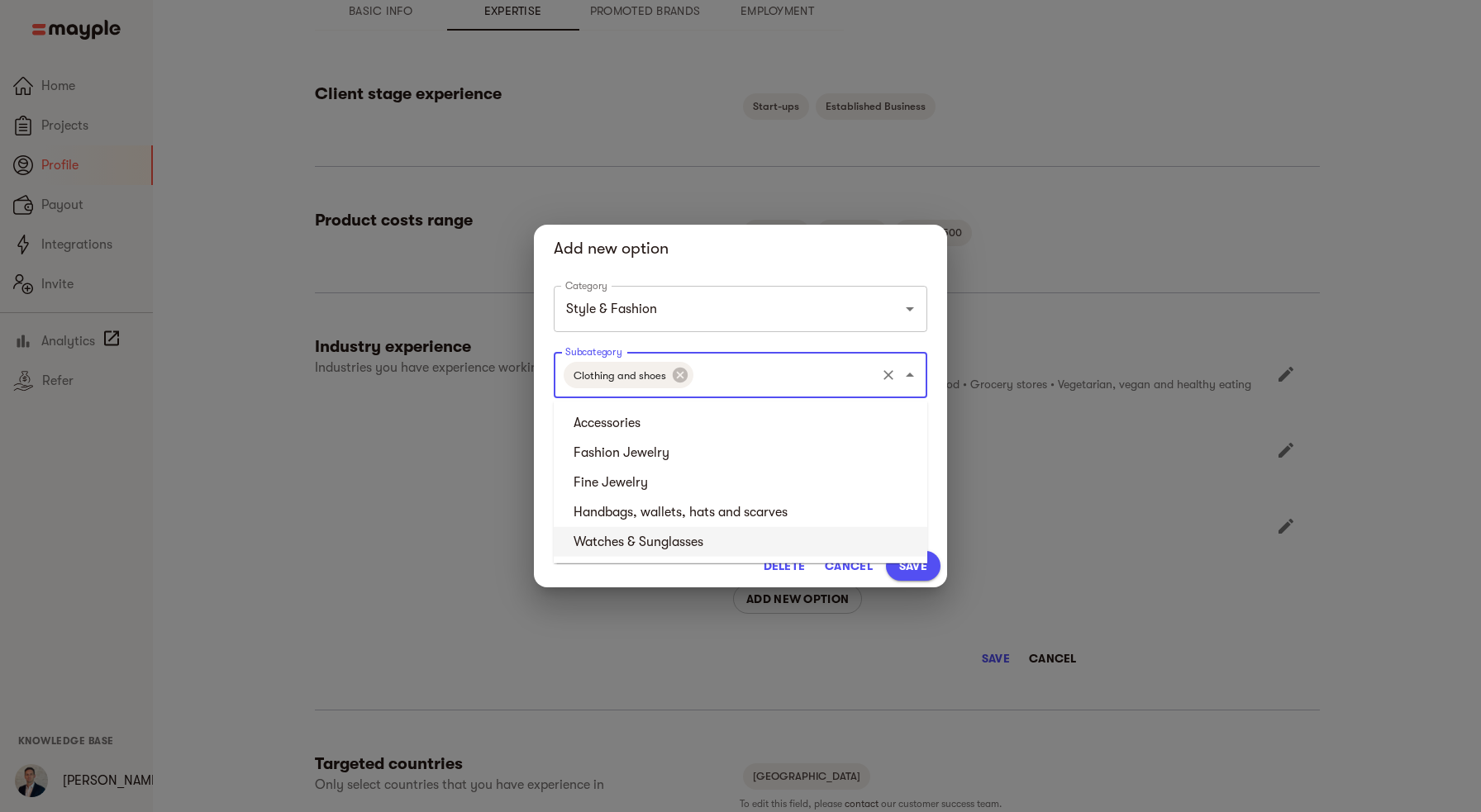
click at [644, 576] on div "Delete Cancel Save" at bounding box center [740, 566] width 413 height 43
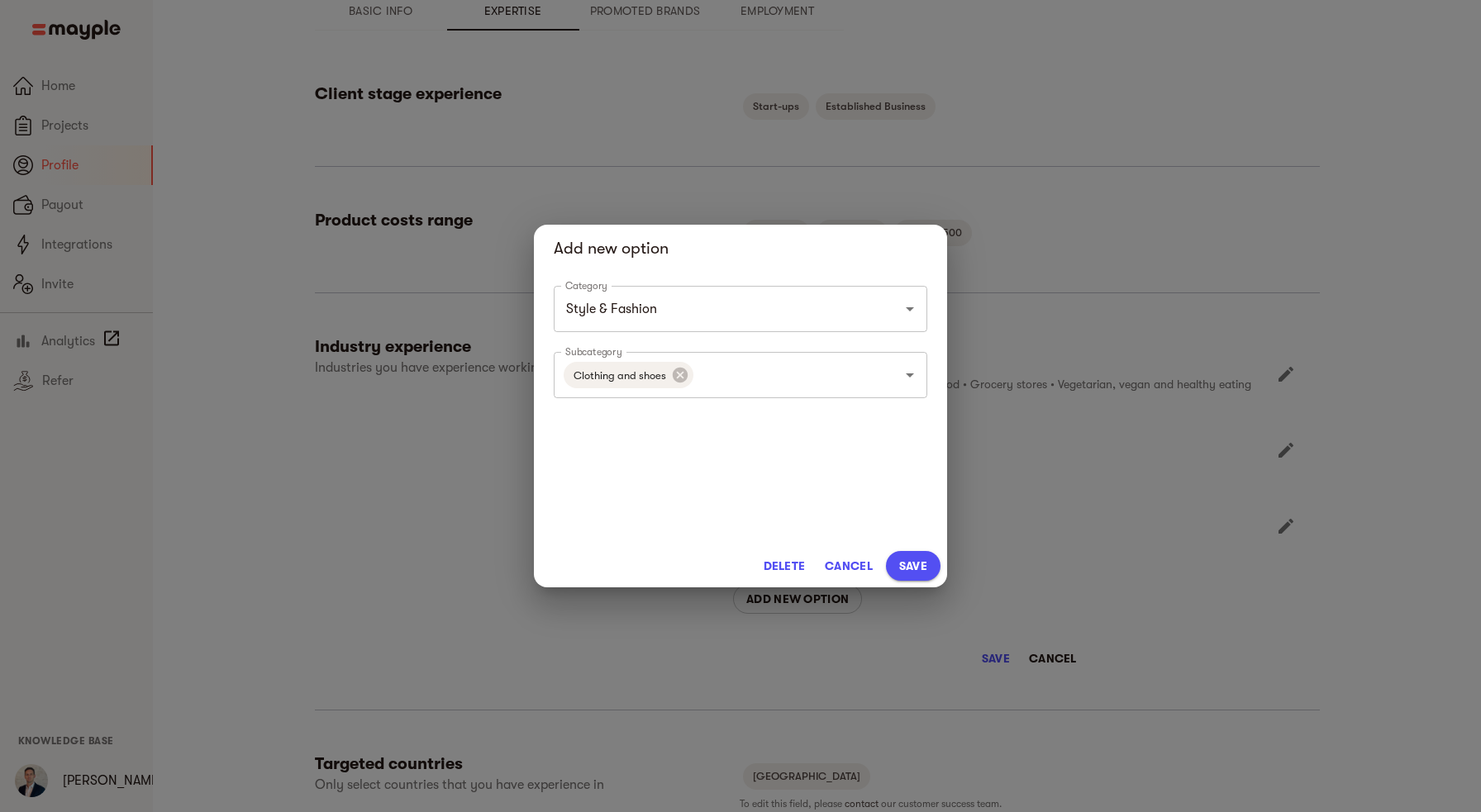
click at [1039, 574] on div "Add new option Category Style & Fashion Category Subcategory Clothing and shoes…" at bounding box center [740, 406] width 1481 height 812
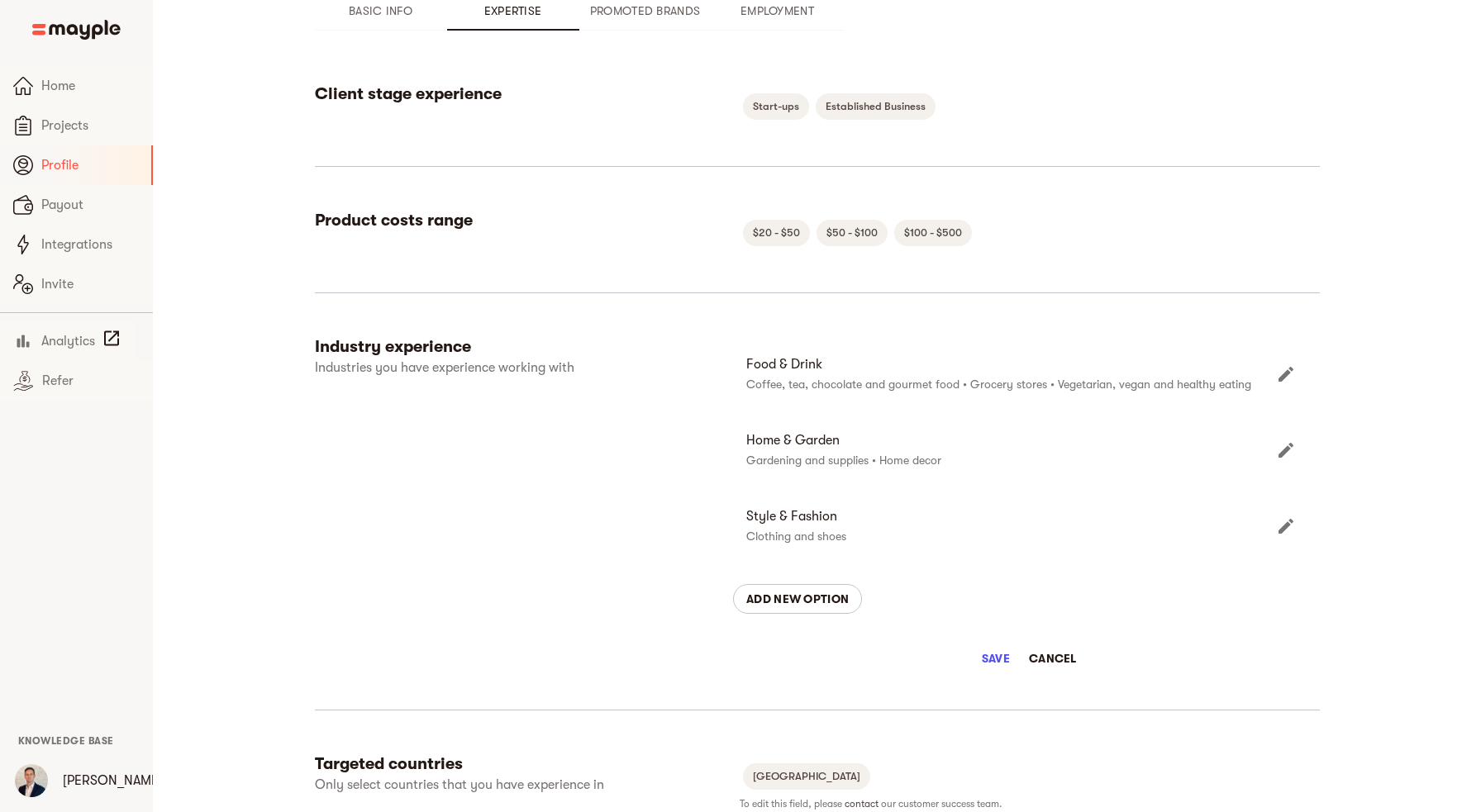
click at [797, 598] on span "Add new option" at bounding box center [797, 598] width 103 height 20
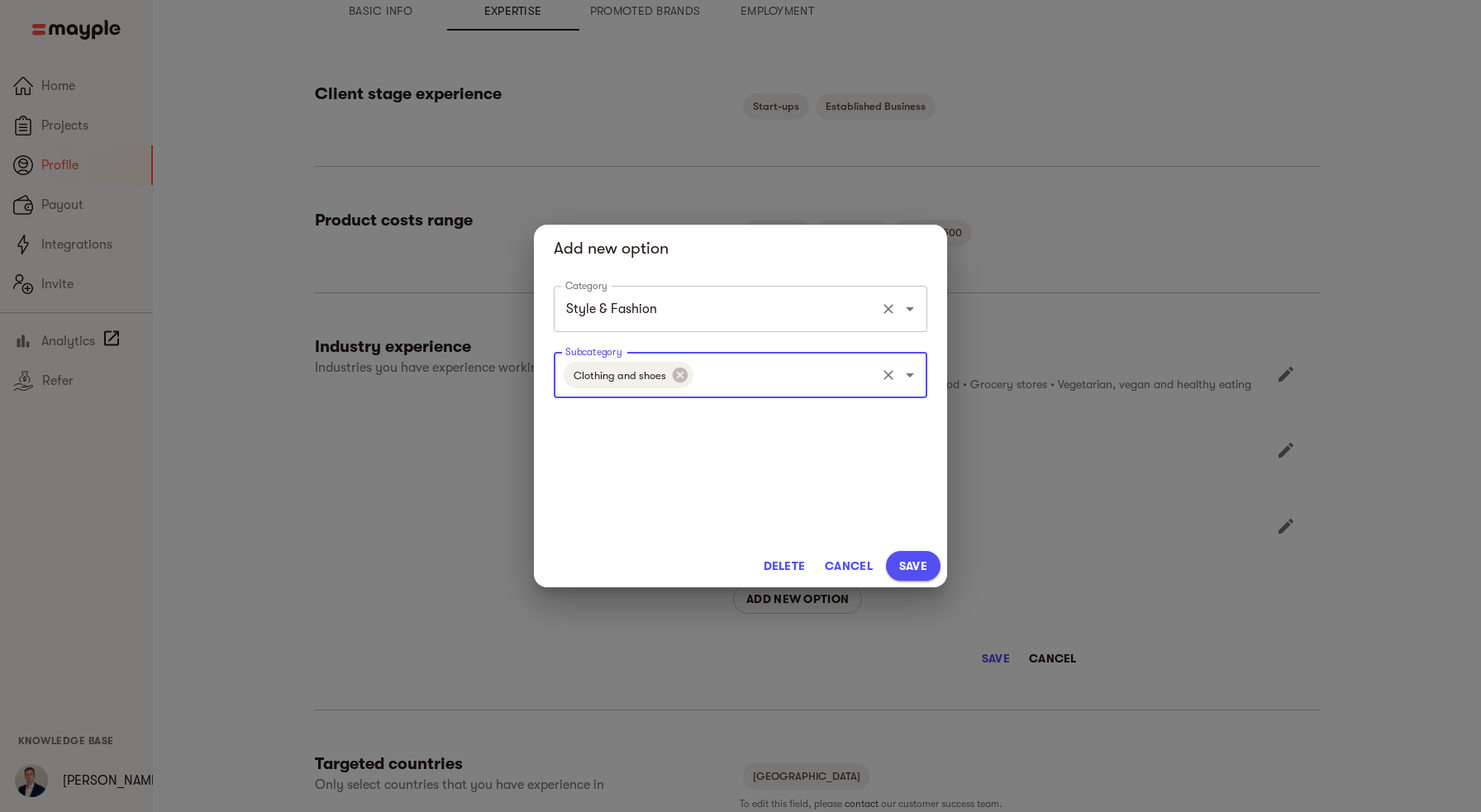
click at [759, 300] on input "Style & Fashion" at bounding box center [717, 309] width 312 height 32
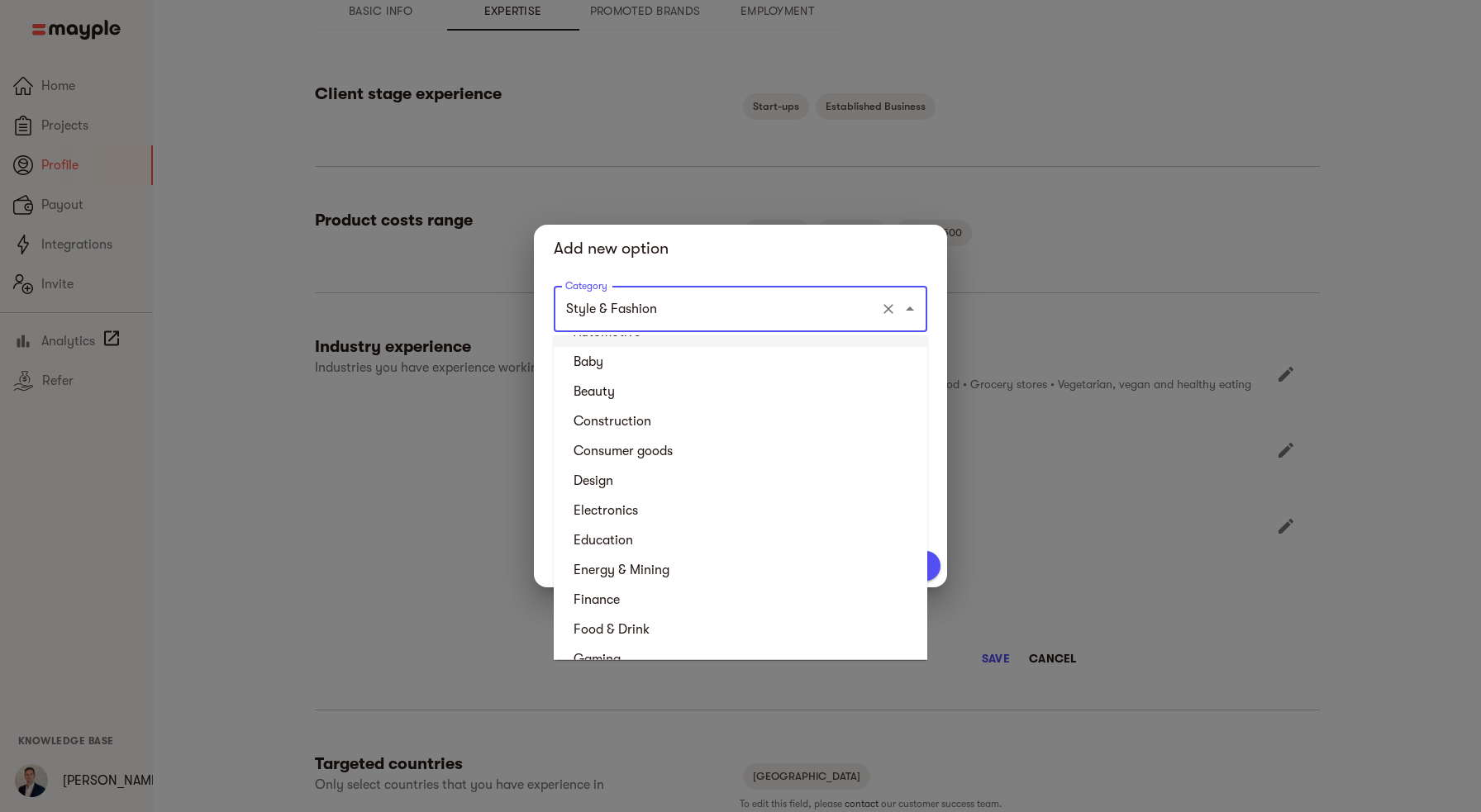
scroll to position [90, 0]
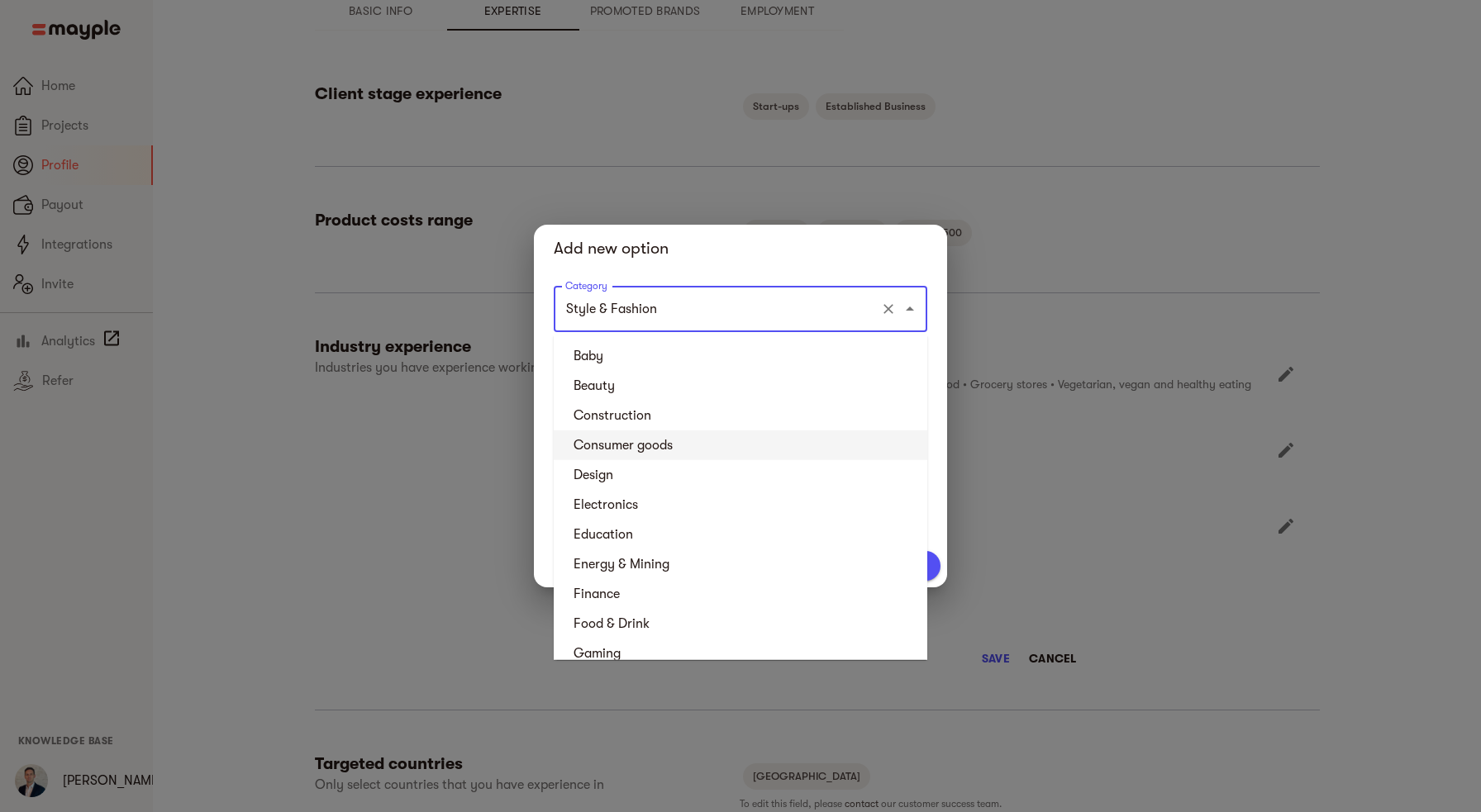
click at [664, 445] on li "Consumer goods" at bounding box center [740, 445] width 374 height 30
type input "Consumer goods"
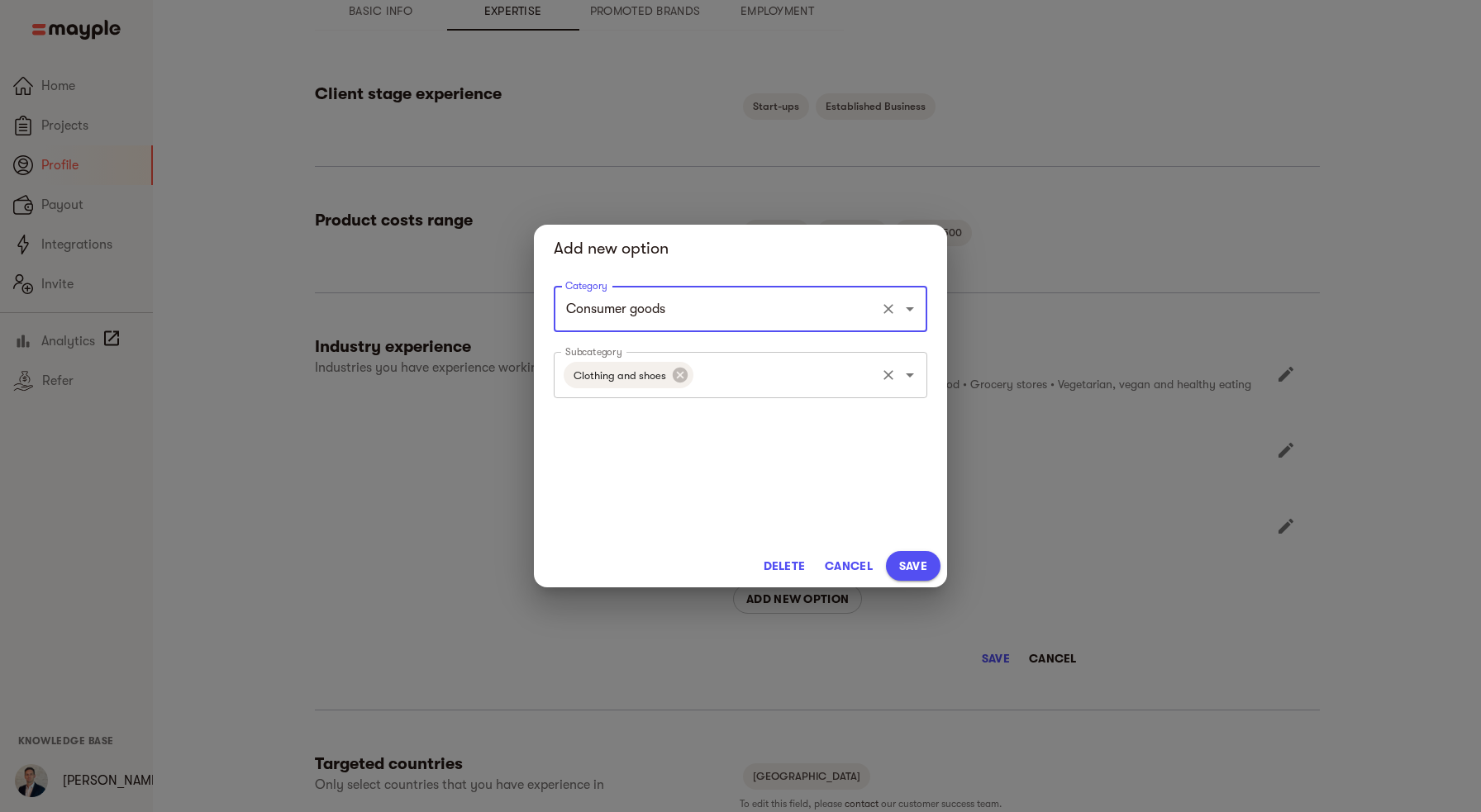
click at [757, 382] on input "Subcategory" at bounding box center [784, 375] width 177 height 32
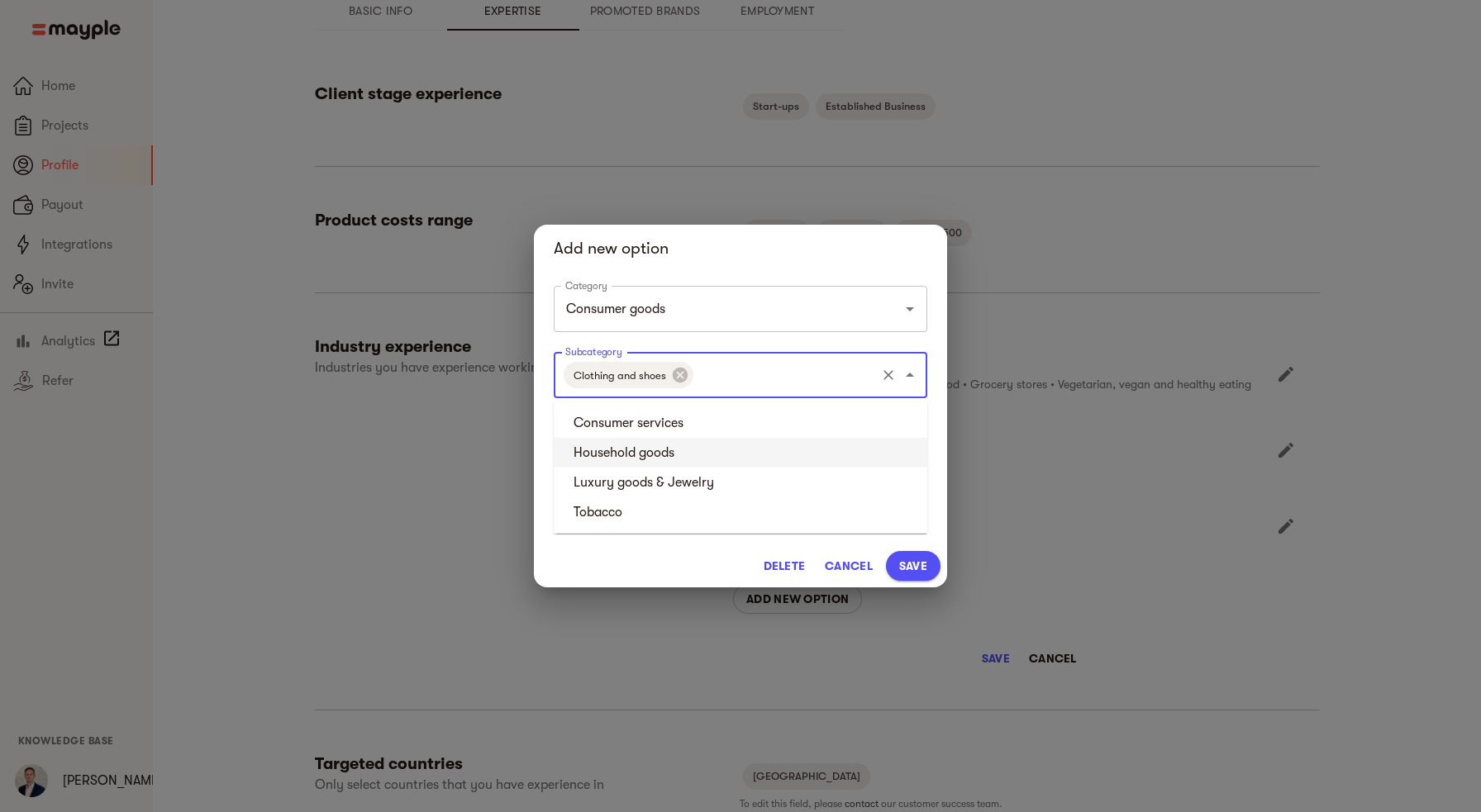
click at [710, 457] on li "Household goods" at bounding box center [740, 453] width 374 height 30
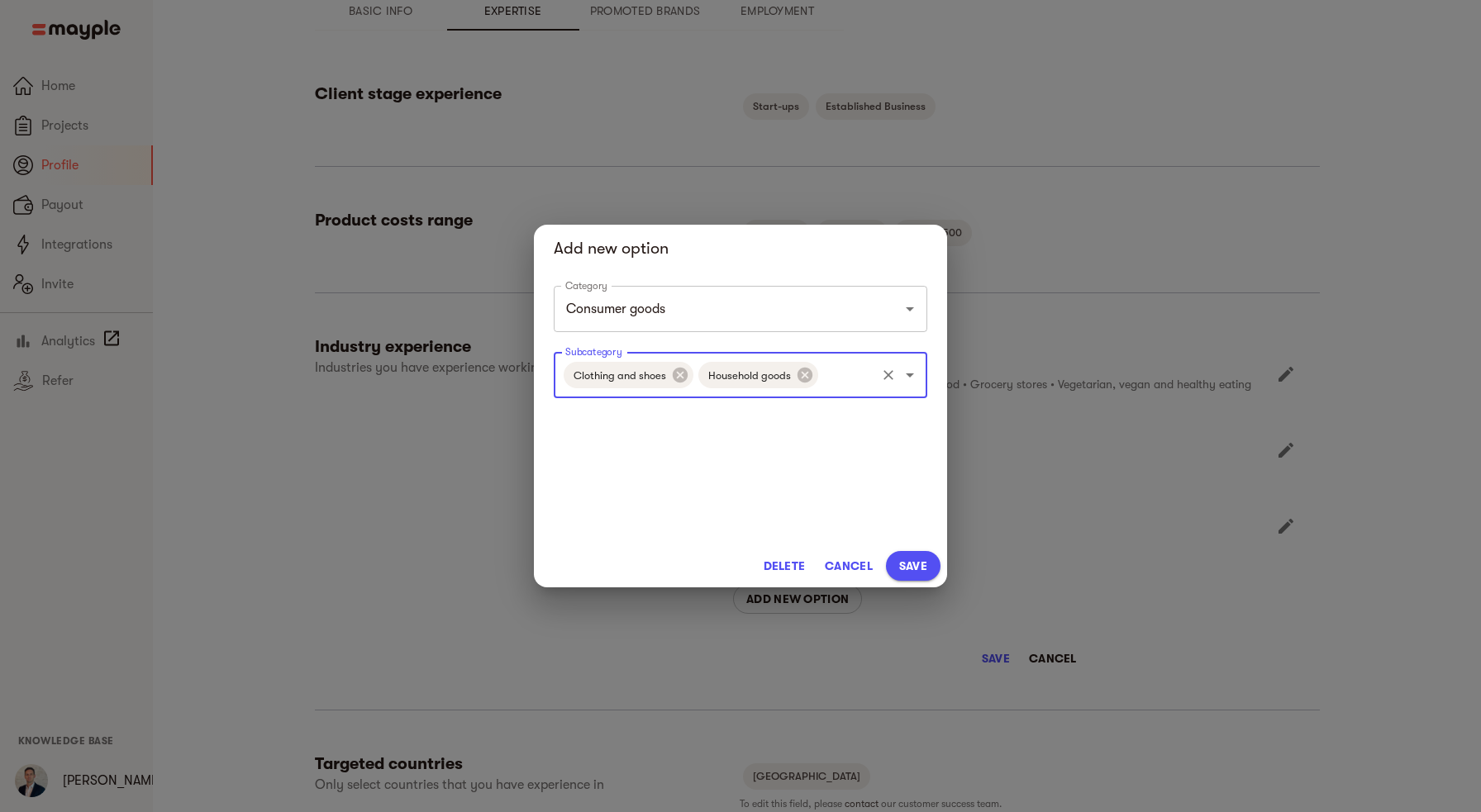
click at [837, 381] on input "Subcategory" at bounding box center [847, 375] width 53 height 32
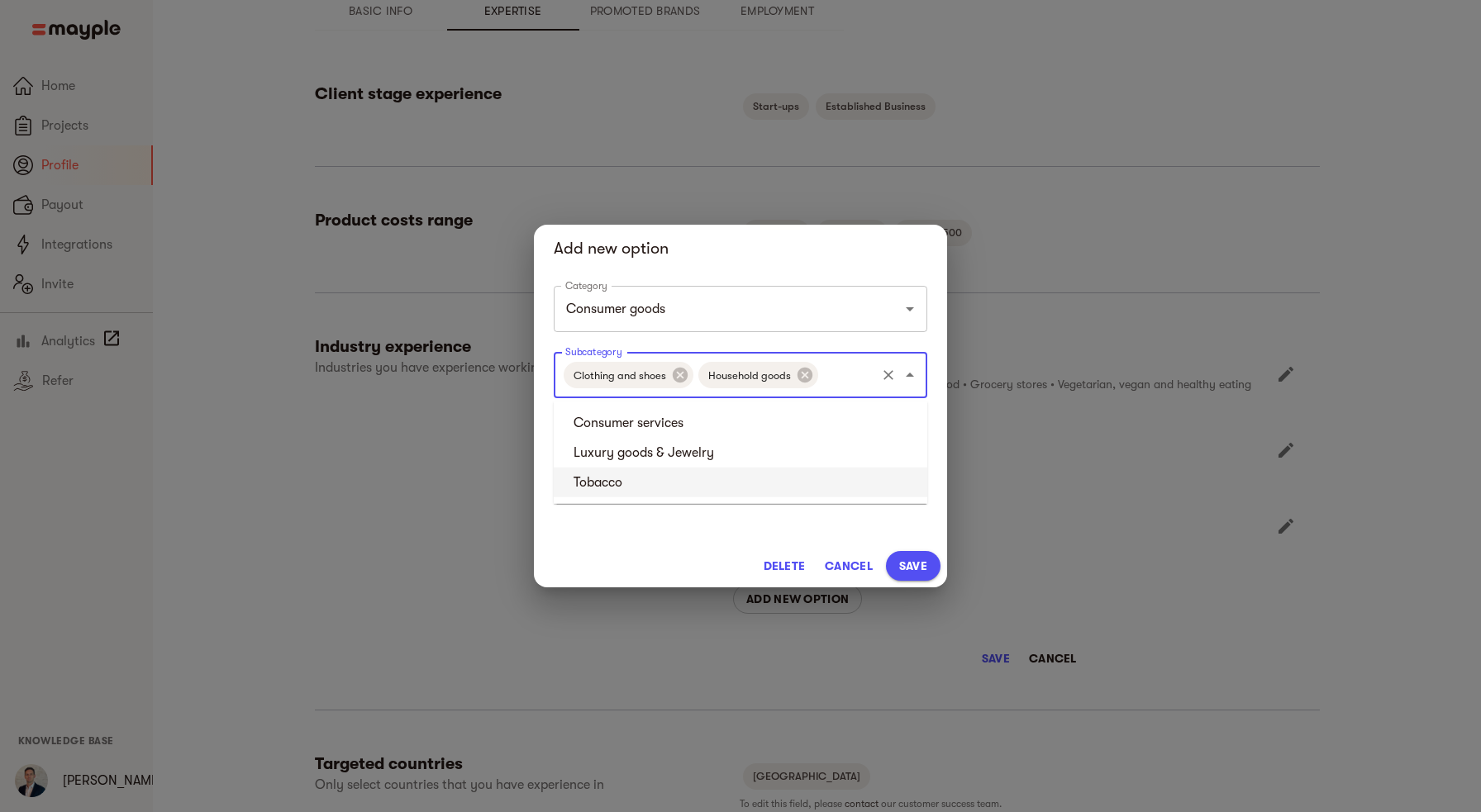
click at [914, 575] on span "Save" at bounding box center [913, 565] width 28 height 20
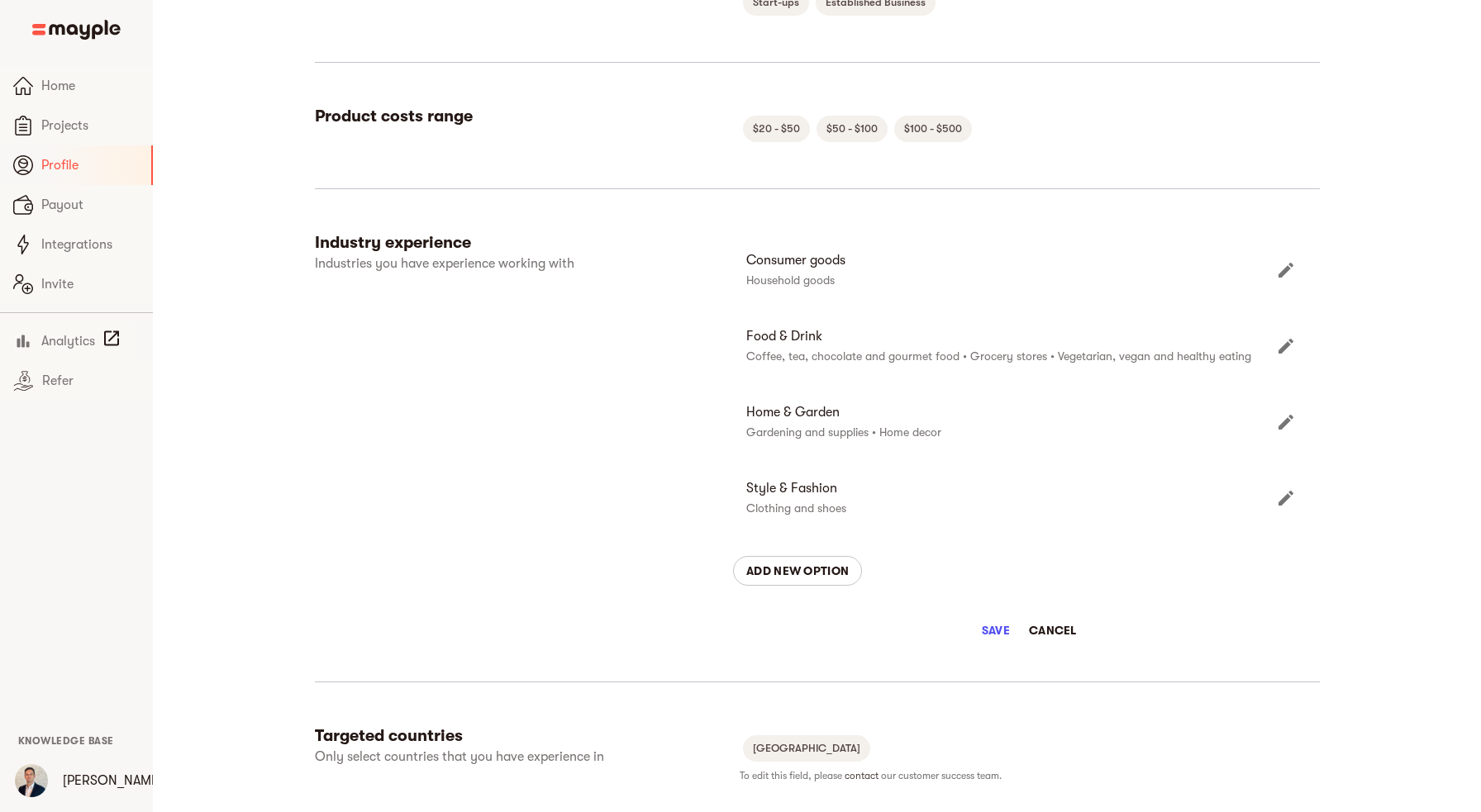
scroll to position [283, 0]
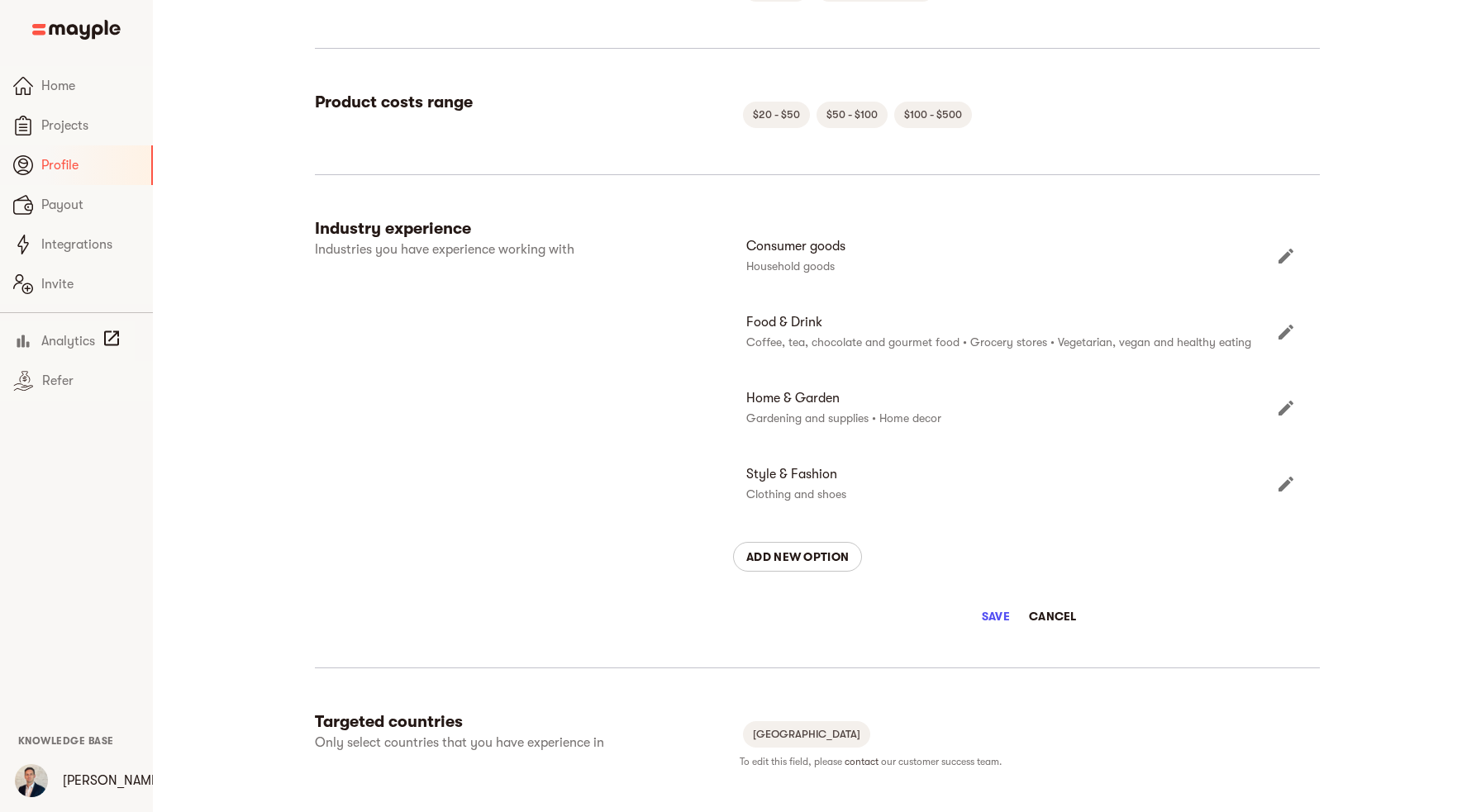
click at [988, 620] on span "Save" at bounding box center [995, 615] width 39 height 20
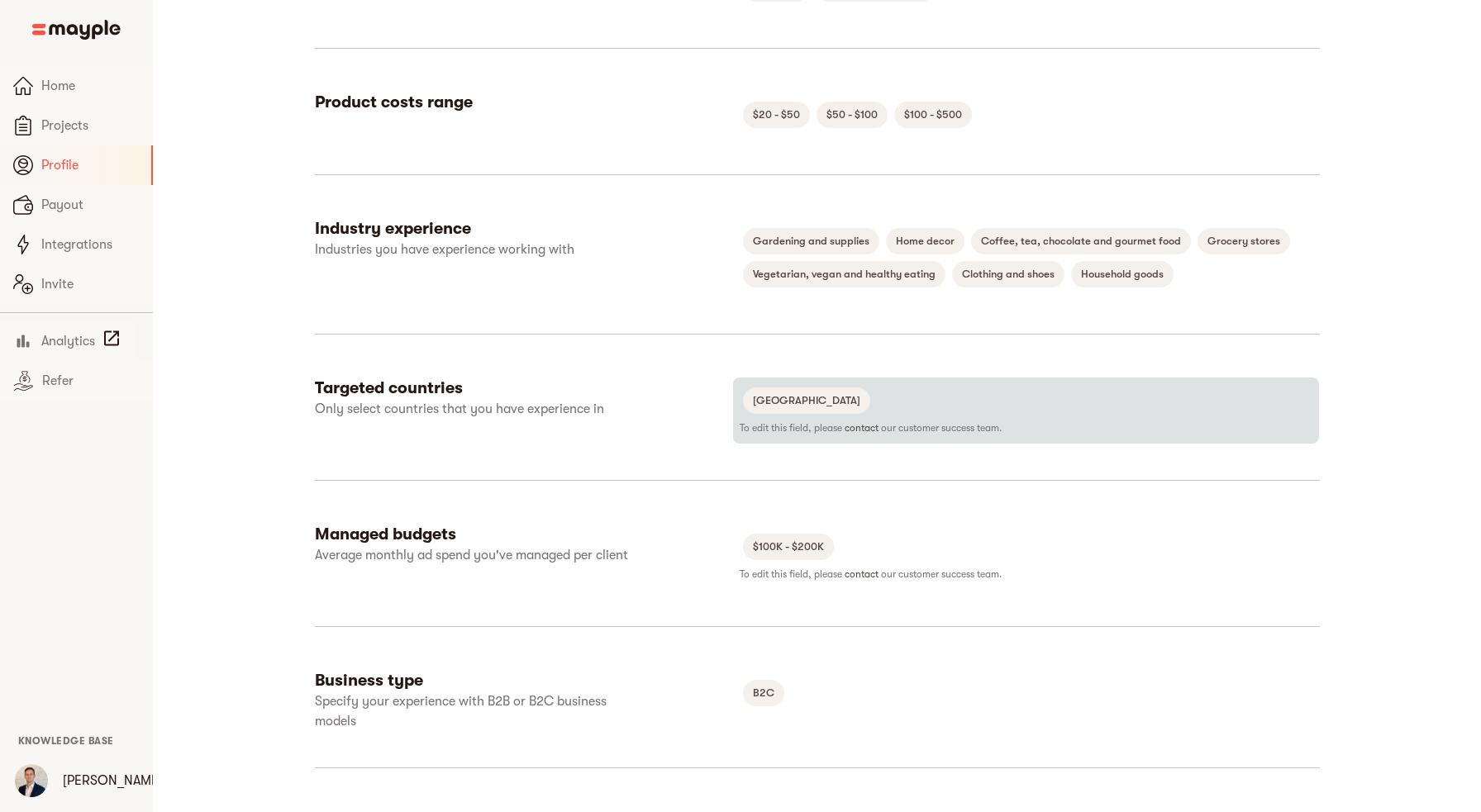
click at [912, 412] on div "[GEOGRAPHIC_DATA]" at bounding box center [1025, 399] width 572 height 33
click at [774, 398] on span "[GEOGRAPHIC_DATA]" at bounding box center [806, 400] width 127 height 20
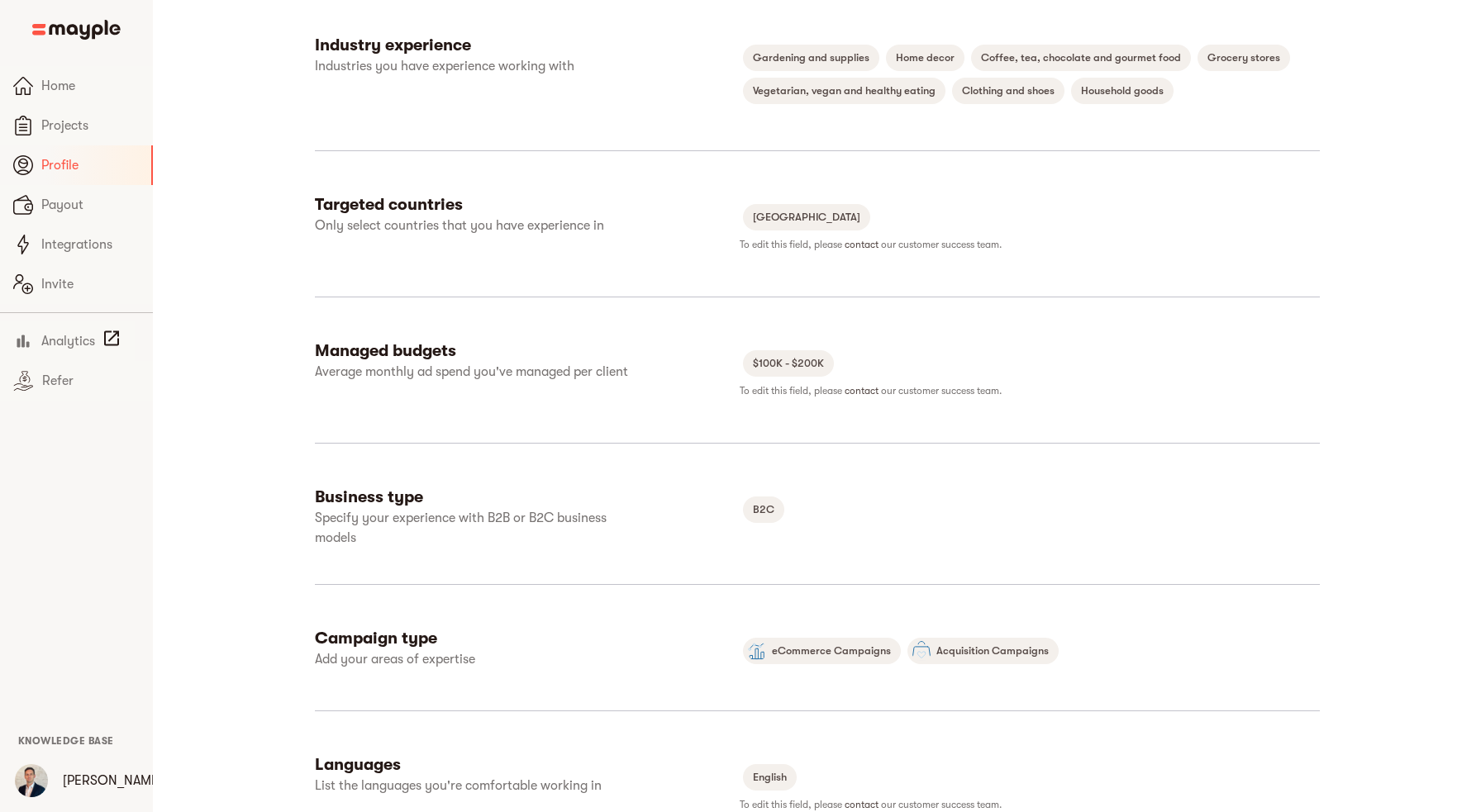
scroll to position [467, 0]
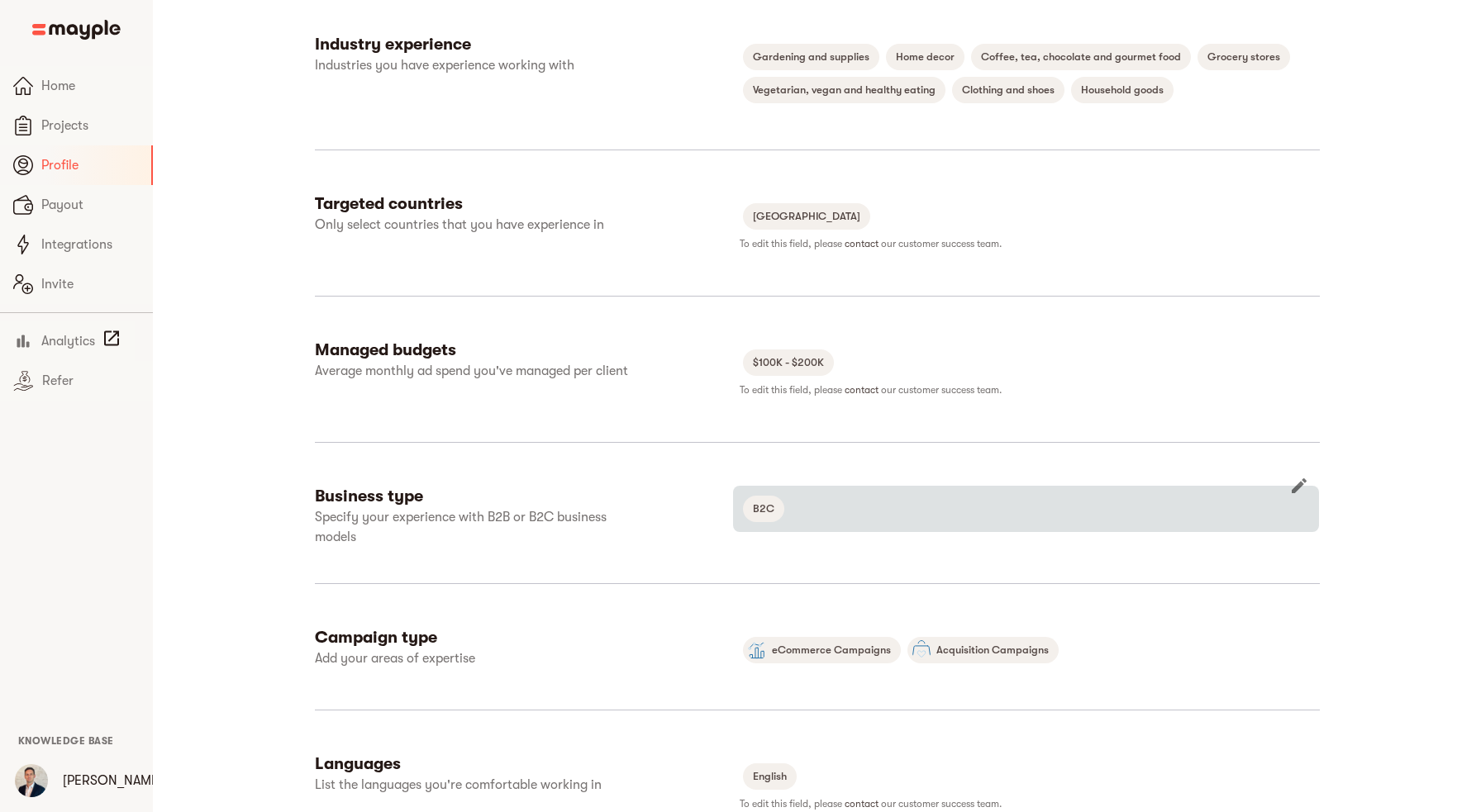
click at [1292, 484] on icon "button" at bounding box center [1298, 485] width 20 height 20
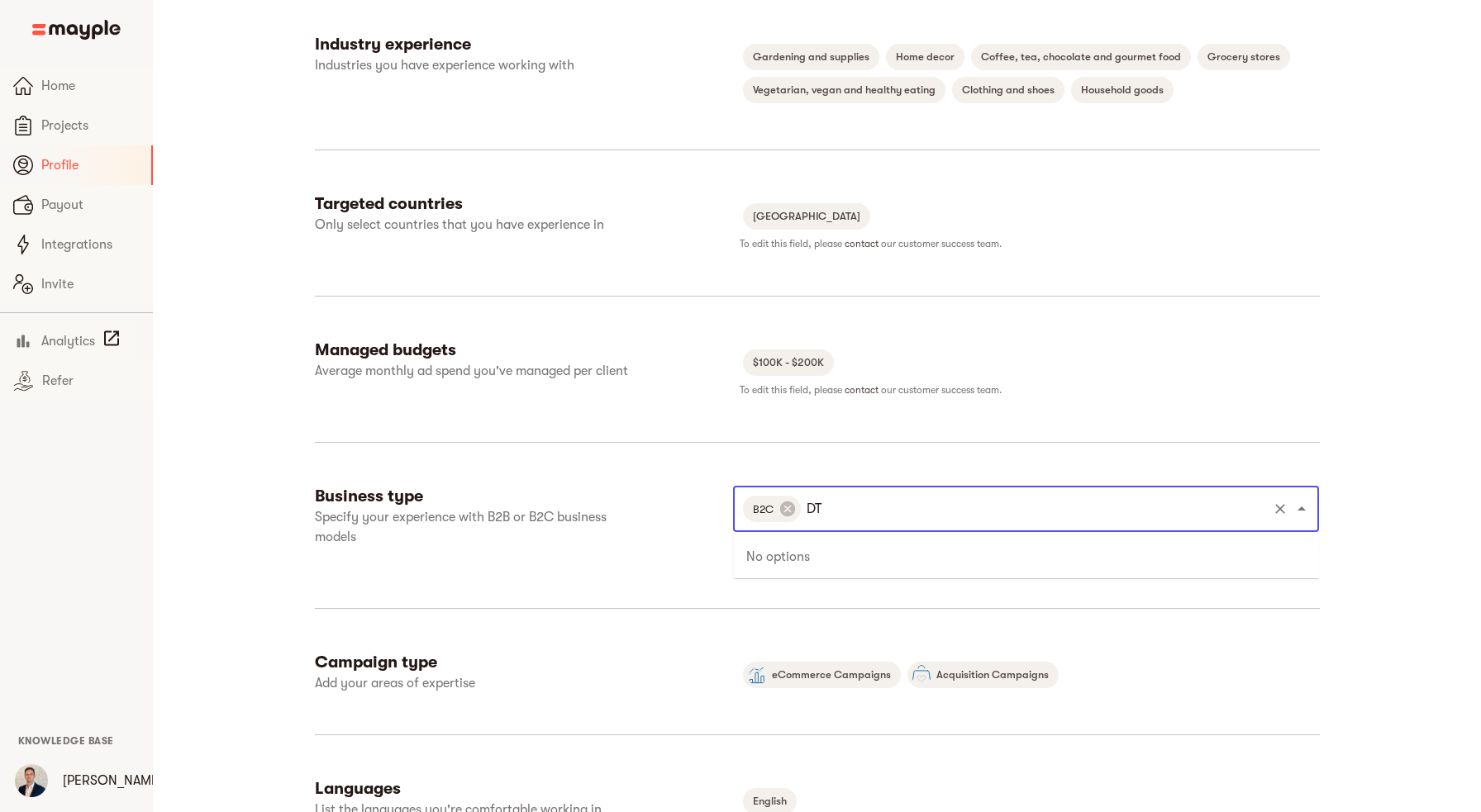
type input "D"
click at [870, 560] on li "B2B" at bounding box center [1025, 556] width 585 height 30
click at [996, 555] on span "Save" at bounding box center [995, 556] width 39 height 20
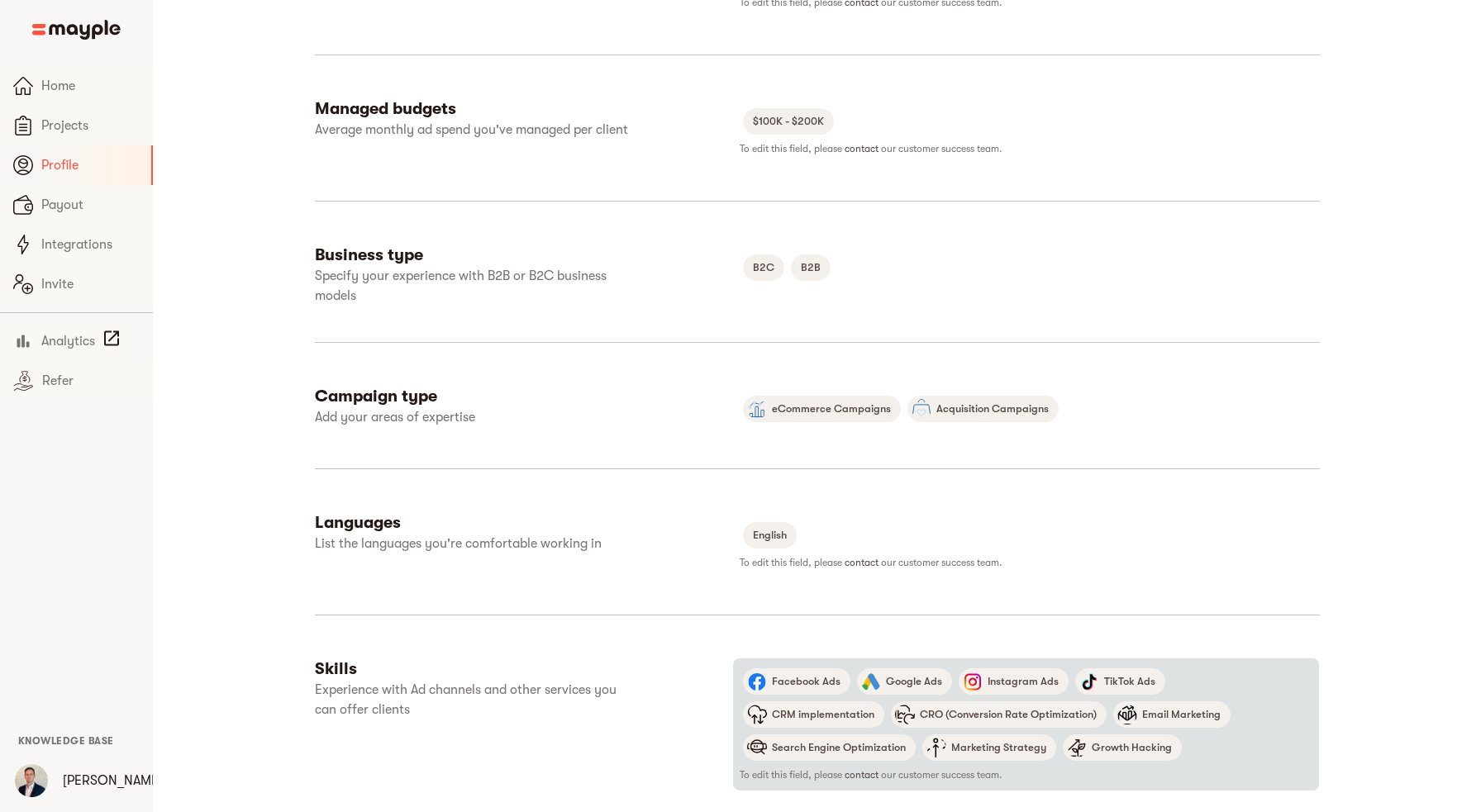
scroll to position [722, 0]
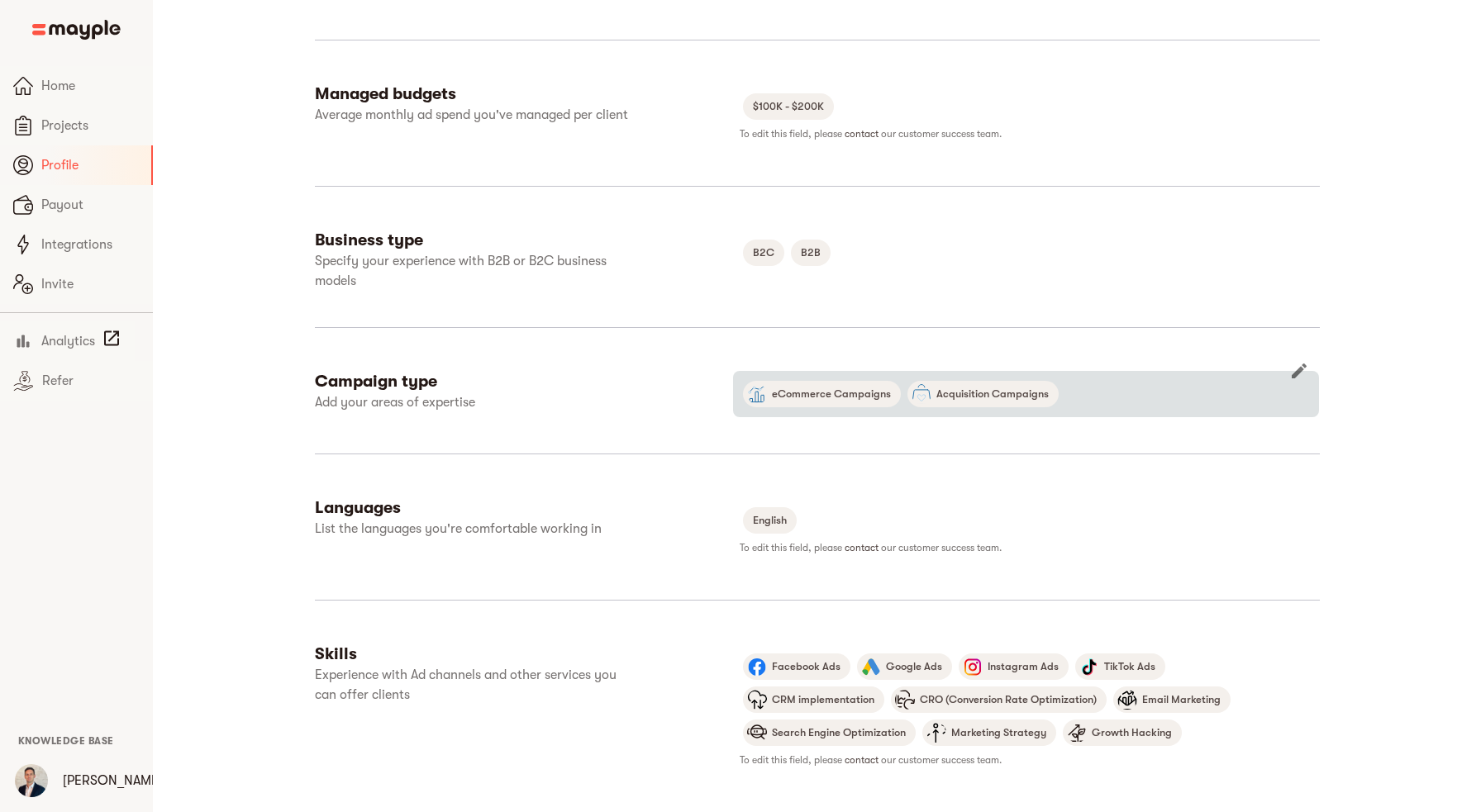
click at [1294, 371] on icon "button" at bounding box center [1298, 371] width 20 height 20
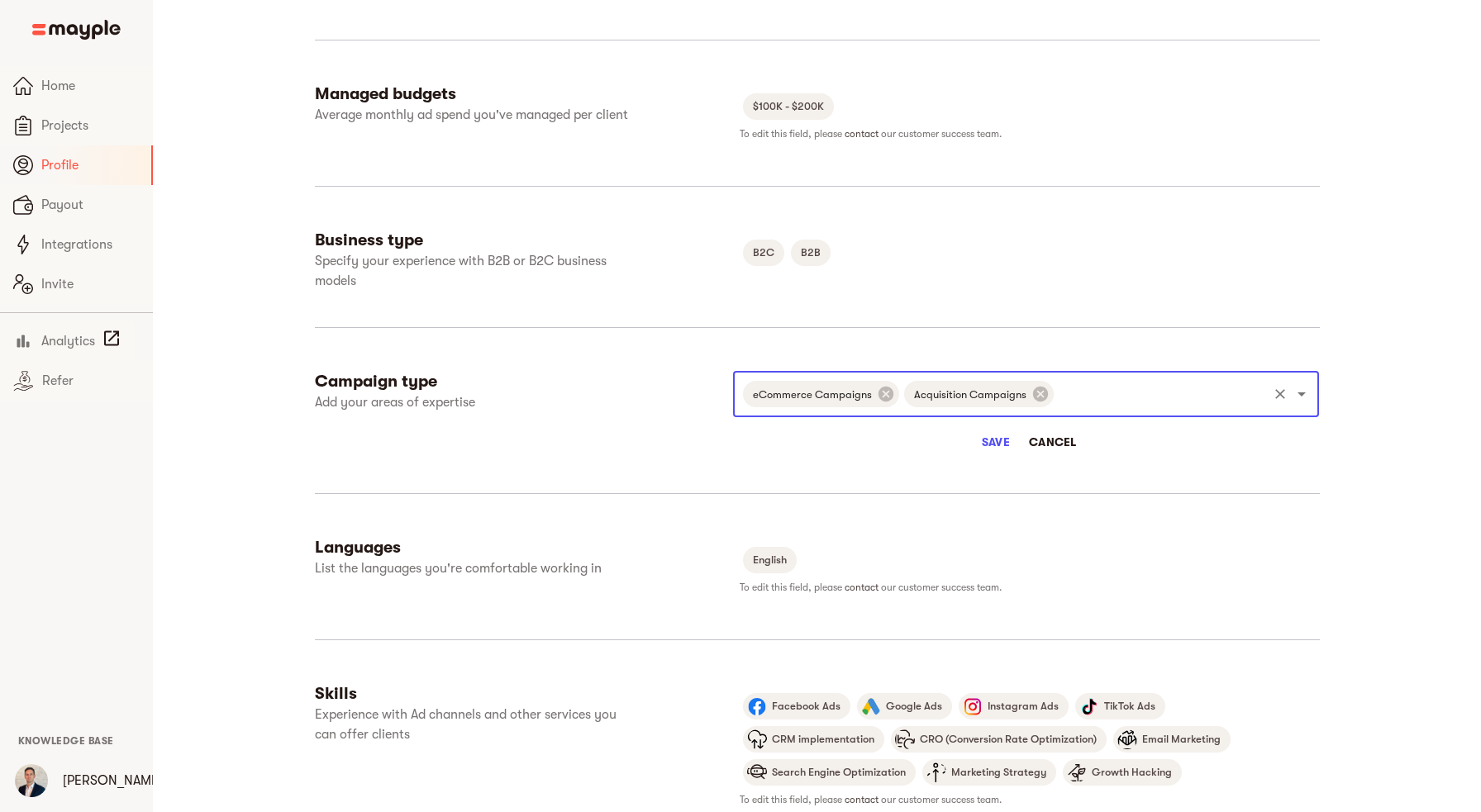
click at [1135, 395] on input "text" at bounding box center [1161, 394] width 209 height 32
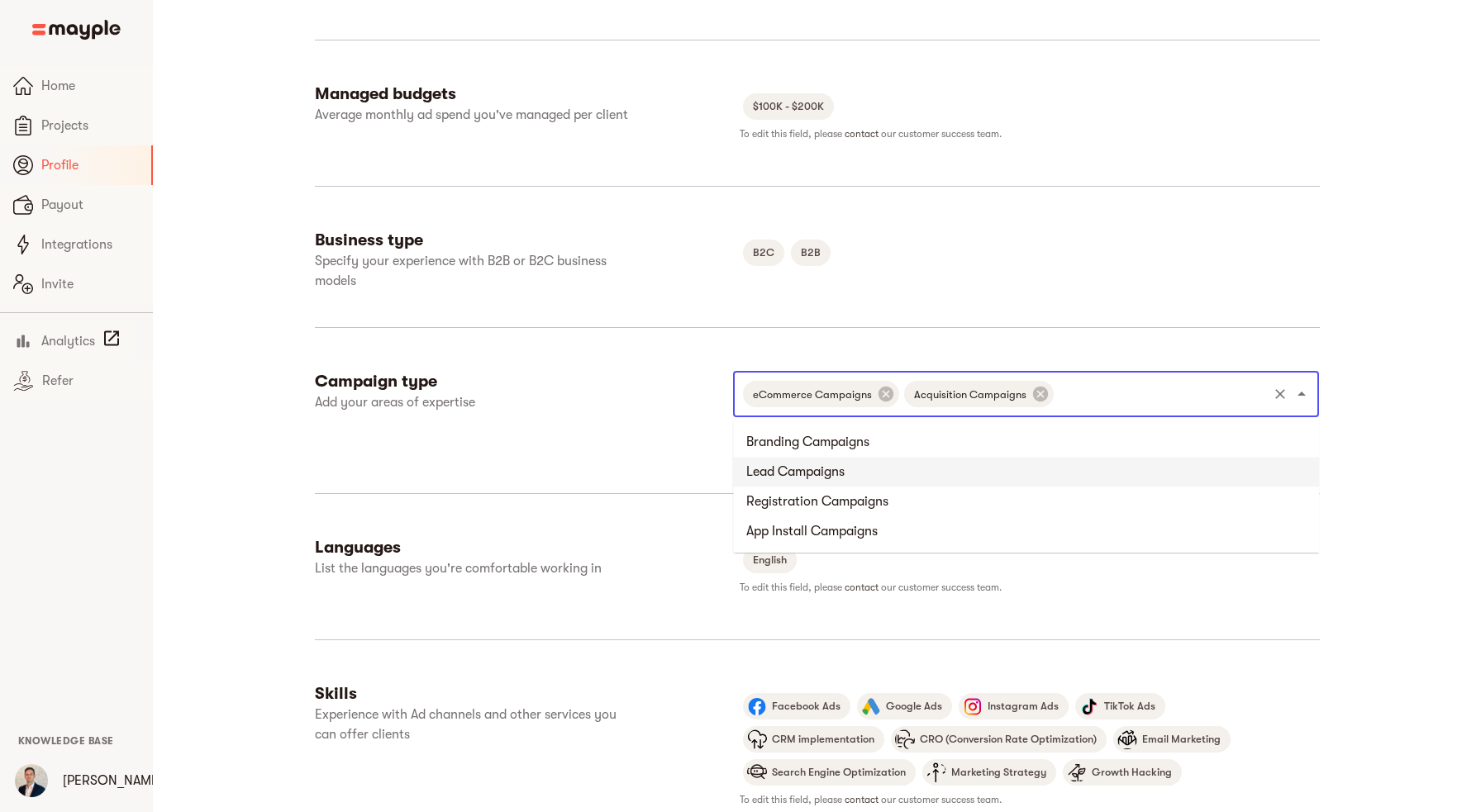
click at [882, 470] on li "Lead Campaigns" at bounding box center [1025, 471] width 585 height 30
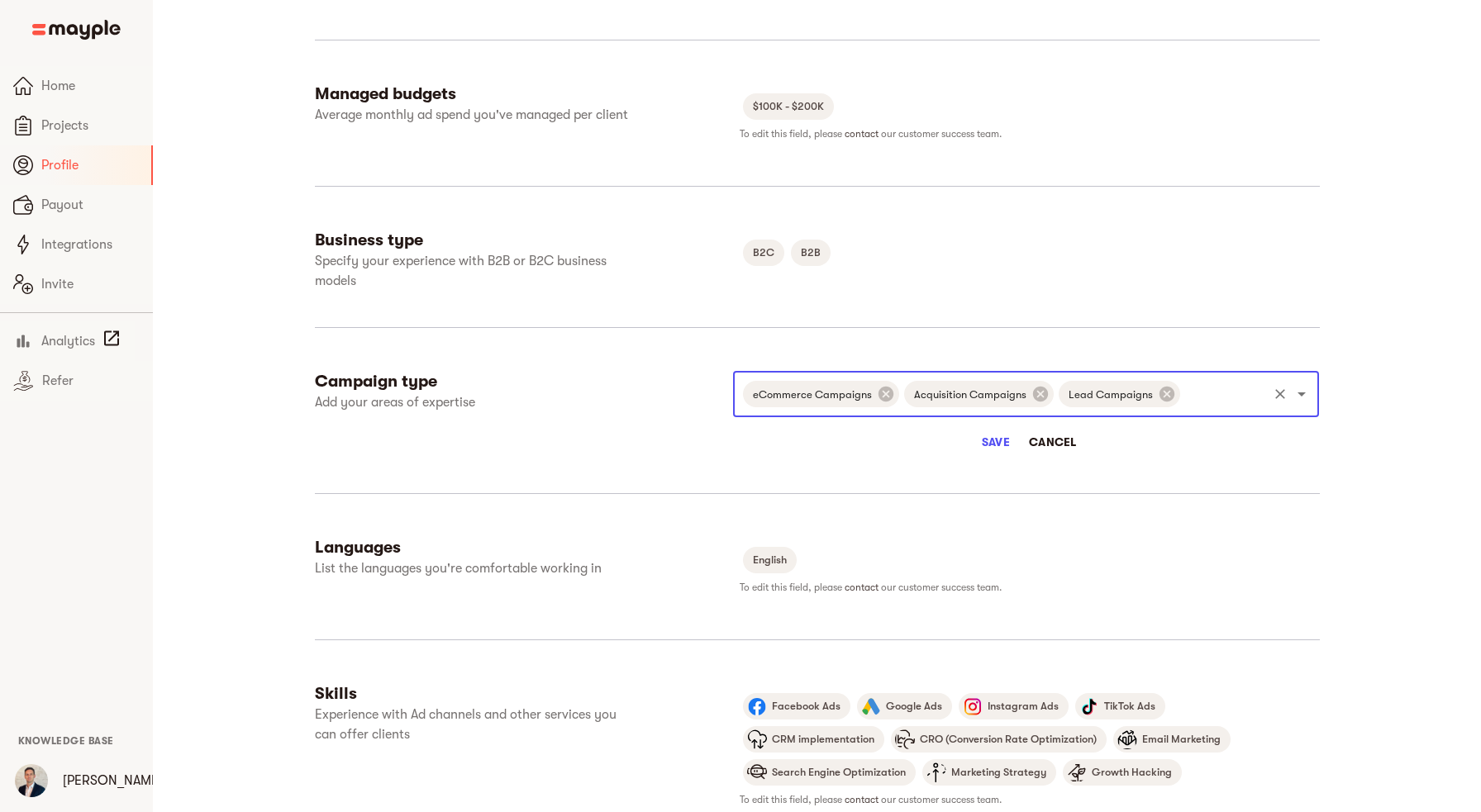
click at [1197, 393] on input "text" at bounding box center [1223, 394] width 82 height 32
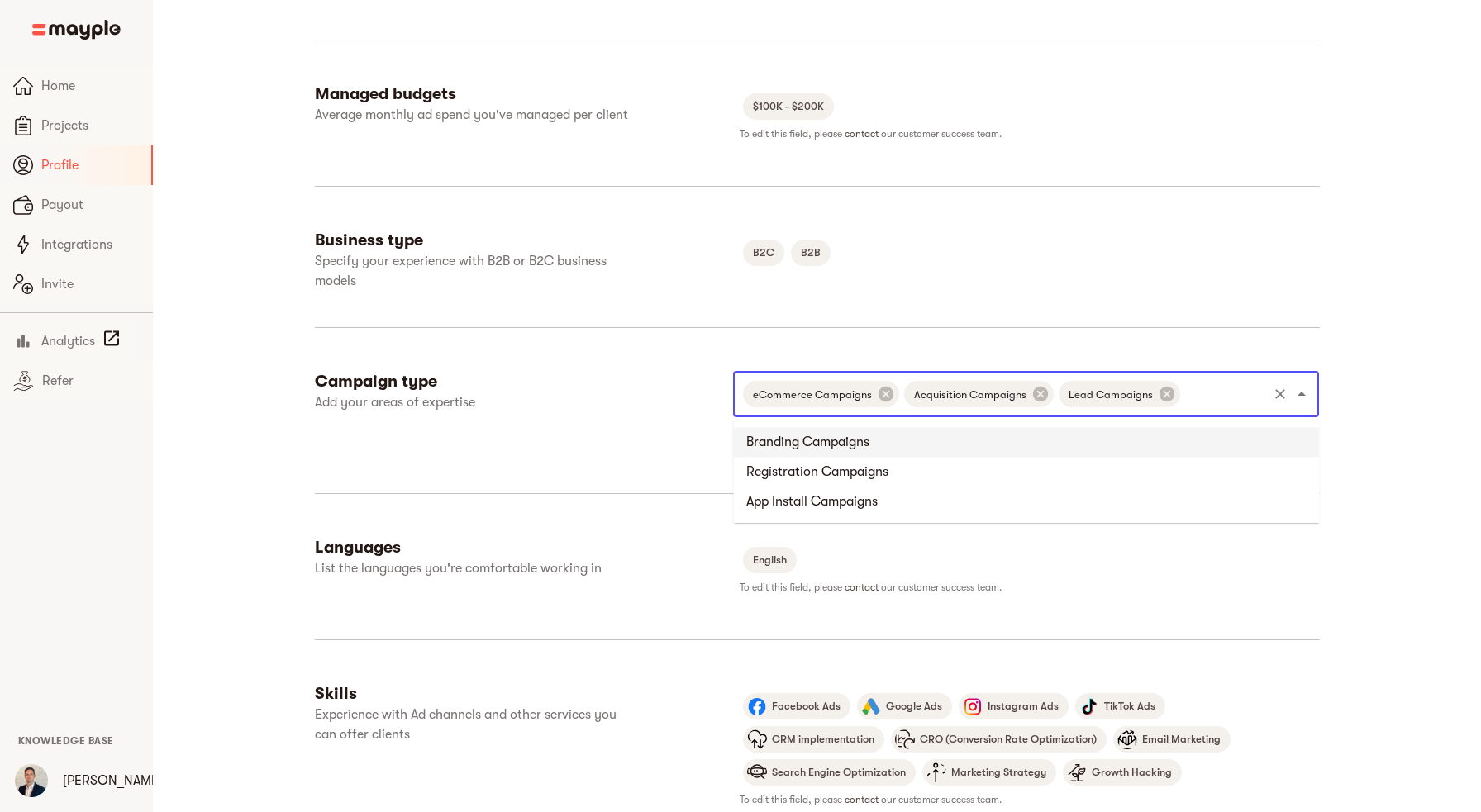
click at [861, 450] on li "Branding Campaigns" at bounding box center [1025, 441] width 585 height 30
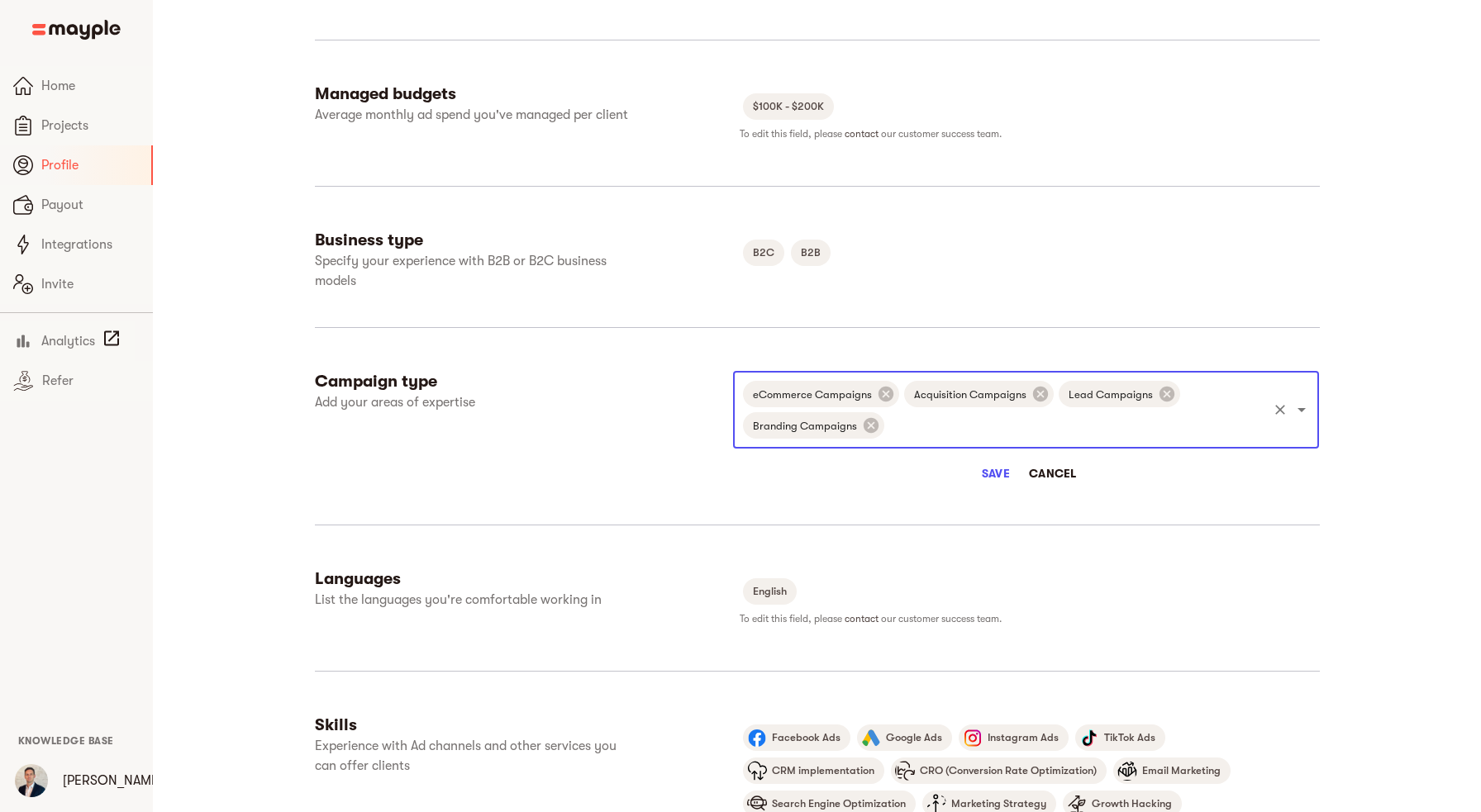
click at [995, 477] on span "Save" at bounding box center [995, 472] width 39 height 20
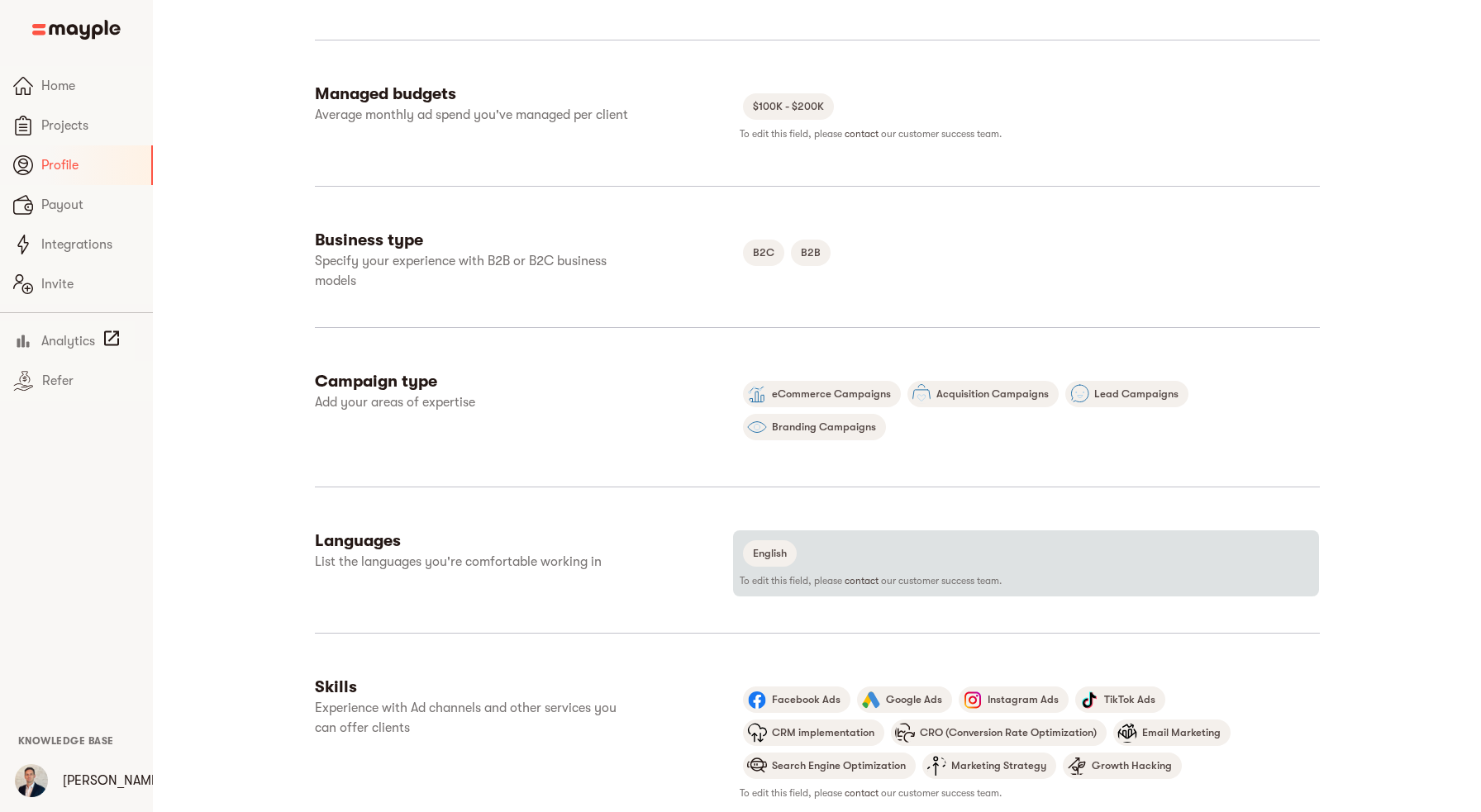
click at [1263, 558] on div "English" at bounding box center [1025, 553] width 572 height 33
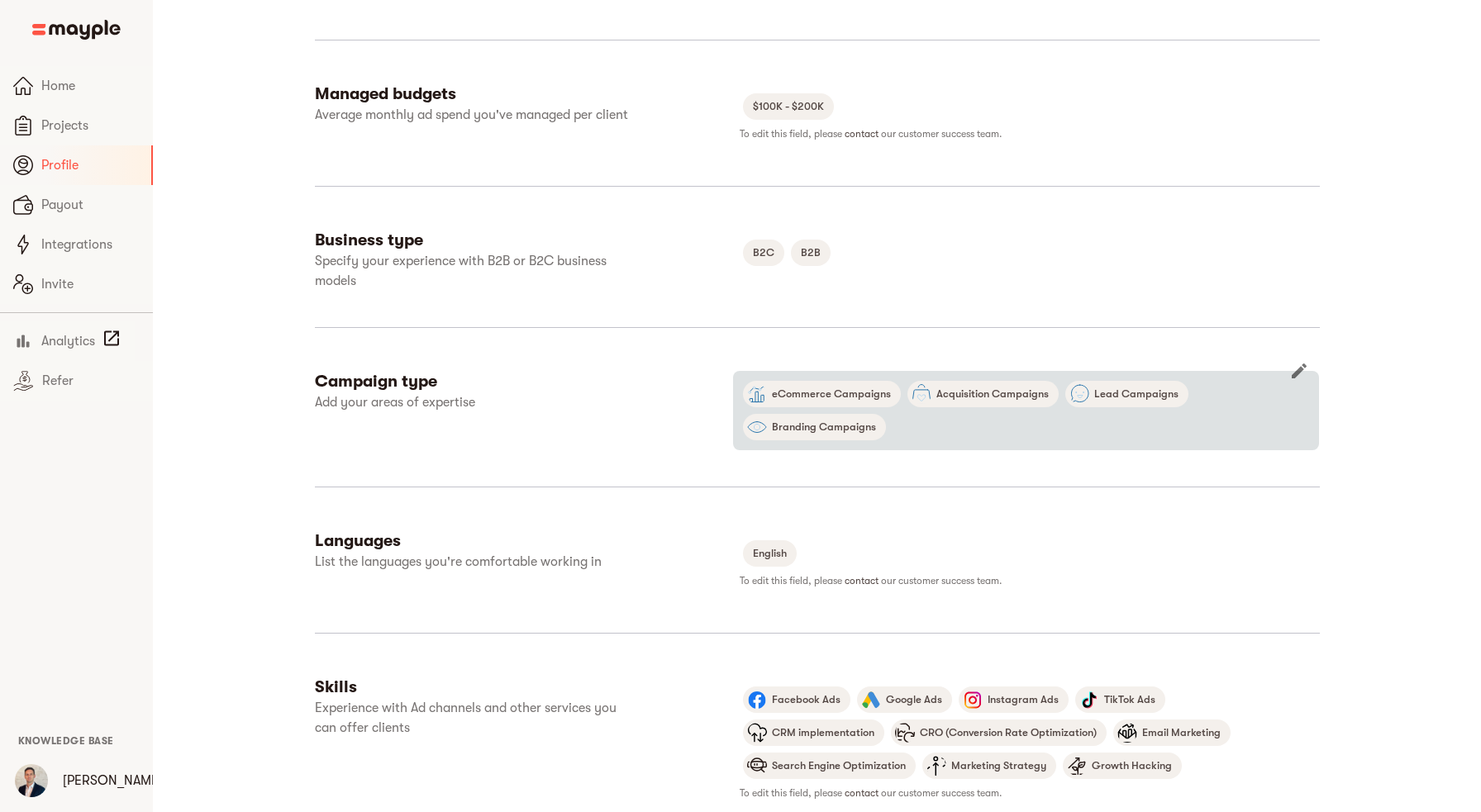
scroll to position [819, 0]
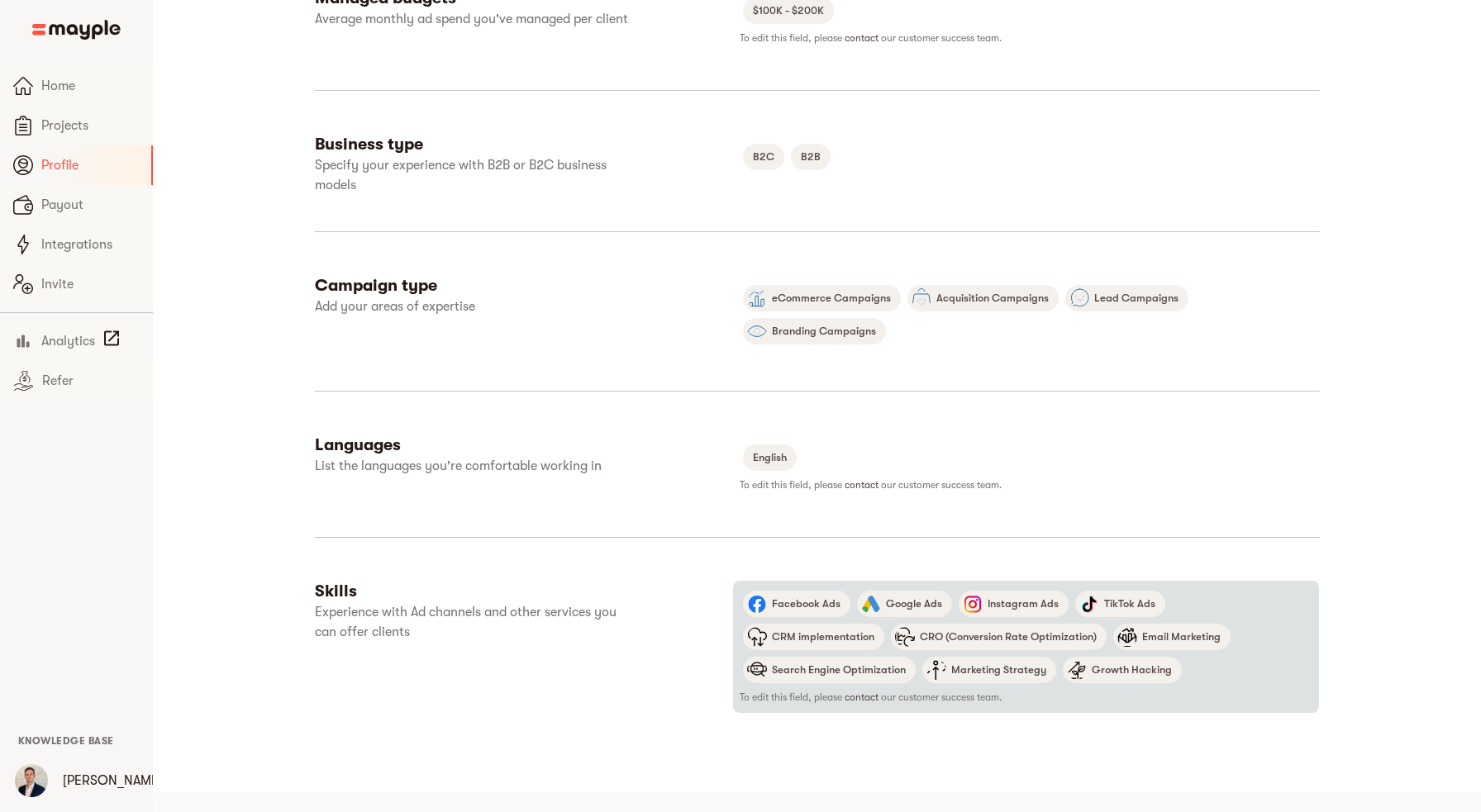
click at [1243, 600] on div "Facebook Ads Google Ads Instagram Ads TikTok Ads CRM implementation CRO (Conver…" at bounding box center [1025, 637] width 572 height 99
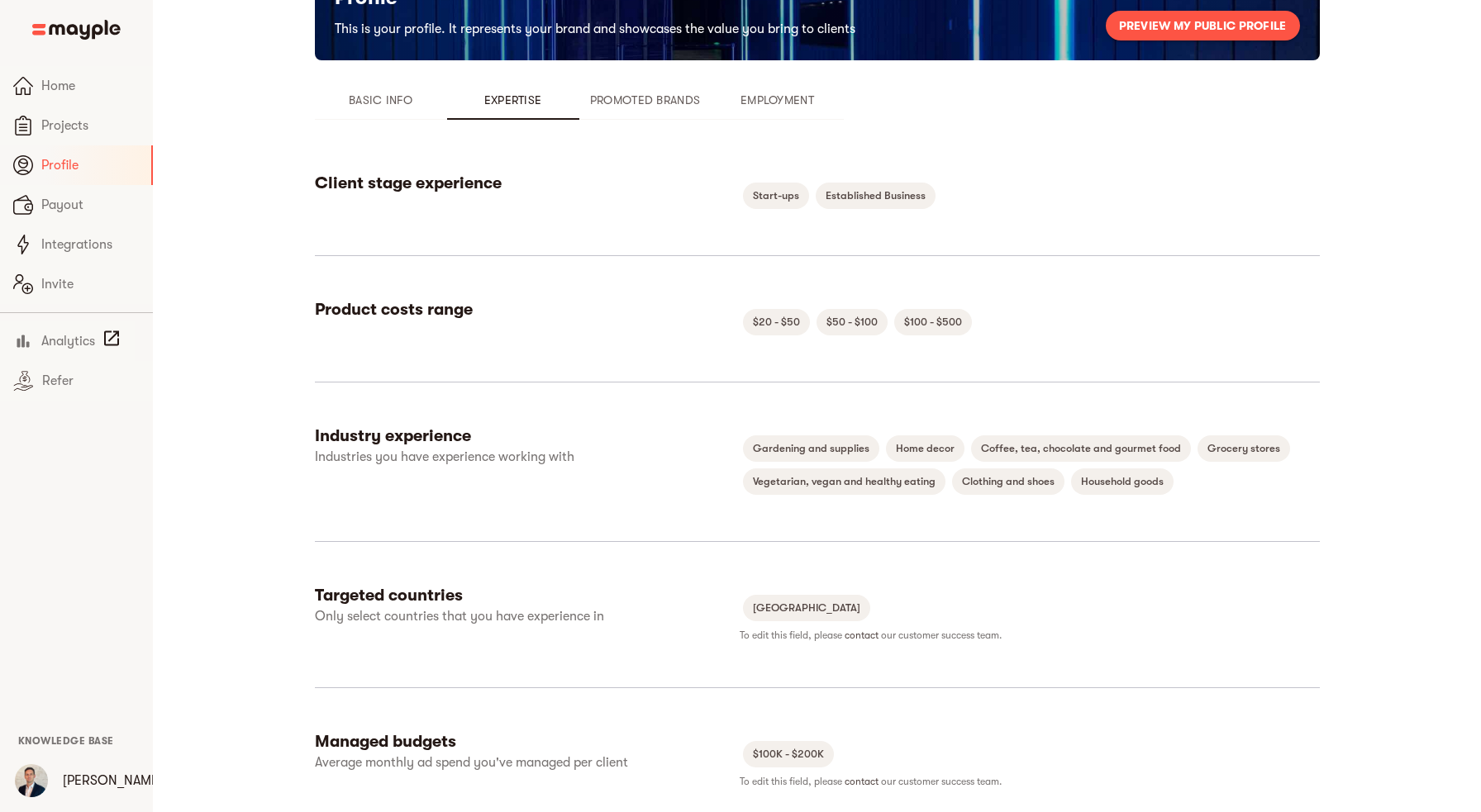
scroll to position [0, 0]
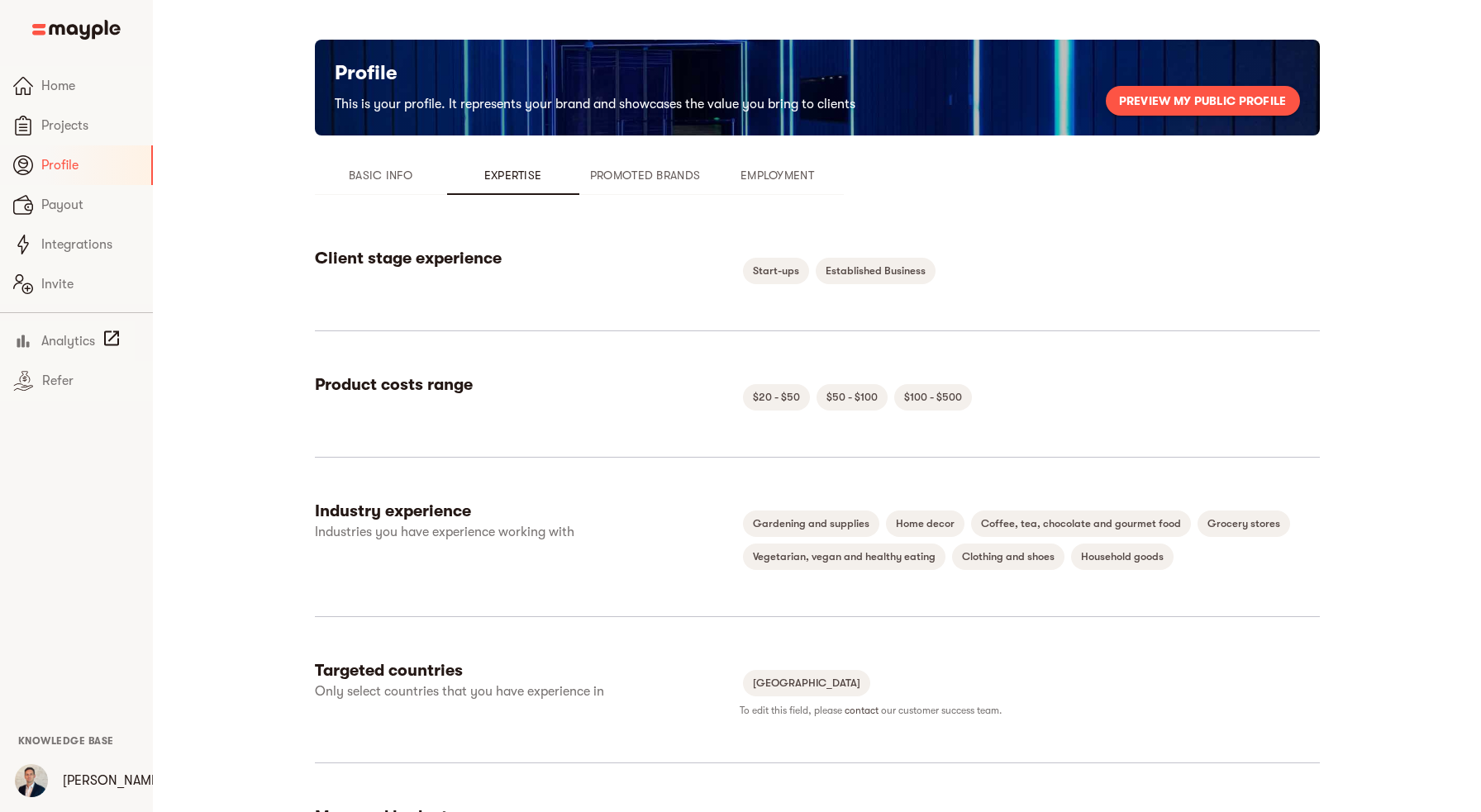
click at [389, 184] on span "Basic Info" at bounding box center [381, 175] width 112 height 20
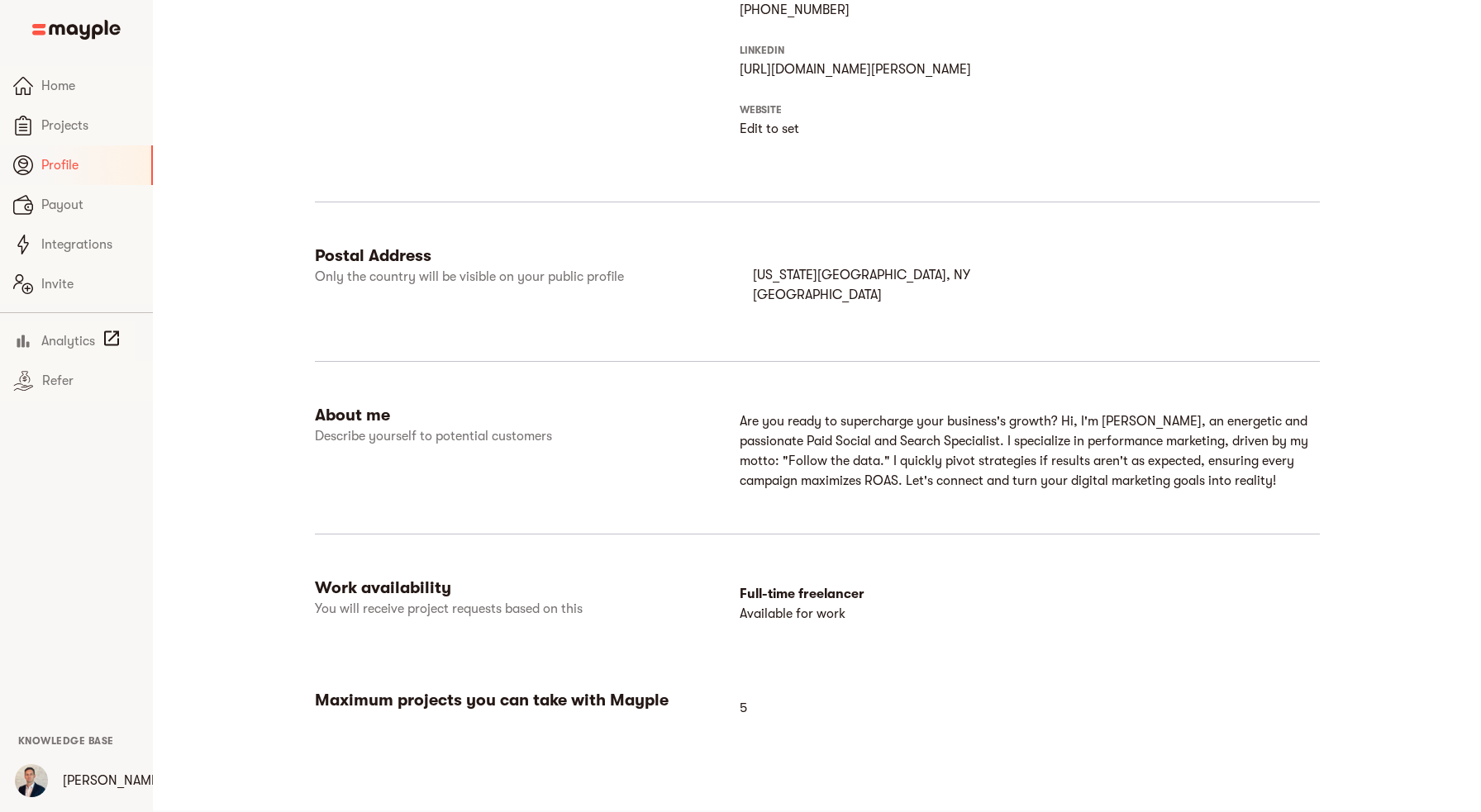
scroll to position [624, 0]
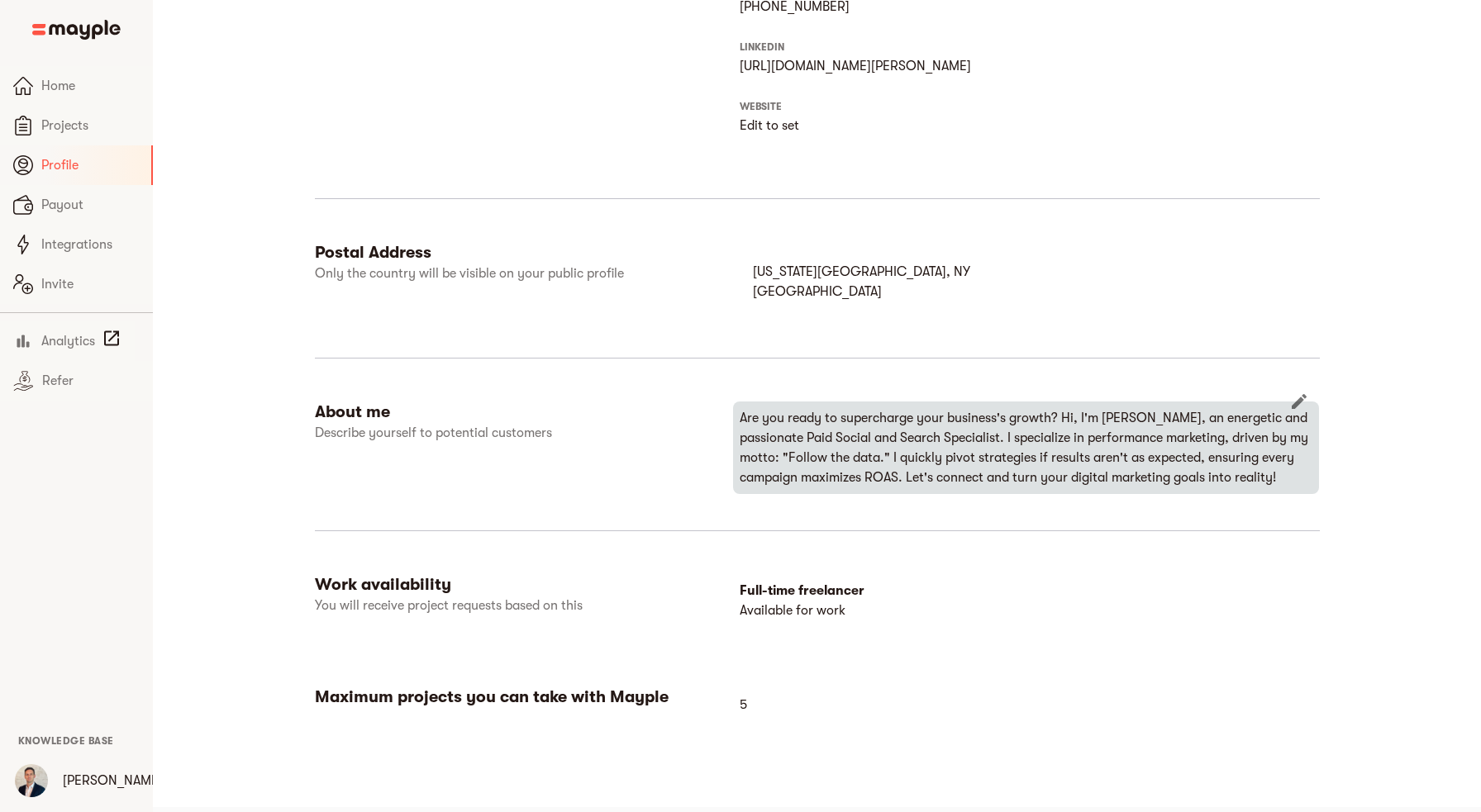
click at [1296, 404] on icon "button" at bounding box center [1299, 401] width 15 height 15
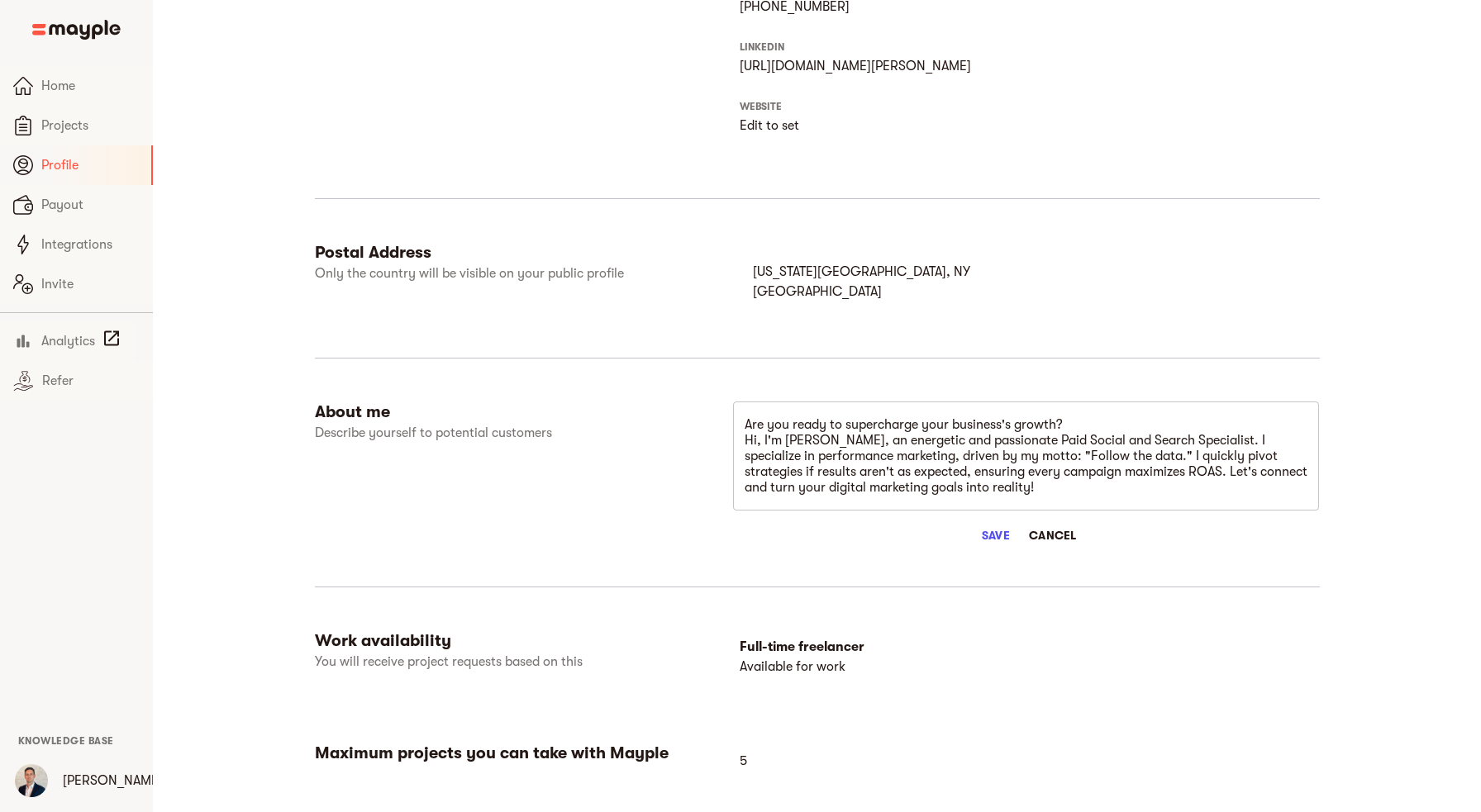
drag, startPoint x: 1015, startPoint y: 498, endPoint x: 778, endPoint y: 406, distance: 254.2
click at [778, 406] on div "Are you ready to supercharge your business's growth? Hi, I'm [PERSON_NAME], an …" at bounding box center [1025, 455] width 585 height 109
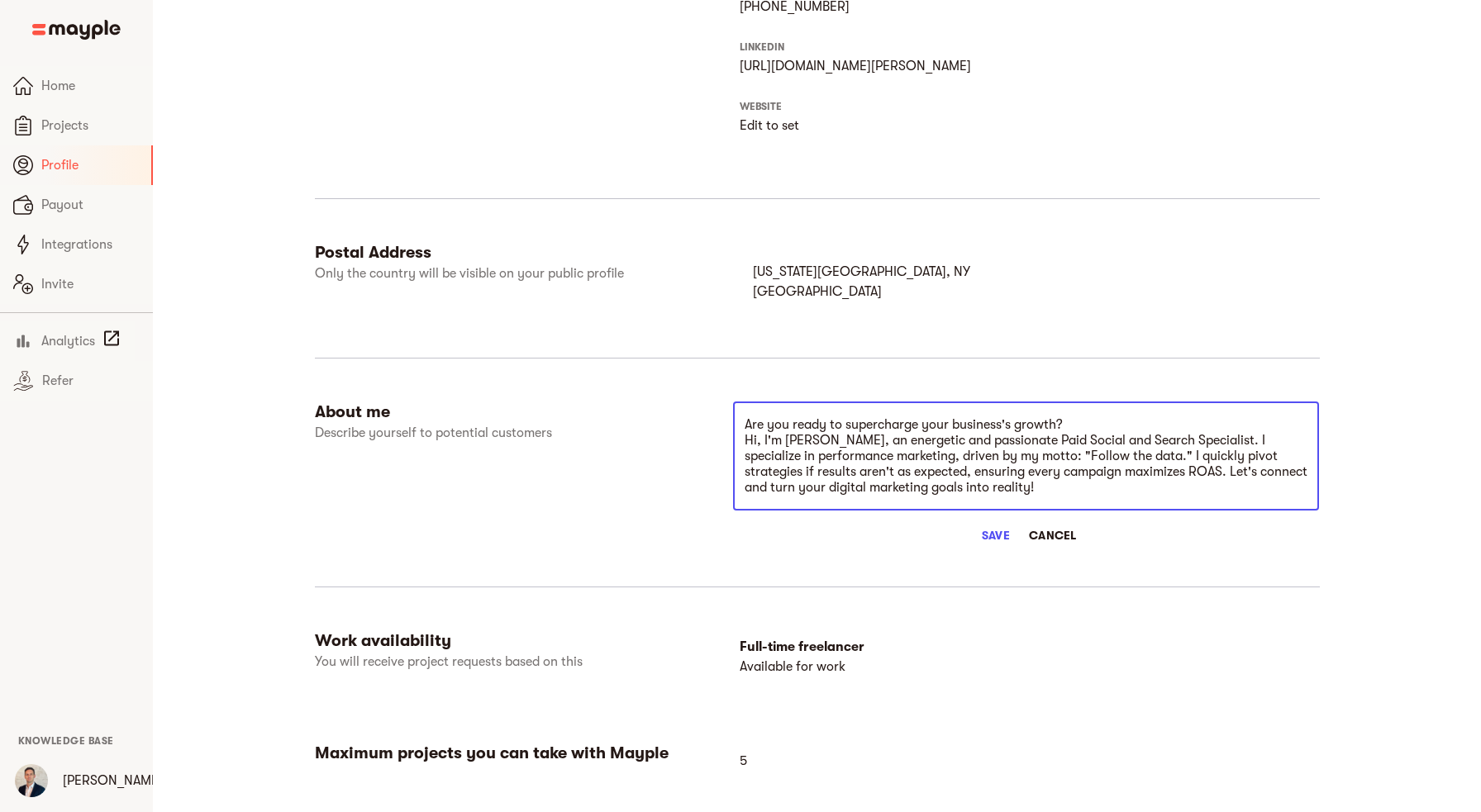
drag, startPoint x: 1004, startPoint y: 491, endPoint x: 731, endPoint y: 431, distance: 279.5
click at [744, 431] on textarea "Are you ready to supercharge your business's growth? Hi, I'm [PERSON_NAME], an …" at bounding box center [1025, 456] width 563 height 78
paste textarea "Hi, I’m [PERSON_NAME]. I’m a performance-driven Paid Social and Search Speciali…"
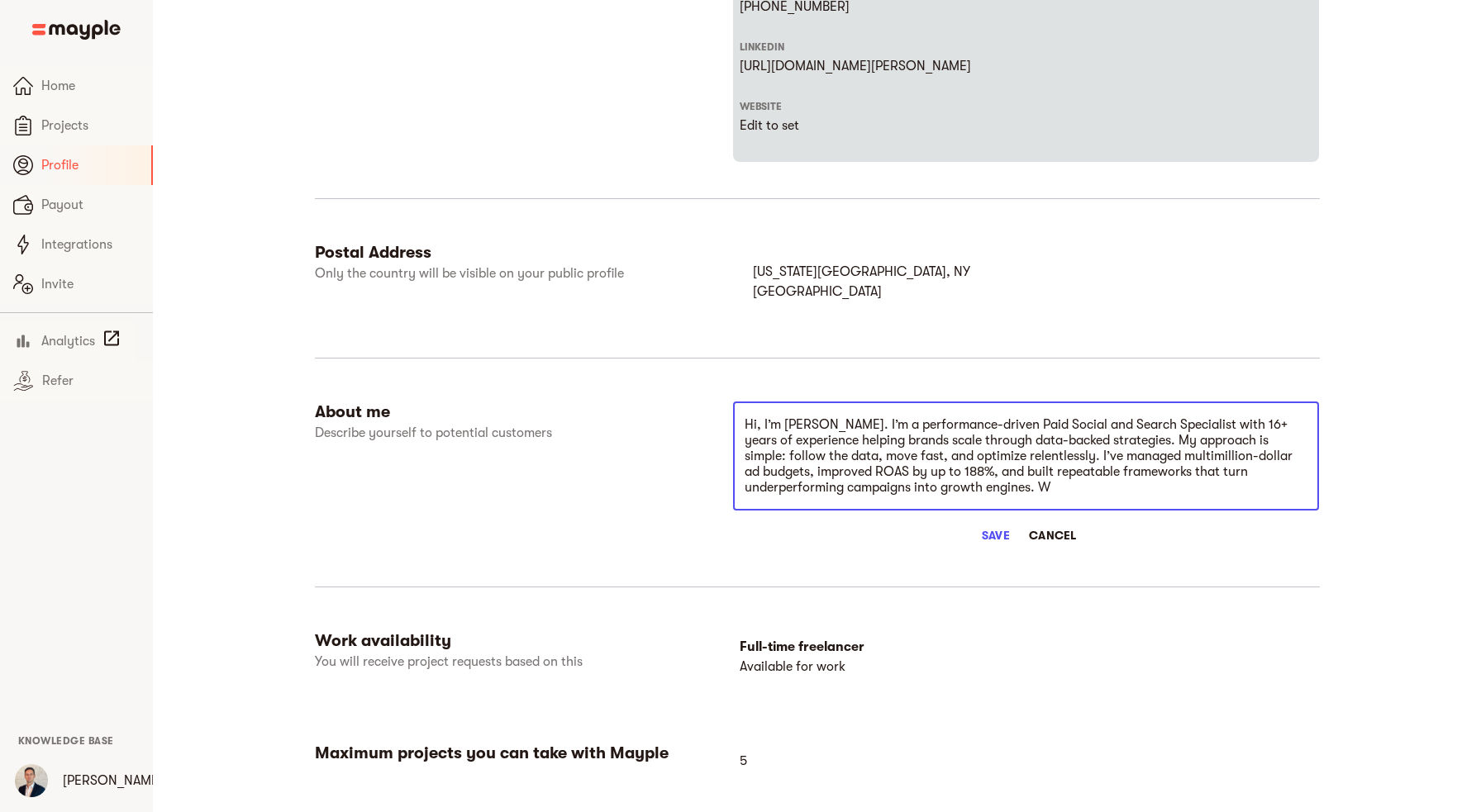
type textarea "Hi, I’m [PERSON_NAME]. I’m a performance-driven Paid Social and Search Speciali…"
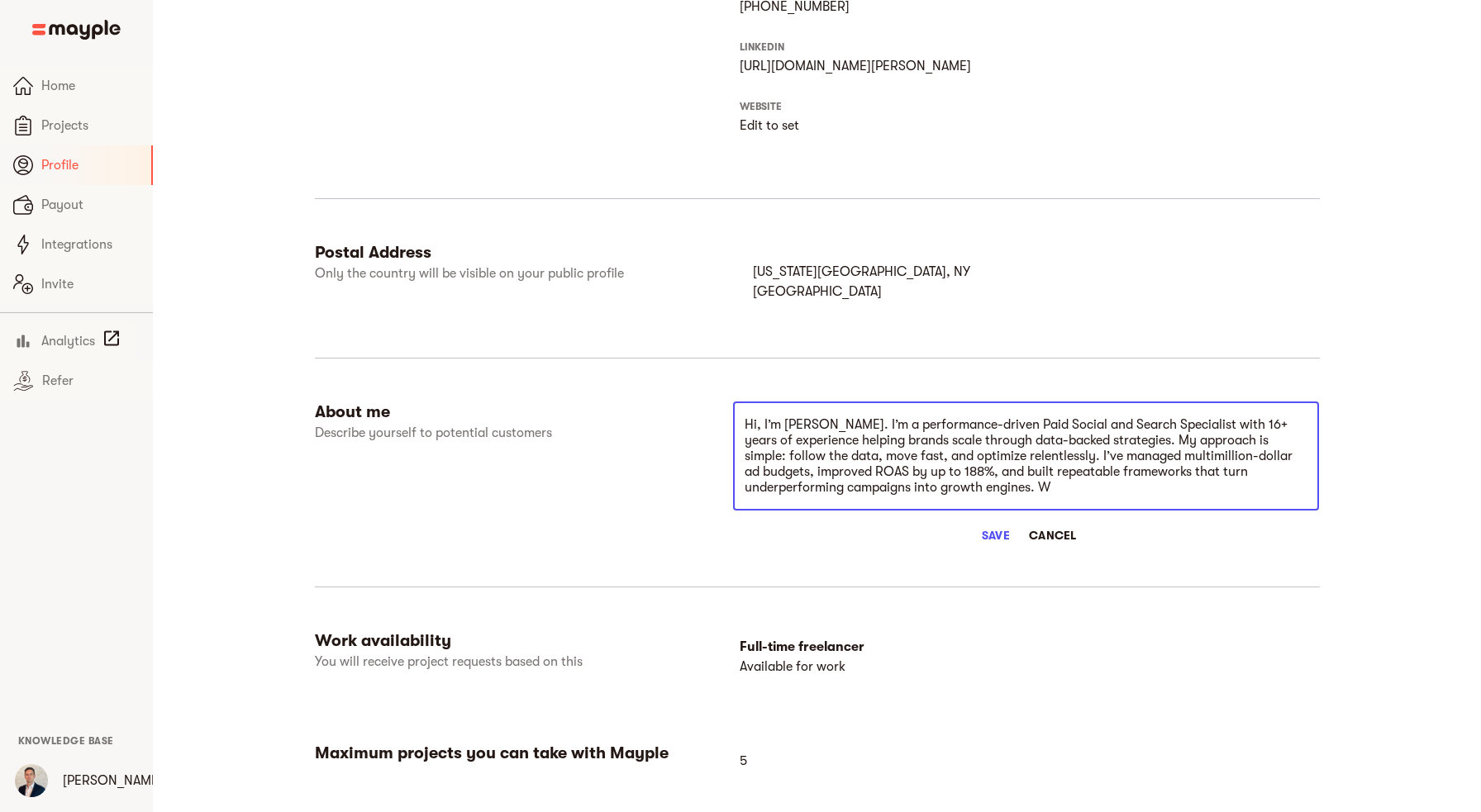
drag, startPoint x: 959, startPoint y: 491, endPoint x: 713, endPoint y: 406, distance: 260.3
click at [744, 417] on textarea "Hi, I’m [PERSON_NAME]. I’m a performance-driven Paid Social and Search Speciali…" at bounding box center [1025, 456] width 563 height 78
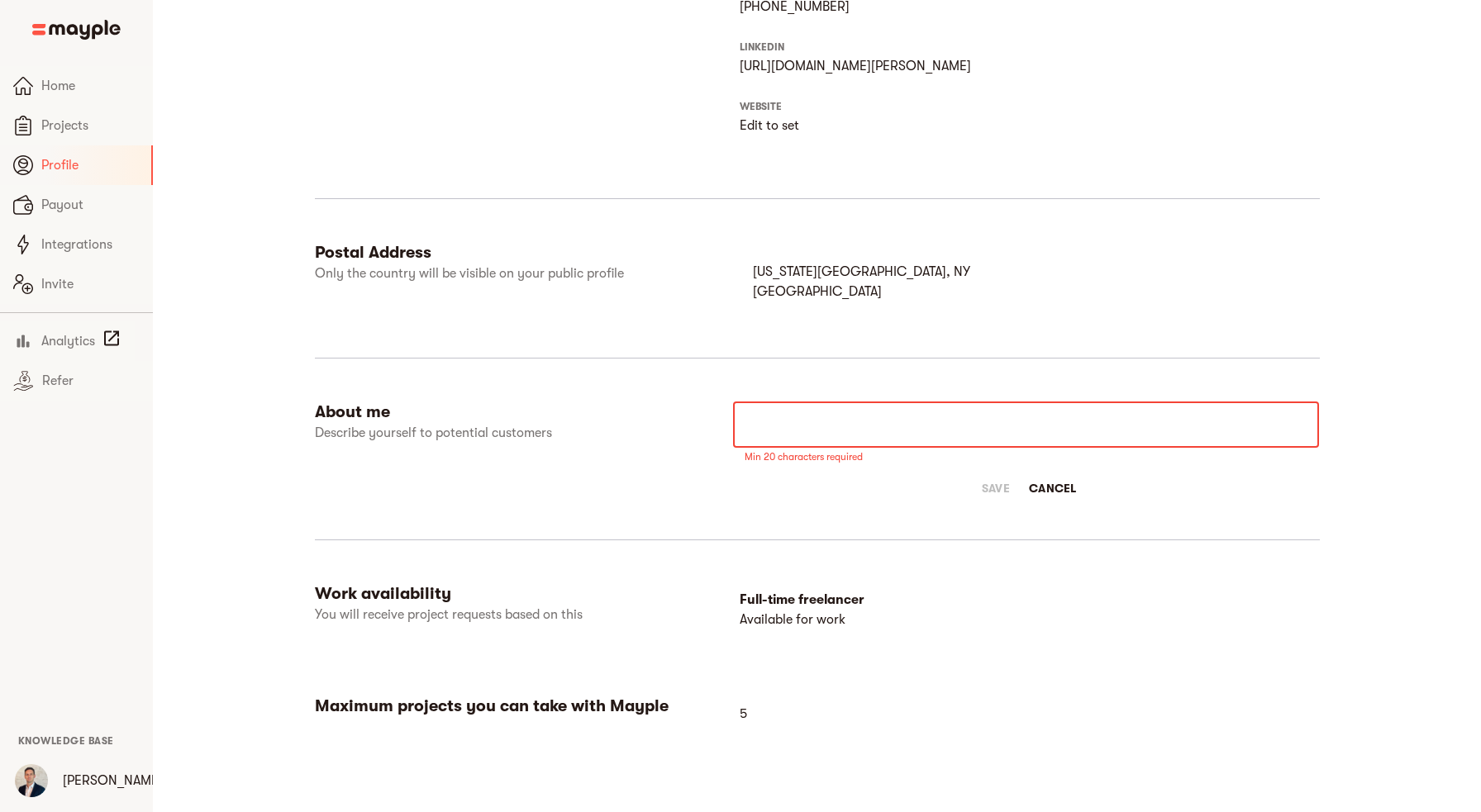
paste textarea "Are you ready to scale your business? Hi, I’m [PERSON_NAME], a data-driven Paid…"
type textarea "Are you ready to scale your business? Hi, I’m [PERSON_NAME], a data-driven Paid…"
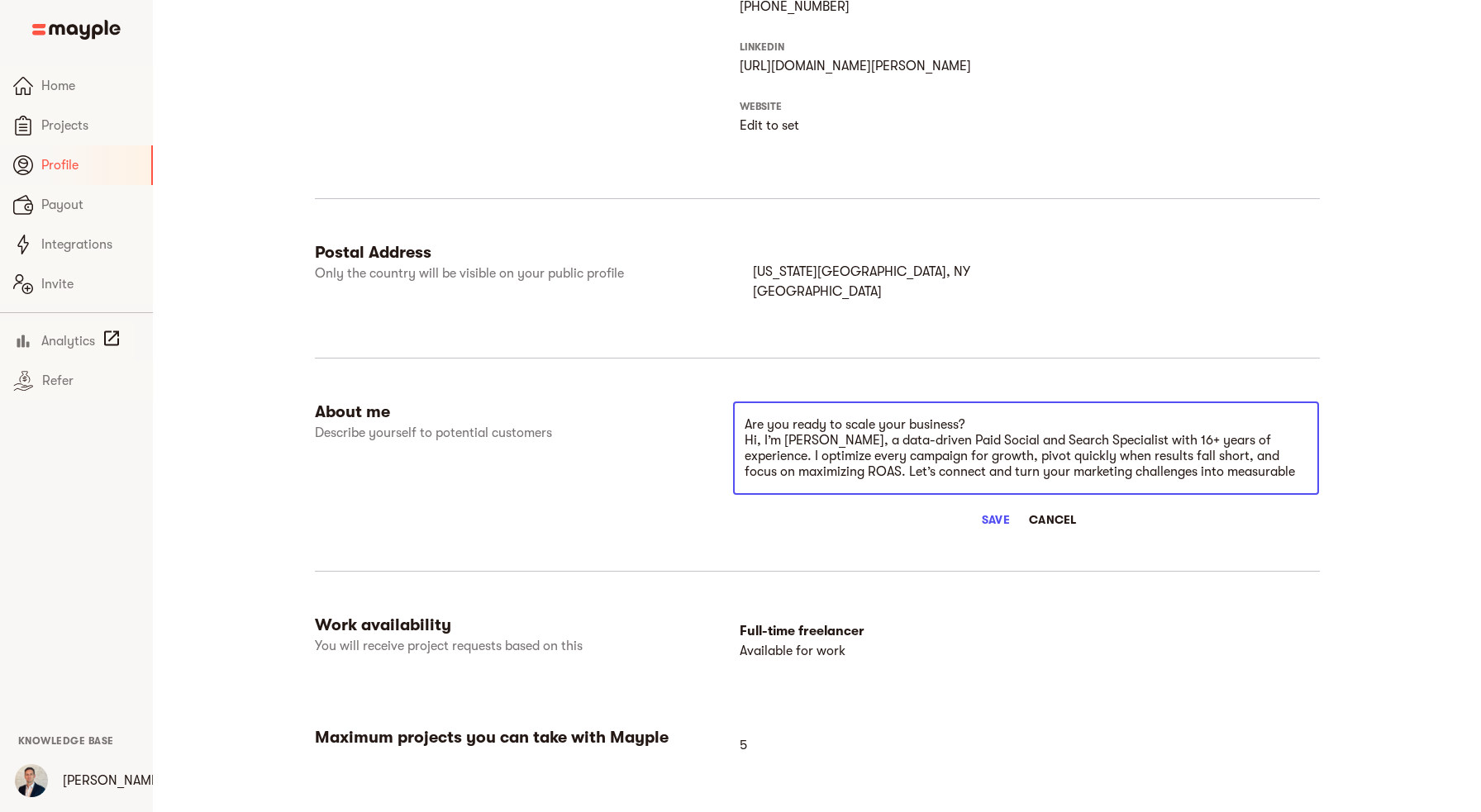
click at [992, 518] on span "Save" at bounding box center [995, 519] width 39 height 20
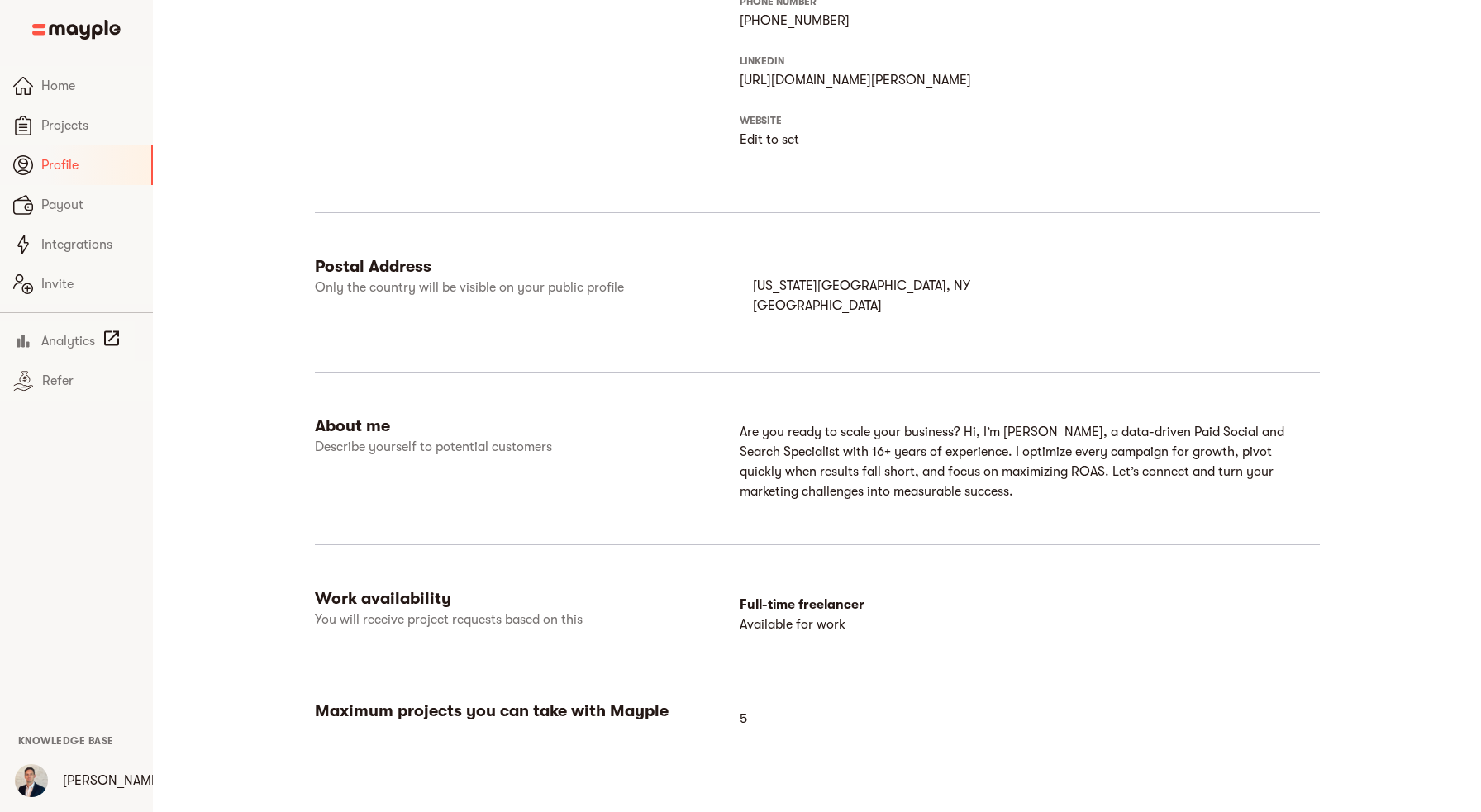
scroll to position [640, 0]
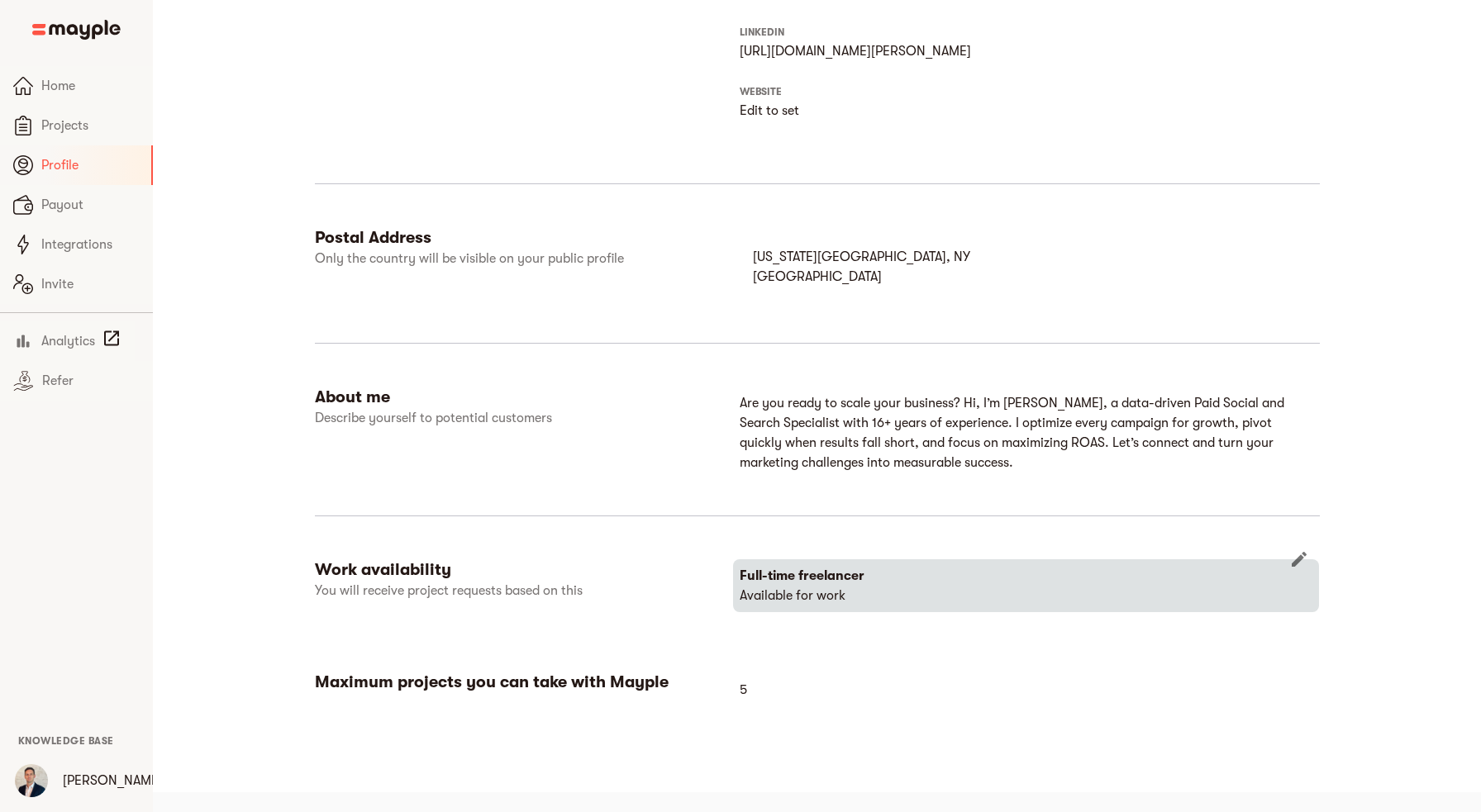
click at [890, 582] on p "Full-time freelancer" at bounding box center [1025, 575] width 572 height 20
click at [1295, 557] on icon "button" at bounding box center [1298, 558] width 20 height 20
select select "FULLTIME_FREELANCER"
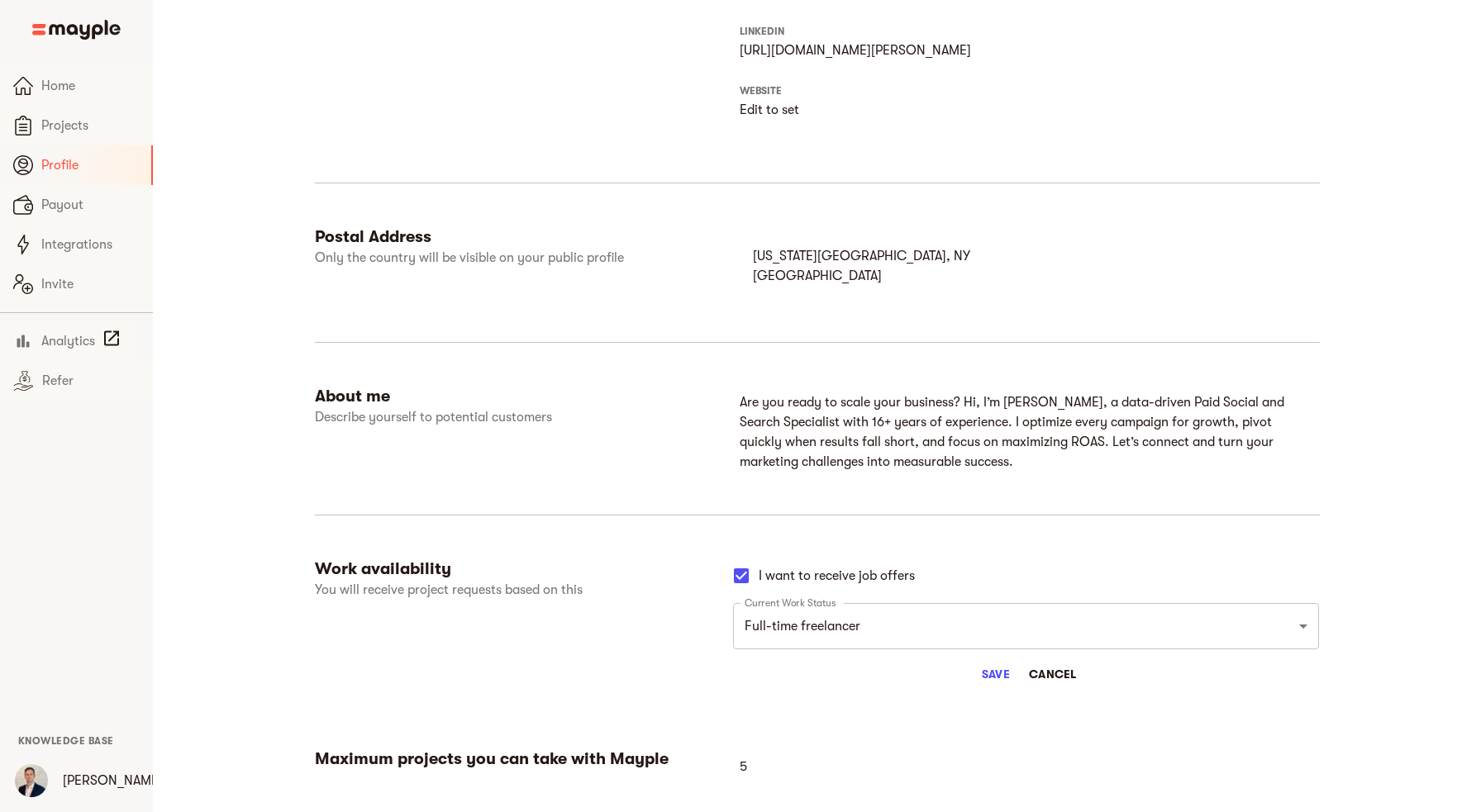
scroll to position [718, 0]
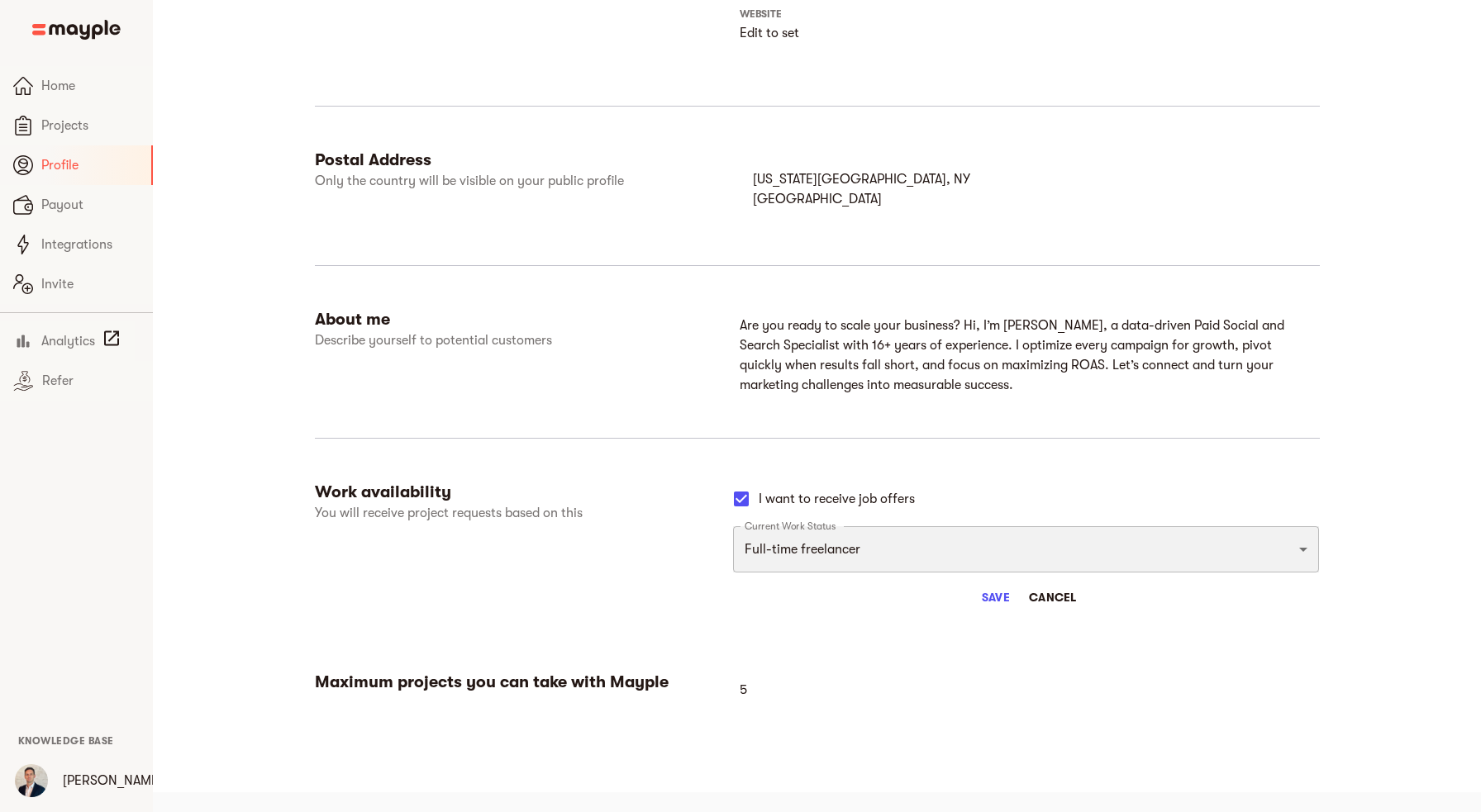
click at [1104, 557] on select "Full-time freelancer [DEMOGRAPHIC_DATA] job New-freelancing [DEMOGRAPHIC_DATA]-…" at bounding box center [1025, 550] width 585 height 47
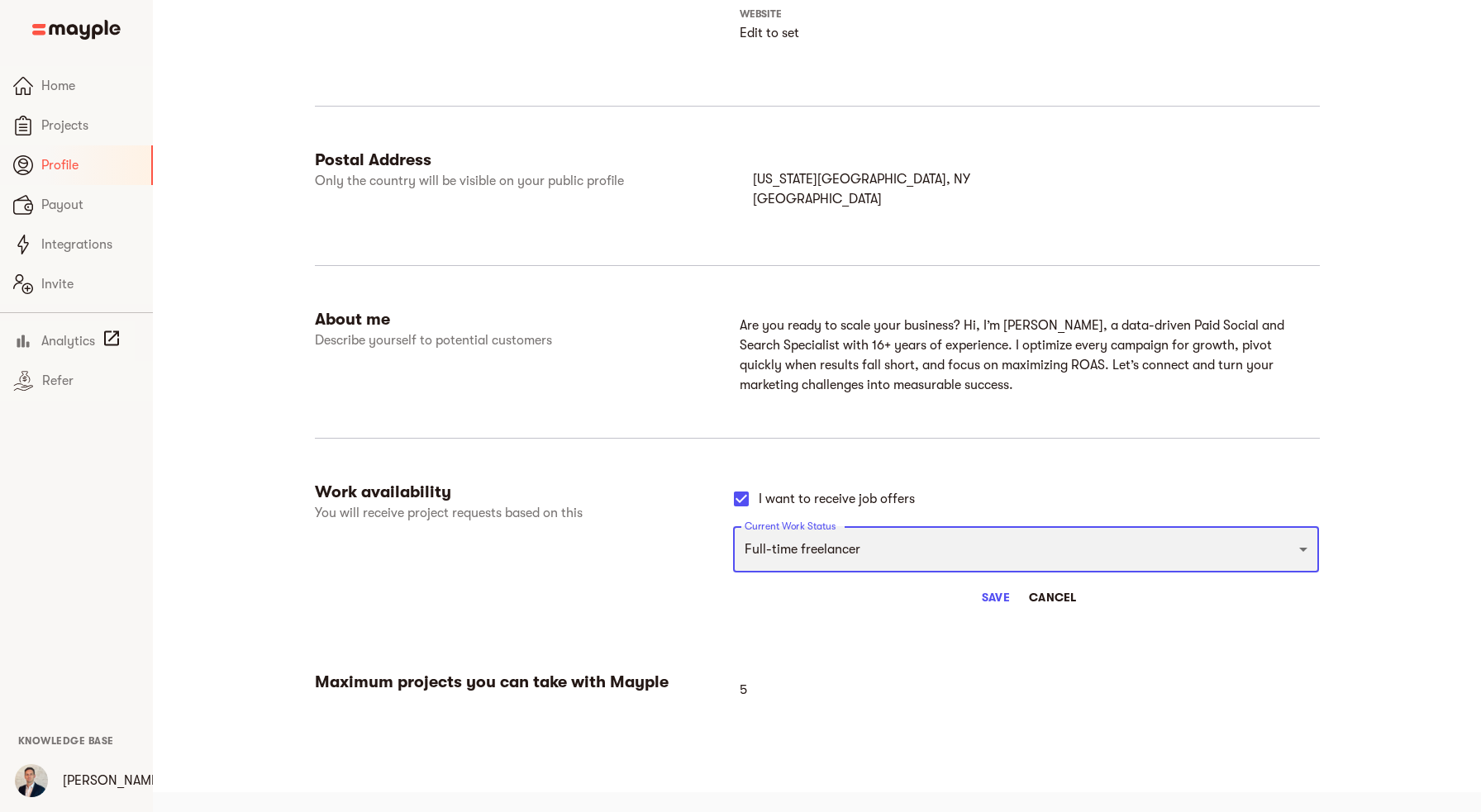
click option "Full-time freelancer" at bounding box center [0, 0] width 0 height 0
click at [999, 597] on span "Save" at bounding box center [995, 596] width 39 height 20
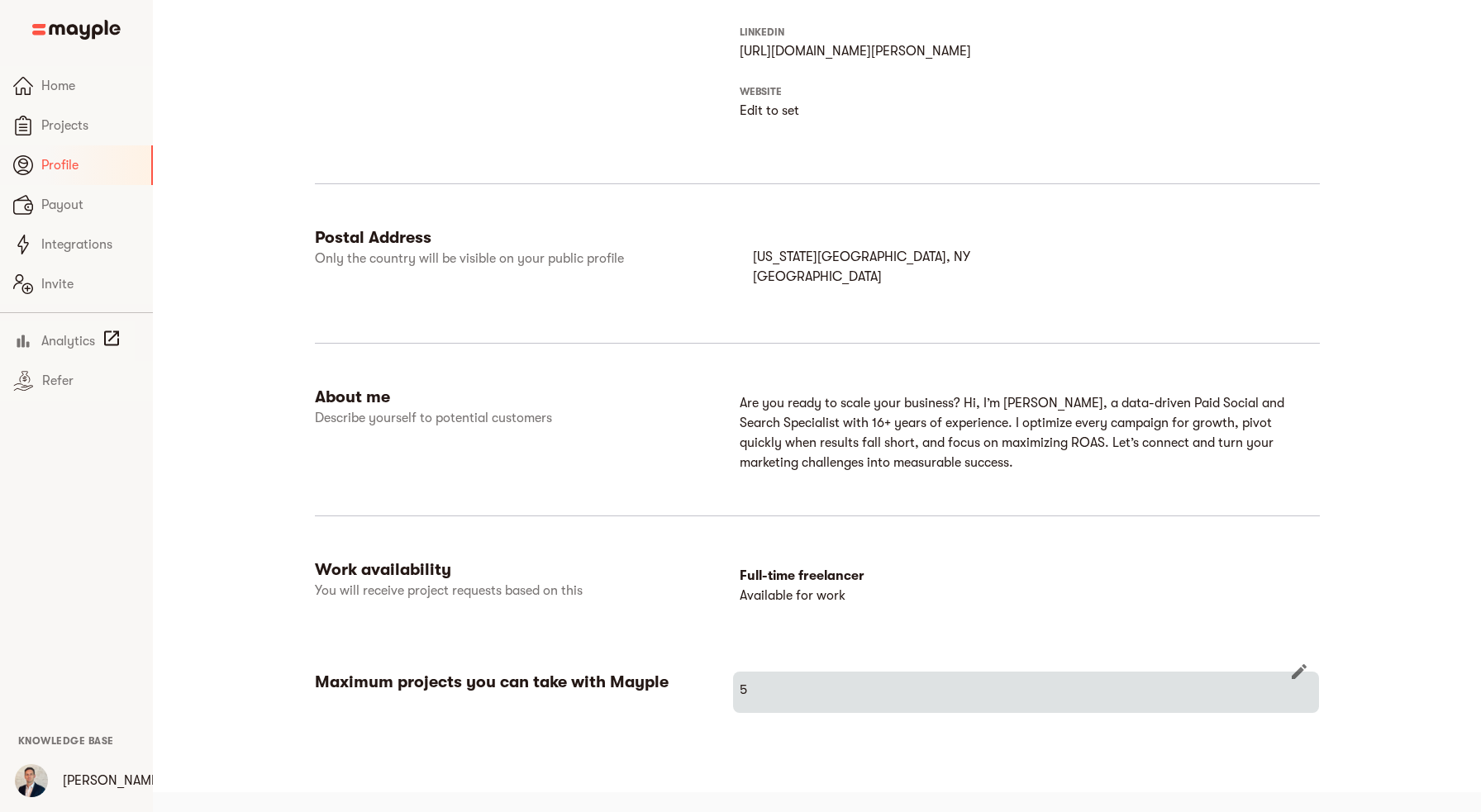
click at [1293, 678] on icon "button" at bounding box center [1299, 671] width 15 height 15
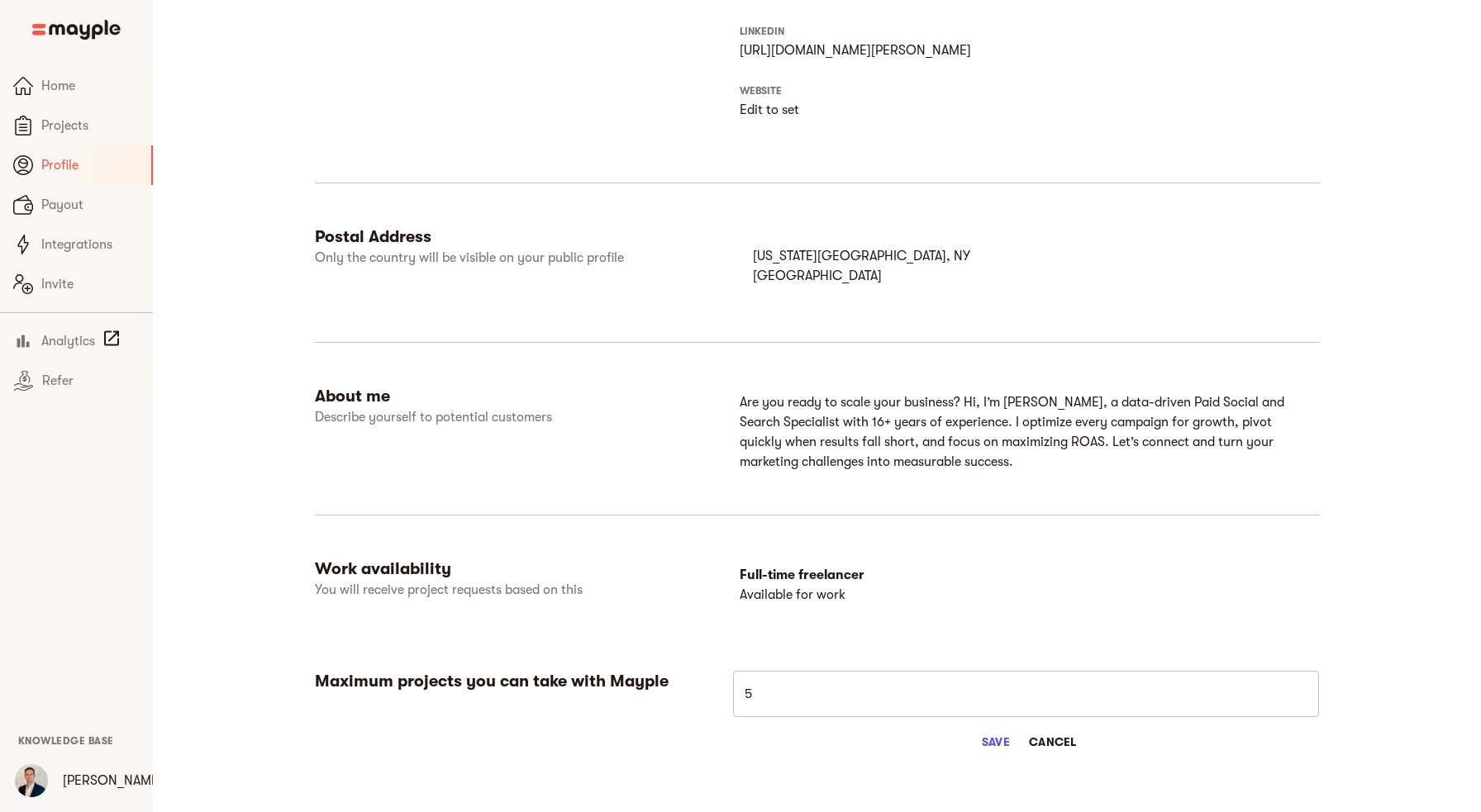
click at [793, 699] on input "5" at bounding box center [1025, 693] width 585 height 47
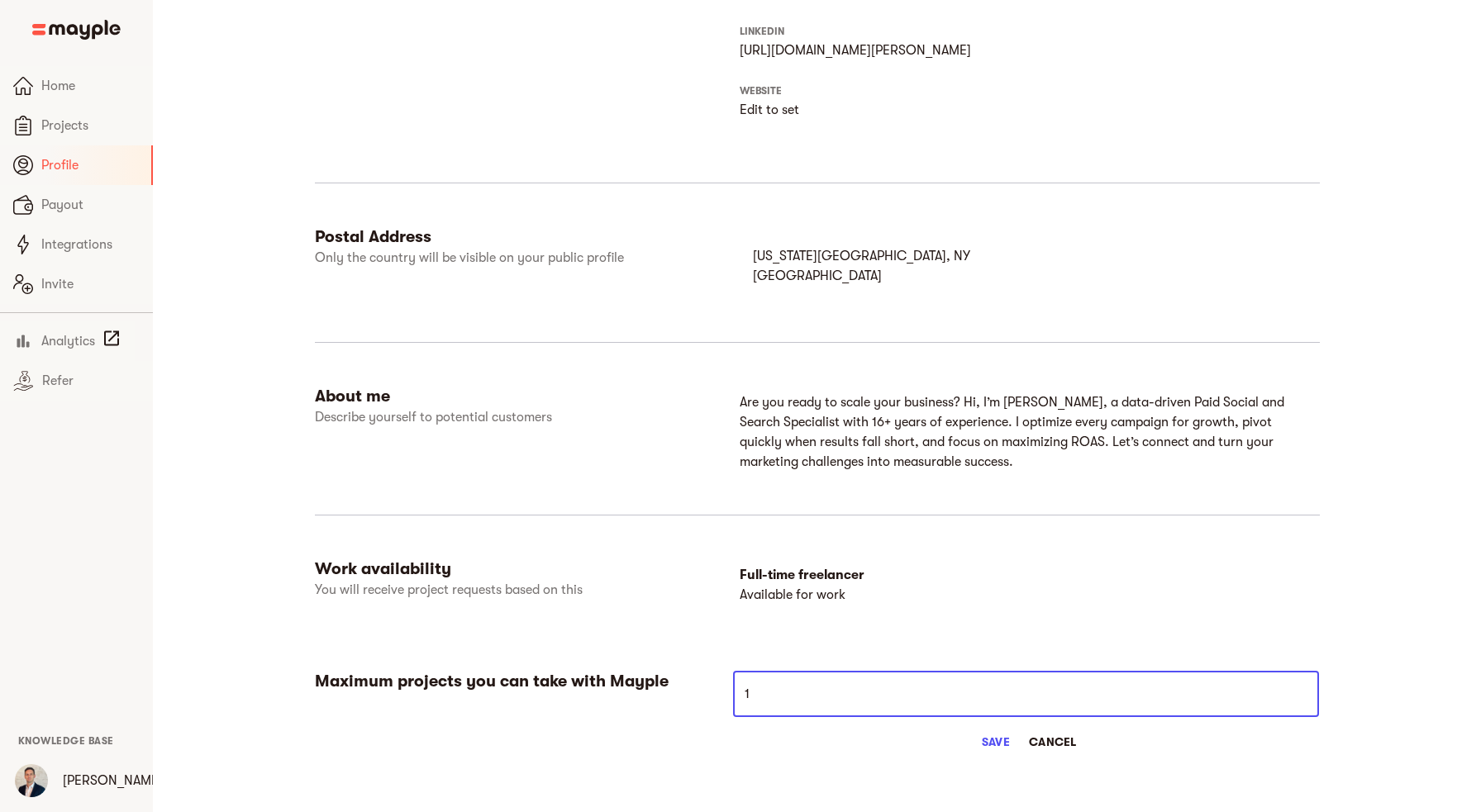
type input "10"
click at [990, 738] on span "Save" at bounding box center [995, 741] width 39 height 20
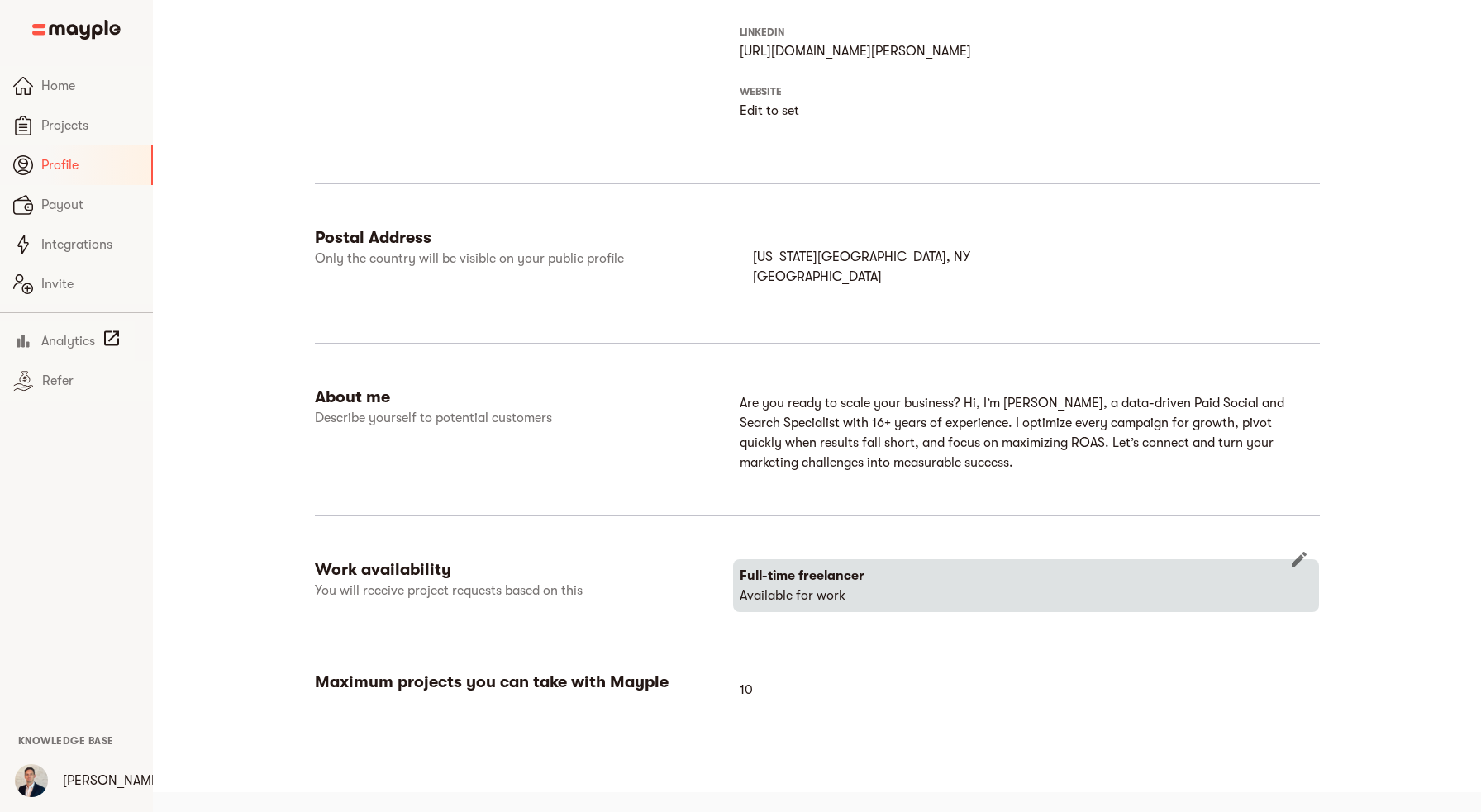
scroll to position [0, 0]
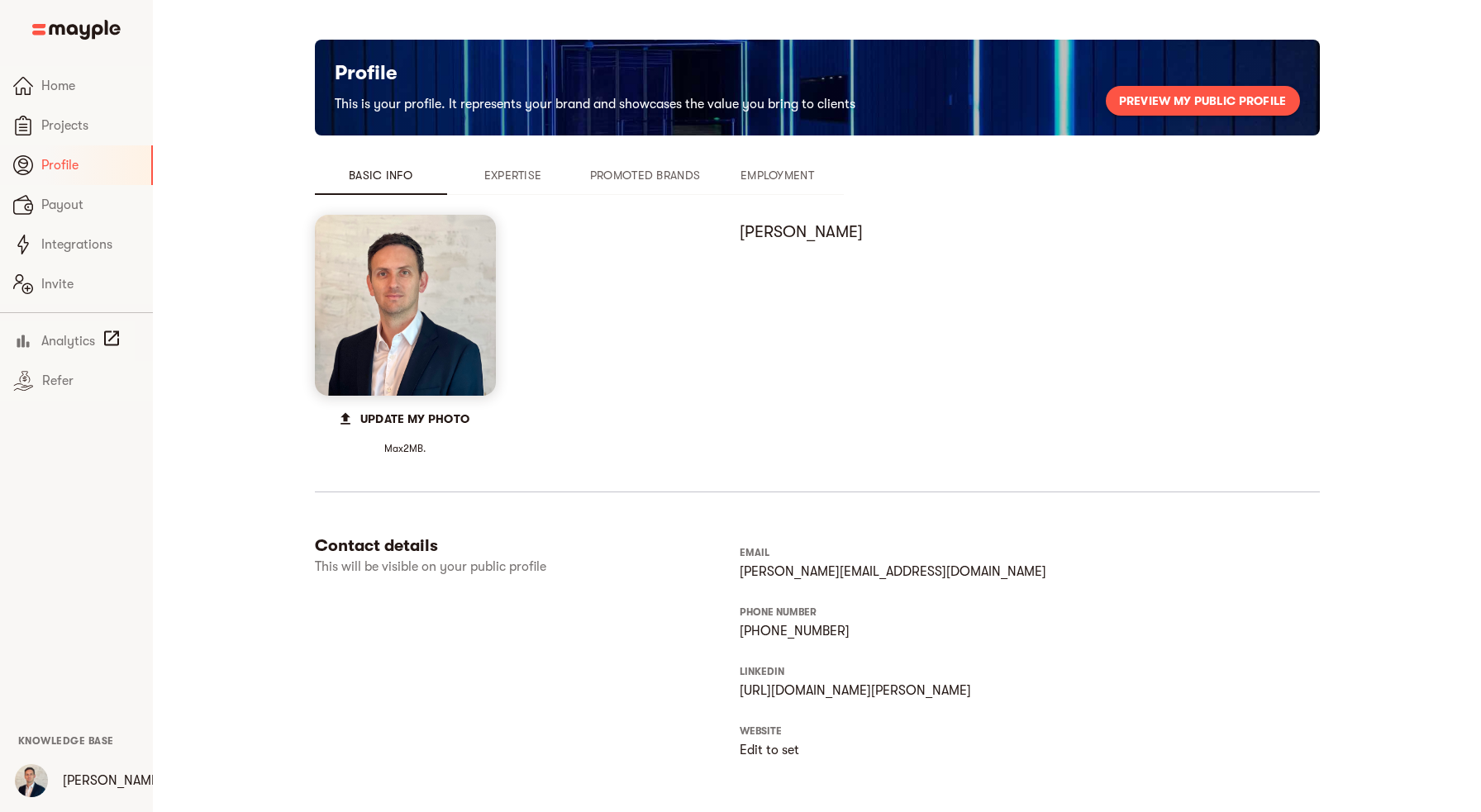
click at [523, 175] on span "Expertise" at bounding box center [513, 175] width 112 height 20
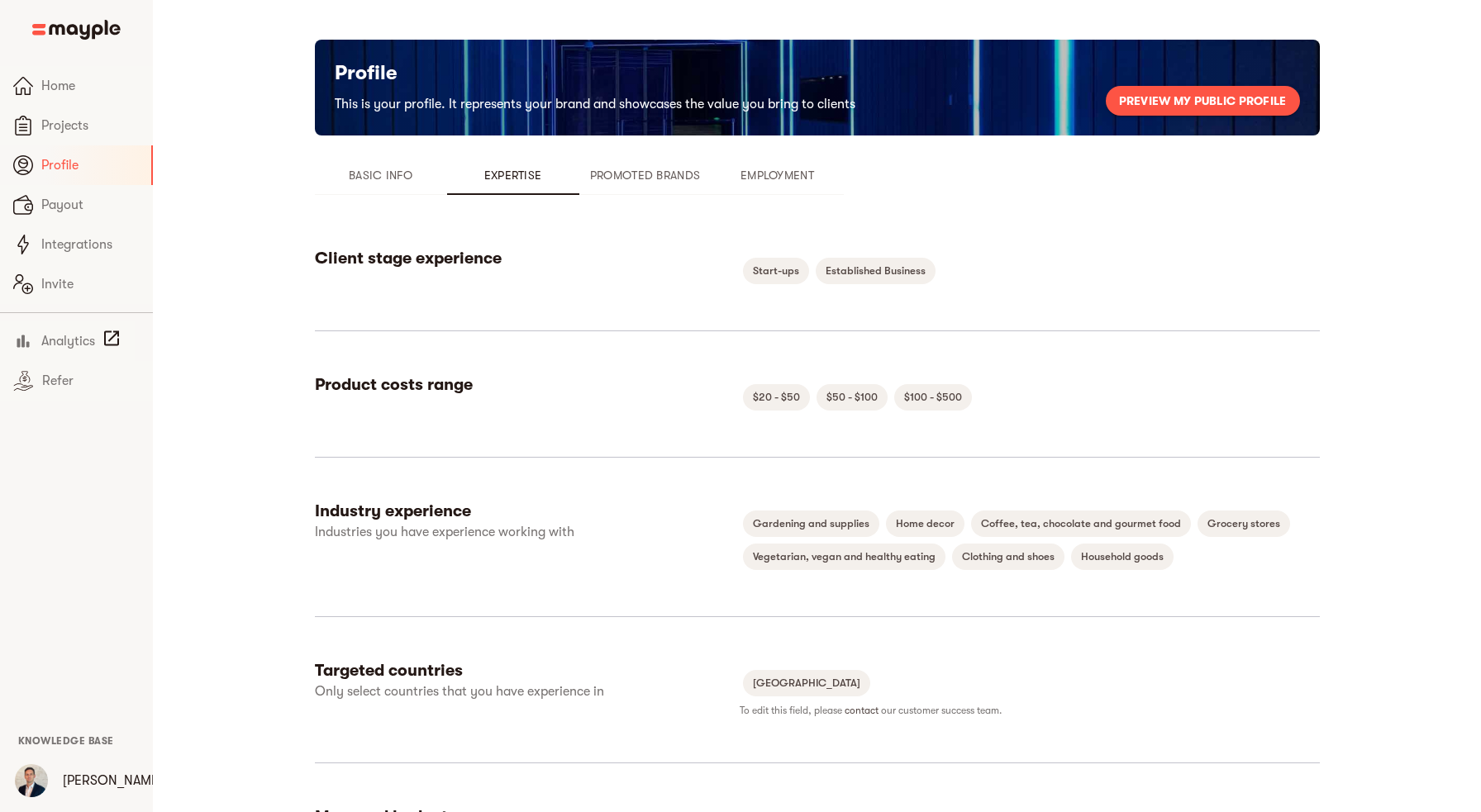
click at [1166, 102] on span "Preview my public profile" at bounding box center [1203, 100] width 168 height 20
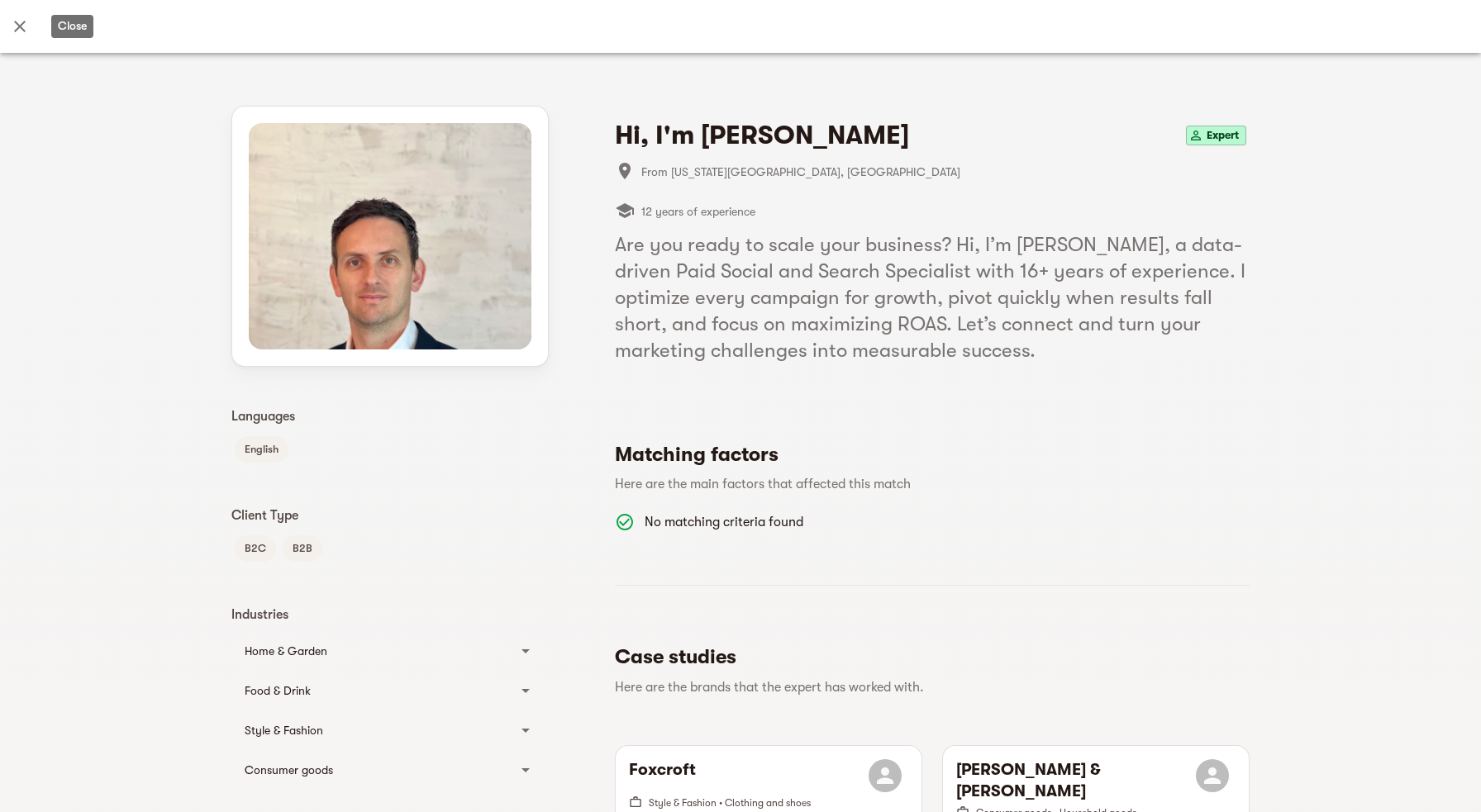
click at [28, 27] on icon "Close" at bounding box center [20, 26] width 20 height 20
